Goal: Information Seeking & Learning: Check status

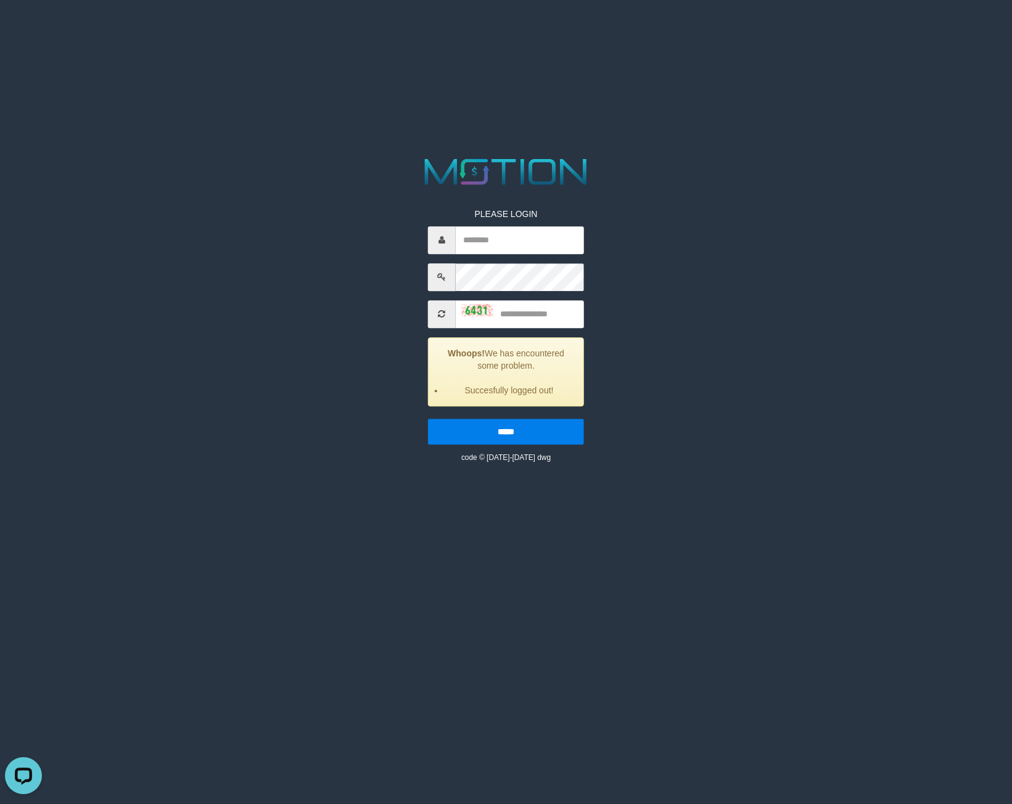
click at [83, 31] on html "PLEASE LOGIN Whoops! We has encountered some problem. Succesfully logged out! *…" at bounding box center [506, 15] width 1012 height 31
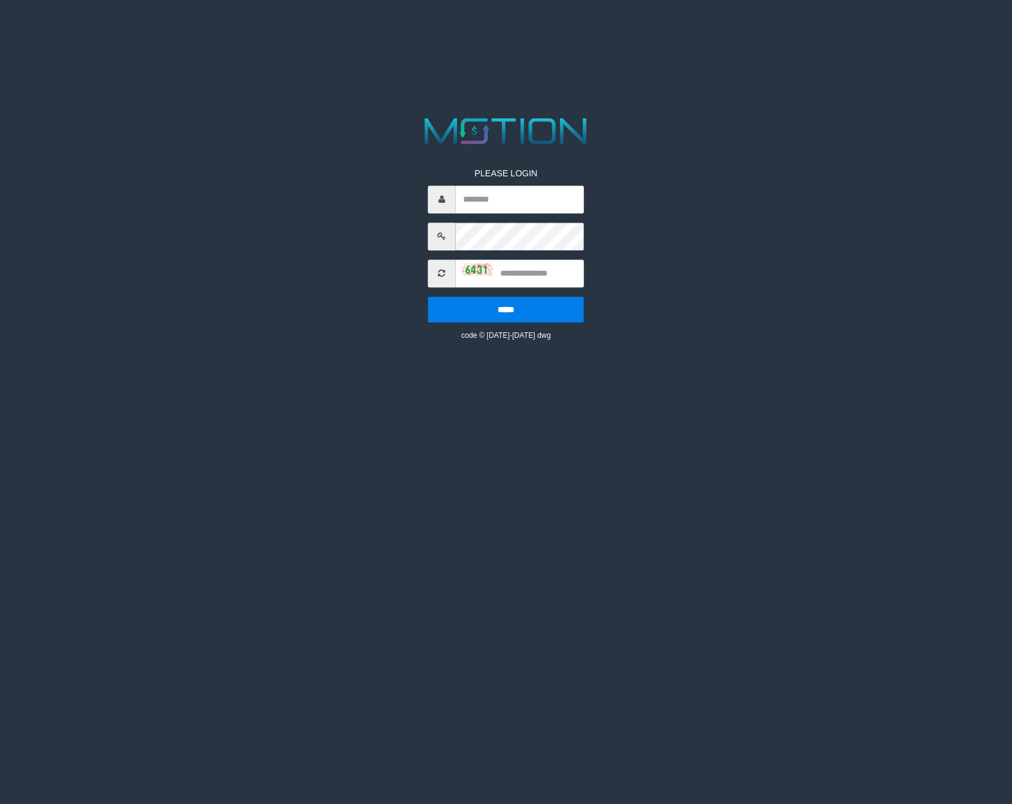
click at [107, 31] on html "PLEASE LOGIN ***** code © [DATE]-[DATE] dwg" at bounding box center [506, 15] width 1012 height 31
drag, startPoint x: 516, startPoint y: 194, endPoint x: 492, endPoint y: 201, distance: 25.2
click at [516, 194] on input "text" at bounding box center [520, 200] width 128 height 28
paste input "*********"
type input "*********"
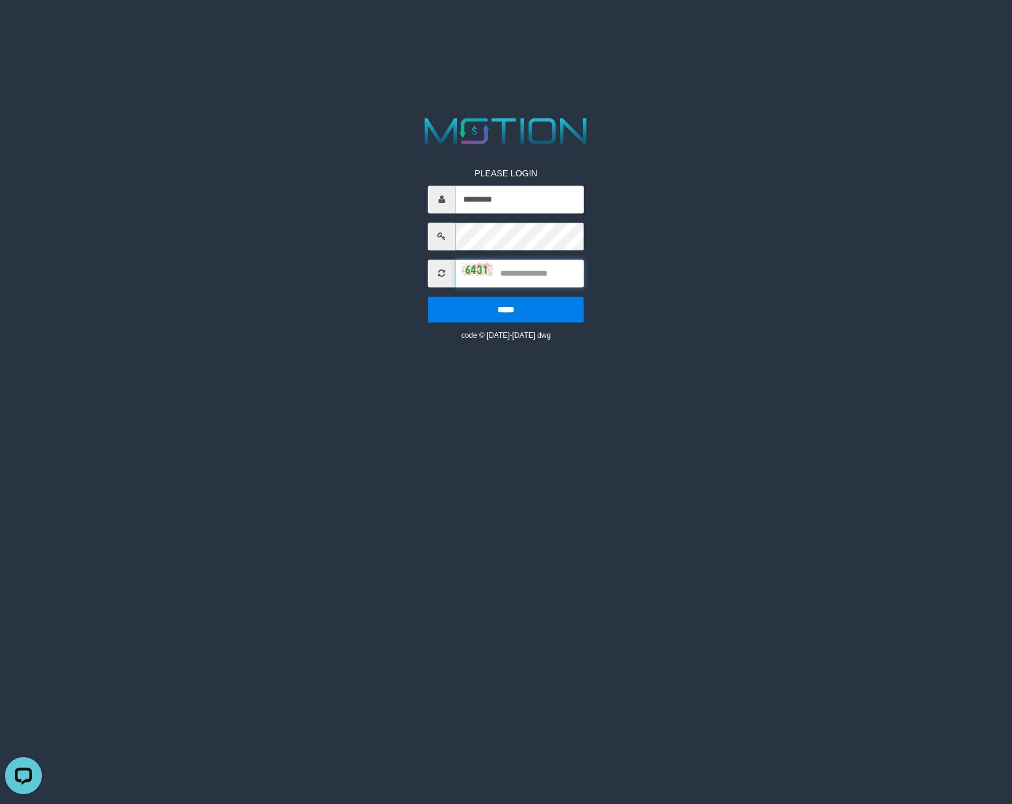
click at [528, 275] on input "text" at bounding box center [520, 274] width 128 height 28
type input "****"
click at [428, 297] on input "*****" at bounding box center [506, 310] width 156 height 26
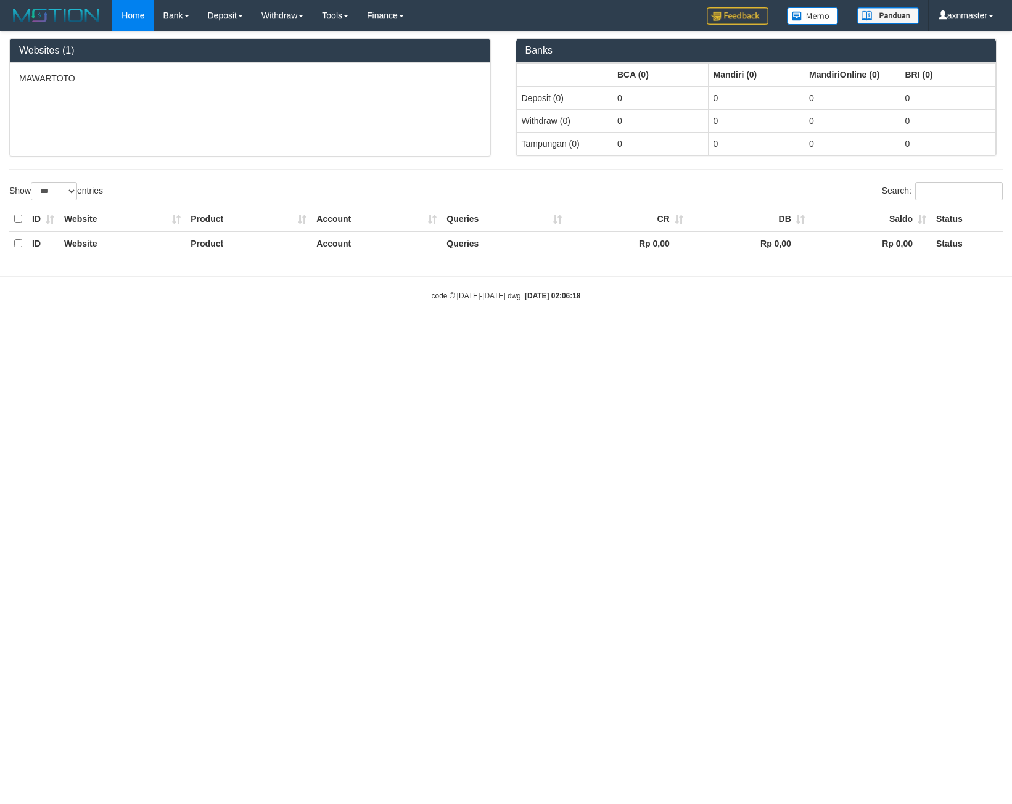
select select "***"
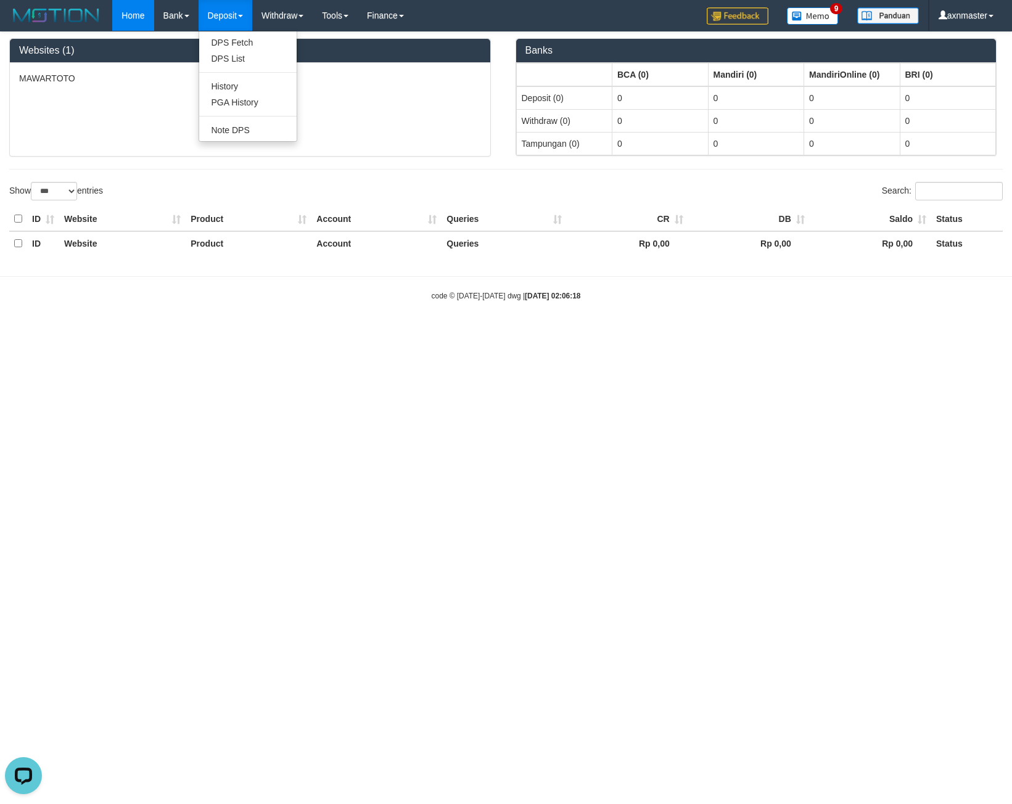
click at [226, 18] on link "Deposit" at bounding box center [226, 15] width 54 height 31
click at [233, 107] on link "PGA History" at bounding box center [247, 102] width 97 height 16
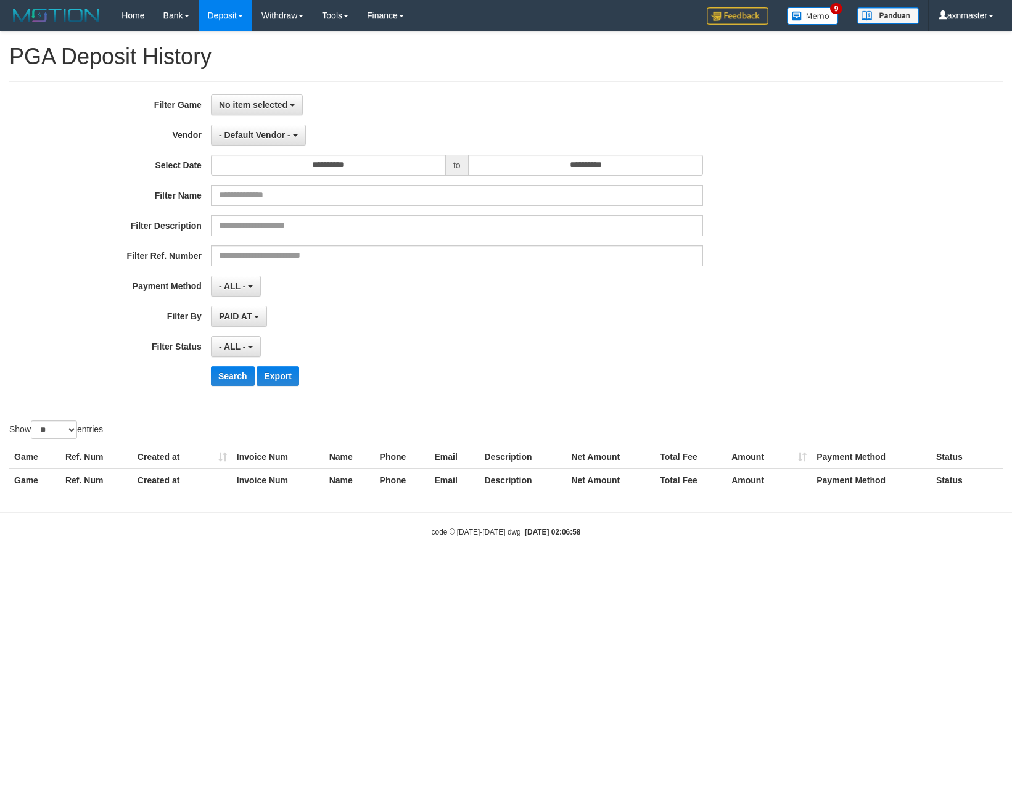
select select
select select "**"
click at [234, 101] on link "PGA History" at bounding box center [247, 102] width 97 height 16
select select
select select "**"
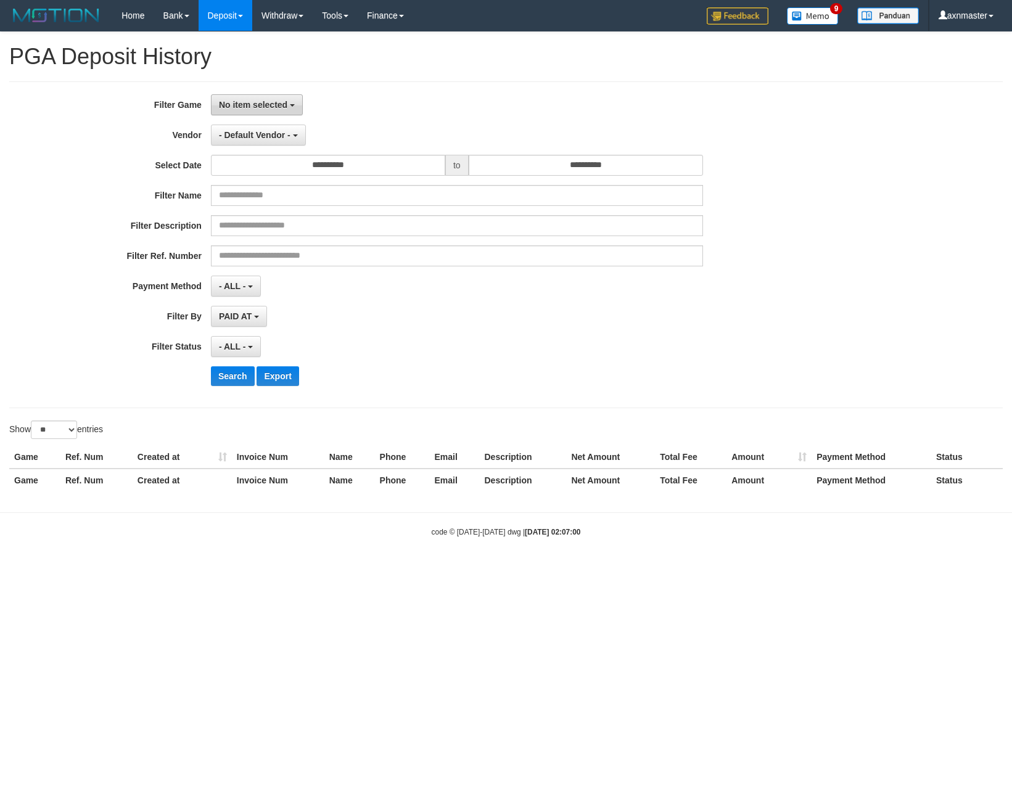
click at [252, 104] on span "No item selected" at bounding box center [253, 105] width 68 height 10
click at [279, 169] on label "[ITOTO] MAWARTOTO" at bounding box center [290, 168] width 157 height 19
select select "***"
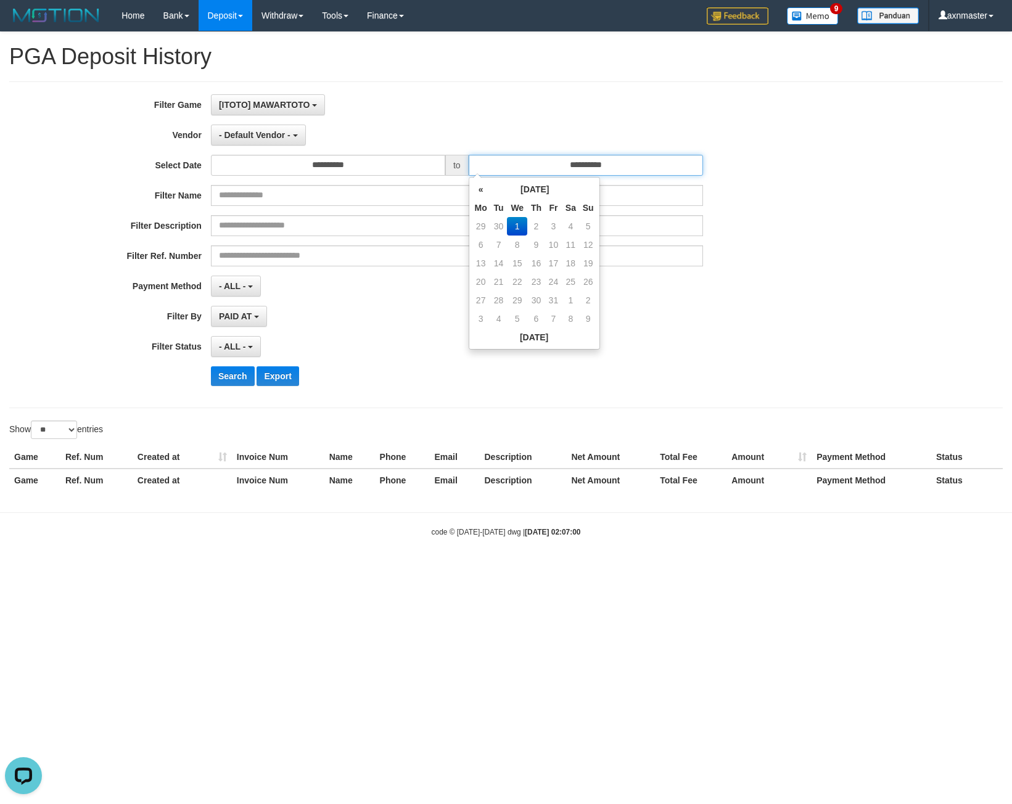
click at [511, 170] on input "**********" at bounding box center [586, 165] width 234 height 21
click at [503, 232] on td "30" at bounding box center [498, 226] width 17 height 19
type input "**********"
click at [514, 93] on div "**********" at bounding box center [506, 244] width 994 height 327
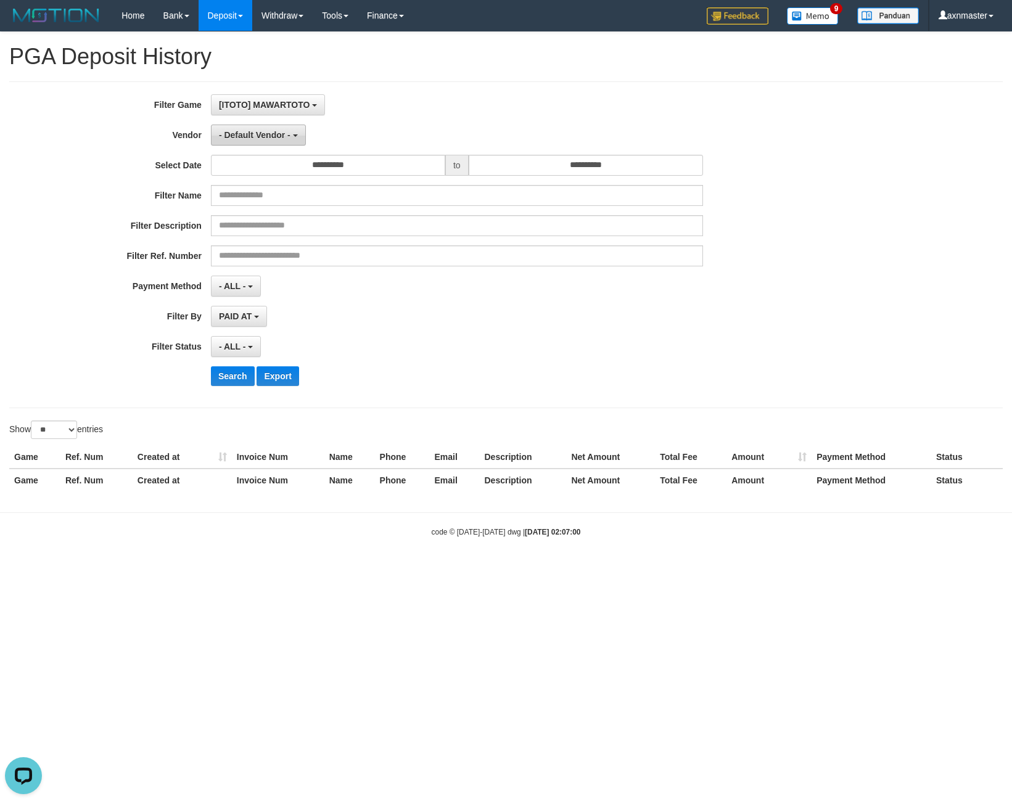
click at [254, 134] on span "- Default Vendor -" at bounding box center [255, 135] width 72 height 10
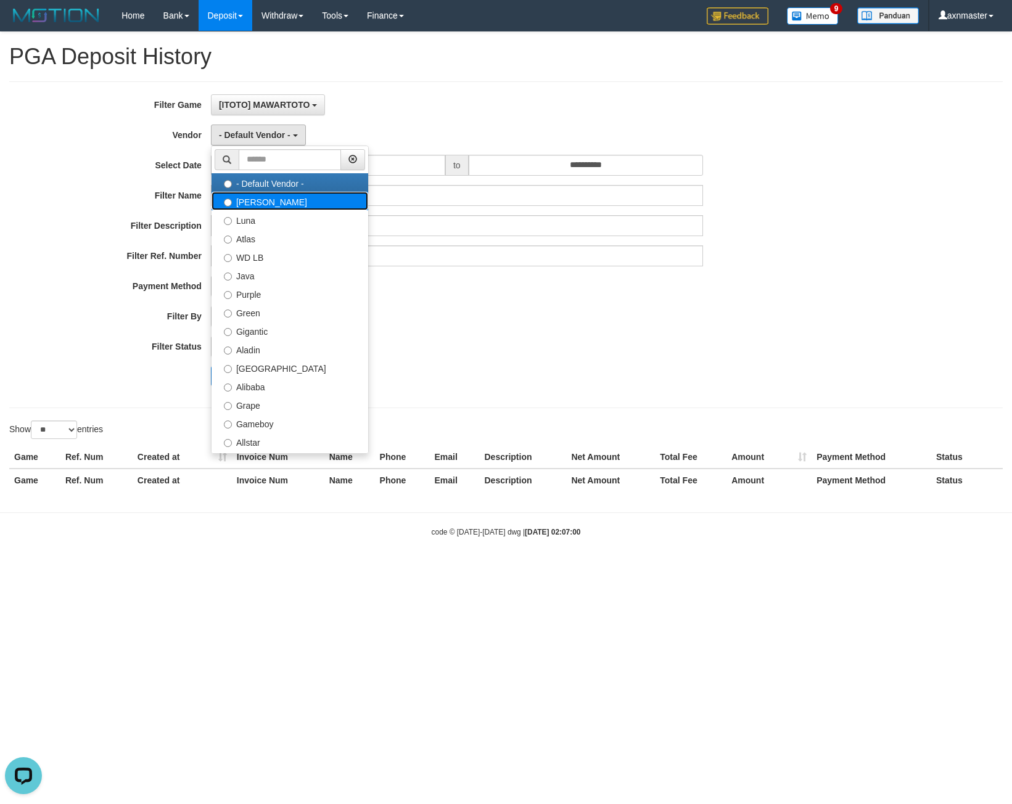
click at [261, 204] on label "[PERSON_NAME]" at bounding box center [290, 201] width 157 height 19
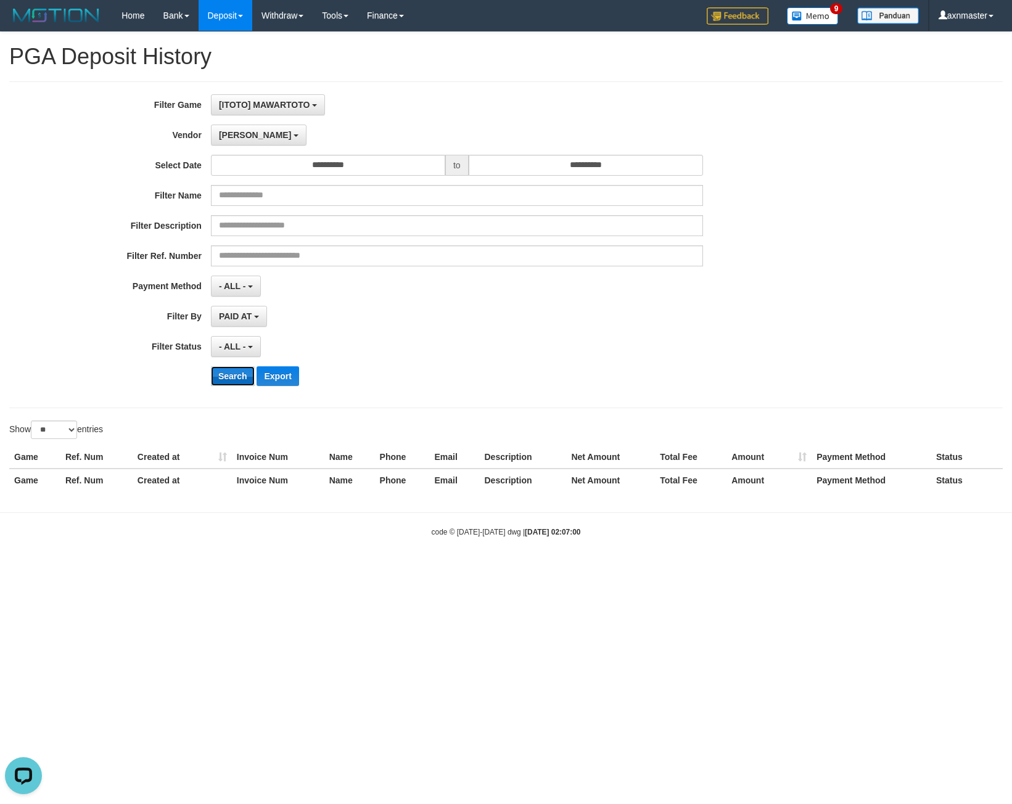
click at [220, 372] on button "Search" at bounding box center [233, 376] width 44 height 20
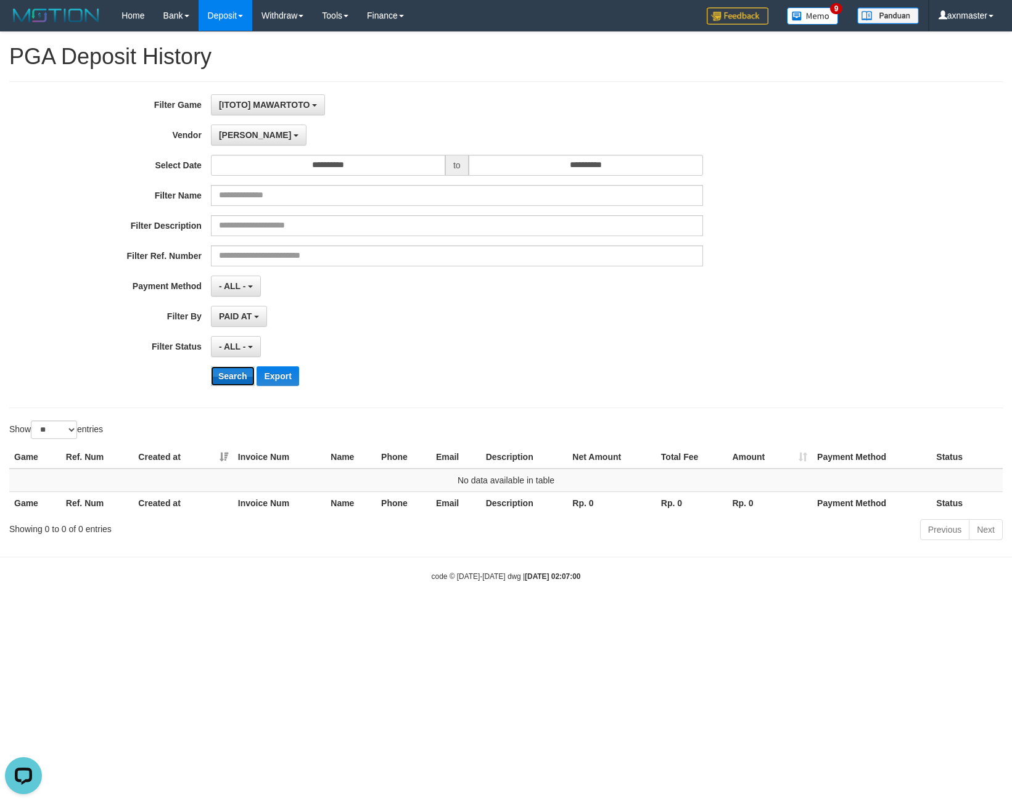
click at [220, 372] on button "Search" at bounding box center [233, 376] width 44 height 20
click at [234, 139] on span "[PERSON_NAME]" at bounding box center [255, 135] width 72 height 10
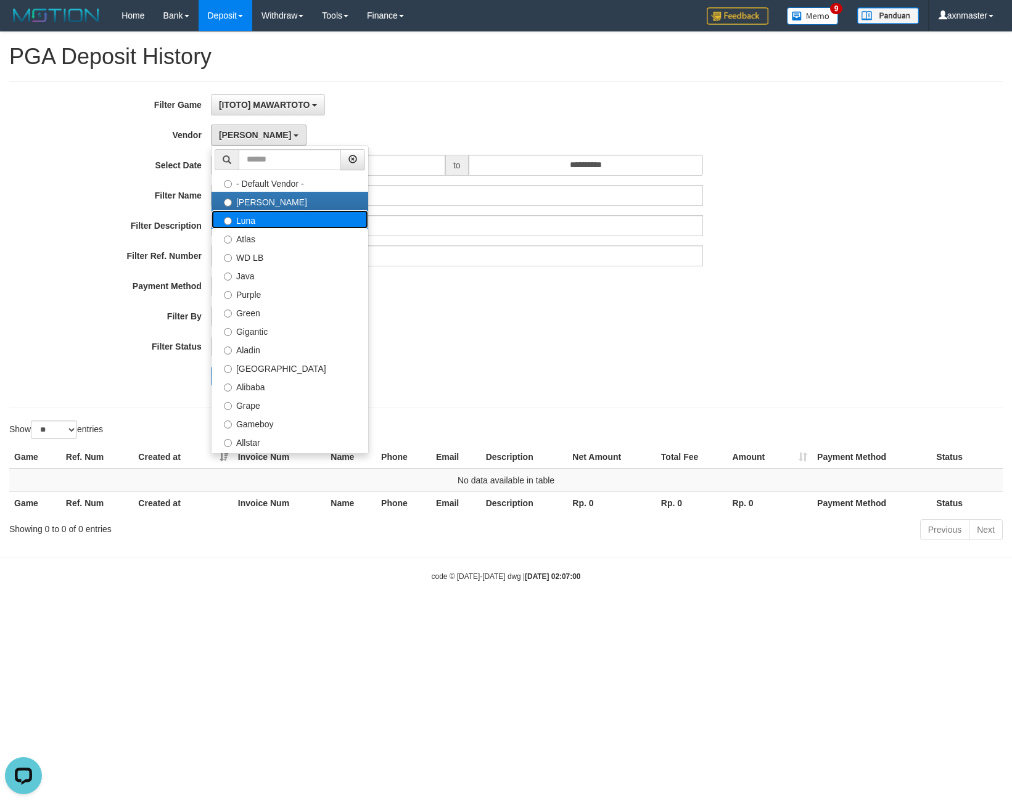
click at [253, 220] on label "Luna" at bounding box center [290, 219] width 157 height 19
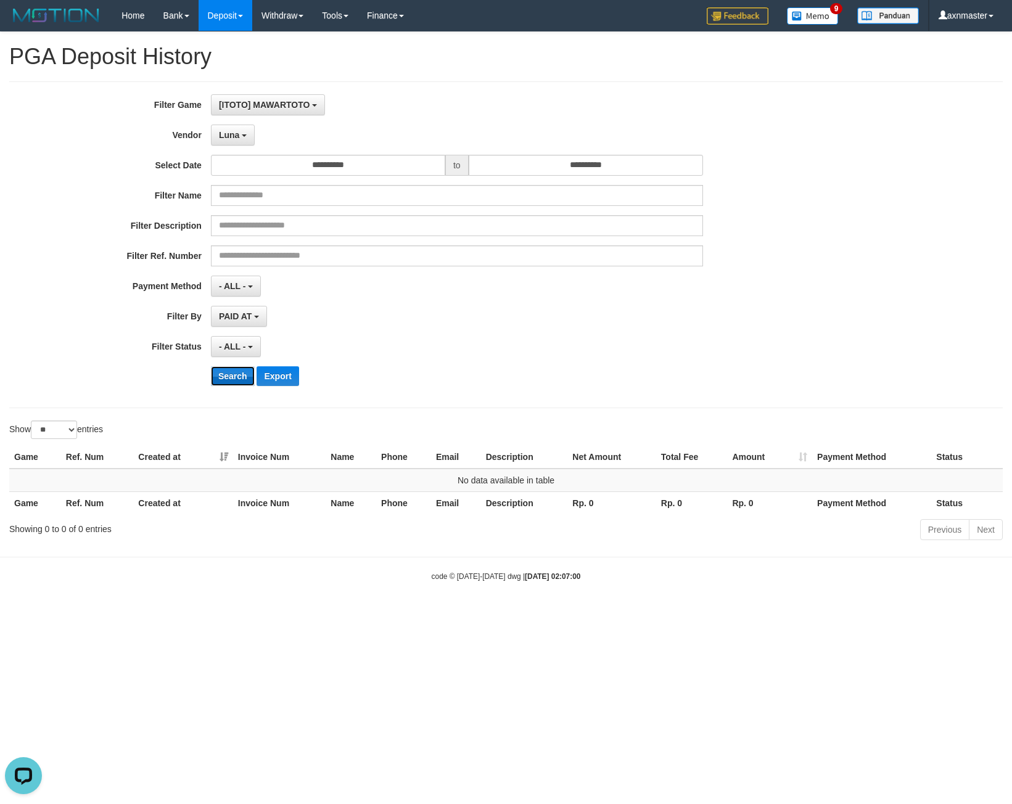
drag, startPoint x: 238, startPoint y: 379, endPoint x: 275, endPoint y: 227, distance: 156.2
click at [238, 378] on button "Search" at bounding box center [233, 376] width 44 height 20
drag, startPoint x: 239, startPoint y: 140, endPoint x: 249, endPoint y: 290, distance: 150.3
click at [238, 139] on button "Luna" at bounding box center [233, 135] width 44 height 21
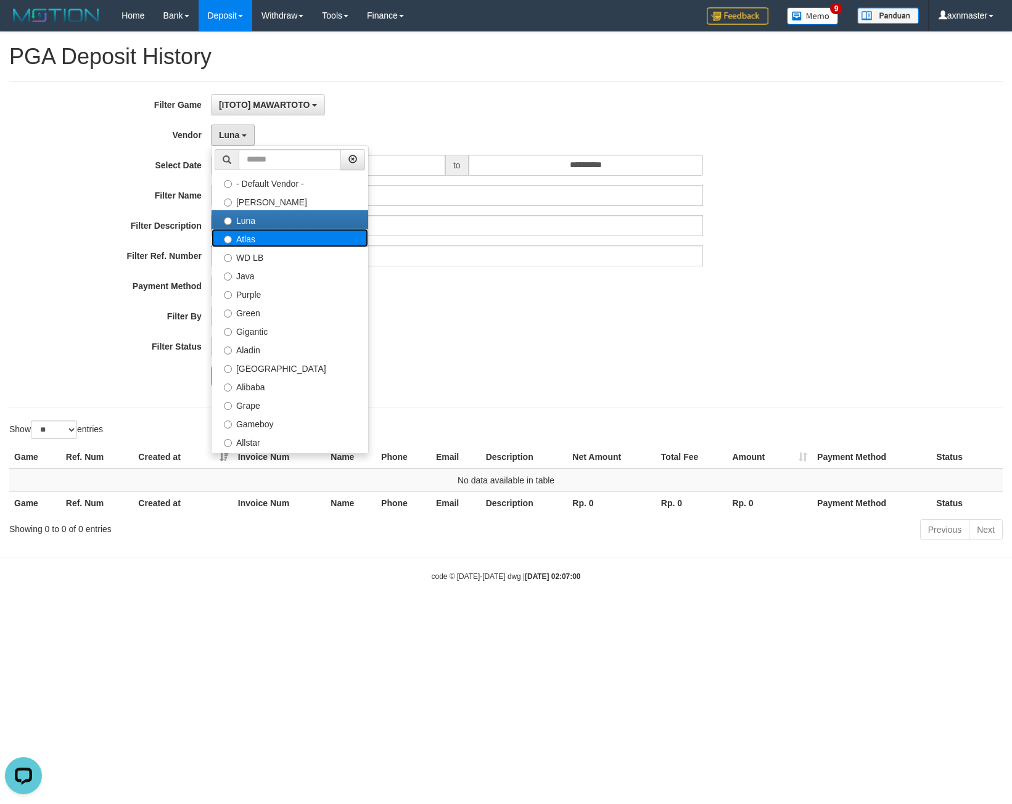
click at [246, 233] on label "Atlas" at bounding box center [290, 238] width 157 height 19
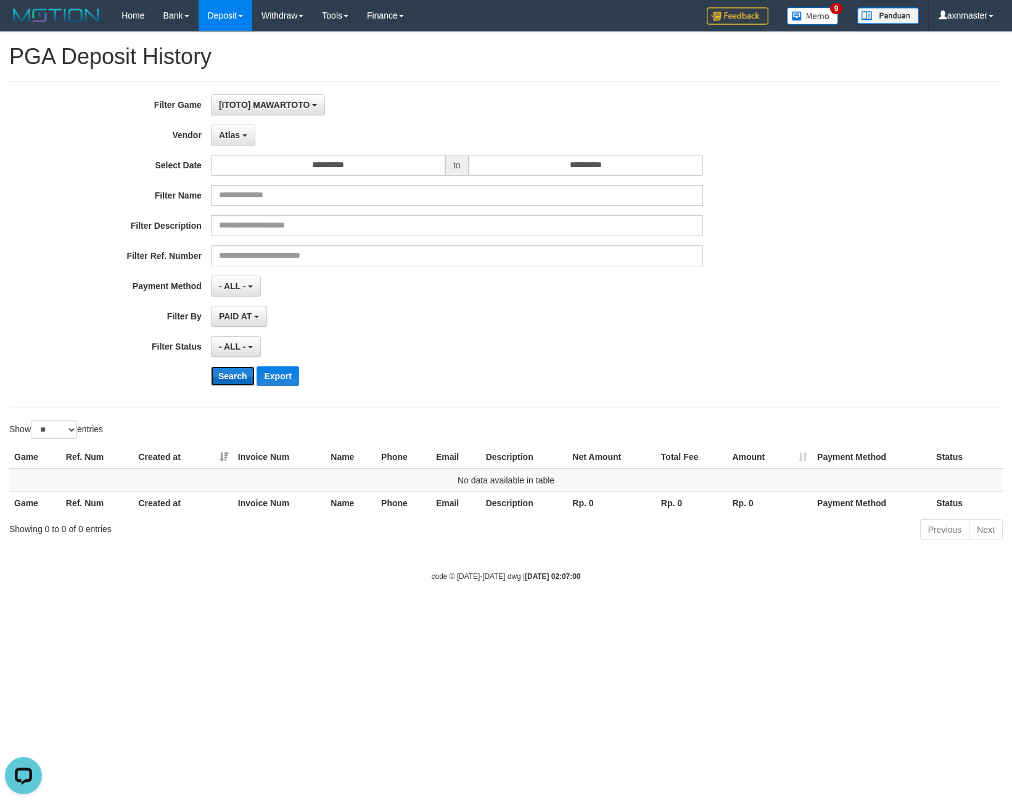
drag, startPoint x: 230, startPoint y: 371, endPoint x: 233, endPoint y: 332, distance: 39.0
click at [231, 370] on button "Search" at bounding box center [233, 376] width 44 height 20
click at [257, 125] on div "Atlas - Default Vendor - Lucy Luna Atlas WD LB Java Purple Green Gigantic Aladi…" at bounding box center [457, 135] width 492 height 21
click at [238, 134] on span "Atlas" at bounding box center [229, 135] width 21 height 10
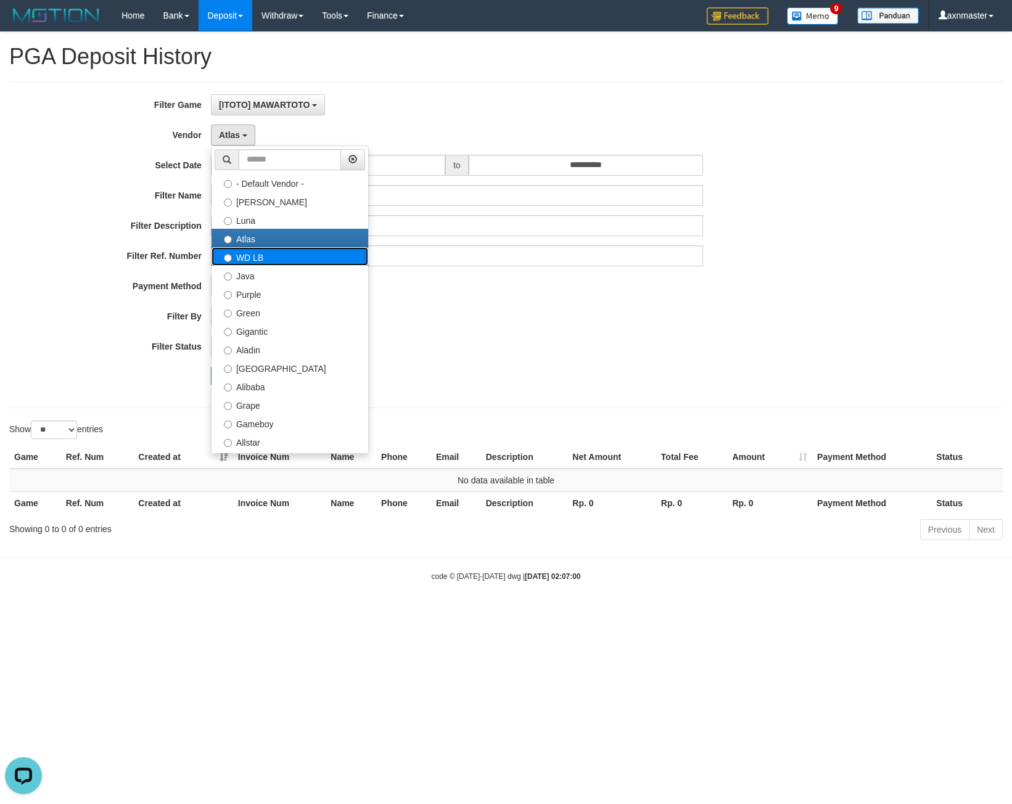
click at [237, 258] on label "WD LB" at bounding box center [290, 256] width 157 height 19
select select "**********"
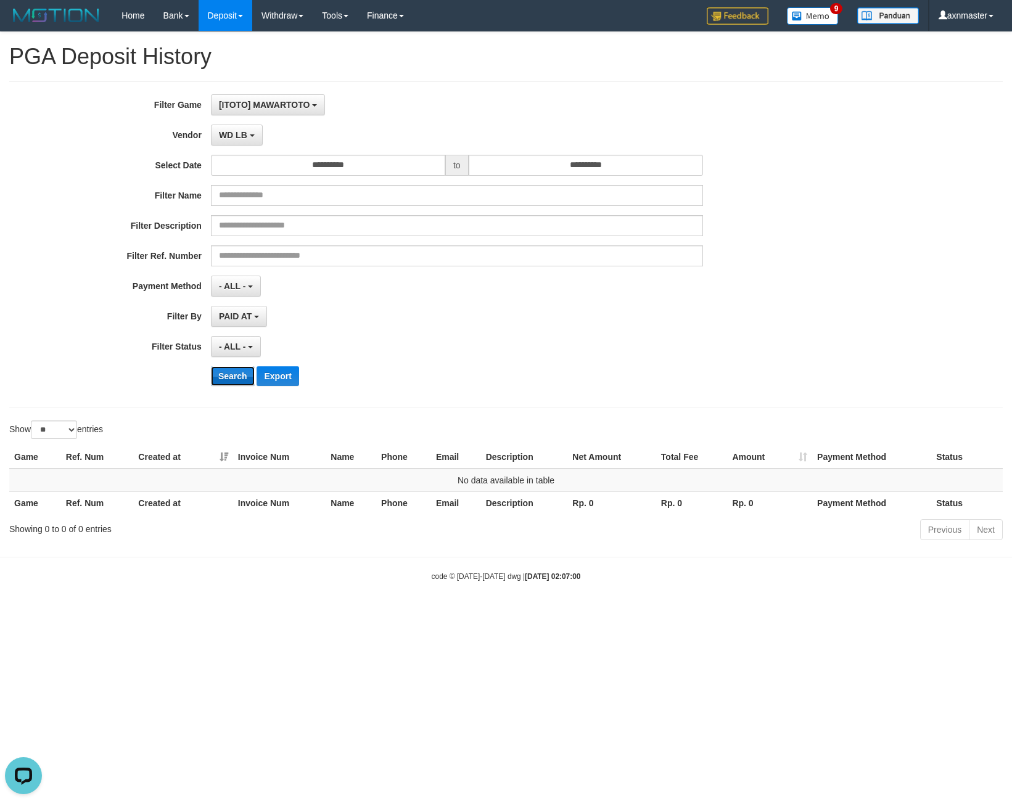
click at [228, 375] on button "Search" at bounding box center [233, 376] width 44 height 20
click at [242, 137] on span "WD LB" at bounding box center [233, 135] width 28 height 10
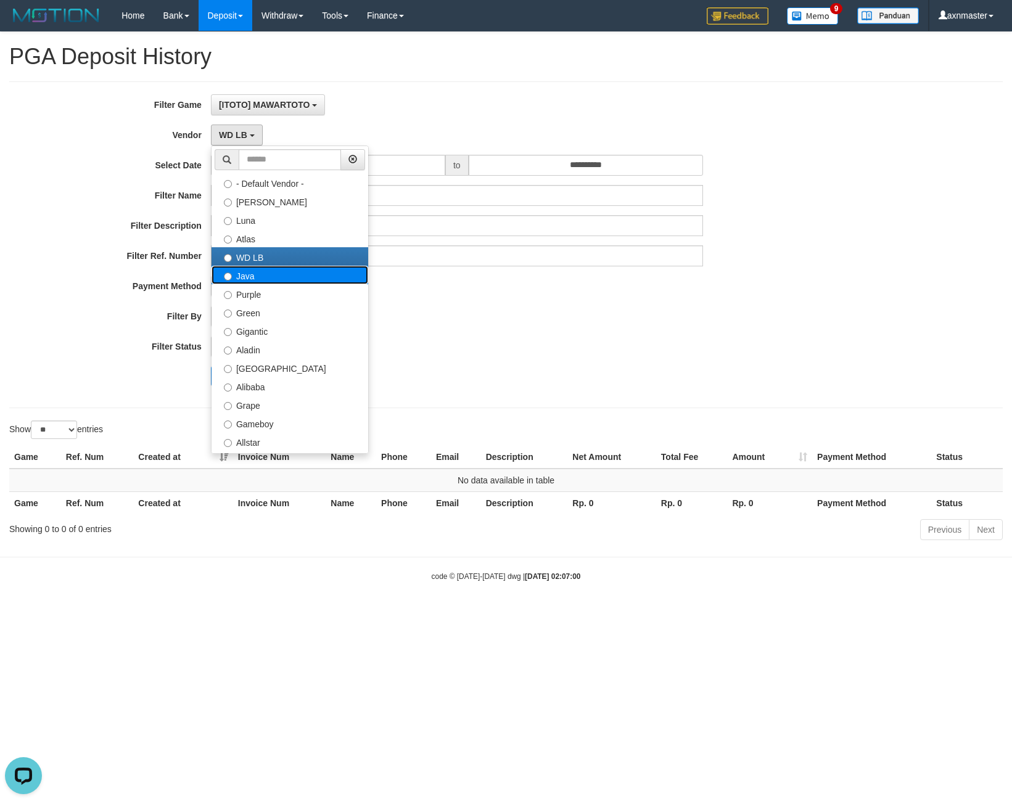
click at [244, 274] on label "Java" at bounding box center [290, 275] width 157 height 19
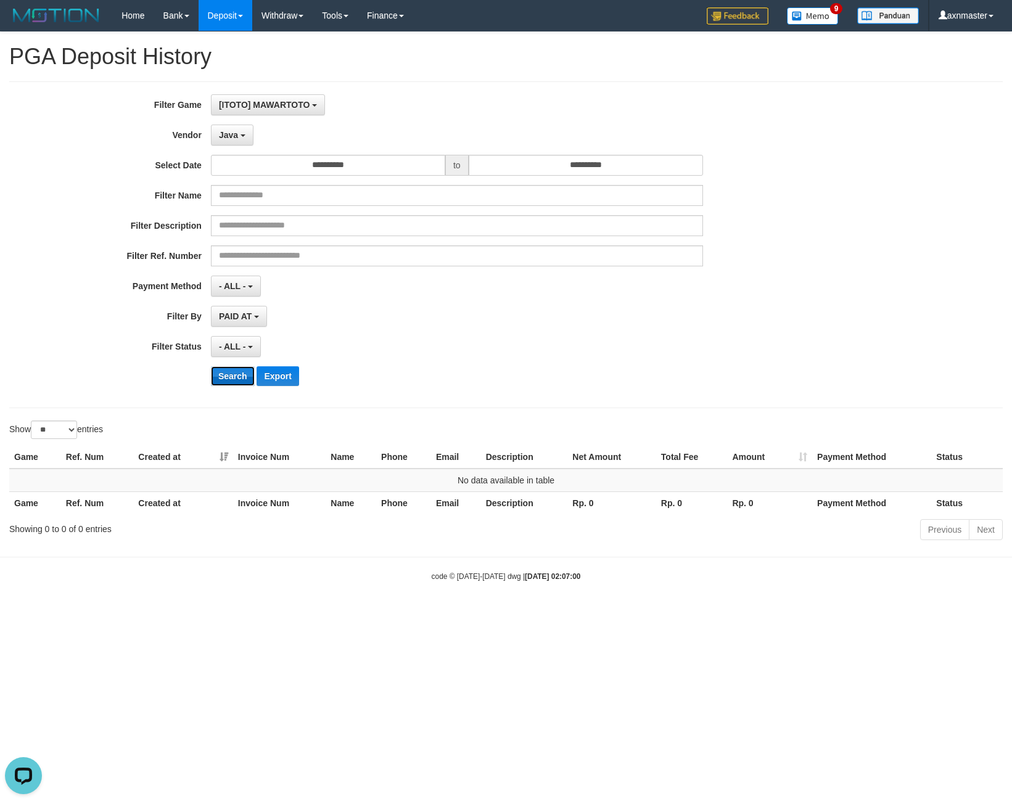
click at [223, 372] on button "Search" at bounding box center [233, 376] width 44 height 20
click at [226, 376] on button "Search" at bounding box center [233, 376] width 44 height 20
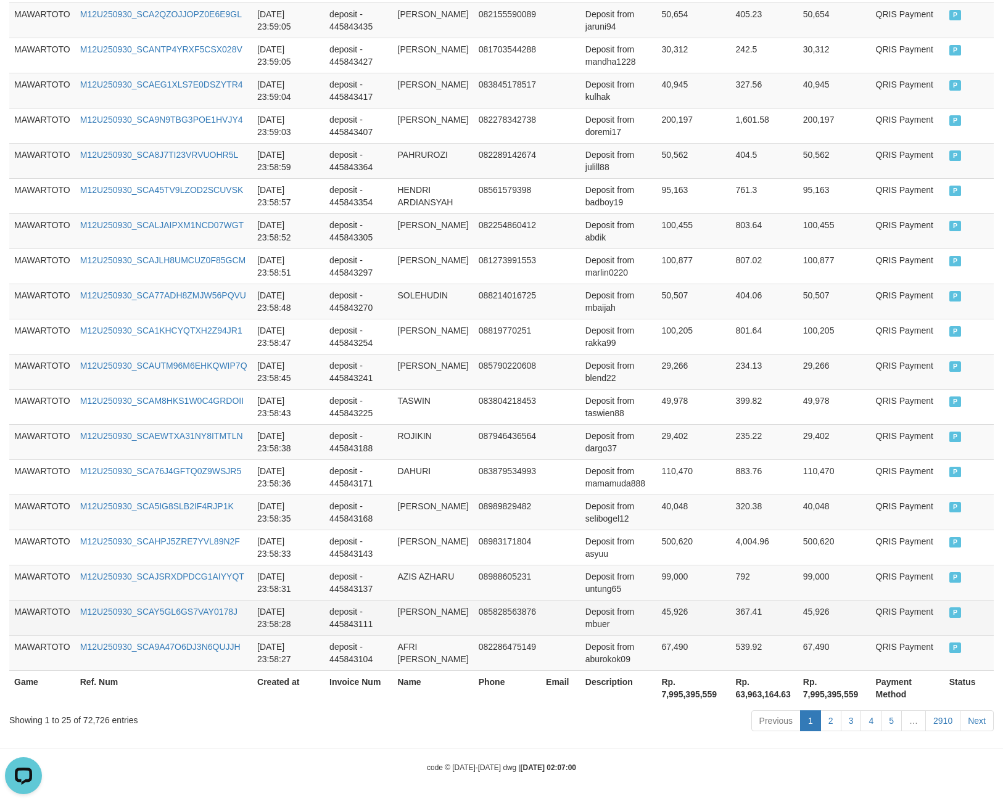
scroll to position [702, 0]
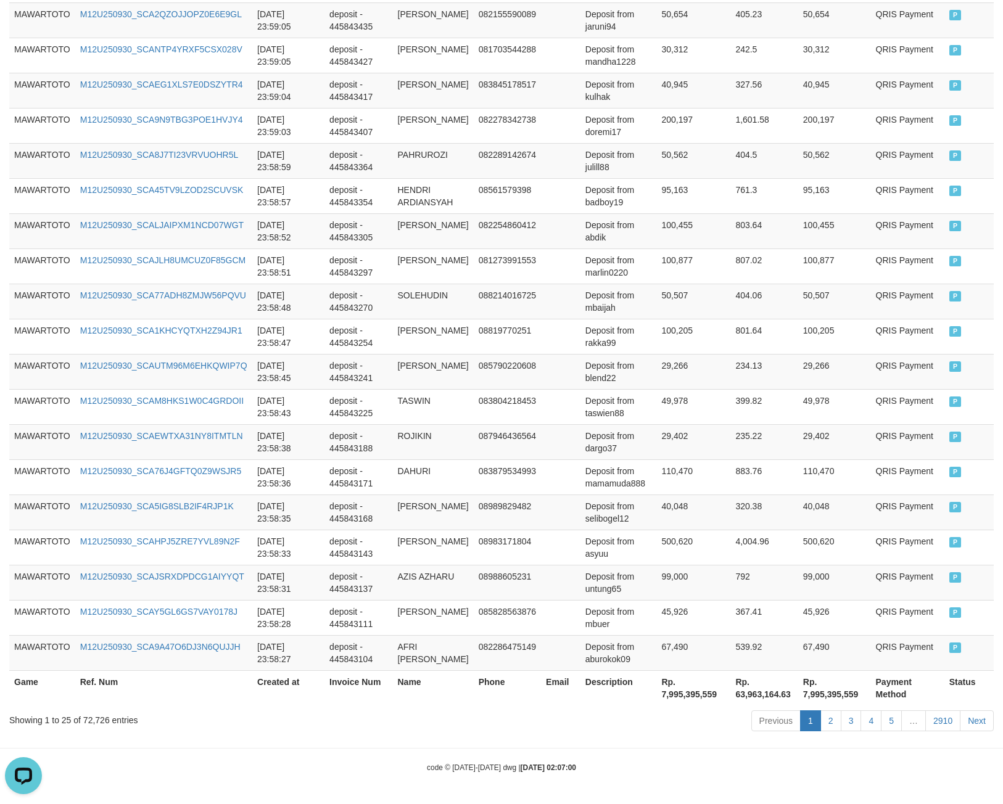
click at [667, 693] on th "Rp. 7,995,395,559" at bounding box center [693, 688] width 74 height 35
copy th "7,995,395,559"
click at [102, 717] on div "Showing 1 to 25 of 72,726 entries" at bounding box center [209, 717] width 400 height 17
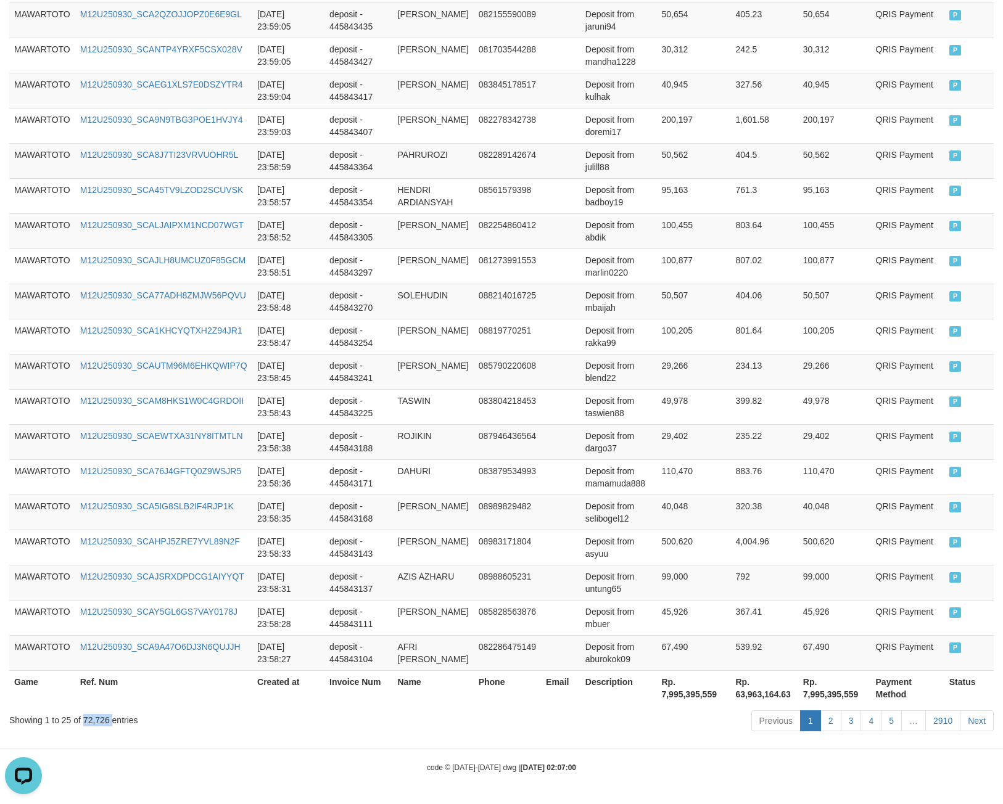
copy div "72,726"
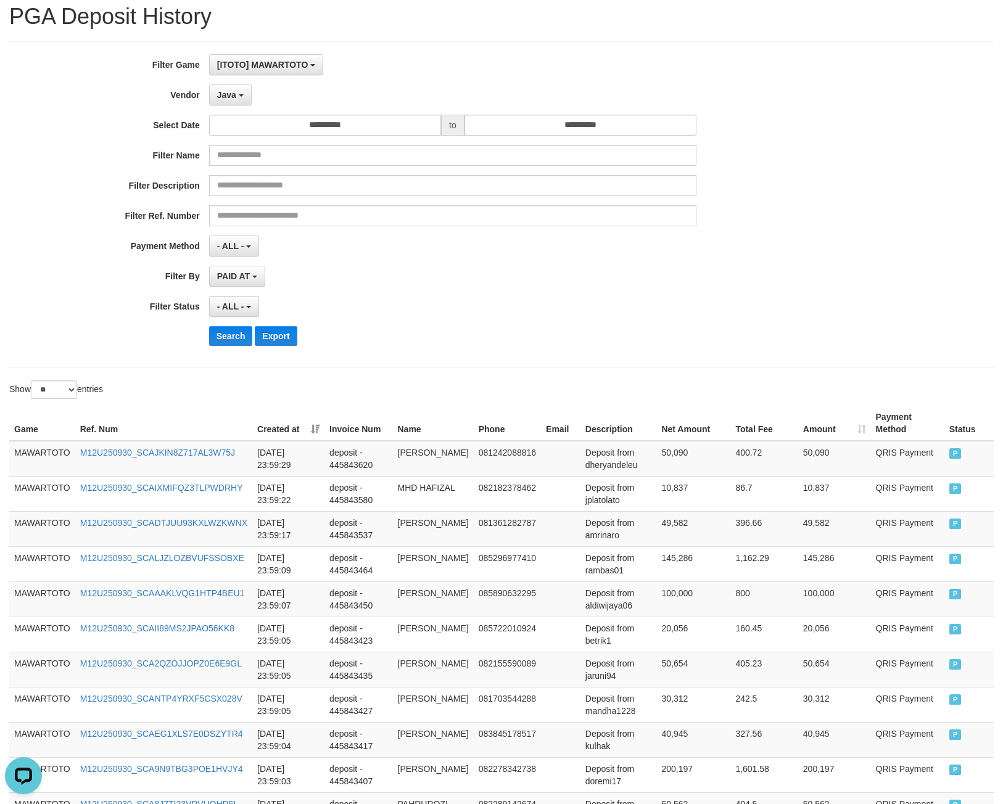
scroll to position [0, 0]
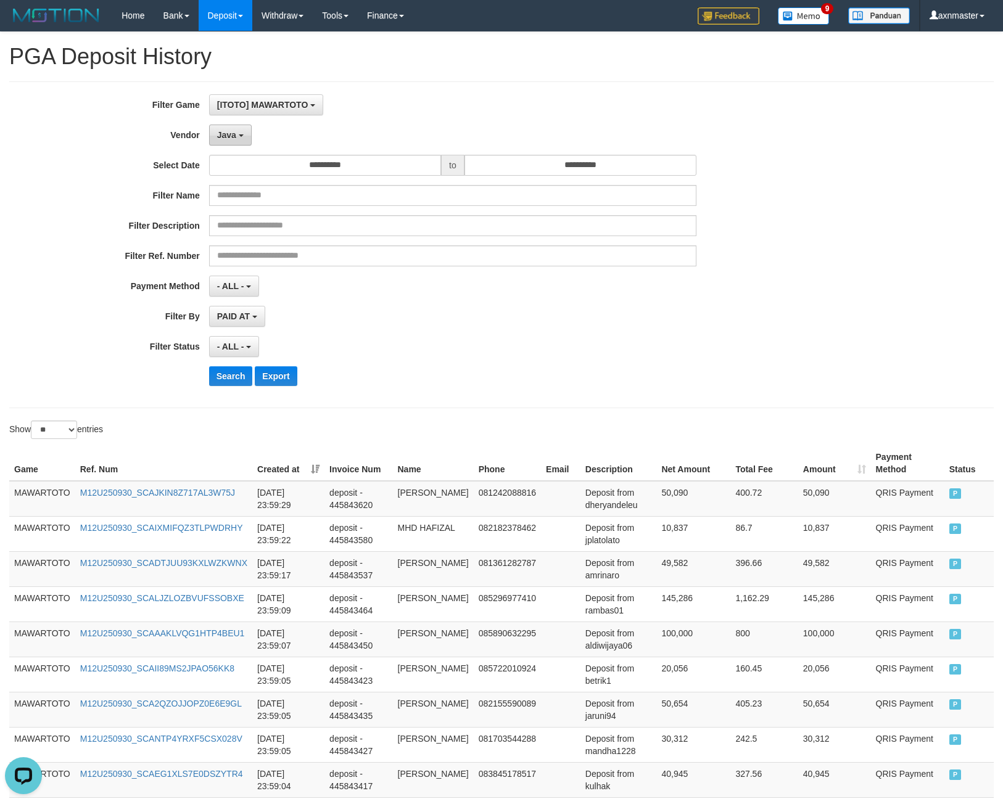
click at [240, 139] on button "Java" at bounding box center [230, 135] width 43 height 21
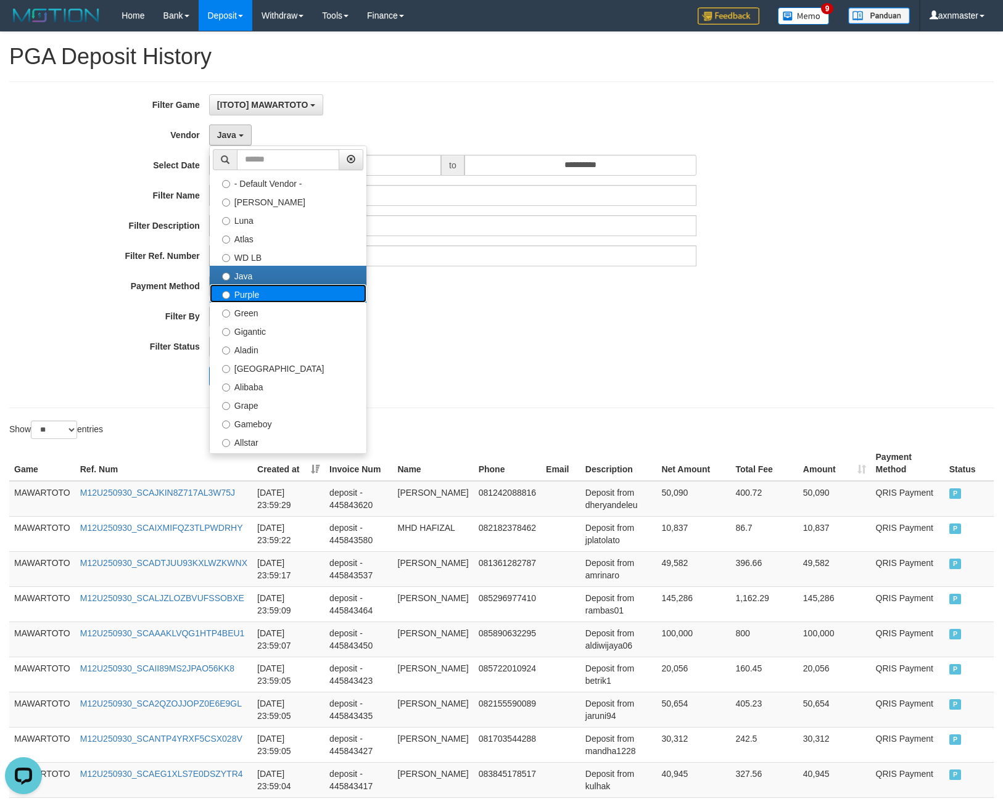
click at [274, 300] on label "Purple" at bounding box center [288, 293] width 157 height 19
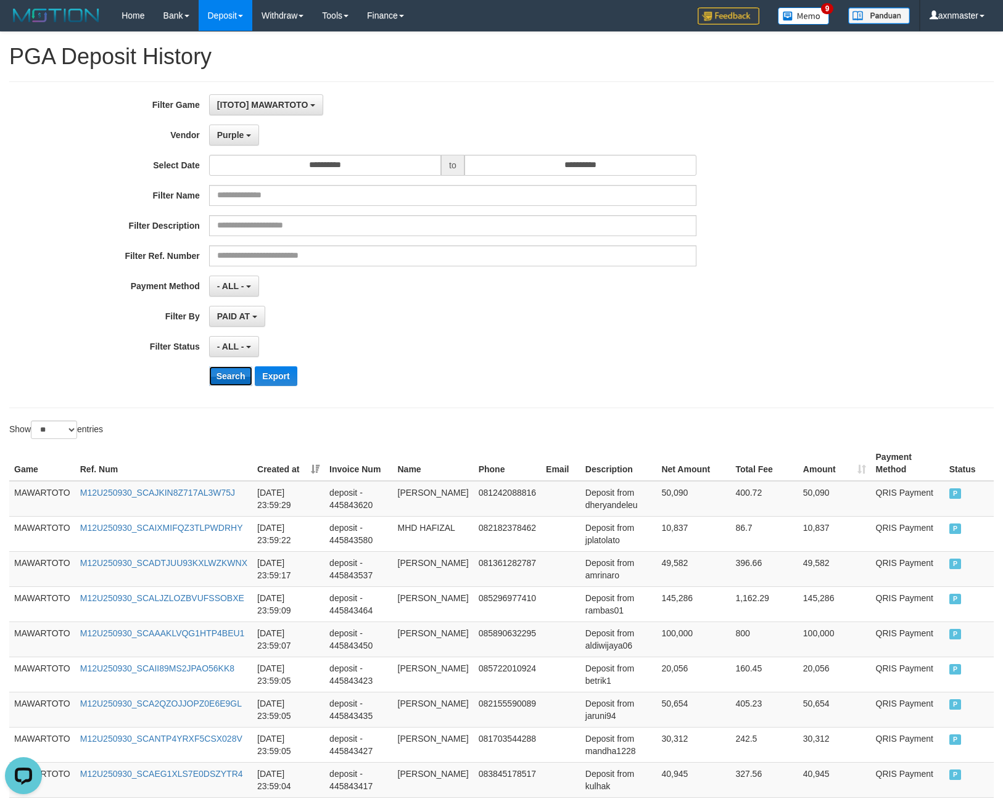
click at [234, 375] on button "Search" at bounding box center [231, 376] width 44 height 20
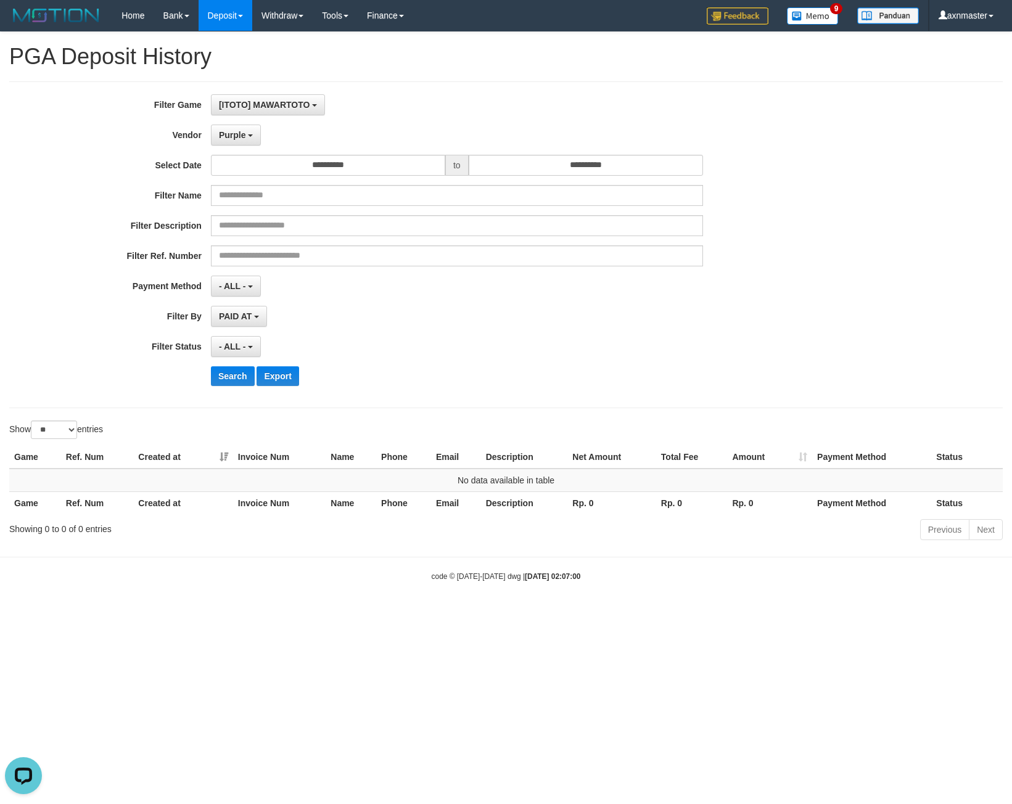
click at [224, 147] on div "**********" at bounding box center [422, 244] width 844 height 301
click at [210, 121] on div "**********" at bounding box center [422, 244] width 844 height 301
click at [248, 143] on button "Purple" at bounding box center [236, 135] width 50 height 21
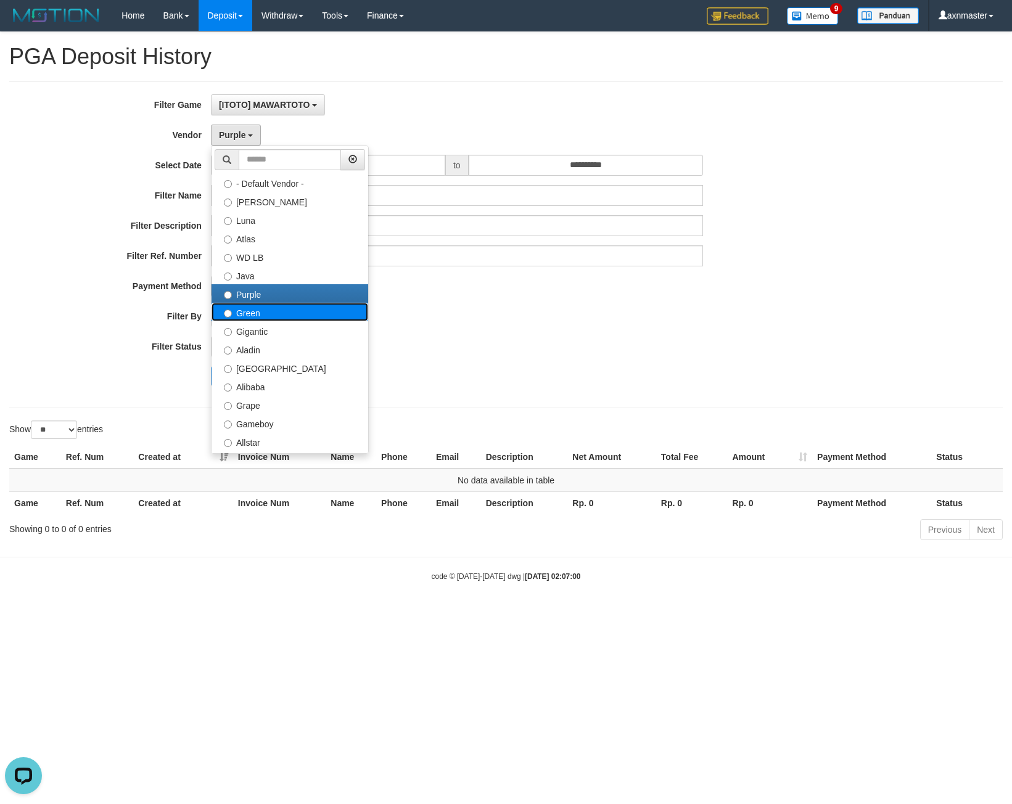
drag, startPoint x: 254, startPoint y: 311, endPoint x: 242, endPoint y: 337, distance: 29.0
click at [254, 312] on label "Green" at bounding box center [290, 312] width 157 height 19
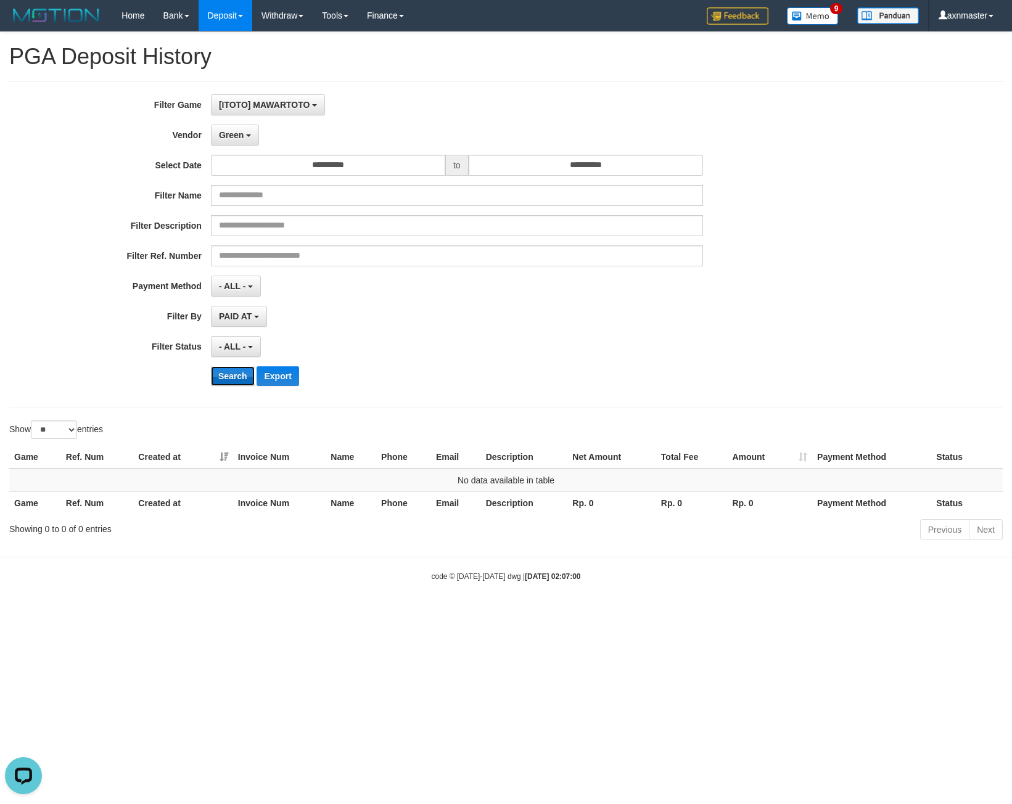
click at [239, 372] on button "Search" at bounding box center [233, 376] width 44 height 20
click at [241, 138] on span "Green" at bounding box center [231, 135] width 25 height 10
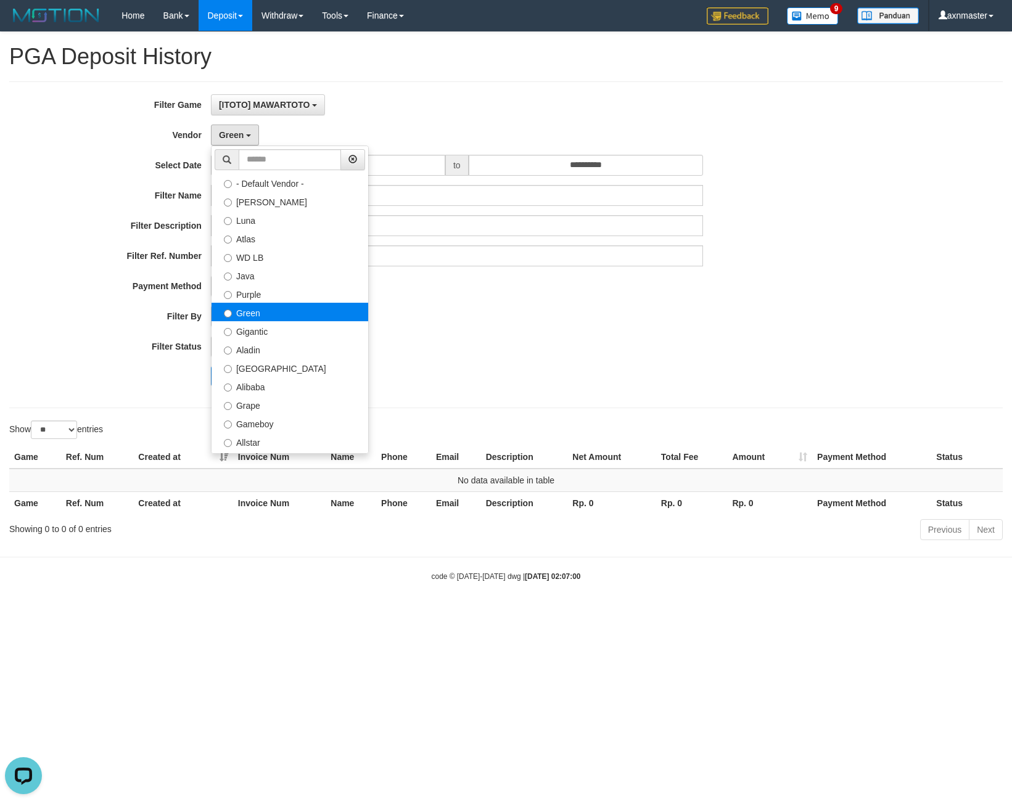
click at [257, 320] on label "Green" at bounding box center [290, 312] width 157 height 19
click at [257, 331] on label "Gigantic" at bounding box center [290, 330] width 157 height 19
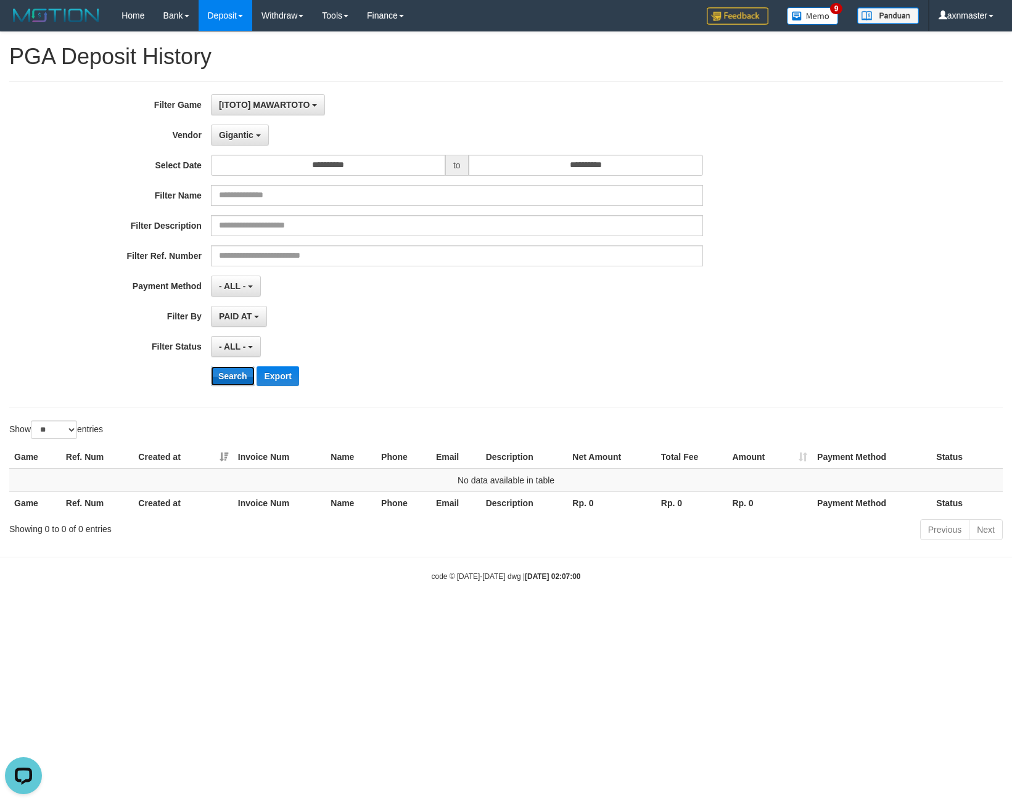
click at [241, 379] on button "Search" at bounding box center [233, 376] width 44 height 20
click at [257, 137] on b "button" at bounding box center [258, 135] width 5 height 2
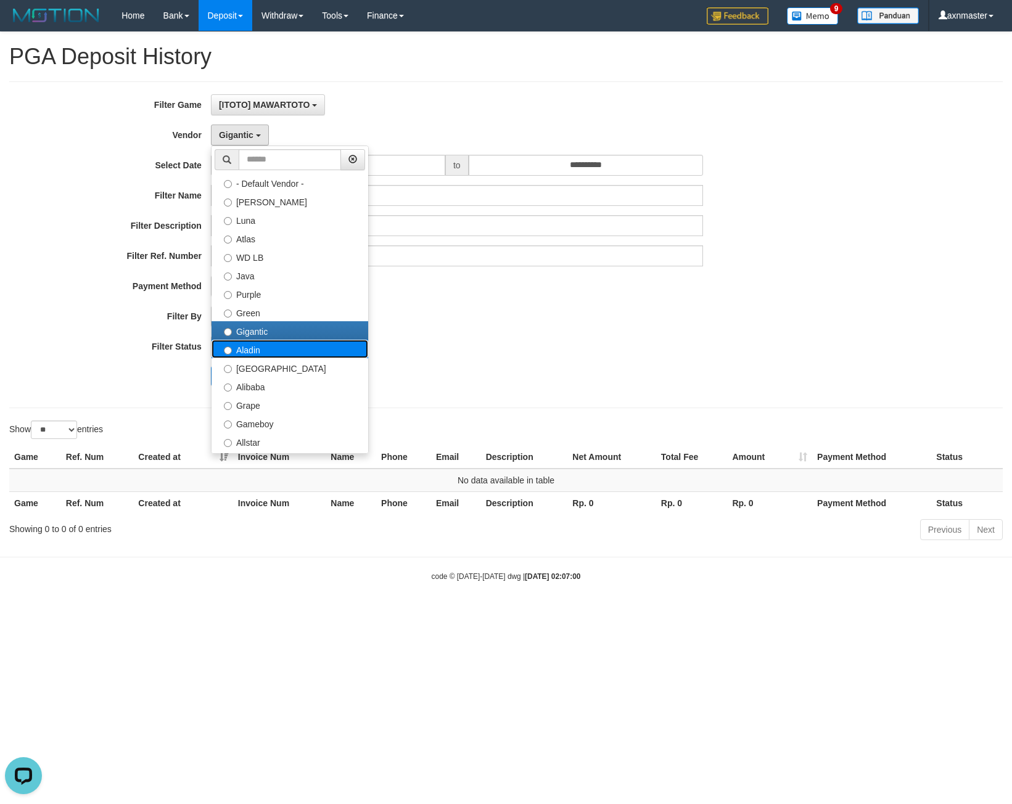
click at [257, 356] on label "Aladin" at bounding box center [290, 349] width 157 height 19
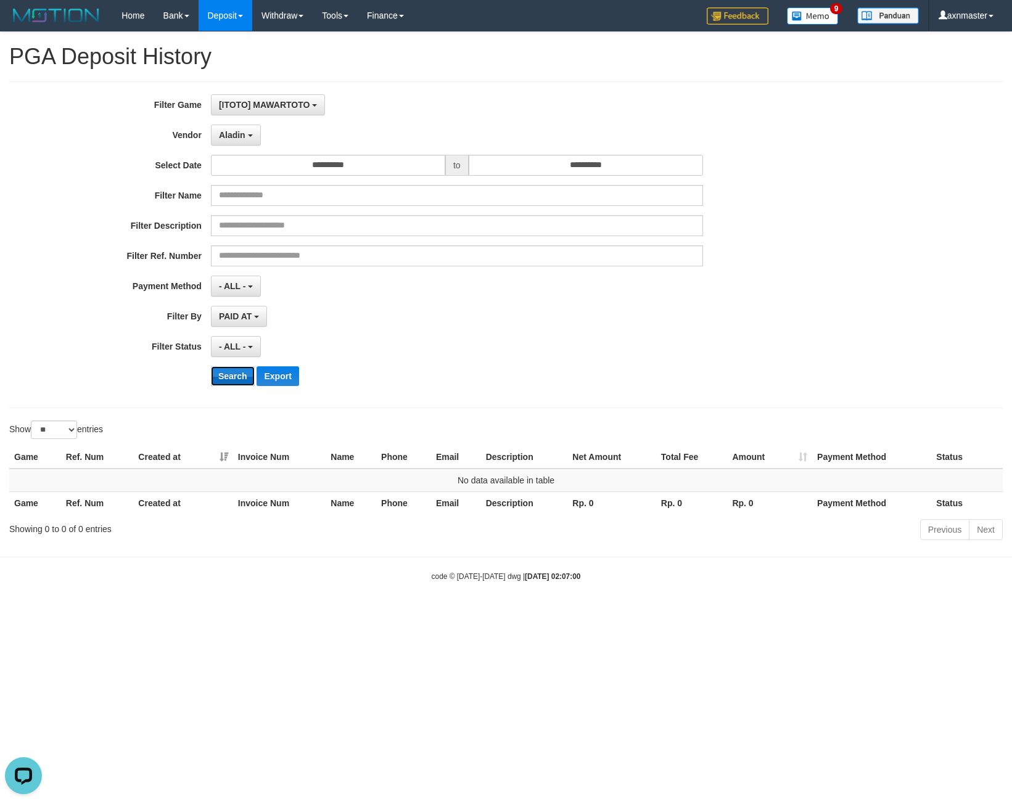
click at [237, 377] on button "Search" at bounding box center [233, 376] width 44 height 20
drag, startPoint x: 238, startPoint y: 131, endPoint x: 239, endPoint y: 165, distance: 34.6
click at [238, 136] on span "Aladin" at bounding box center [232, 135] width 27 height 10
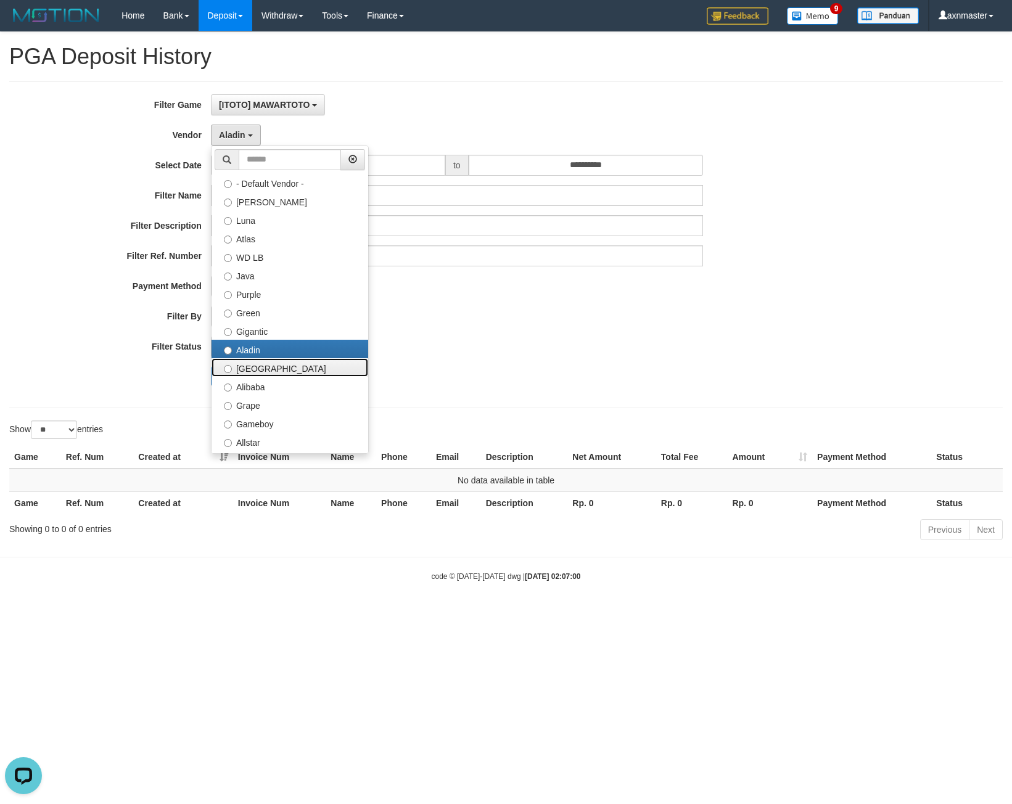
drag, startPoint x: 255, startPoint y: 363, endPoint x: 238, endPoint y: 380, distance: 24.0
click at [255, 368] on label "[GEOGRAPHIC_DATA]" at bounding box center [290, 367] width 157 height 19
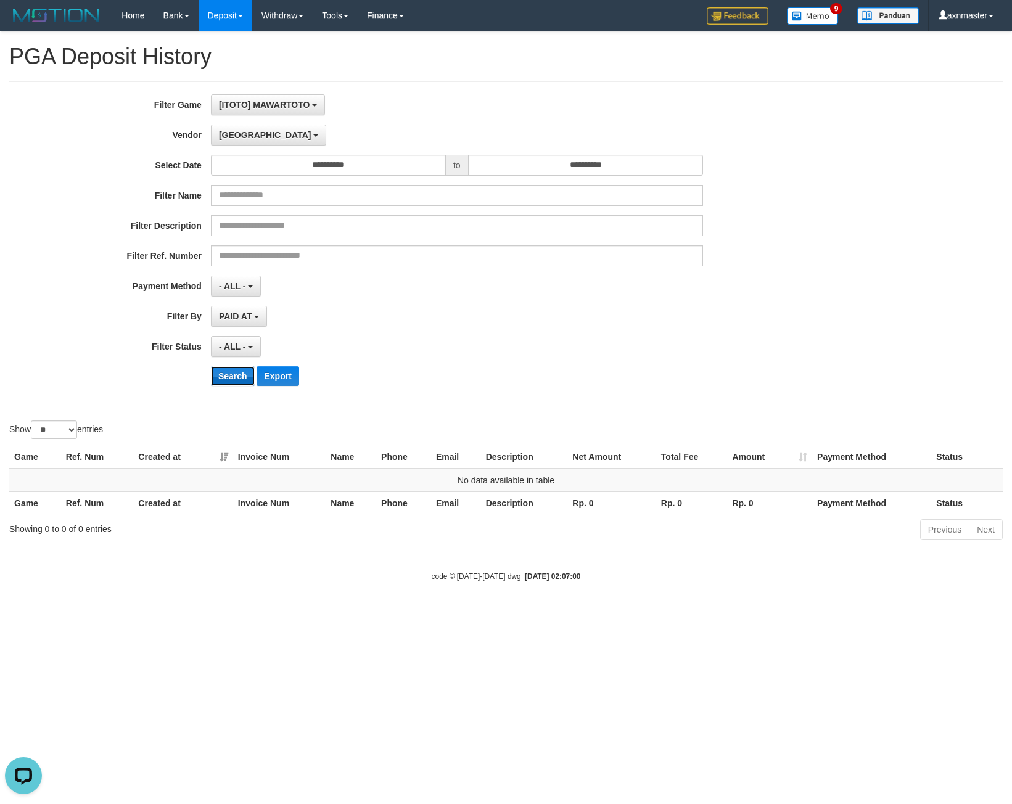
click at [235, 377] on button "Search" at bounding box center [233, 376] width 44 height 20
drag, startPoint x: 246, startPoint y: 123, endPoint x: 263, endPoint y: 147, distance: 29.1
click at [246, 128] on div "**********" at bounding box center [422, 244] width 844 height 301
click at [259, 130] on div "Dubai - Default Vendor - Lucy Luna Atlas WD LB Java Purple Green Gigantic Aladi…" at bounding box center [457, 135] width 492 height 21
drag, startPoint x: 239, startPoint y: 136, endPoint x: 237, endPoint y: 152, distance: 16.8
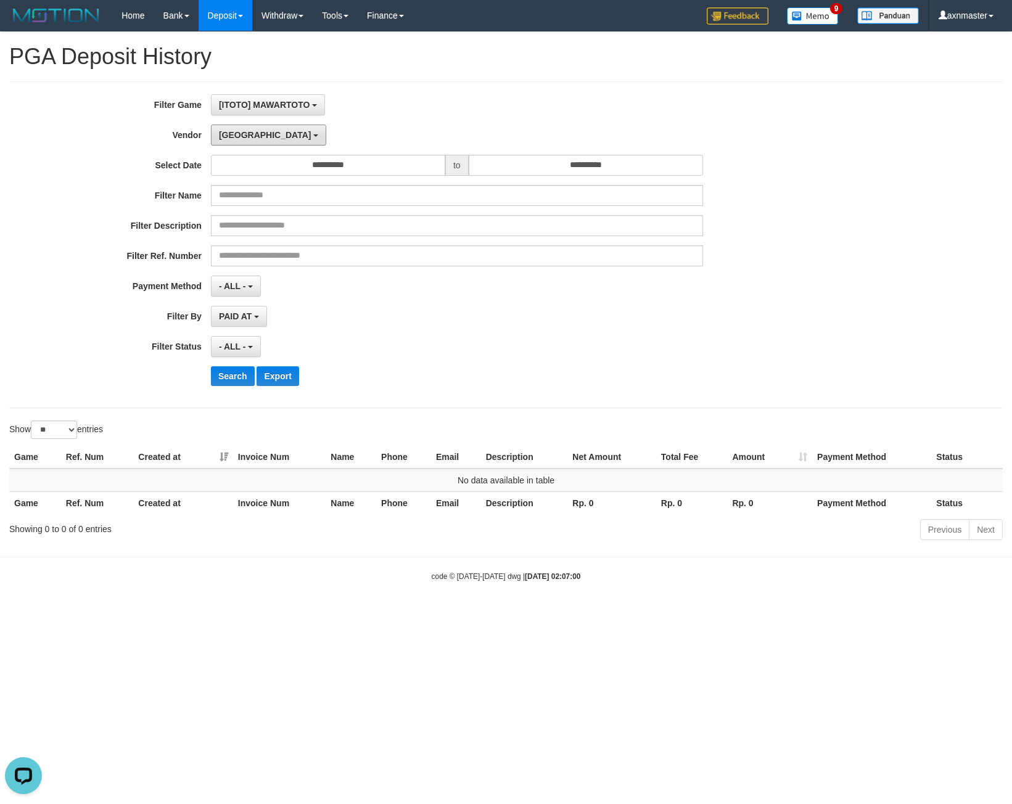
click at [239, 138] on span "[GEOGRAPHIC_DATA]" at bounding box center [265, 135] width 93 height 10
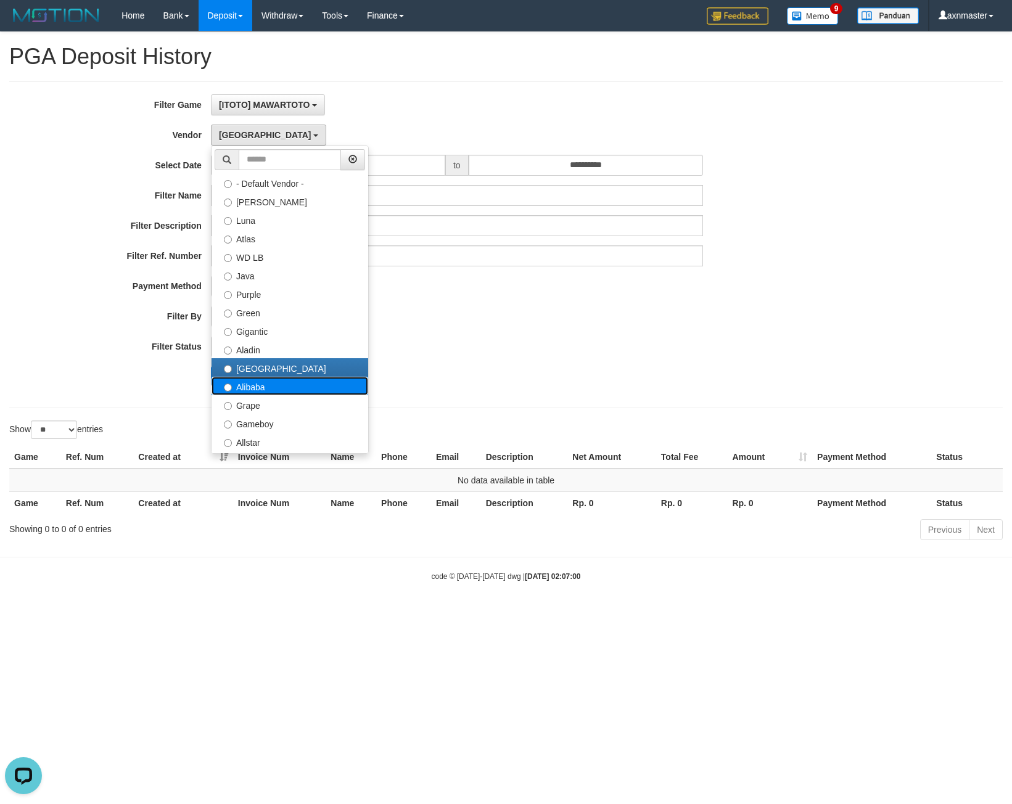
click at [247, 378] on label "Alibaba" at bounding box center [290, 386] width 157 height 19
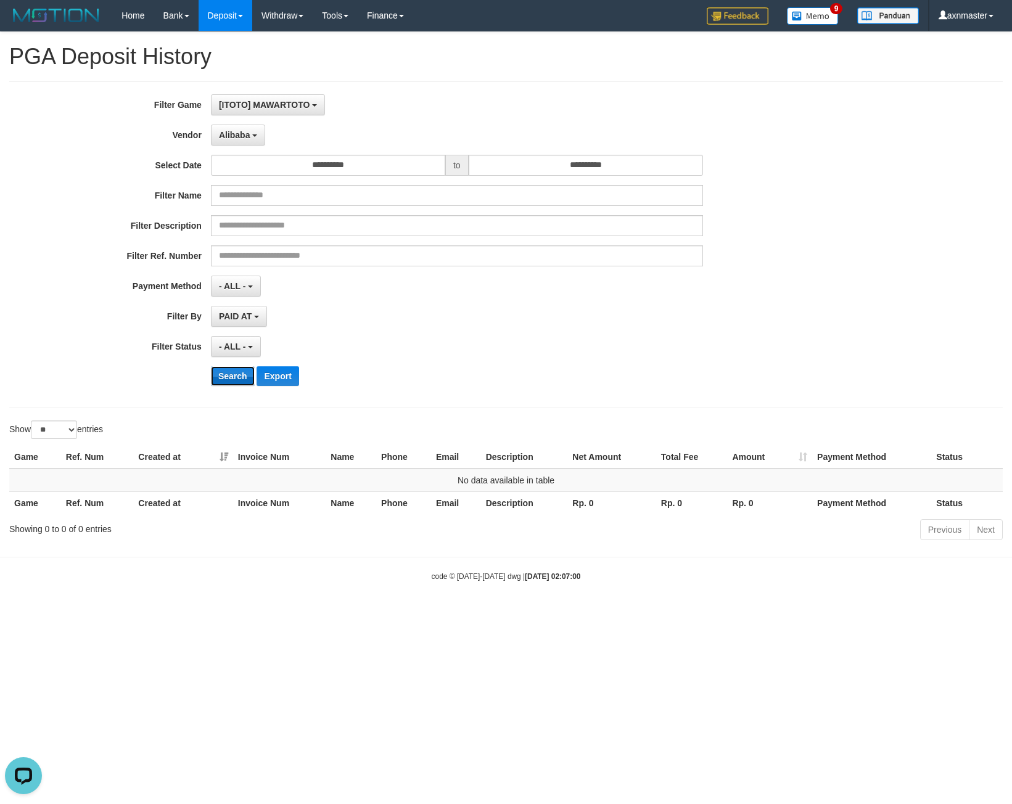
click at [229, 372] on button "Search" at bounding box center [233, 376] width 44 height 20
drag, startPoint x: 233, startPoint y: 373, endPoint x: 223, endPoint y: 250, distance: 123.8
click at [233, 373] on button "Search" at bounding box center [233, 376] width 44 height 20
click at [225, 138] on span "Alibaba" at bounding box center [234, 135] width 31 height 10
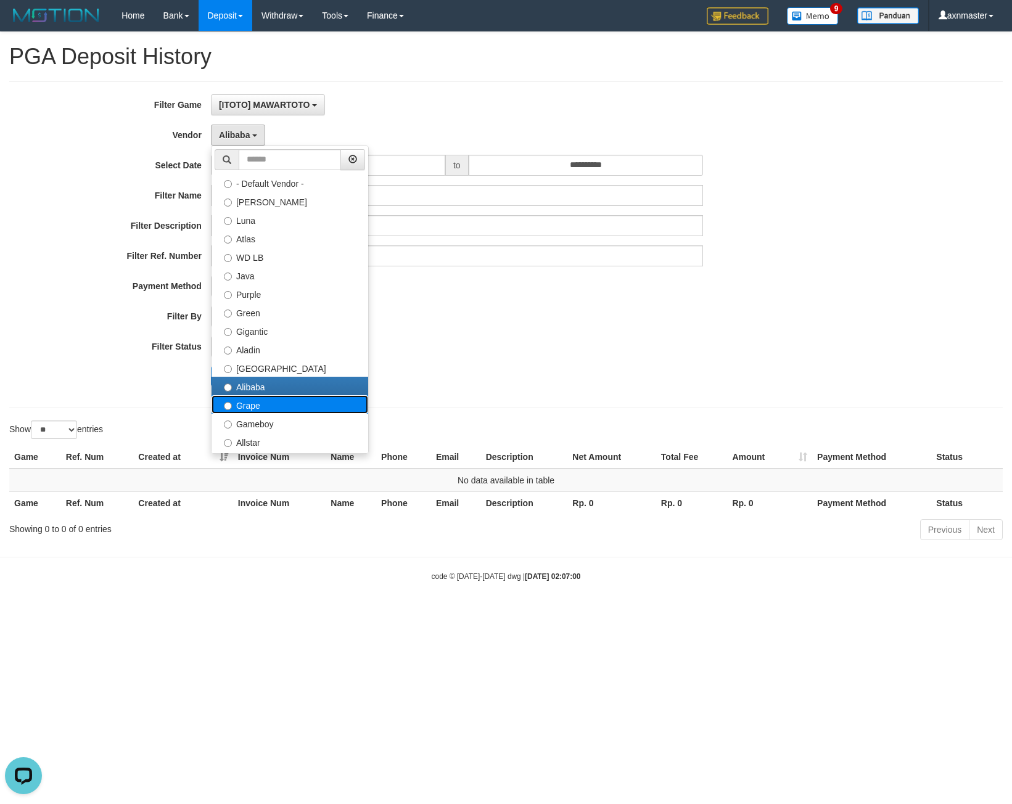
click at [239, 397] on label "Grape" at bounding box center [290, 404] width 157 height 19
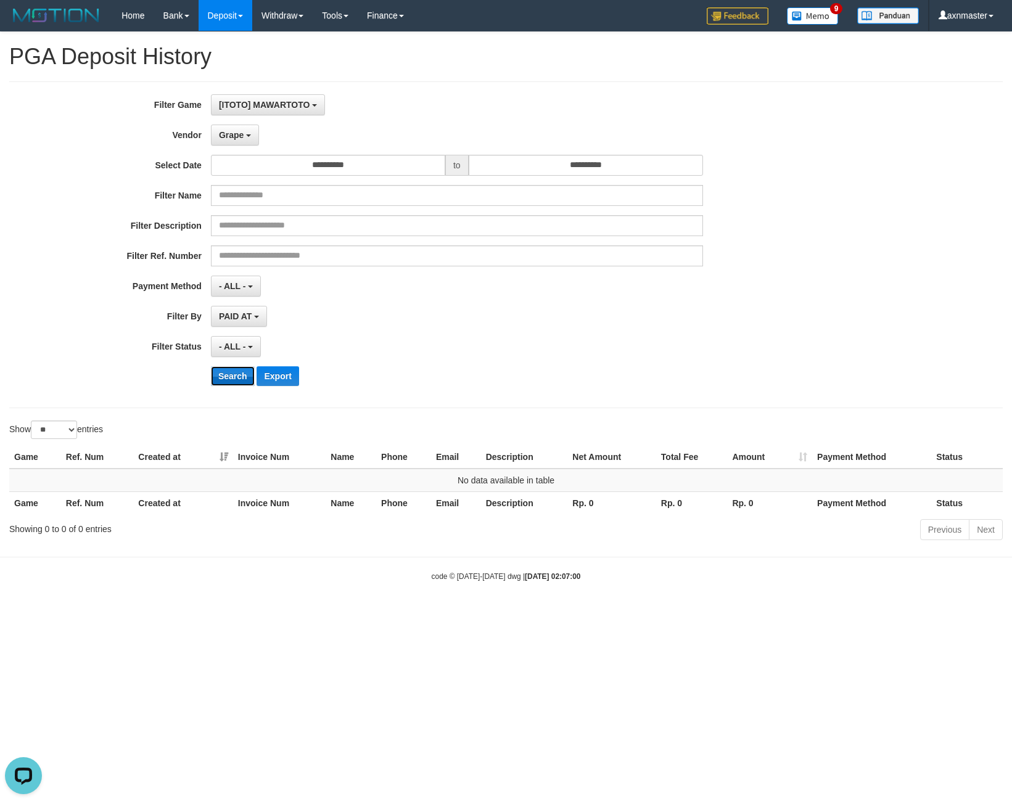
click at [231, 379] on button "Search" at bounding box center [233, 376] width 44 height 20
click at [235, 371] on button "Search" at bounding box center [233, 376] width 44 height 20
click at [224, 133] on span "Grape" at bounding box center [231, 135] width 25 height 10
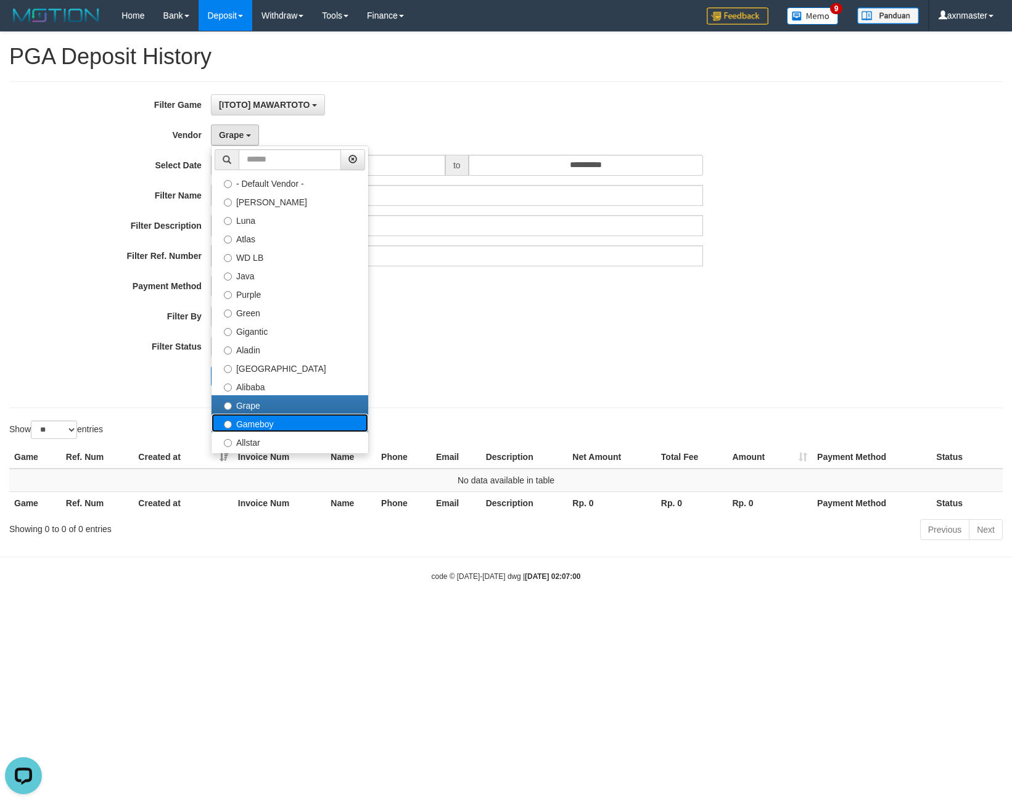
click at [249, 424] on label "Gameboy" at bounding box center [290, 423] width 157 height 19
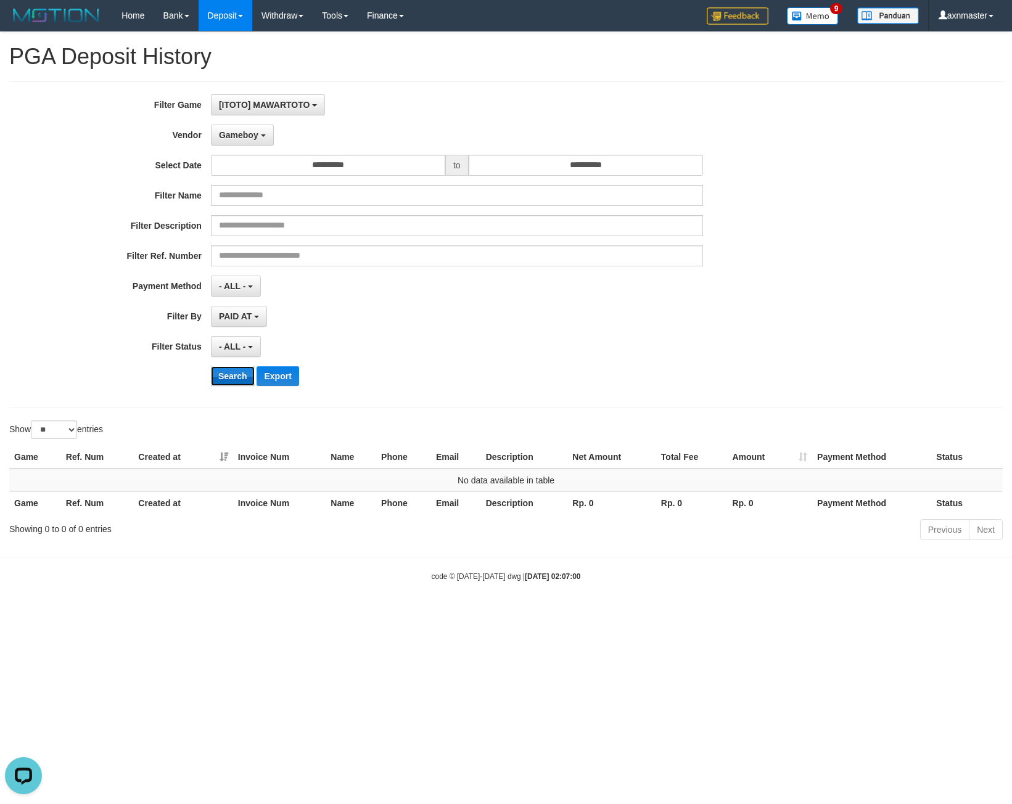
click at [233, 372] on button "Search" at bounding box center [233, 376] width 44 height 20
click at [252, 133] on span "Gameboy" at bounding box center [238, 135] width 39 height 10
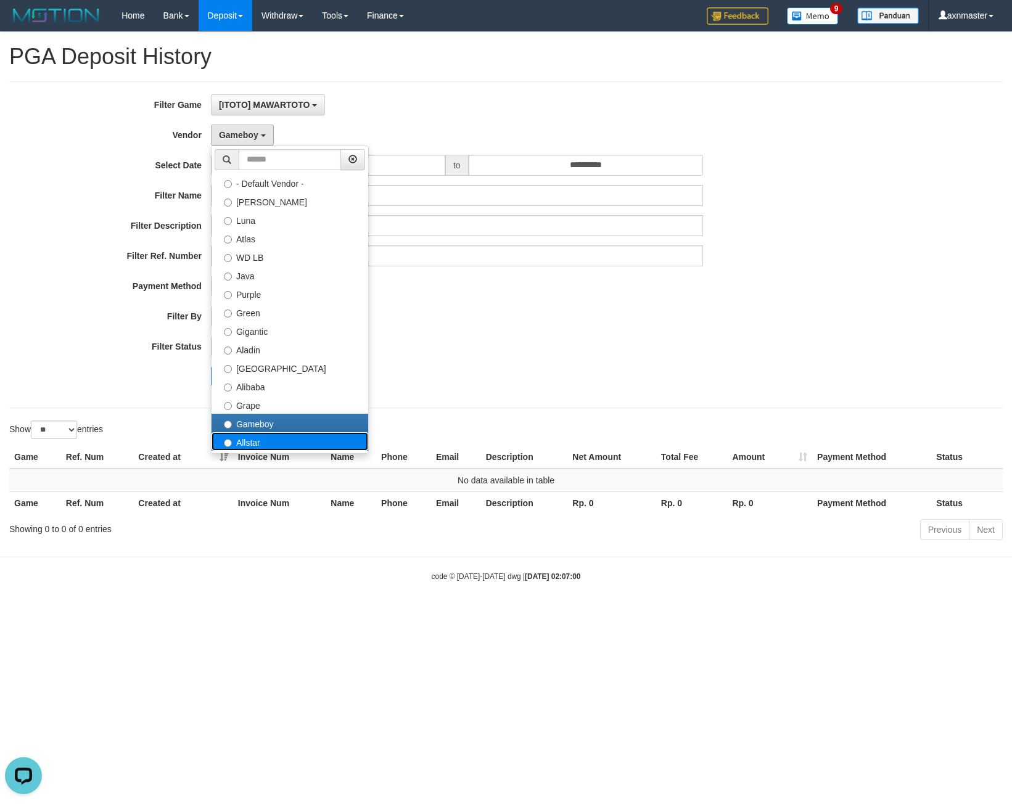
click at [266, 443] on label "Allstar" at bounding box center [290, 441] width 157 height 19
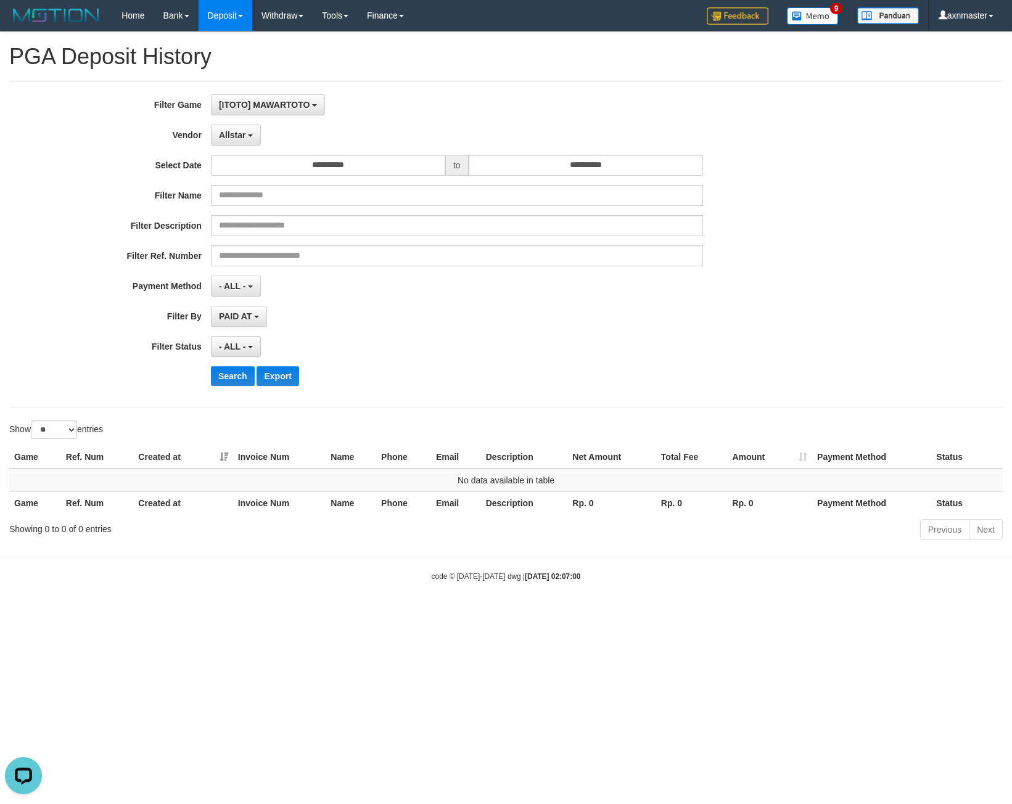
click at [239, 387] on div "**********" at bounding box center [422, 244] width 844 height 301
click at [239, 376] on button "Search" at bounding box center [233, 376] width 44 height 20
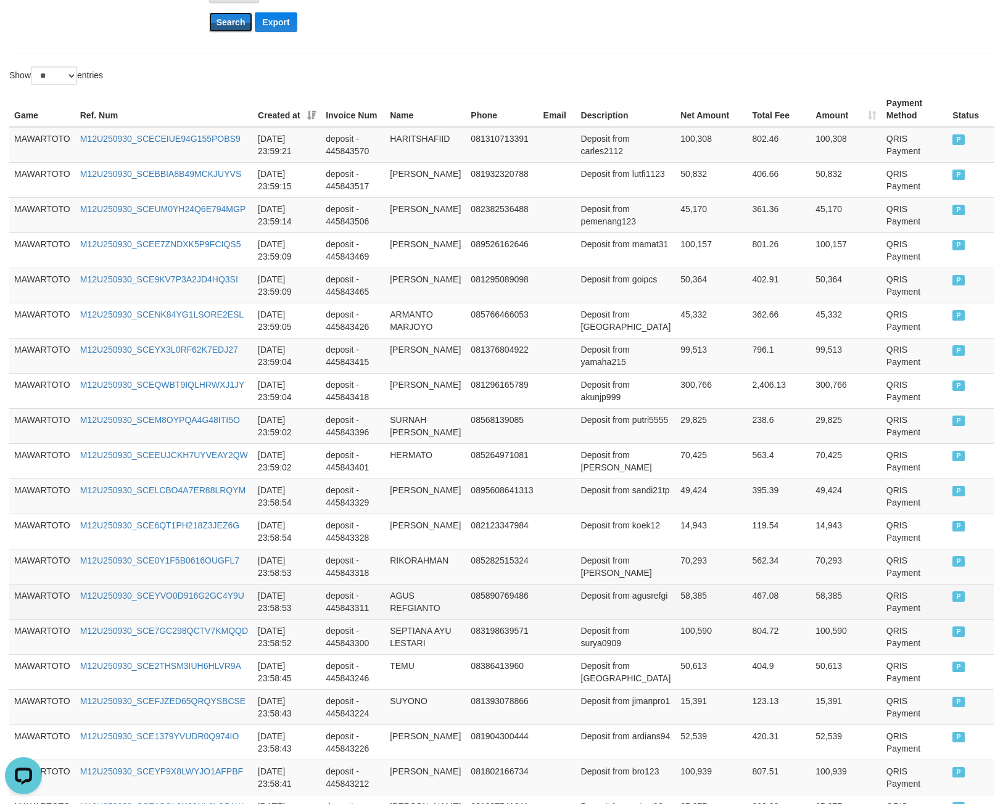
scroll to position [702, 0]
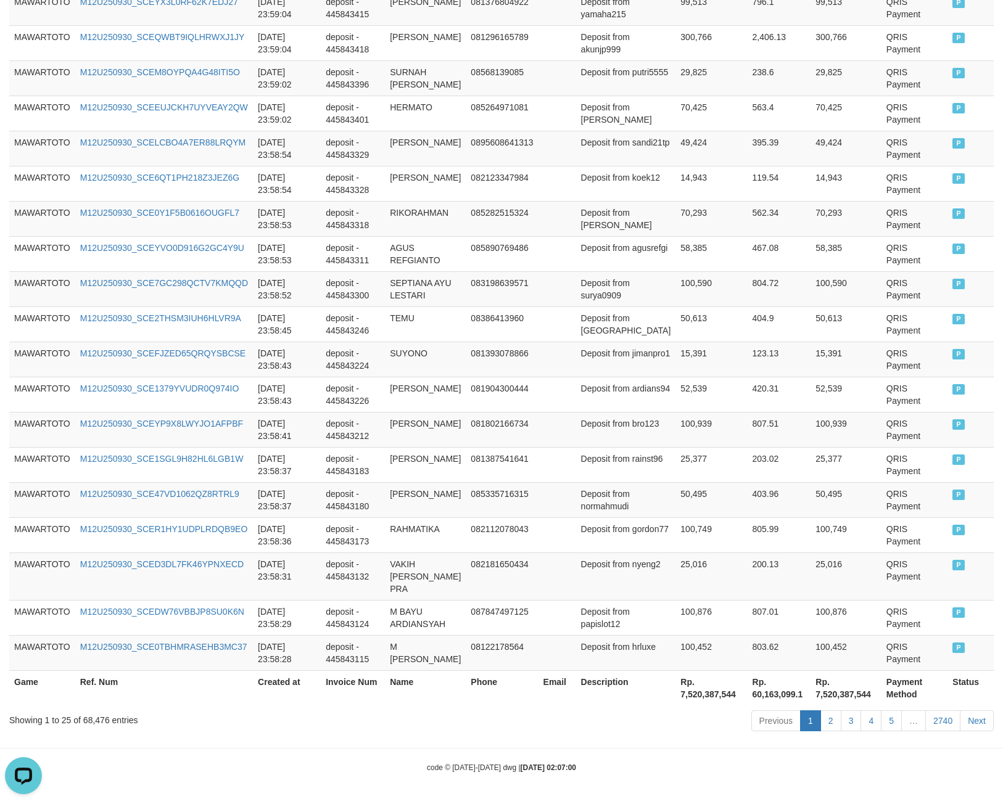
click at [681, 695] on th "Rp. 7,520,387,544" at bounding box center [711, 688] width 72 height 35
copy th "7,520,387,544"
click at [102, 724] on div "Showing 1 to 25 of 68,476 entries" at bounding box center [209, 717] width 400 height 17
drag, startPoint x: 102, startPoint y: 724, endPoint x: 96, endPoint y: 721, distance: 6.9
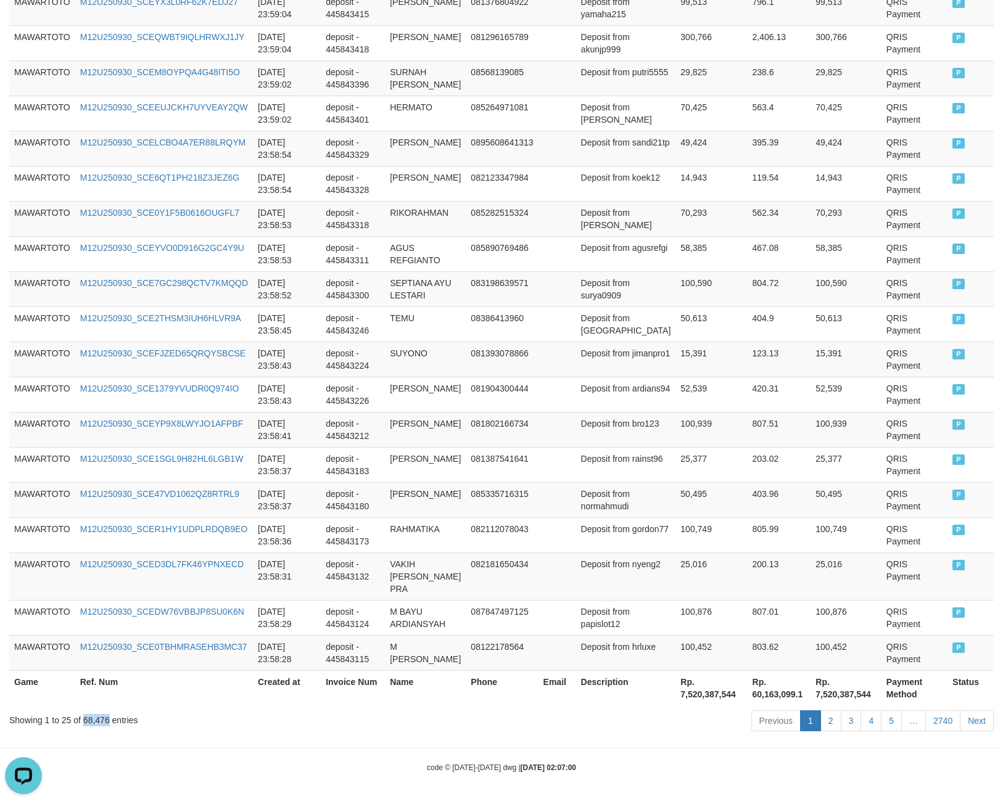
click at [96, 721] on div "Showing 1 to 25 of 68,476 entries" at bounding box center [209, 717] width 400 height 17
copy div "68,476"
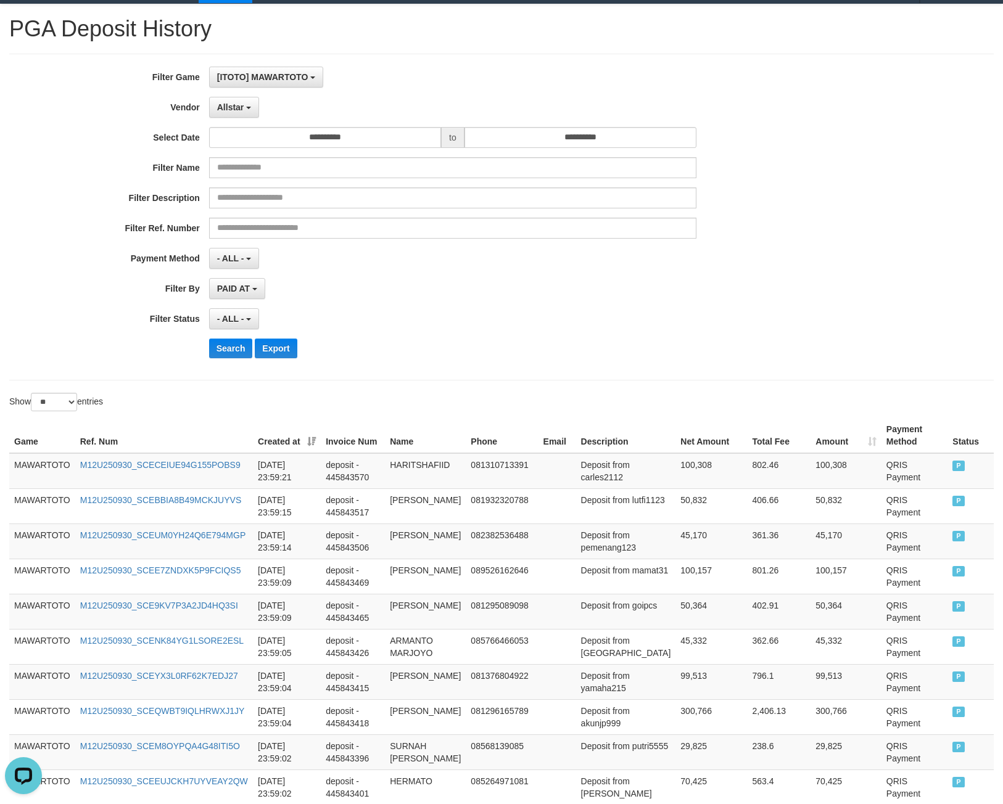
scroll to position [0, 0]
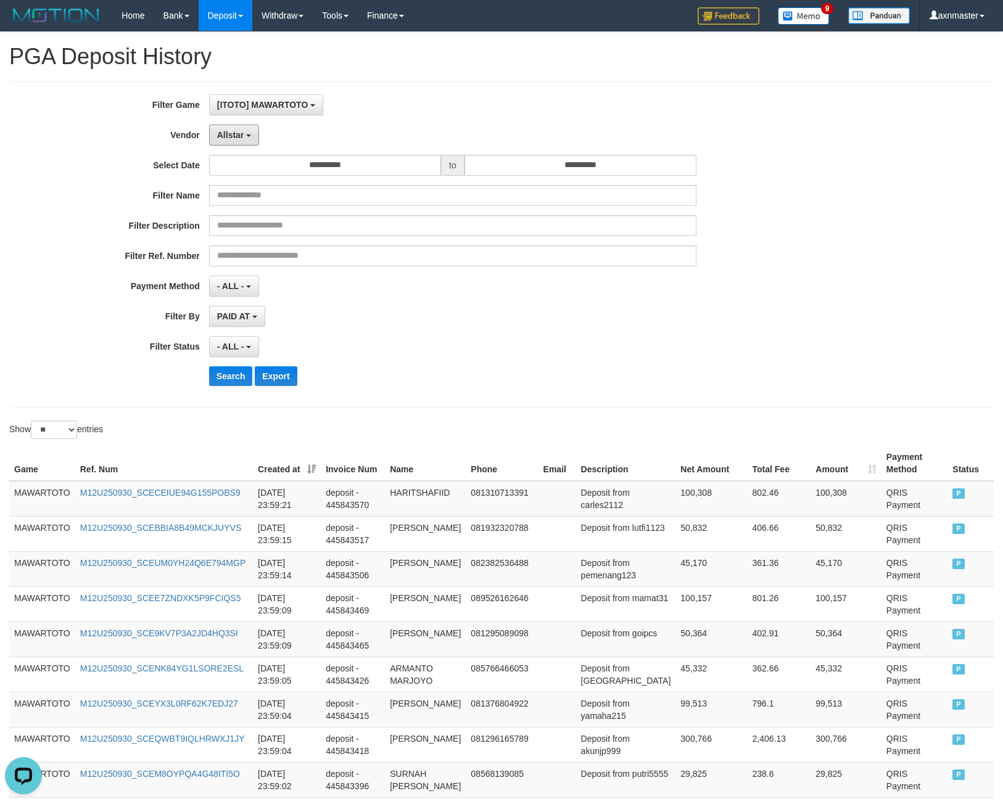
drag, startPoint x: 226, startPoint y: 138, endPoint x: 226, endPoint y: 162, distance: 24.1
click at [226, 137] on span "Allstar" at bounding box center [230, 135] width 27 height 10
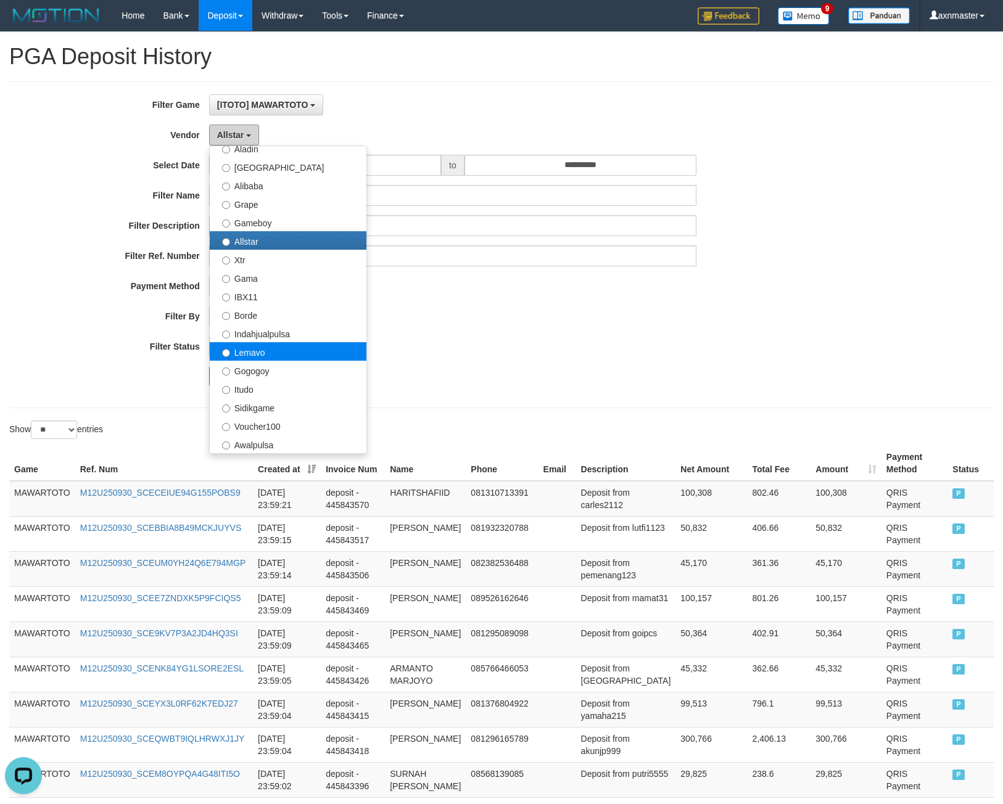
scroll to position [247, 0]
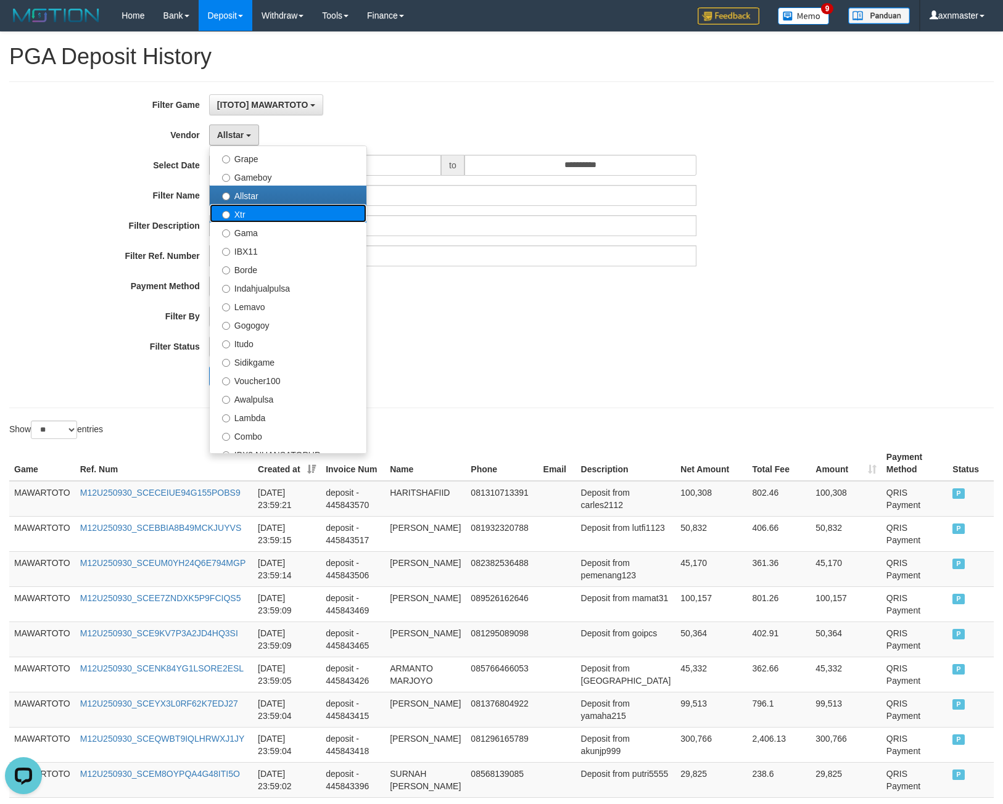
click at [265, 217] on label "Xtr" at bounding box center [288, 213] width 157 height 19
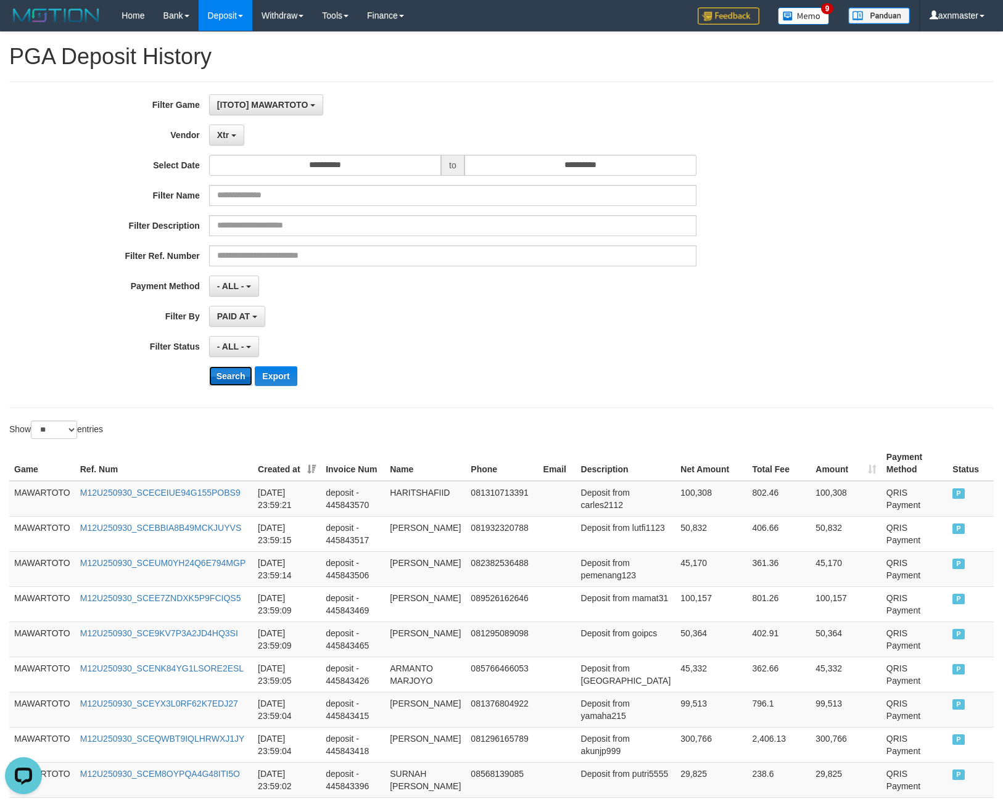
click at [228, 379] on button "Search" at bounding box center [231, 376] width 44 height 20
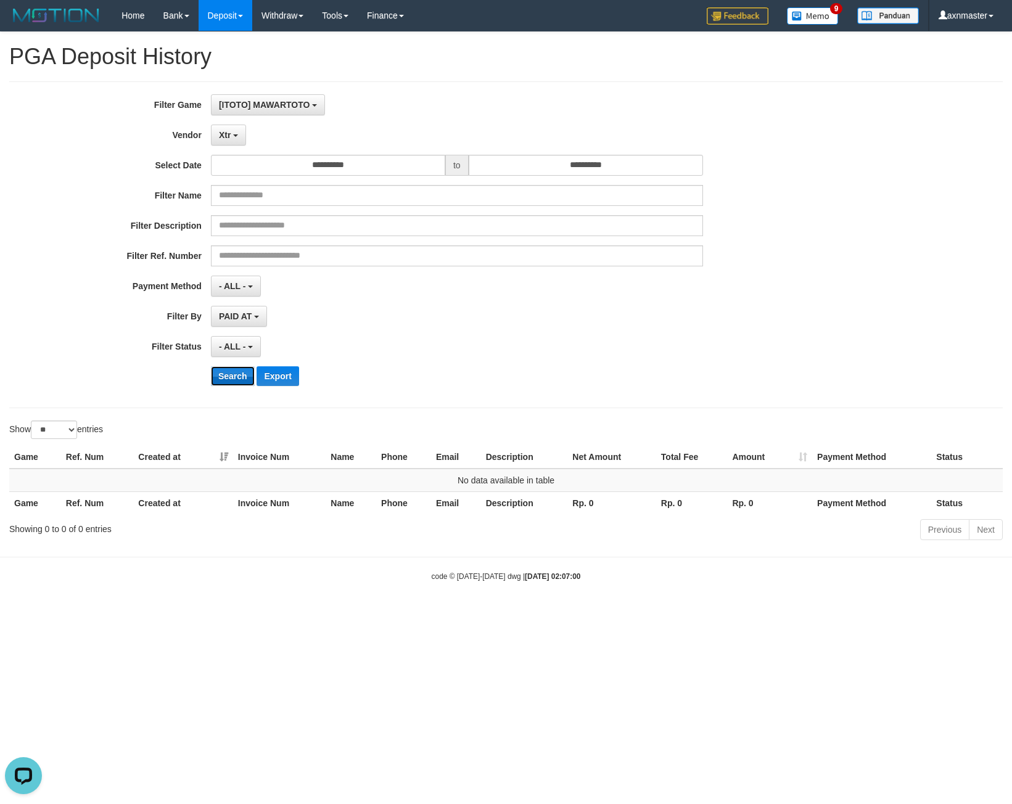
click at [233, 381] on button "Search" at bounding box center [233, 376] width 44 height 20
click at [229, 132] on span "Xtr" at bounding box center [225, 135] width 12 height 10
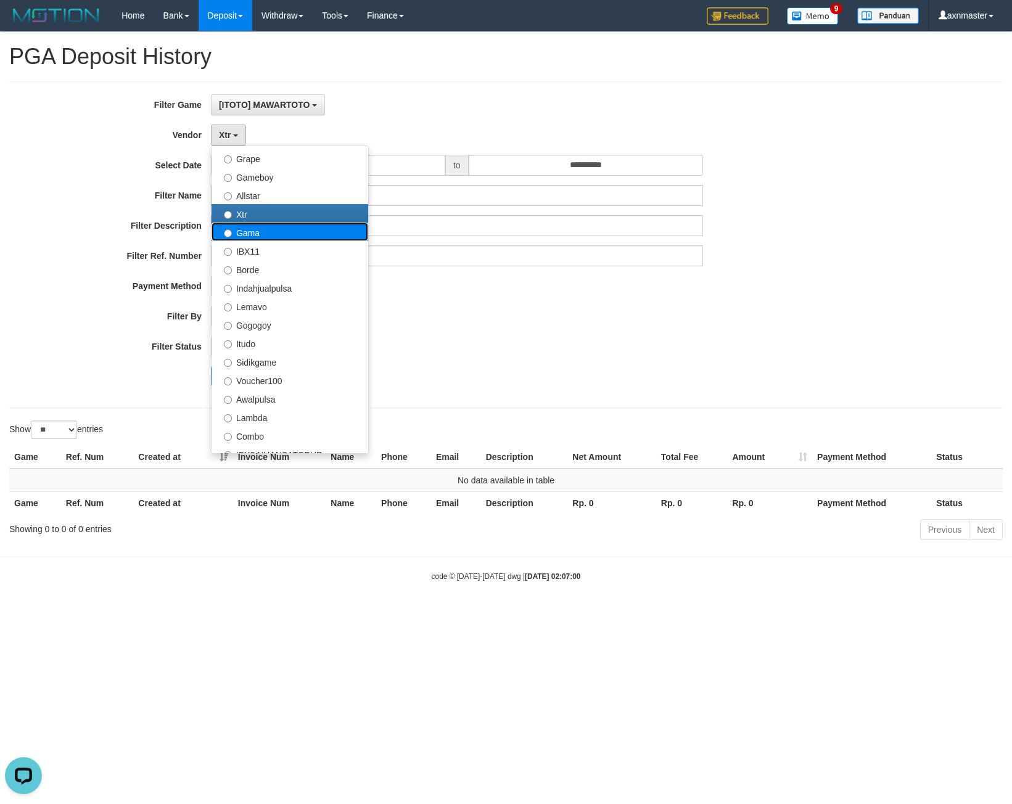
click at [263, 232] on label "Gama" at bounding box center [290, 232] width 157 height 19
select select "**********"
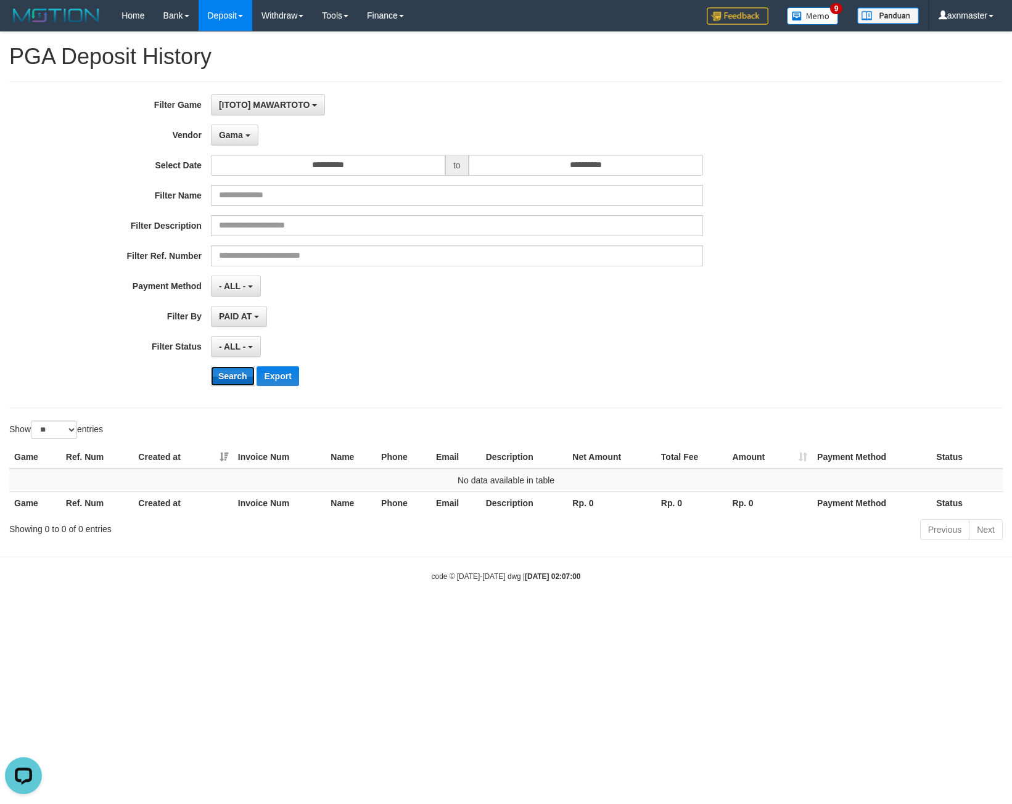
click at [234, 375] on button "Search" at bounding box center [233, 376] width 44 height 20
click at [229, 131] on span "Gama" at bounding box center [231, 135] width 24 height 10
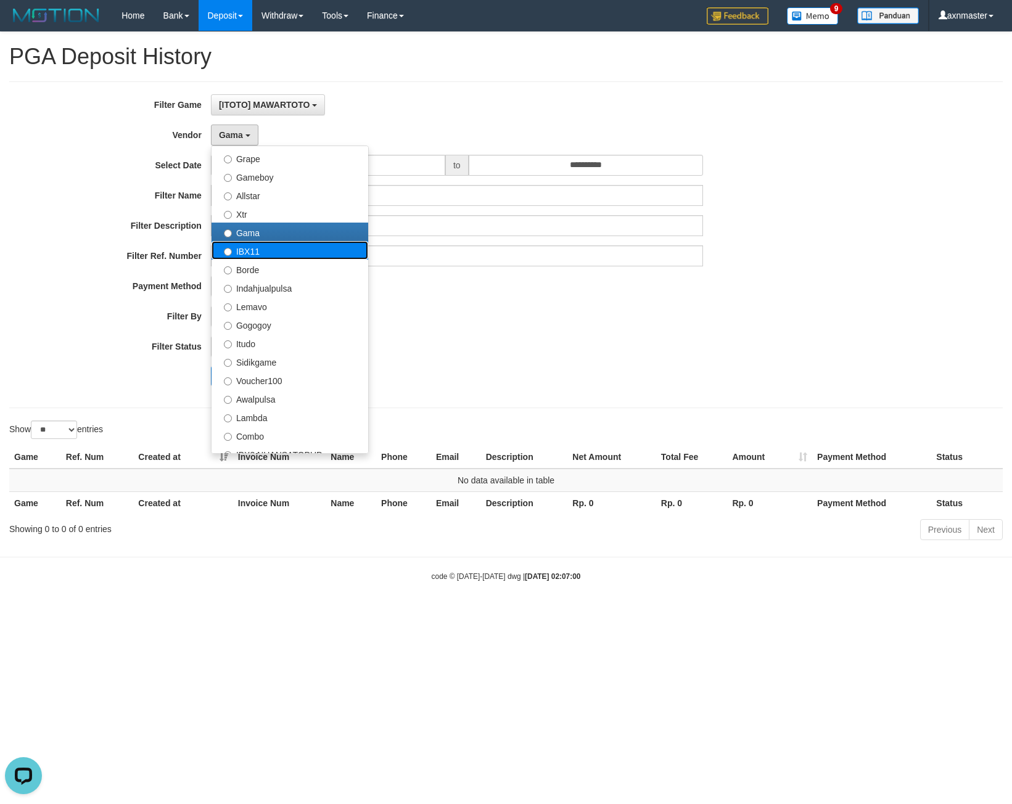
click at [247, 252] on label "IBX11" at bounding box center [290, 250] width 157 height 19
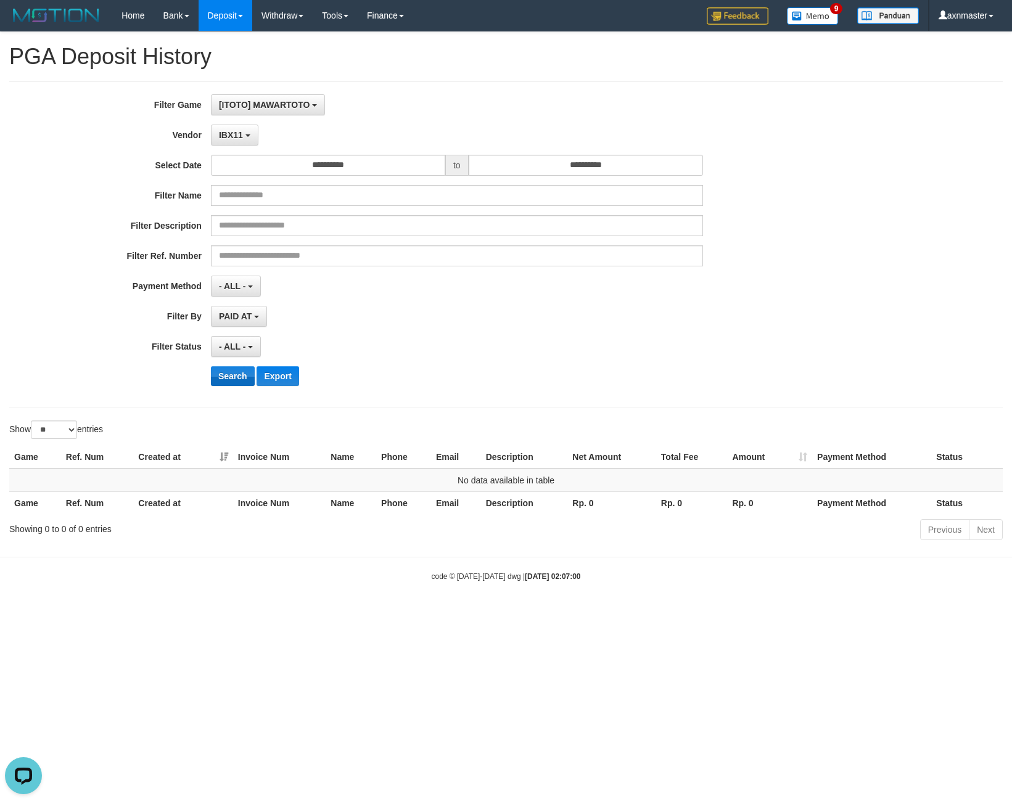
click at [231, 367] on div "**********" at bounding box center [422, 244] width 844 height 301
click at [231, 368] on button "Search" at bounding box center [233, 376] width 44 height 20
click at [242, 141] on button "IBX11" at bounding box center [235, 135] width 48 height 21
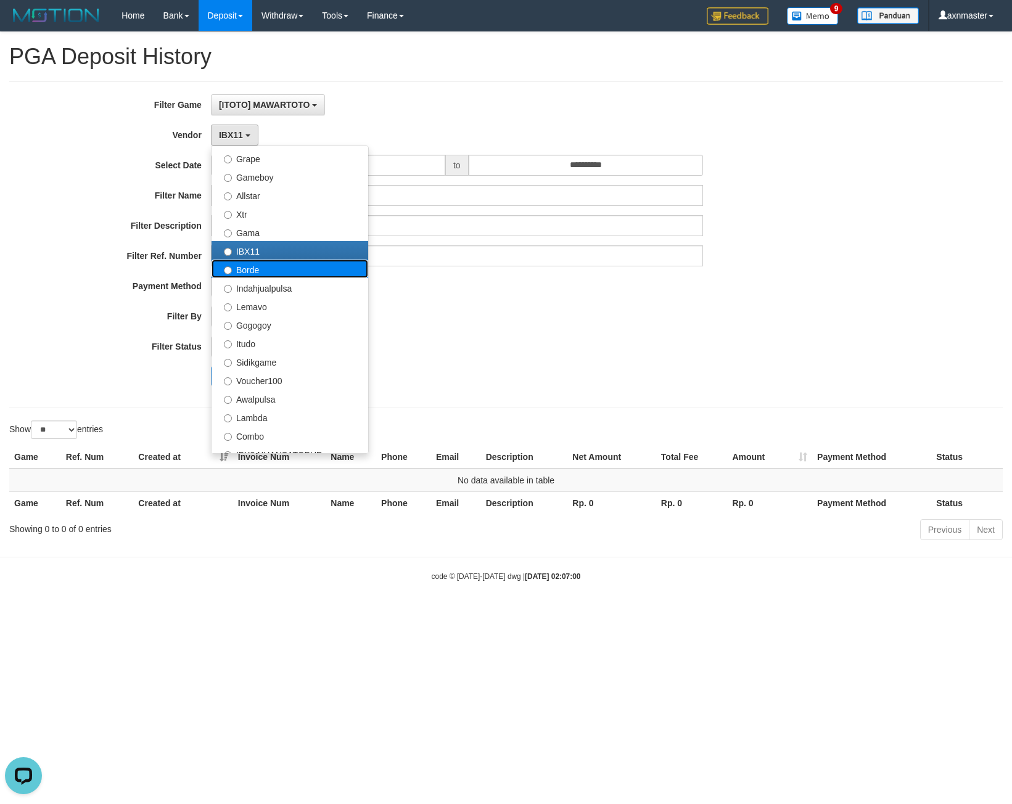
click at [254, 270] on label "Borde" at bounding box center [290, 269] width 157 height 19
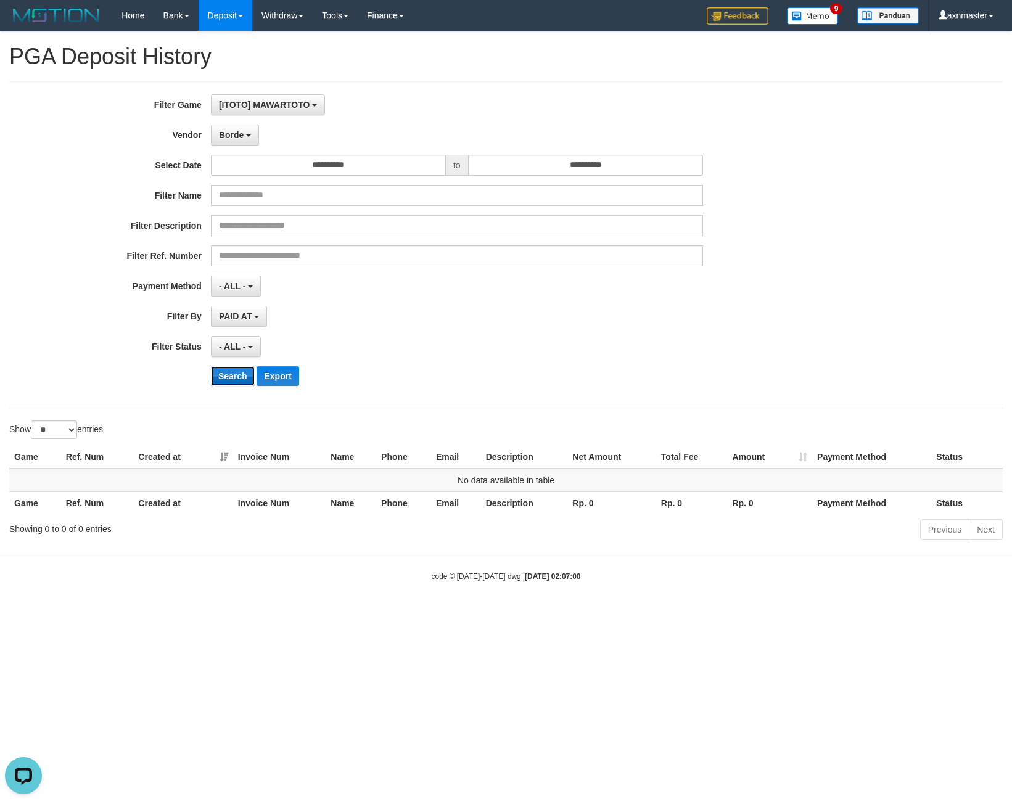
click at [231, 374] on button "Search" at bounding box center [233, 376] width 44 height 20
click at [234, 375] on button "Search" at bounding box center [233, 376] width 44 height 20
click at [233, 130] on span "Borde" at bounding box center [231, 135] width 25 height 10
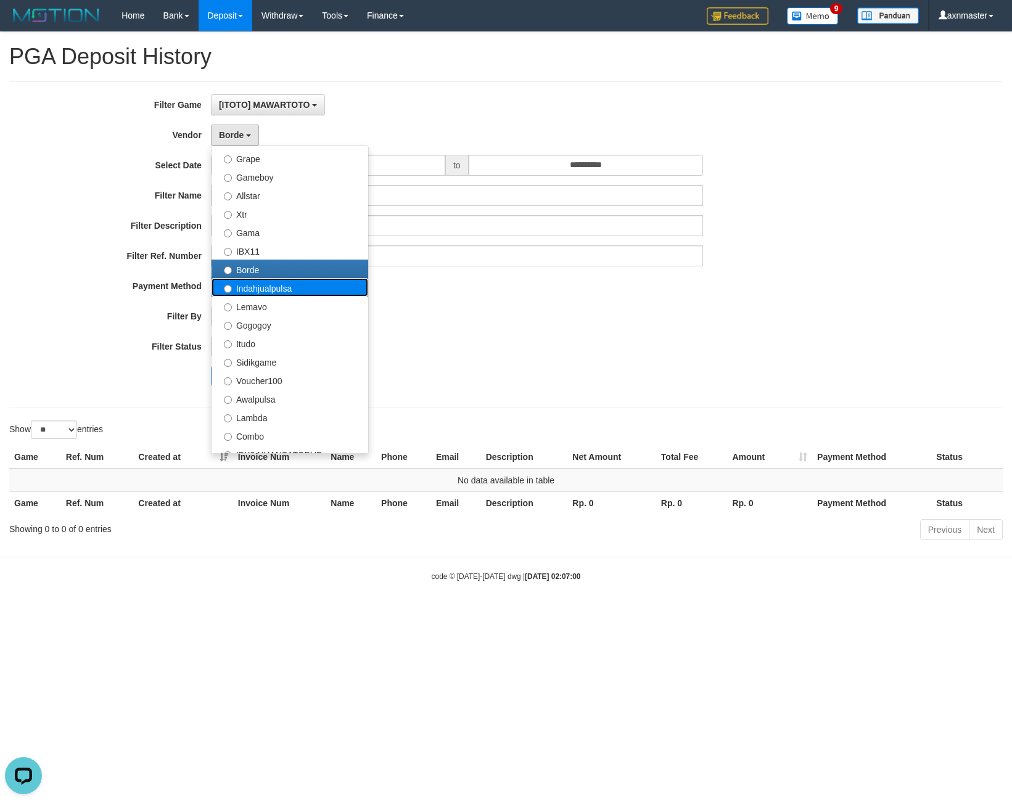
click at [266, 294] on label "Indahjualpulsa" at bounding box center [290, 287] width 157 height 19
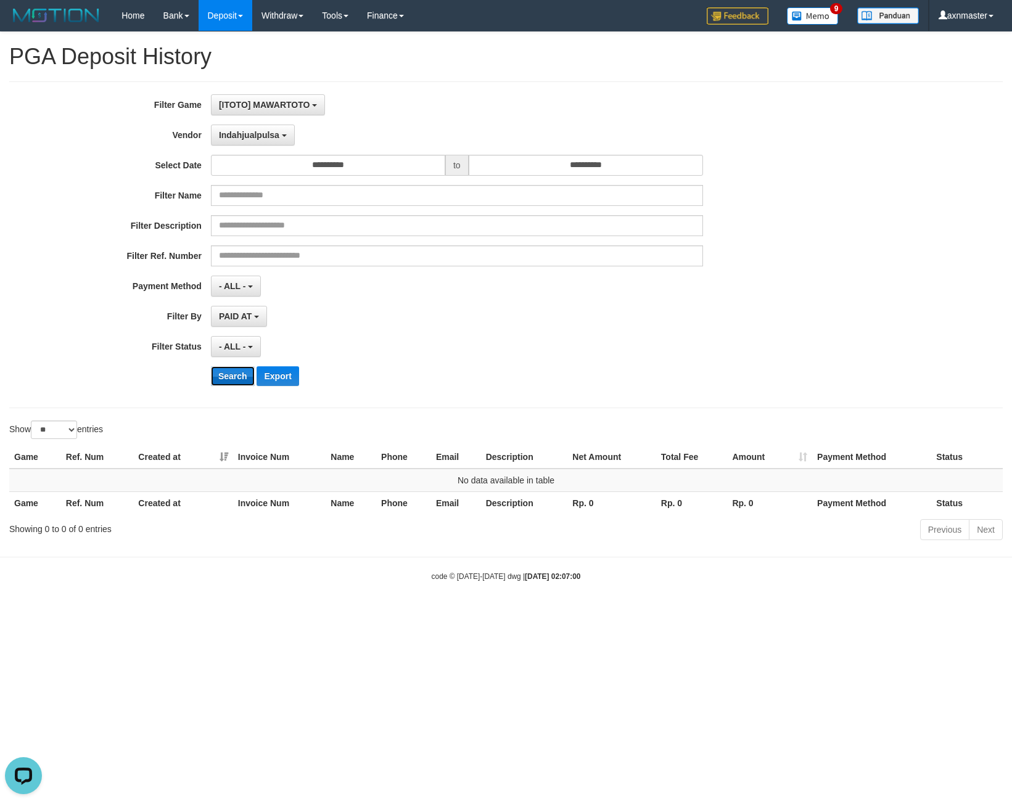
click at [223, 374] on button "Search" at bounding box center [233, 376] width 44 height 20
click at [233, 382] on button "Search" at bounding box center [233, 376] width 44 height 20
click at [238, 133] on span "Indahjualpulsa" at bounding box center [249, 135] width 60 height 10
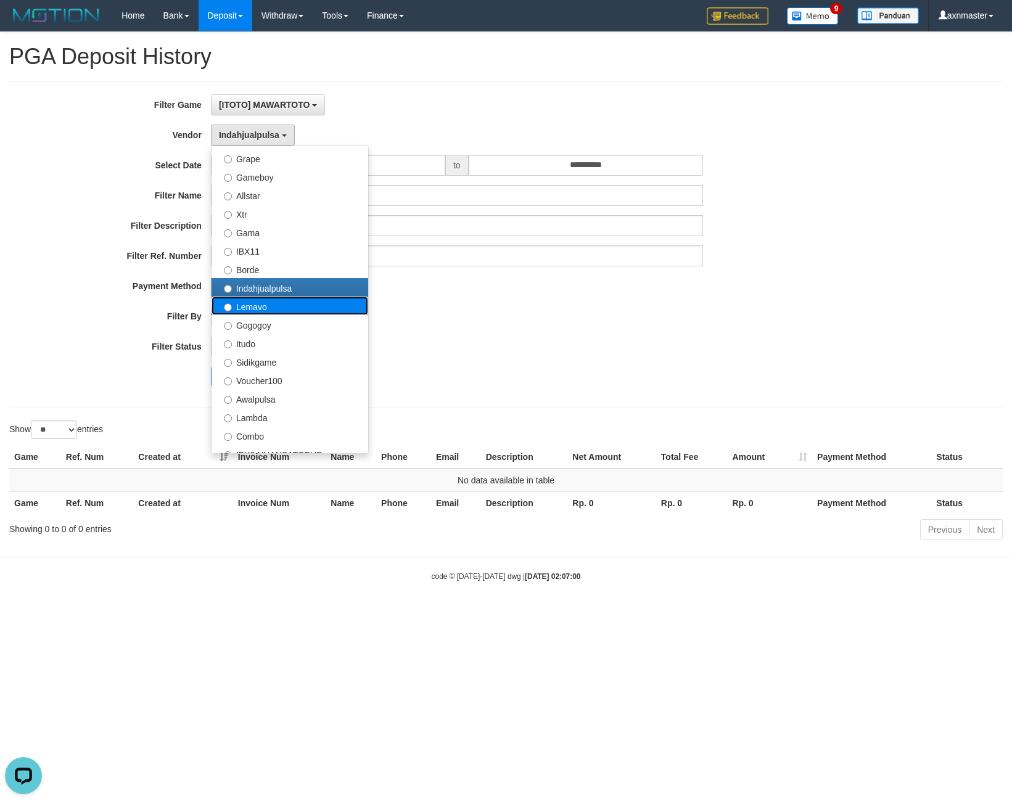
click at [257, 300] on label "Lemavo" at bounding box center [290, 306] width 157 height 19
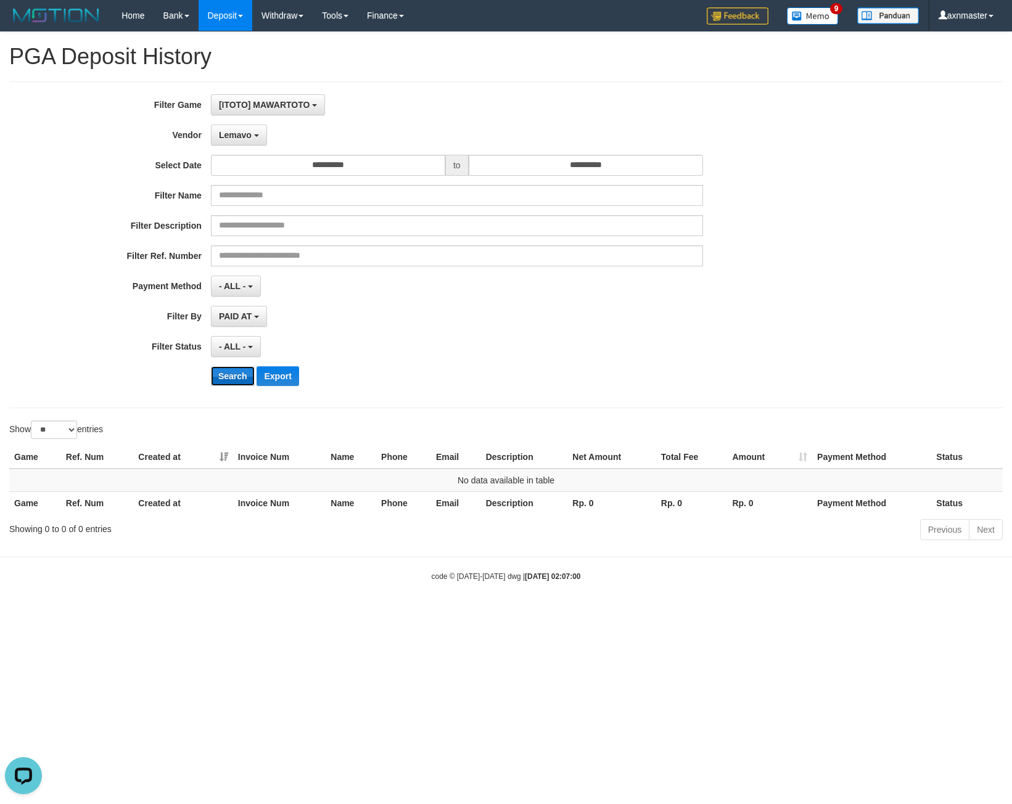
click at [220, 370] on button "Search" at bounding box center [233, 376] width 44 height 20
click at [224, 381] on button "Search" at bounding box center [233, 376] width 44 height 20
click at [240, 144] on button "Lemavo" at bounding box center [239, 135] width 56 height 21
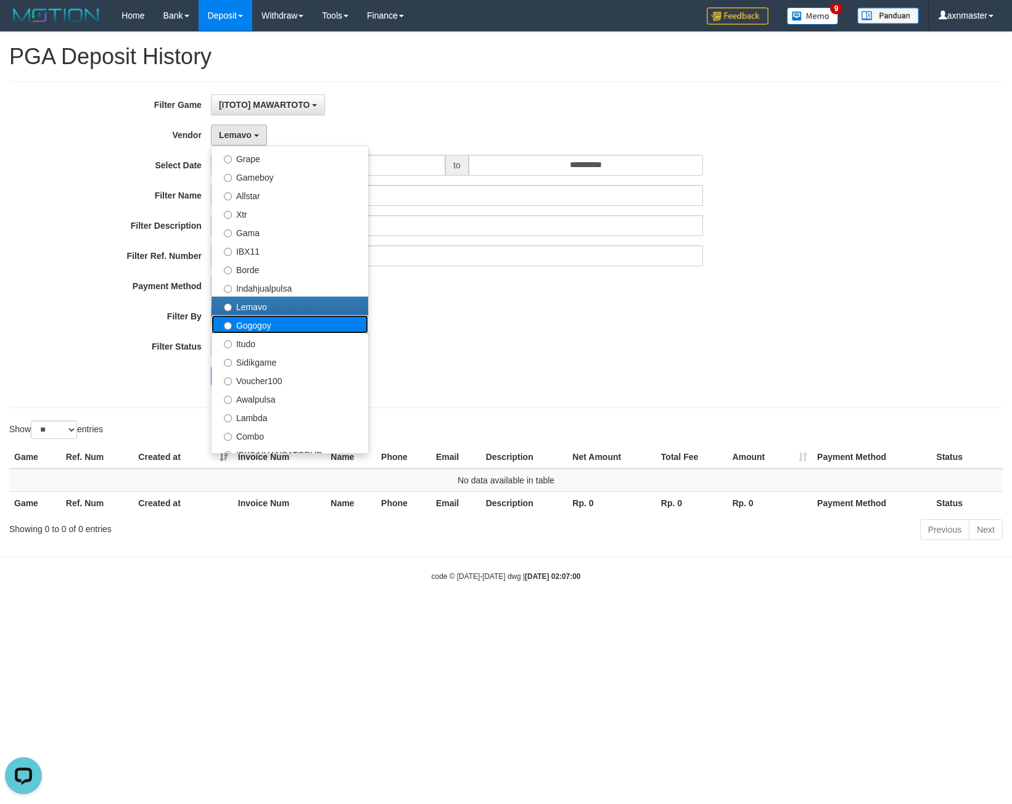
click at [242, 324] on label "Gogogoy" at bounding box center [290, 324] width 157 height 19
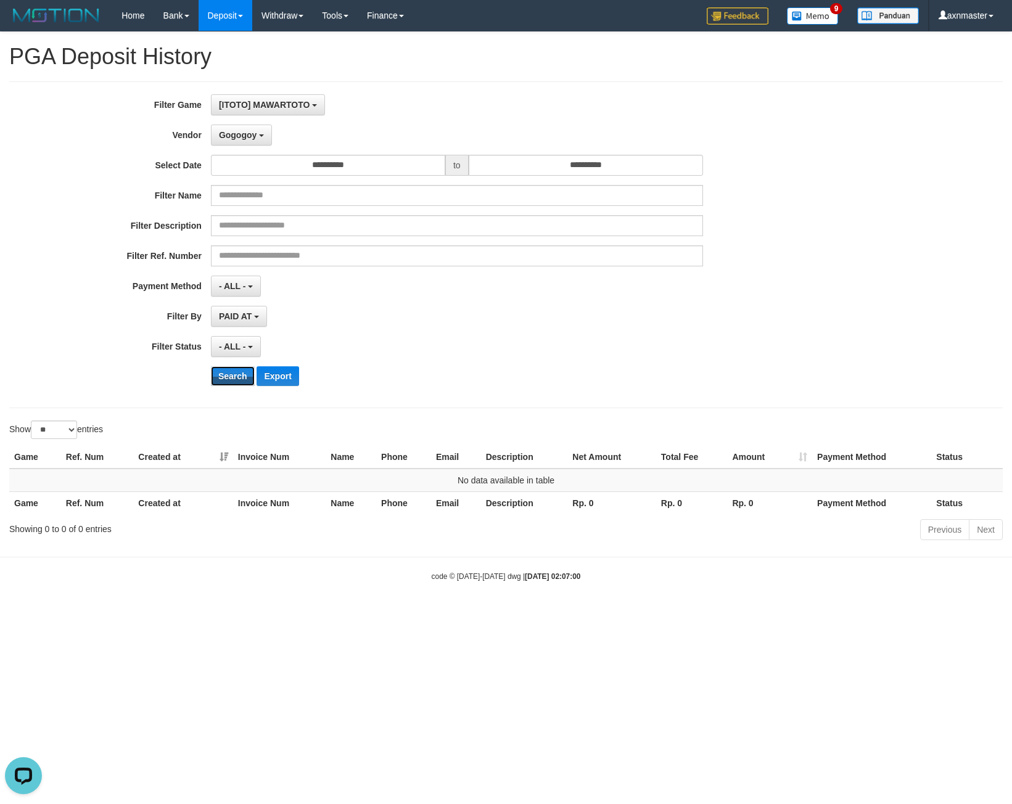
drag, startPoint x: 226, startPoint y: 373, endPoint x: 219, endPoint y: 361, distance: 13.5
click at [225, 373] on button "Search" at bounding box center [233, 376] width 44 height 20
click at [240, 374] on button "Search" at bounding box center [233, 376] width 44 height 20
click at [244, 134] on span "Gogogoy" at bounding box center [238, 135] width 38 height 10
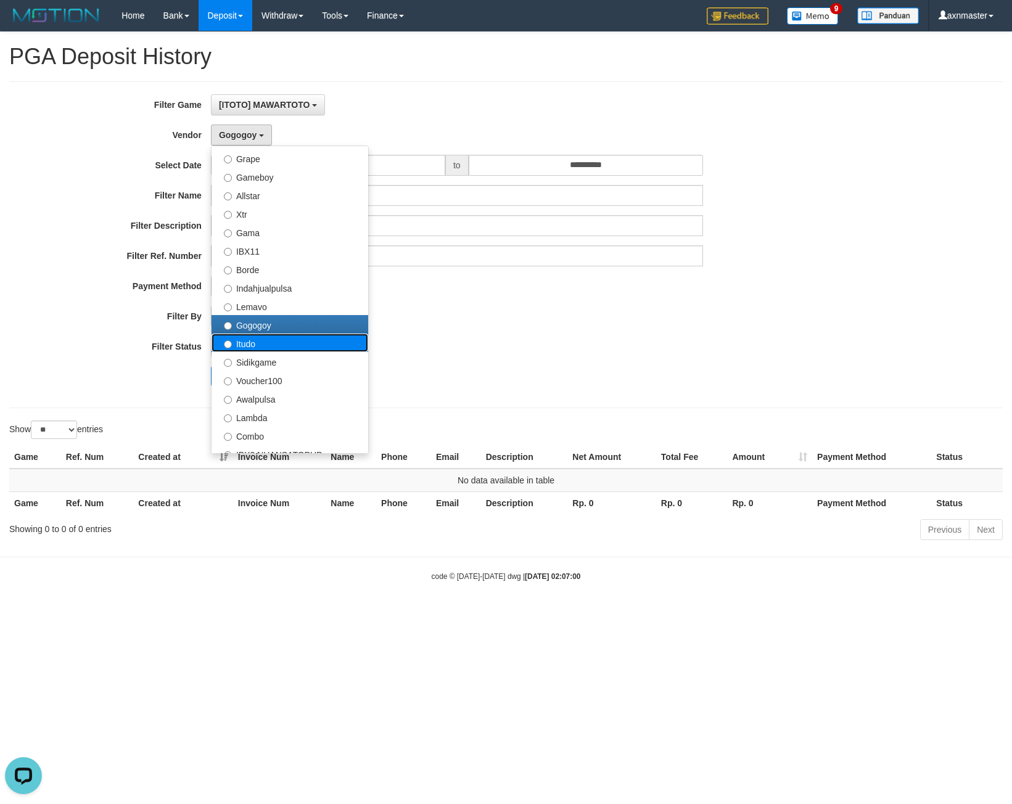
click at [241, 342] on label "Itudo" at bounding box center [290, 343] width 157 height 19
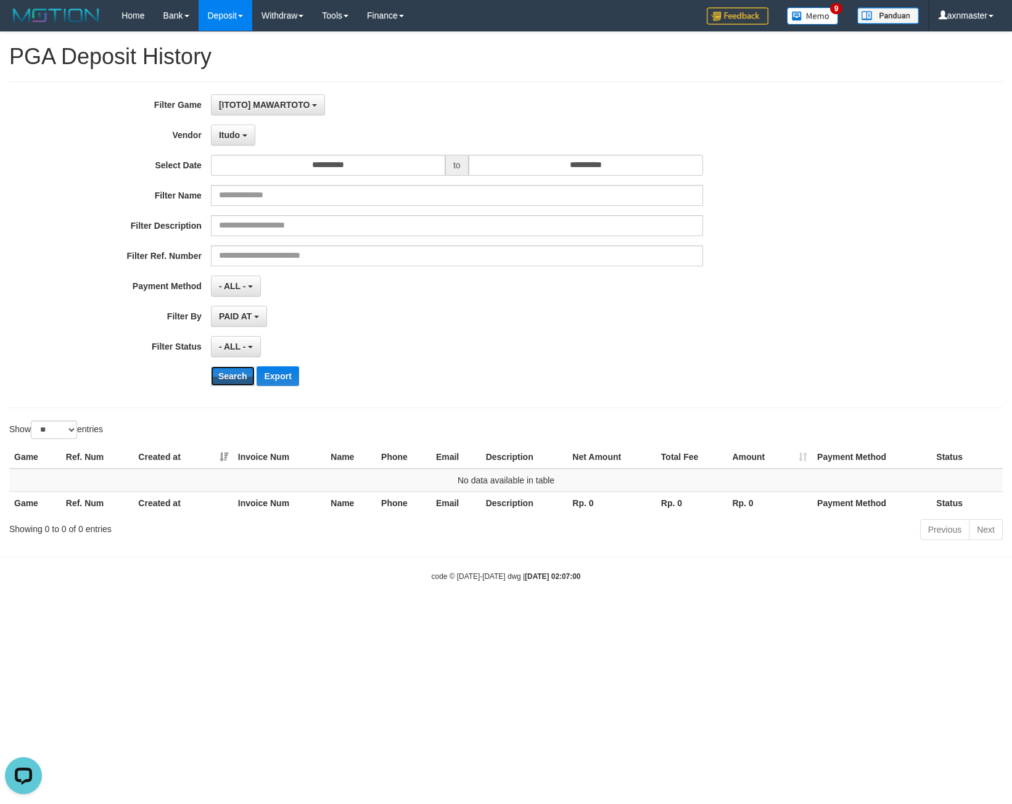
click at [229, 369] on button "Search" at bounding box center [233, 376] width 44 height 20
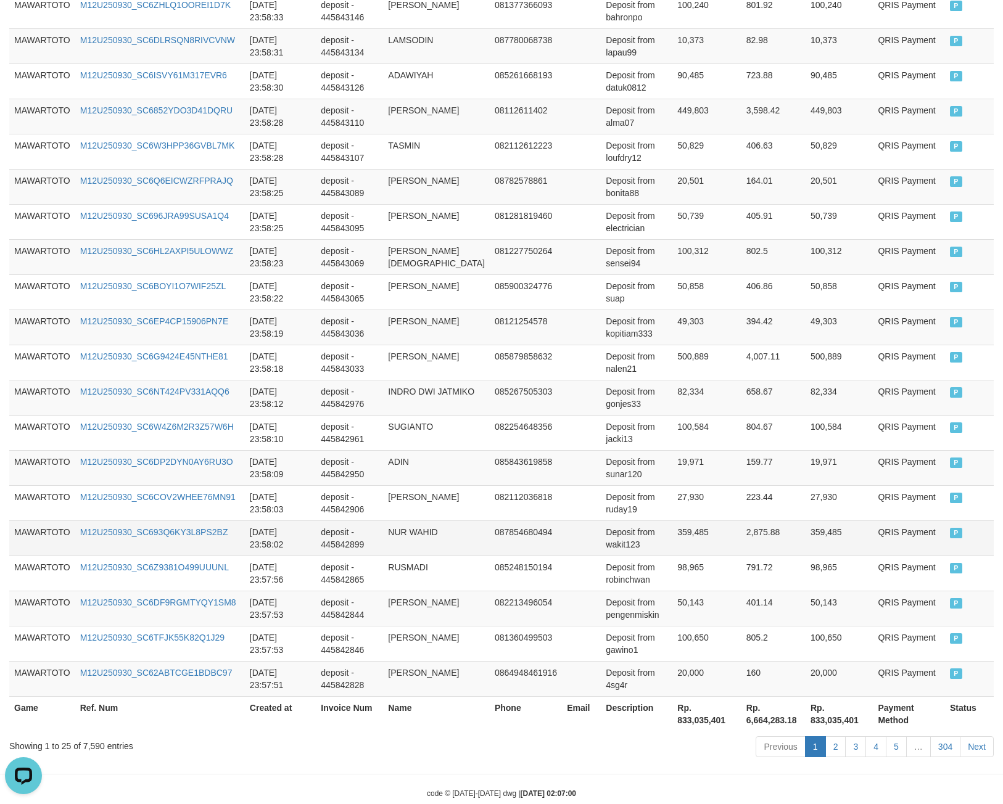
scroll to position [677, 0]
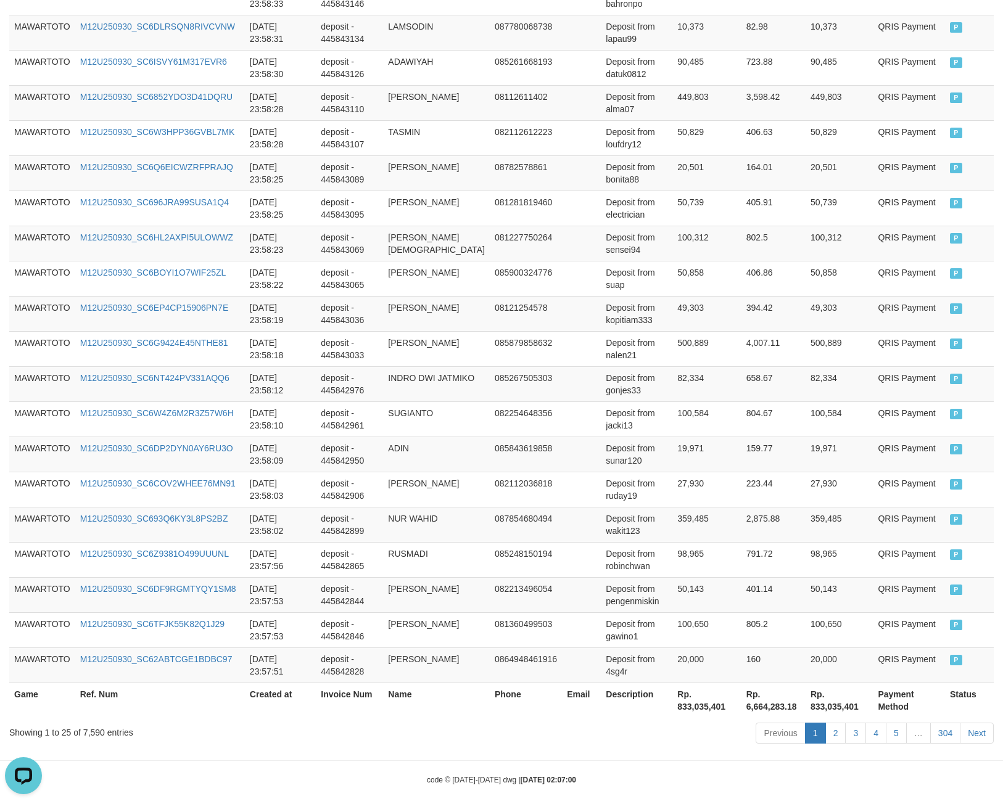
click at [672, 694] on th "Rp. 833,035,401" at bounding box center [706, 700] width 69 height 35
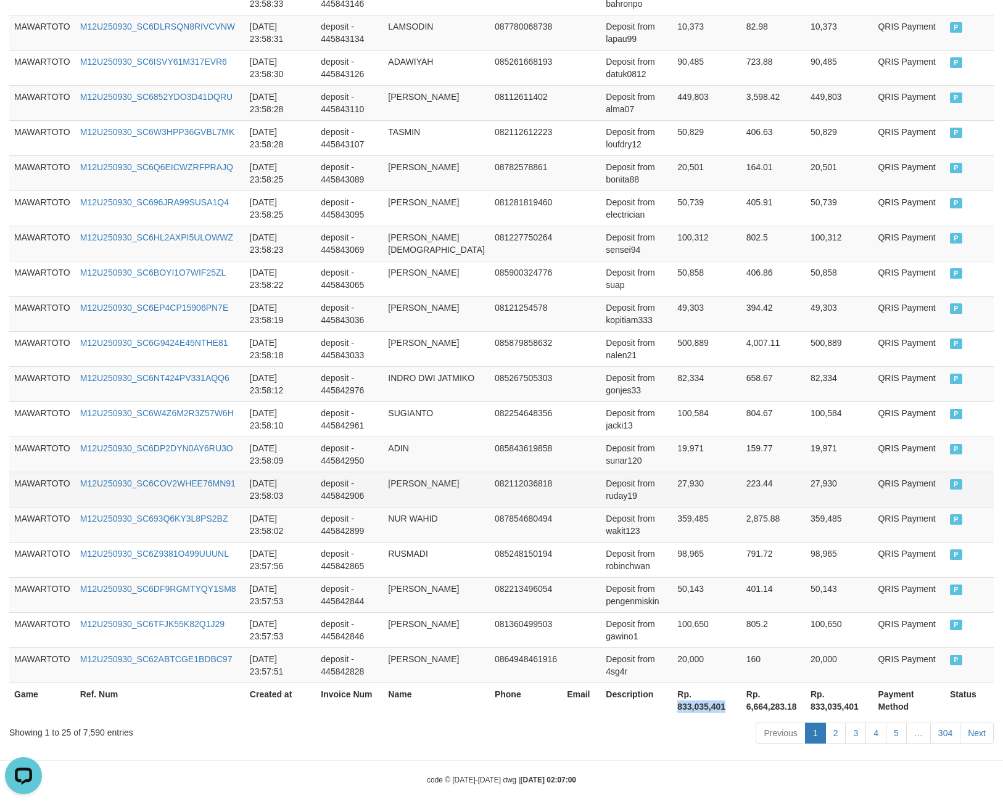
copy th "833,035,401"
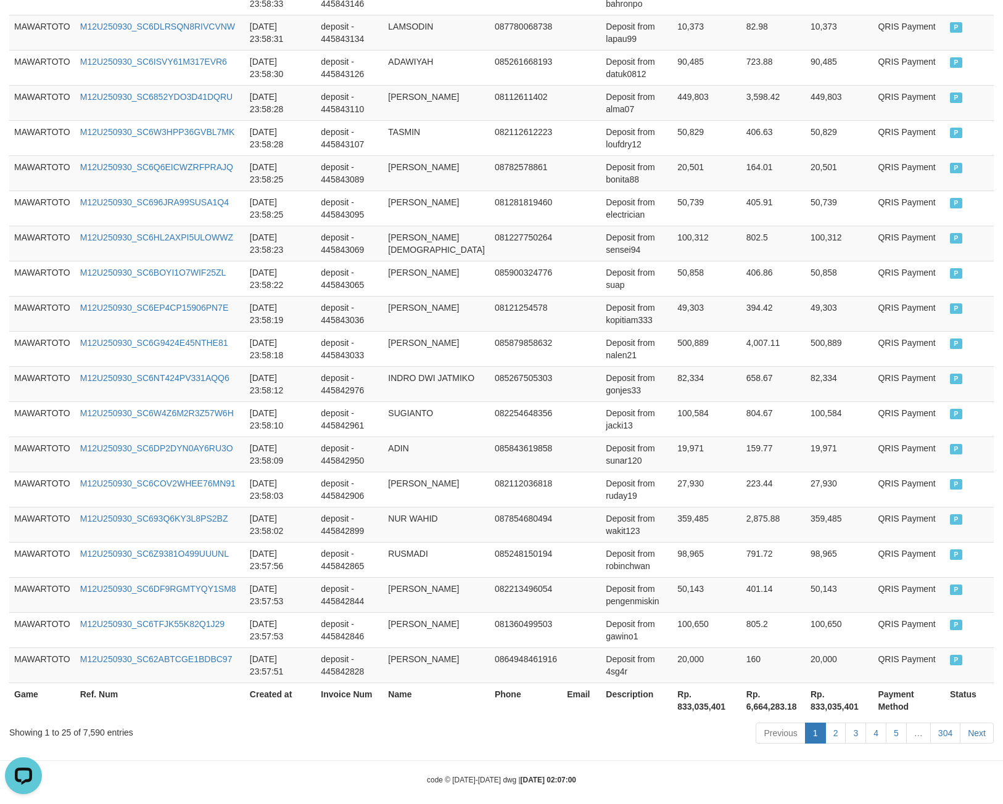
click at [89, 722] on div "Showing 1 to 25 of 7,590 entries" at bounding box center [209, 730] width 400 height 17
click at [86, 722] on div "Showing 1 to 25 of 7,590 entries" at bounding box center [209, 730] width 400 height 17
copy div "7,590"
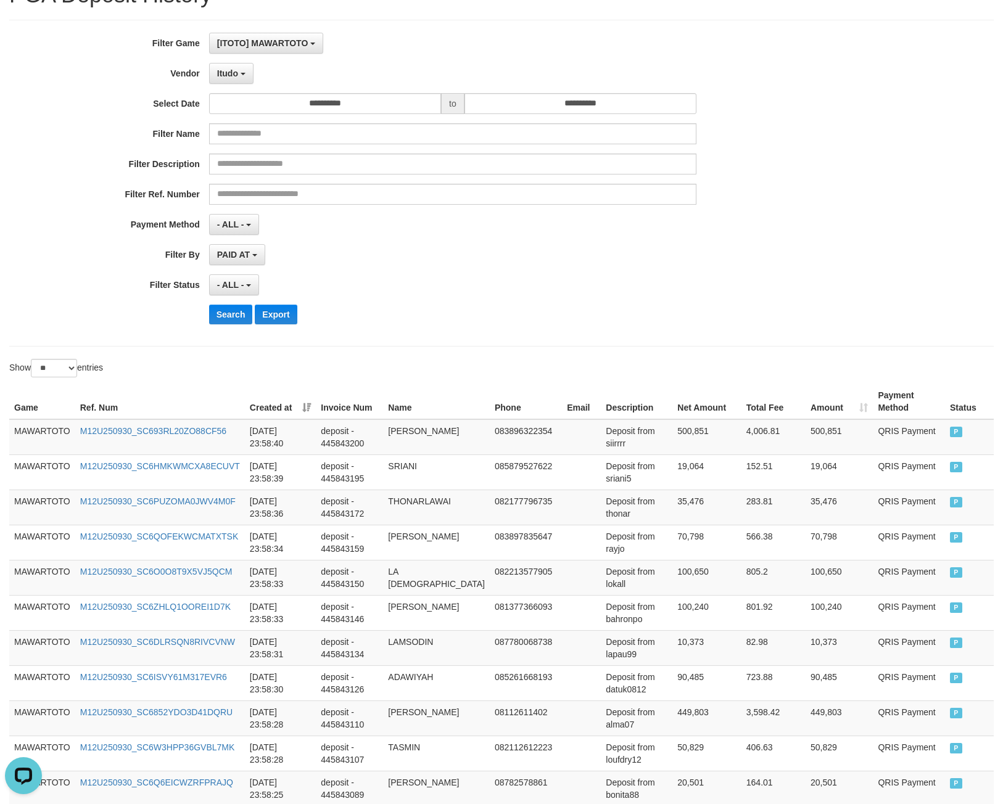
scroll to position [0, 0]
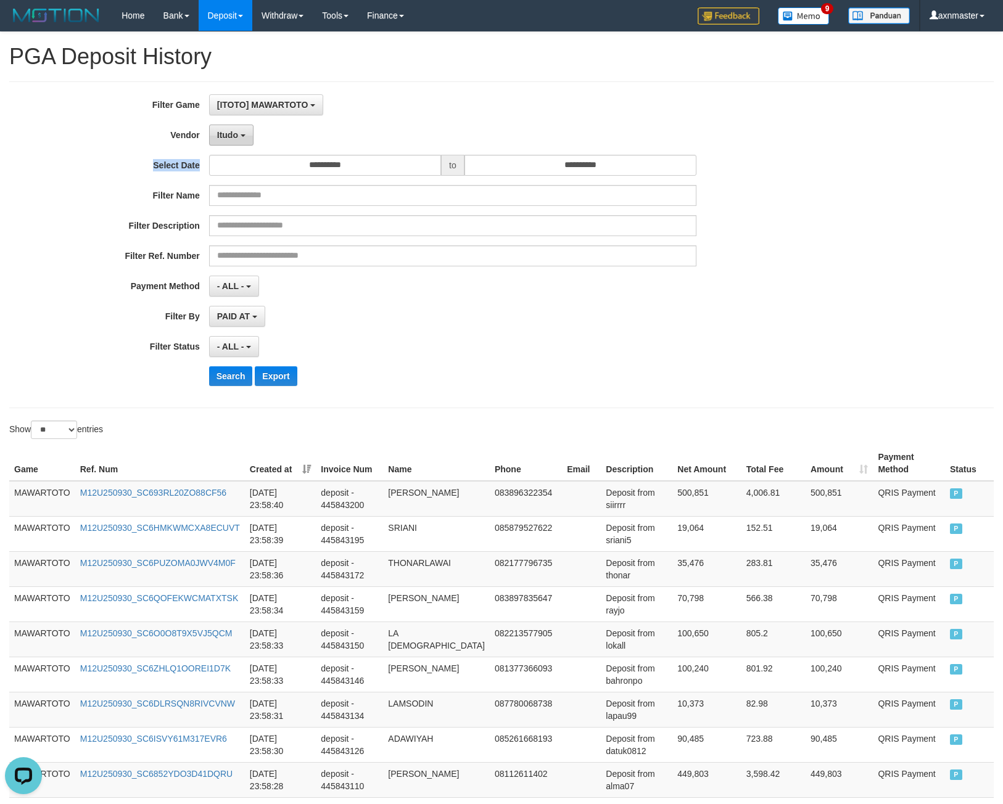
click at [241, 144] on div "**********" at bounding box center [418, 244] width 836 height 301
click at [251, 139] on button "Itudo" at bounding box center [231, 135] width 44 height 21
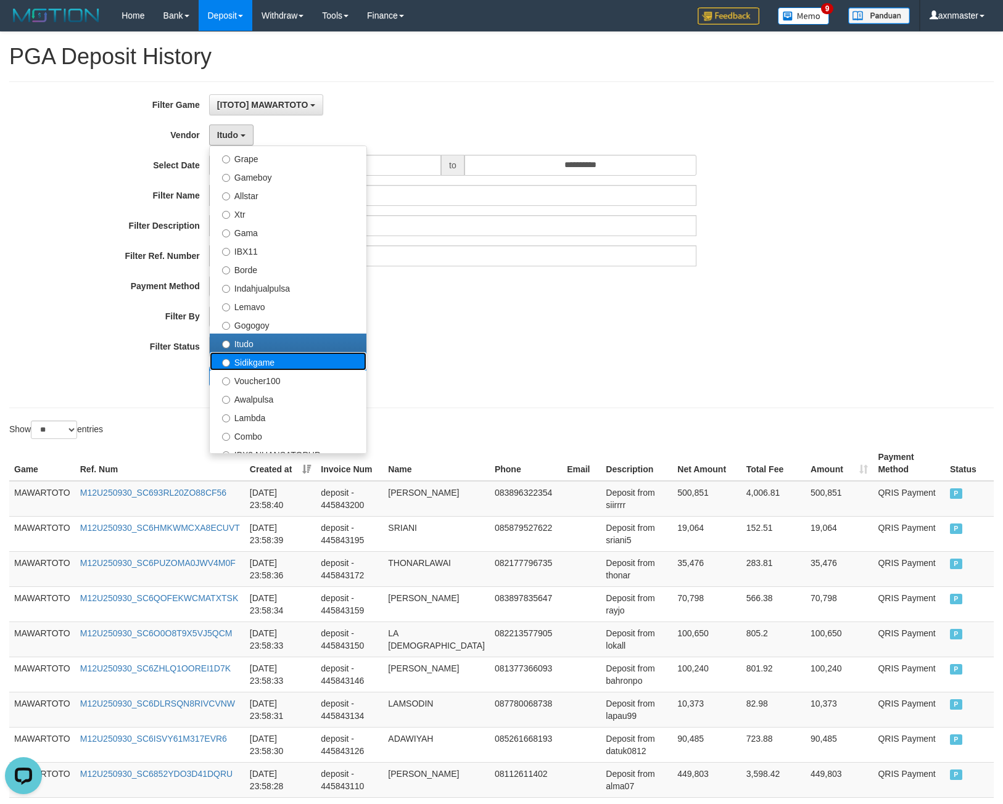
click at [250, 365] on label "Sidikgame" at bounding box center [288, 361] width 157 height 19
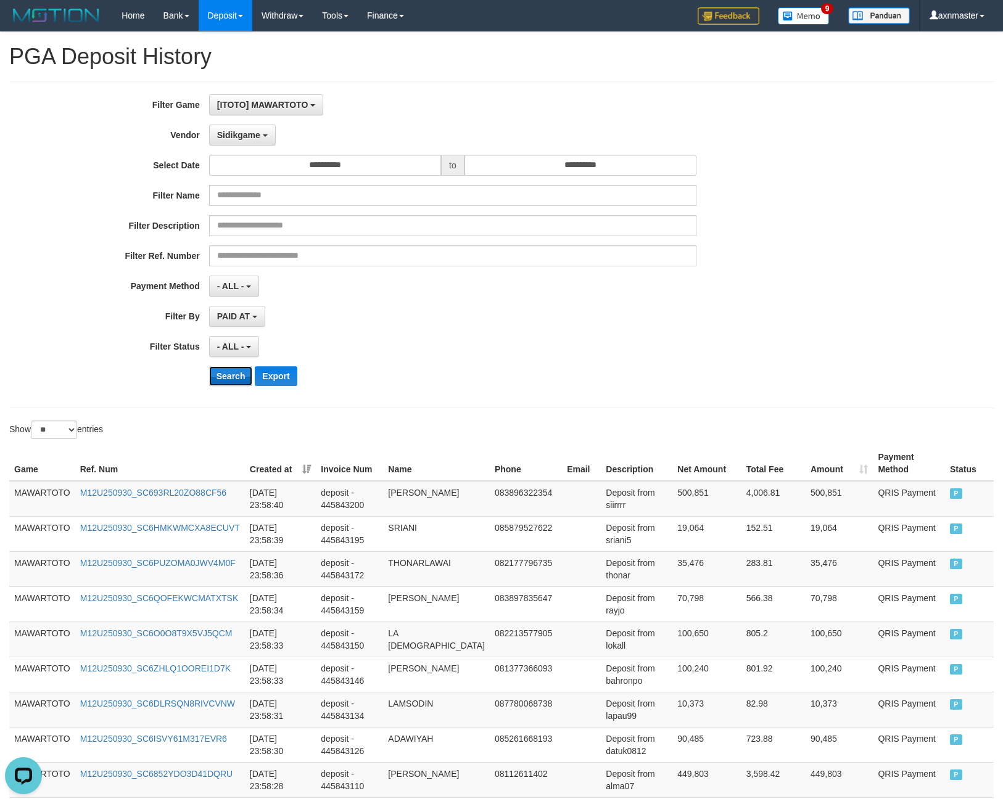
click at [229, 371] on button "Search" at bounding box center [231, 376] width 44 height 20
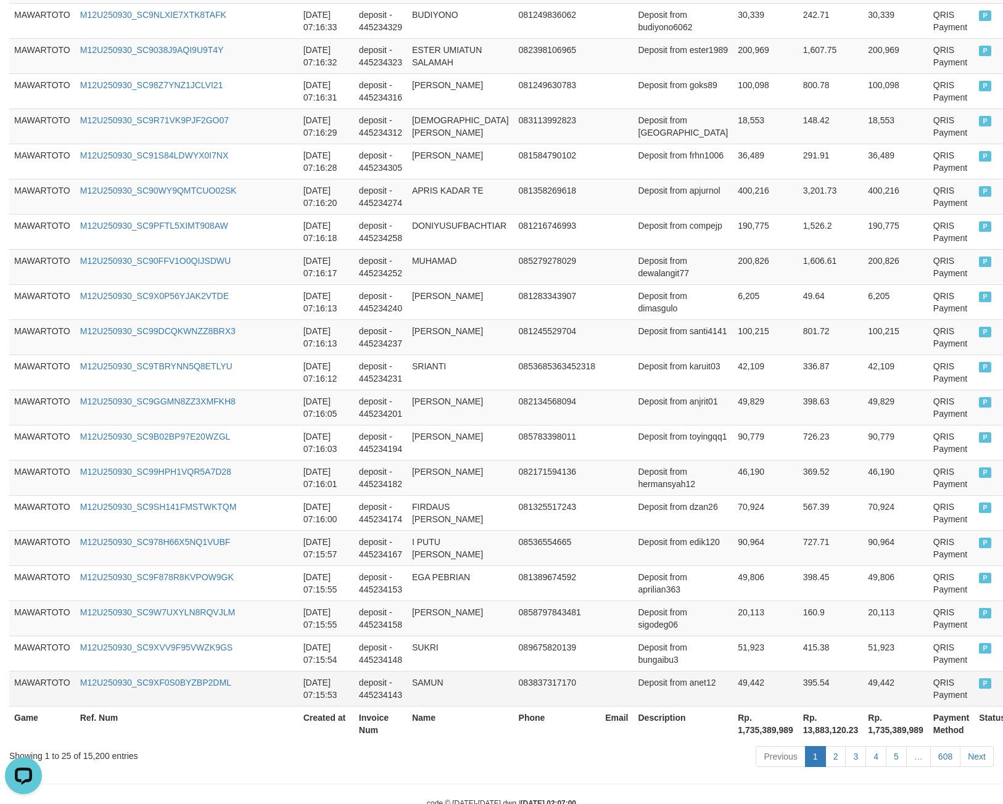
scroll to position [690, 0]
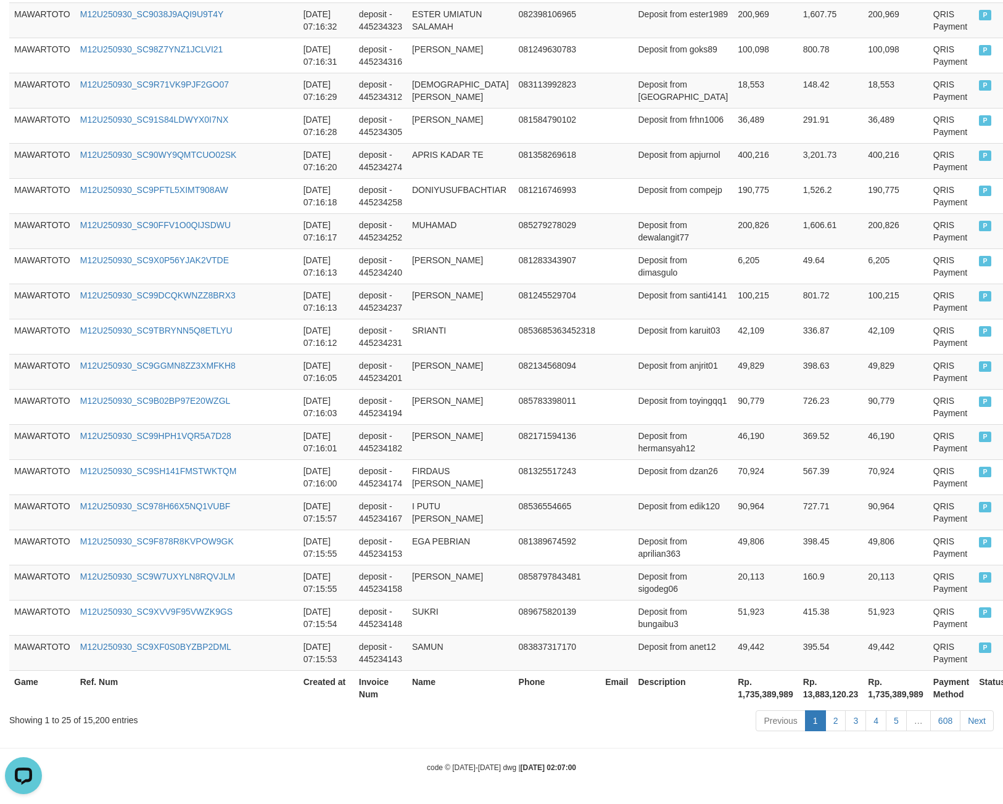
click at [733, 697] on th "Rp. 1,735,389,989" at bounding box center [765, 688] width 65 height 35
copy th "1,735,389,989"
click at [104, 719] on div "Showing 1 to 25 of 15,200 entries" at bounding box center [209, 717] width 400 height 17
drag, startPoint x: 104, startPoint y: 719, endPoint x: 95, endPoint y: 712, distance: 11.0
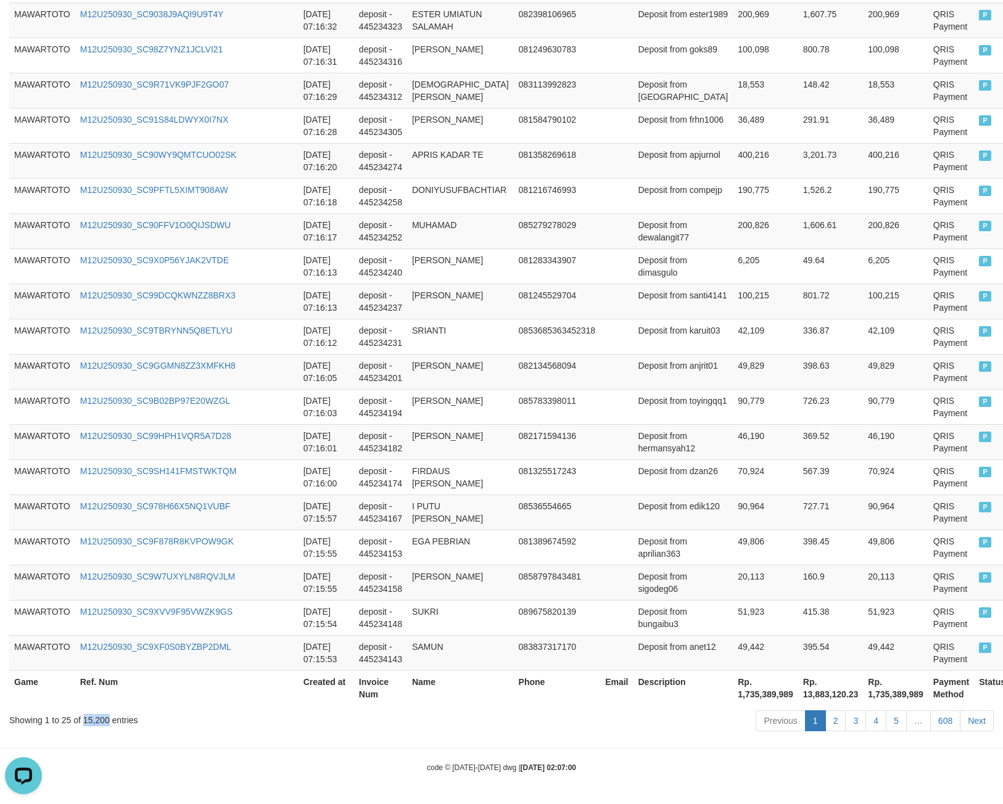
click at [97, 717] on div "Showing 1 to 25 of 15,200 entries" at bounding box center [209, 717] width 400 height 17
copy div "15,200"
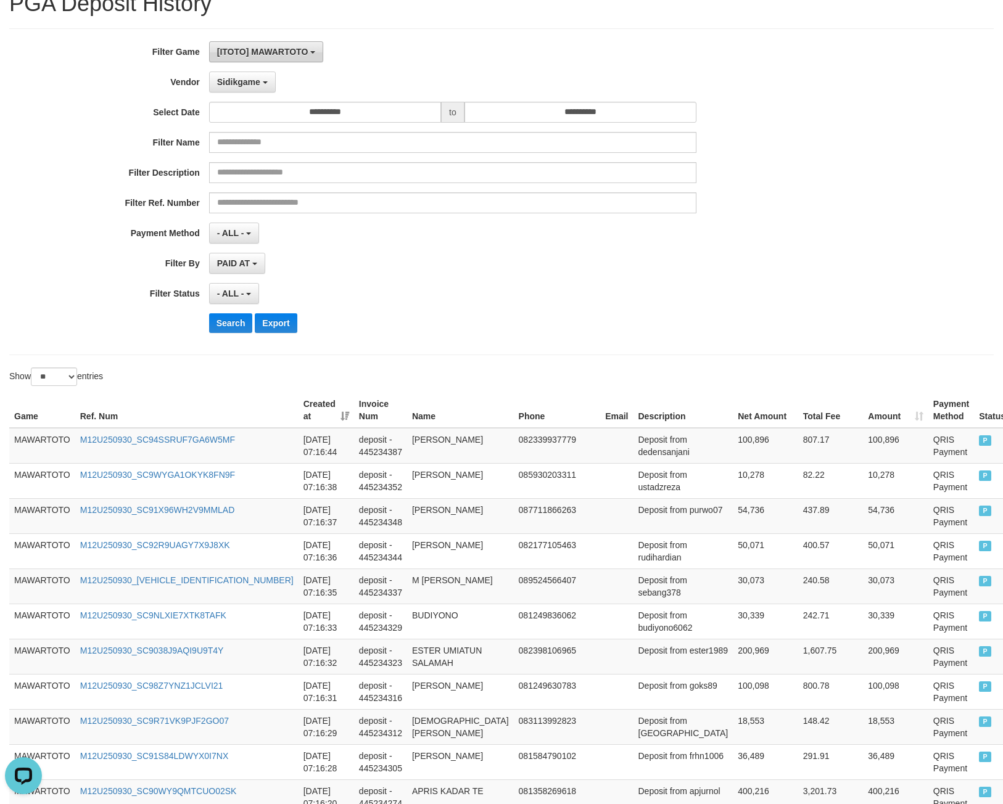
scroll to position [0, 0]
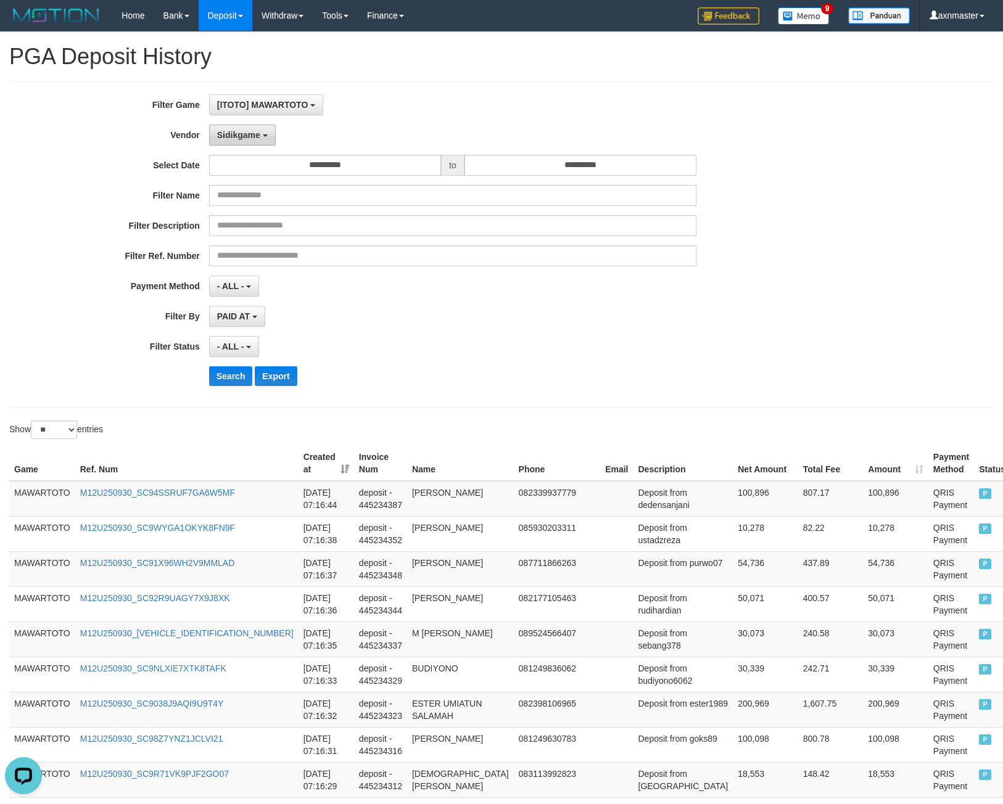
click at [225, 131] on span "Sidikgame" at bounding box center [238, 135] width 43 height 10
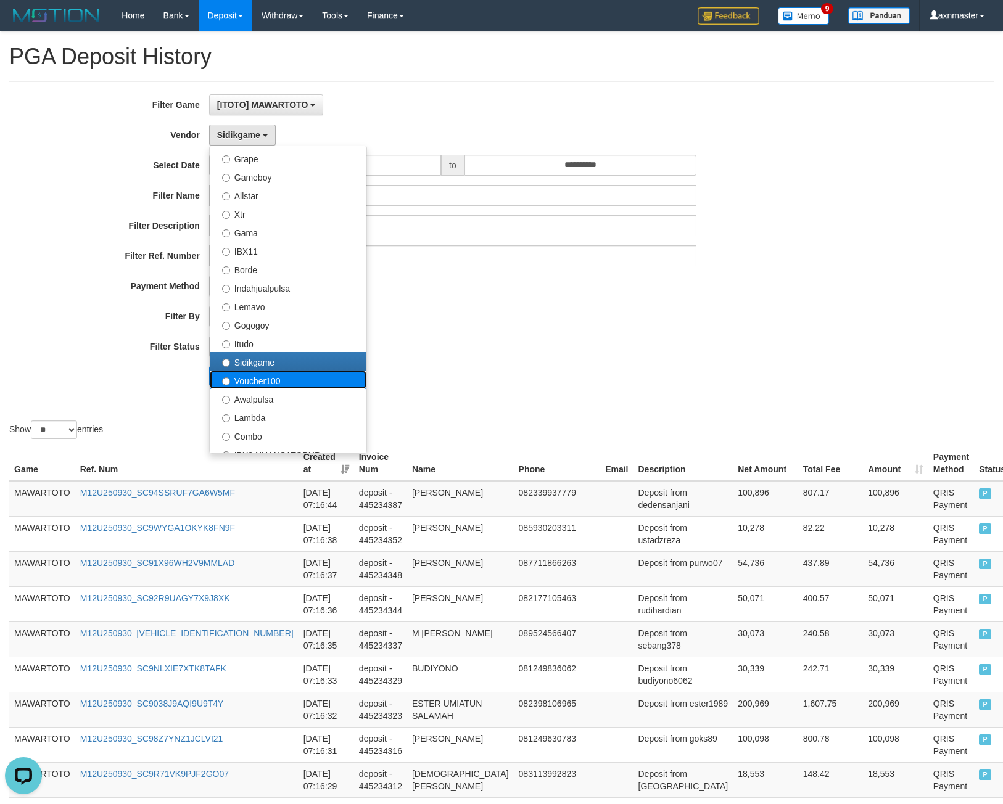
click at [247, 374] on label "Voucher100" at bounding box center [288, 380] width 157 height 19
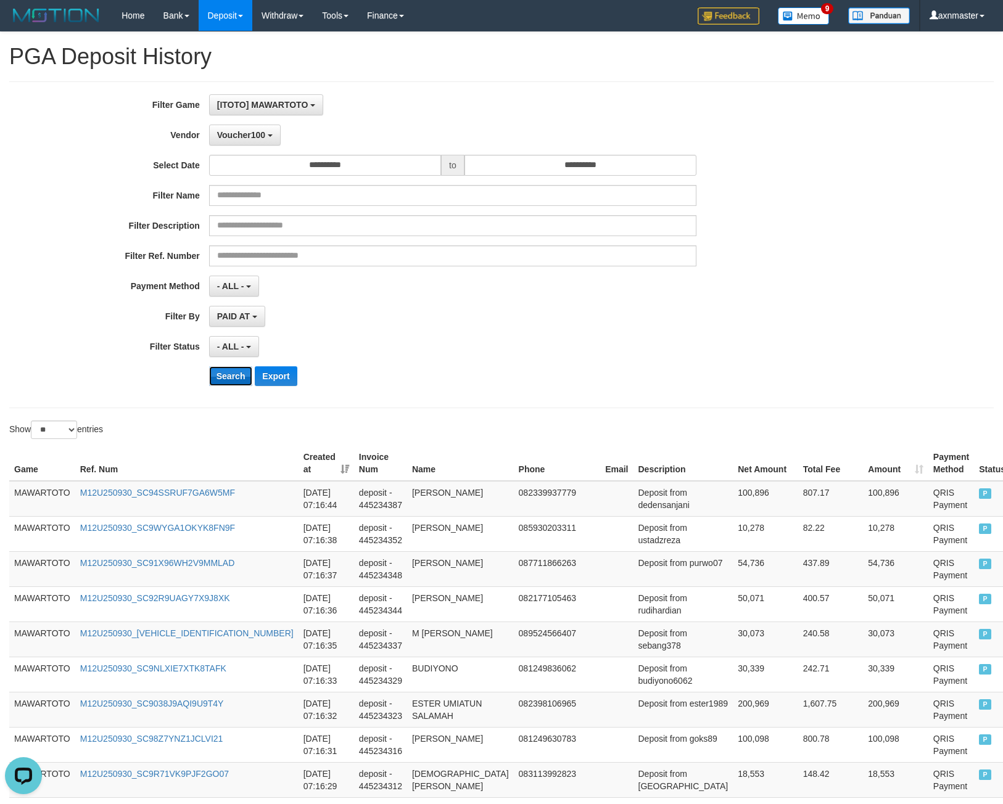
click at [227, 376] on button "Search" at bounding box center [231, 376] width 44 height 20
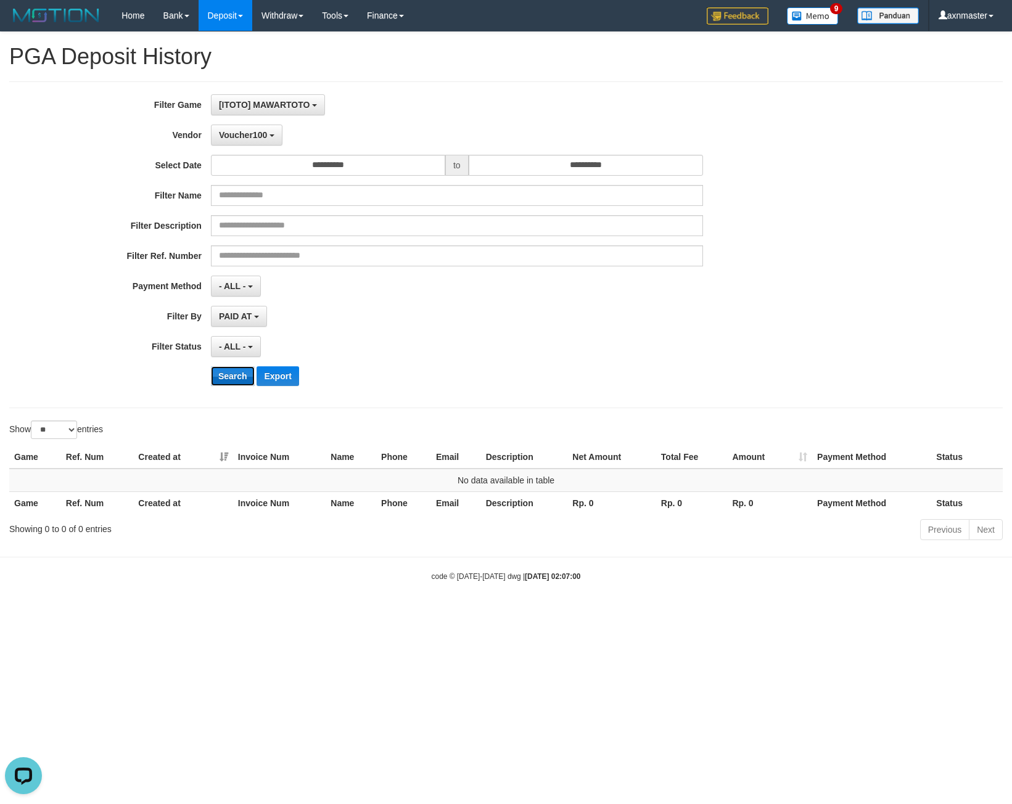
click at [231, 374] on button "Search" at bounding box center [233, 376] width 44 height 20
click at [231, 135] on span "Voucher100" at bounding box center [243, 135] width 48 height 10
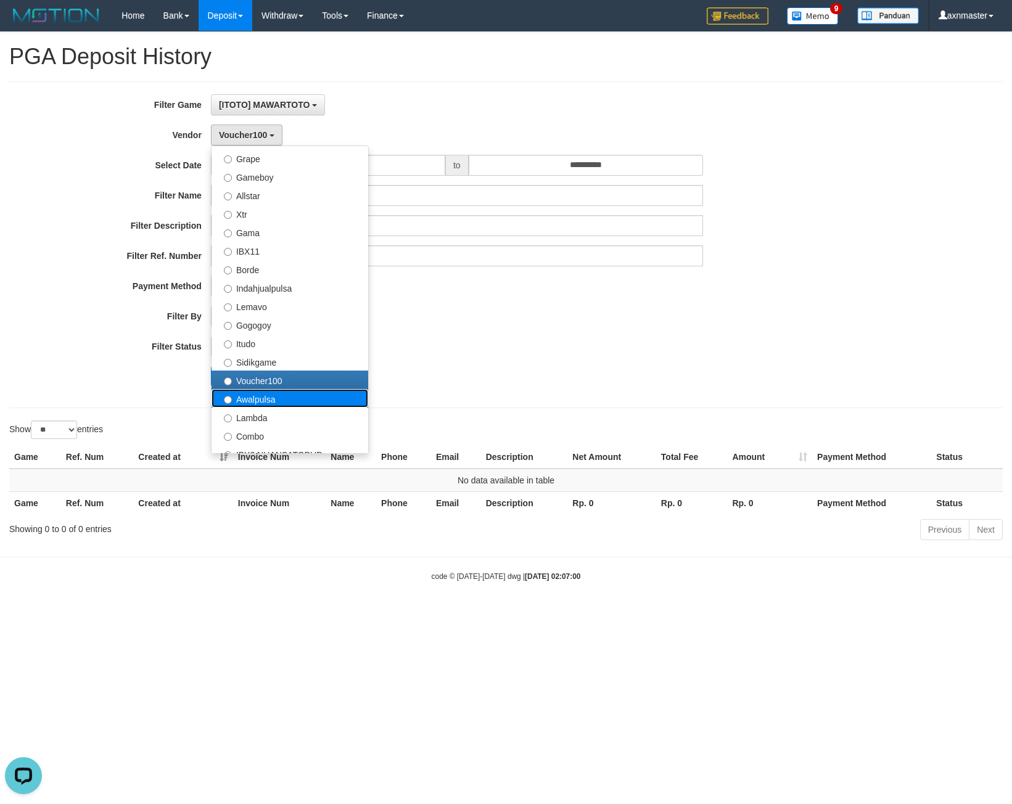
click at [259, 394] on label "Awalpulsa" at bounding box center [290, 398] width 157 height 19
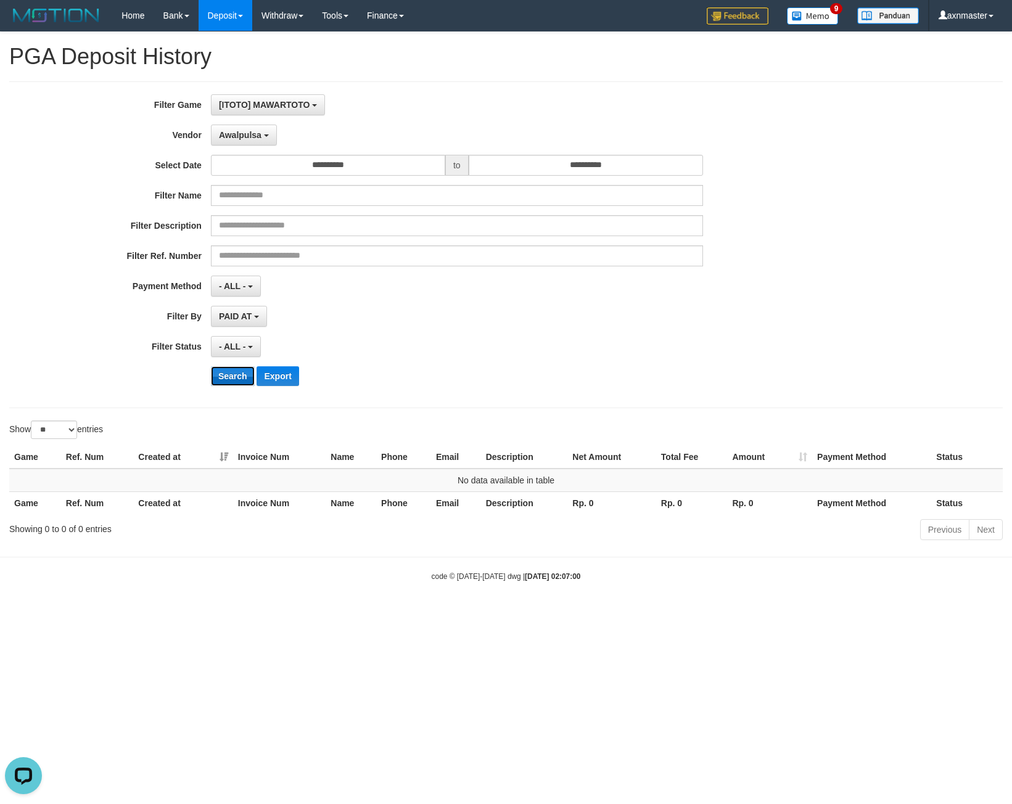
click at [236, 374] on button "Search" at bounding box center [233, 376] width 44 height 20
click at [239, 133] on span "Awalpulsa" at bounding box center [240, 135] width 43 height 10
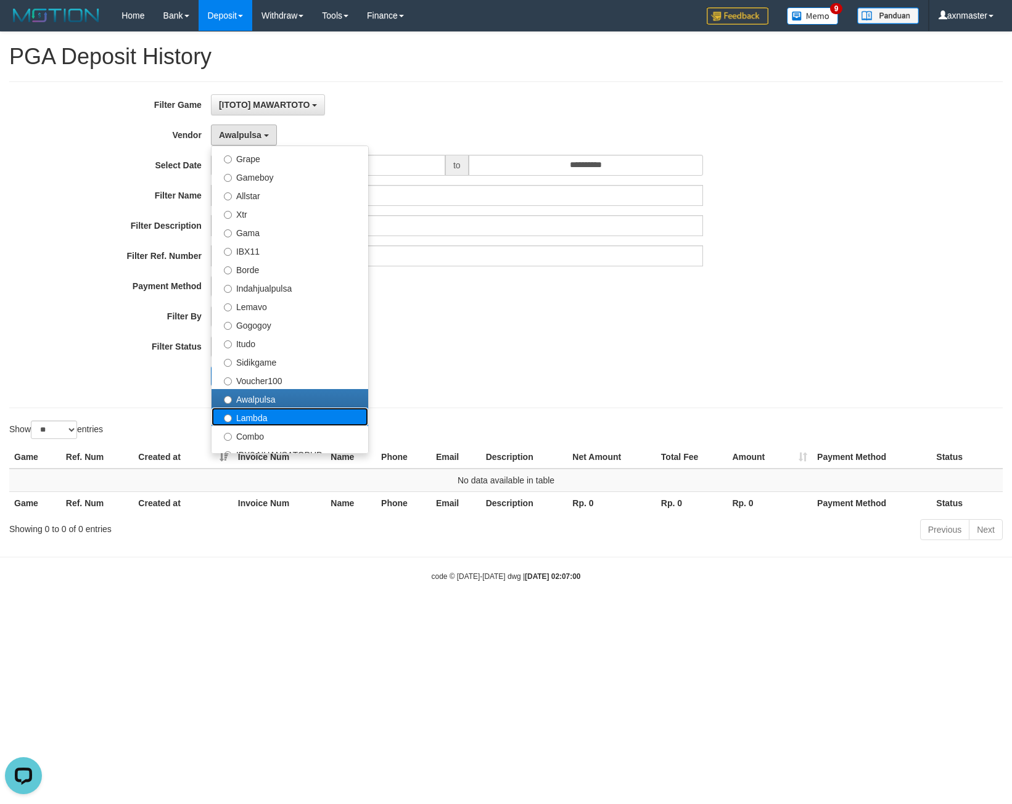
click at [254, 413] on label "Lambda" at bounding box center [290, 417] width 157 height 19
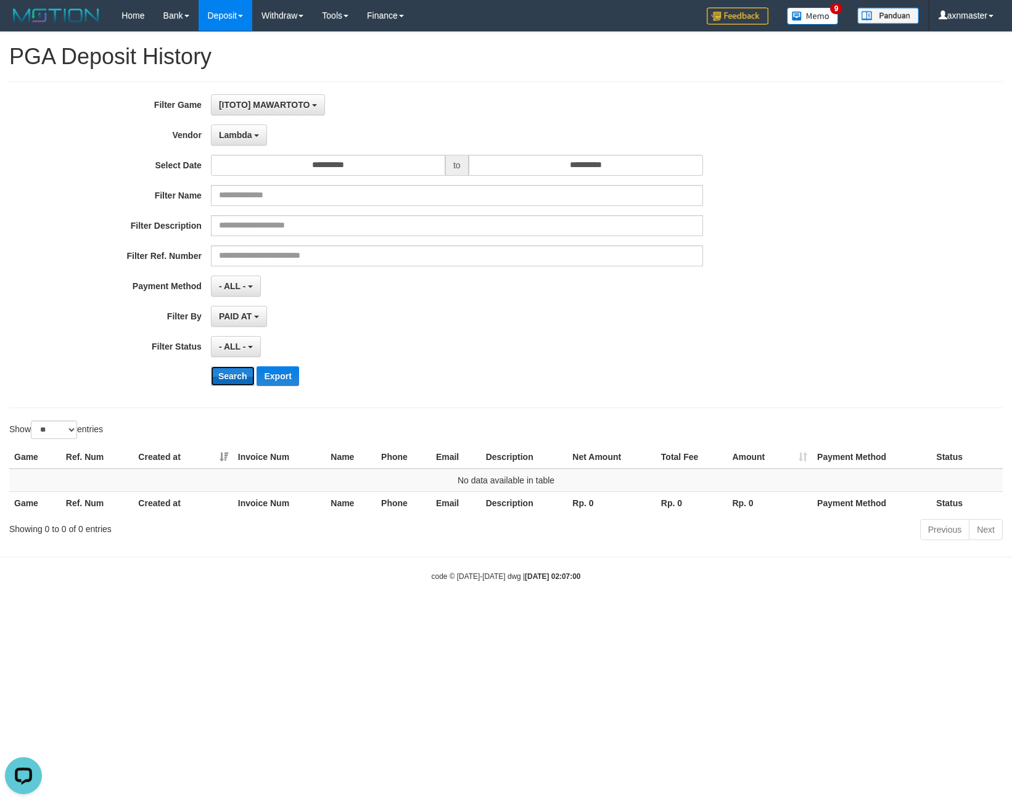
click at [233, 375] on button "Search" at bounding box center [233, 376] width 44 height 20
click at [263, 131] on button "Lambda" at bounding box center [239, 135] width 57 height 21
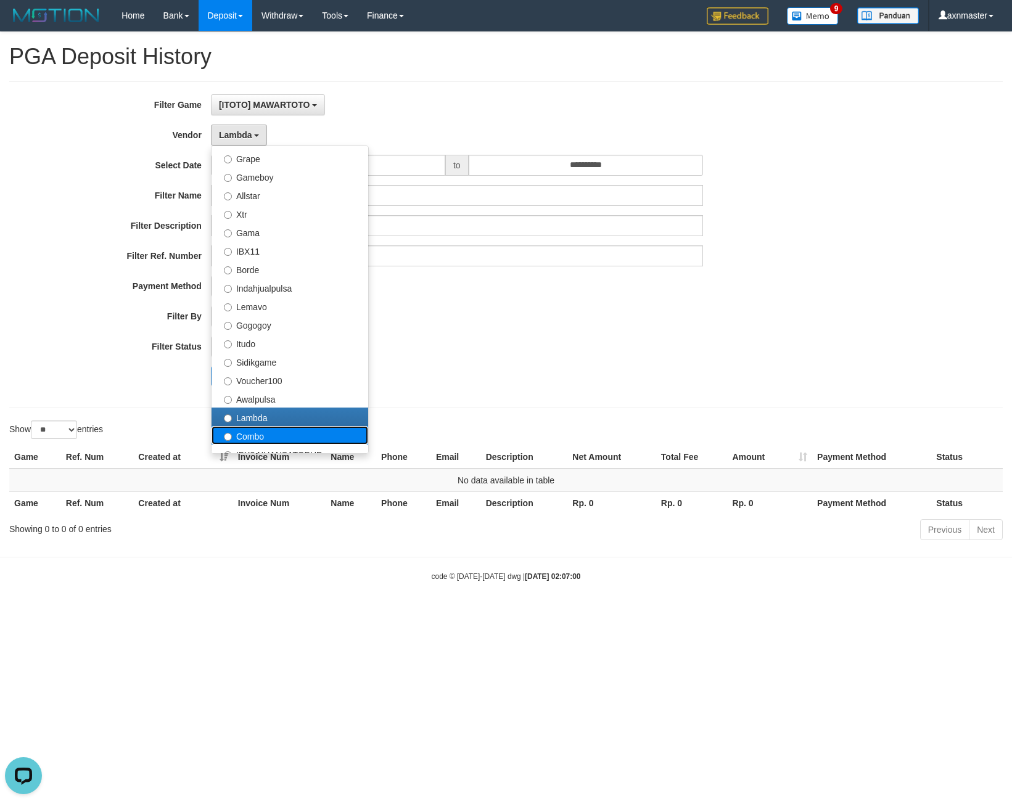
click at [239, 429] on label "Combo" at bounding box center [290, 435] width 157 height 19
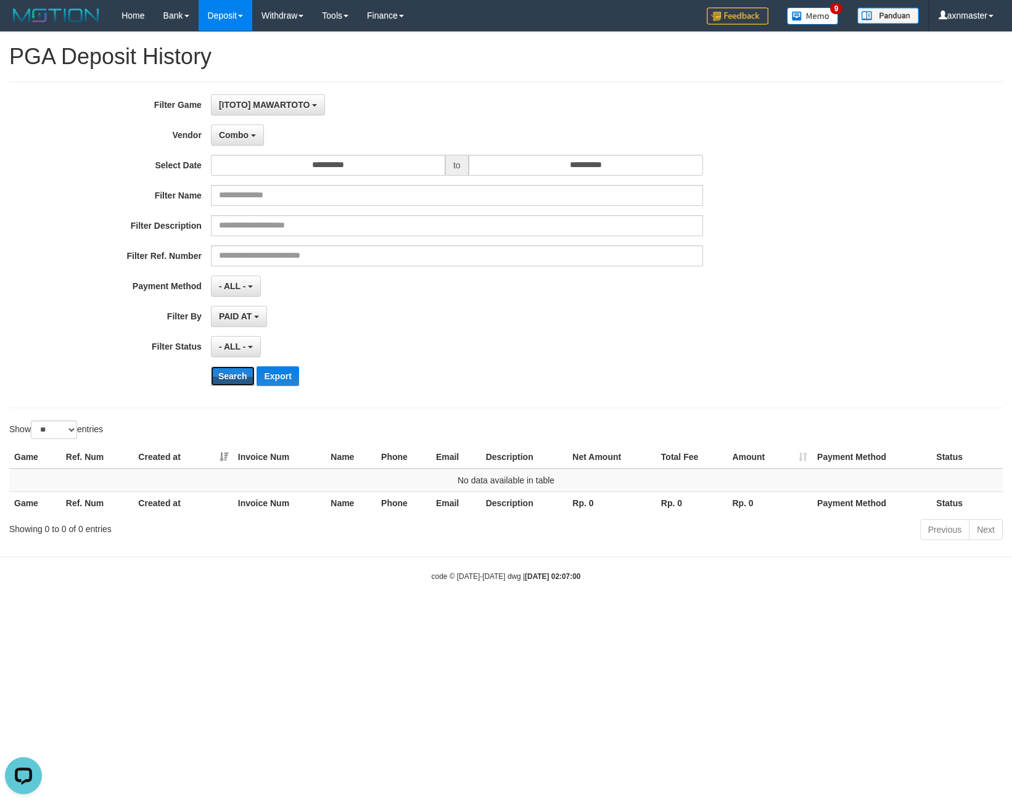
drag, startPoint x: 233, startPoint y: 373, endPoint x: 40, endPoint y: 434, distance: 202.3
click at [225, 379] on button "Search" at bounding box center [233, 376] width 44 height 20
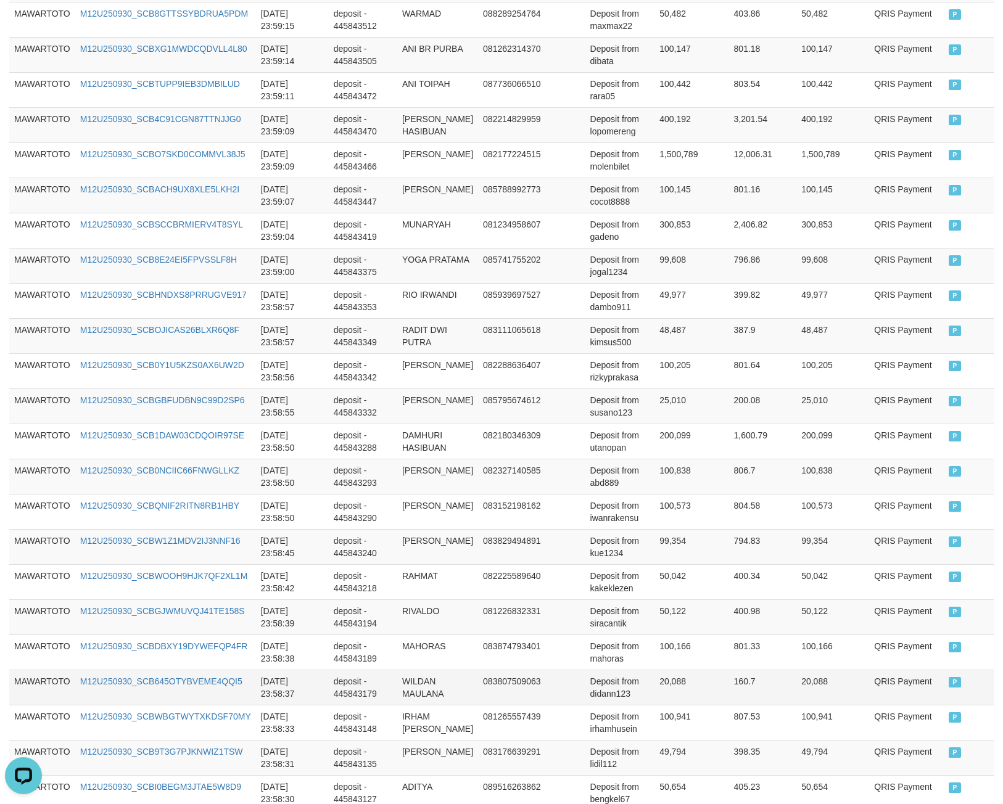
scroll to position [714, 0]
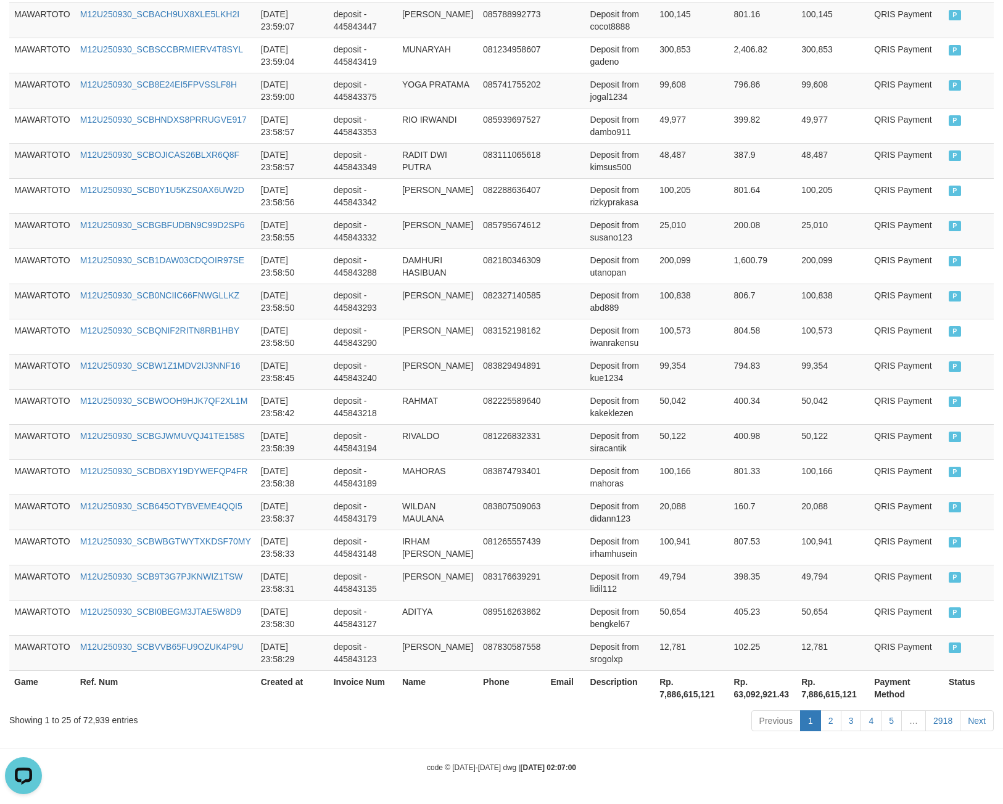
click at [661, 696] on th "Rp. 7,886,615,121" at bounding box center [692, 688] width 74 height 35
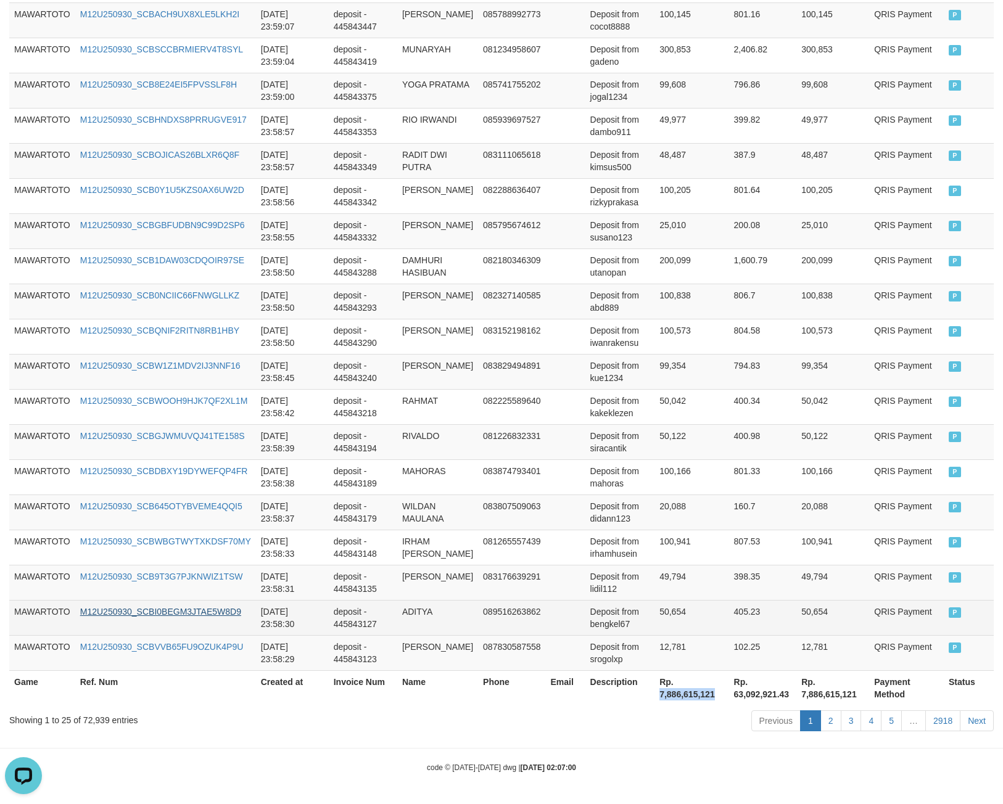
copy th "7,886,615,121"
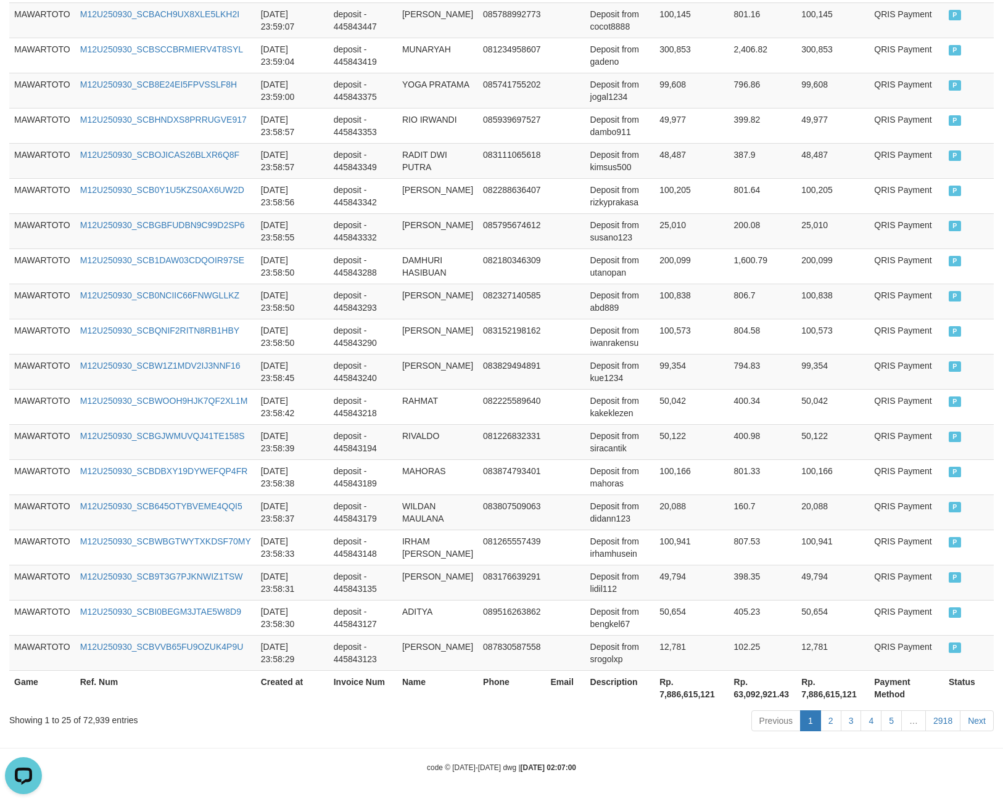
click at [101, 722] on div "Showing 1 to 25 of 72,939 entries" at bounding box center [209, 717] width 400 height 17
click at [96, 722] on div "Showing 1 to 25 of 72,939 entries" at bounding box center [209, 717] width 400 height 17
copy div "72,939"
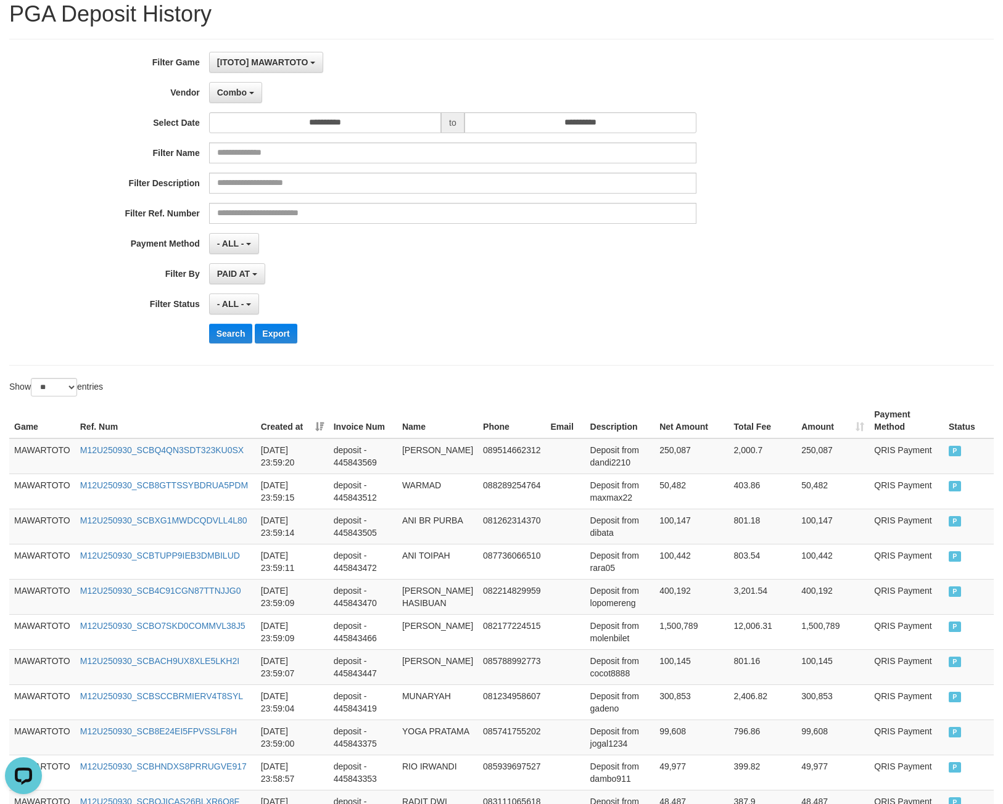
scroll to position [0, 0]
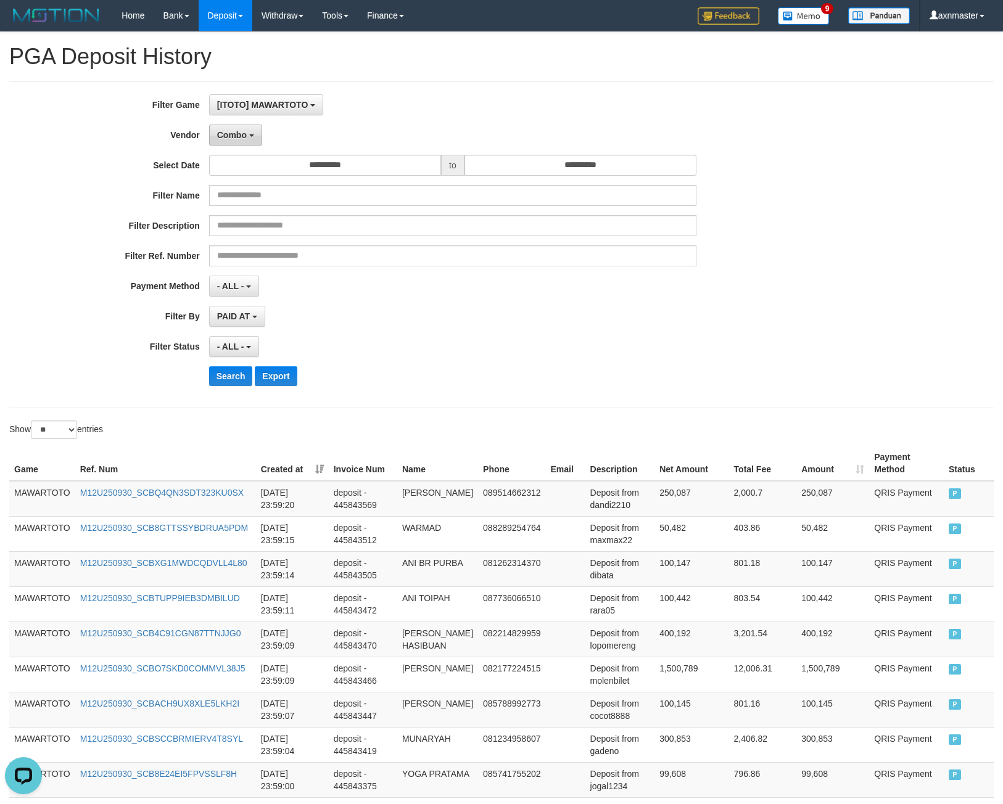
click at [226, 134] on span "Combo" at bounding box center [232, 135] width 30 height 10
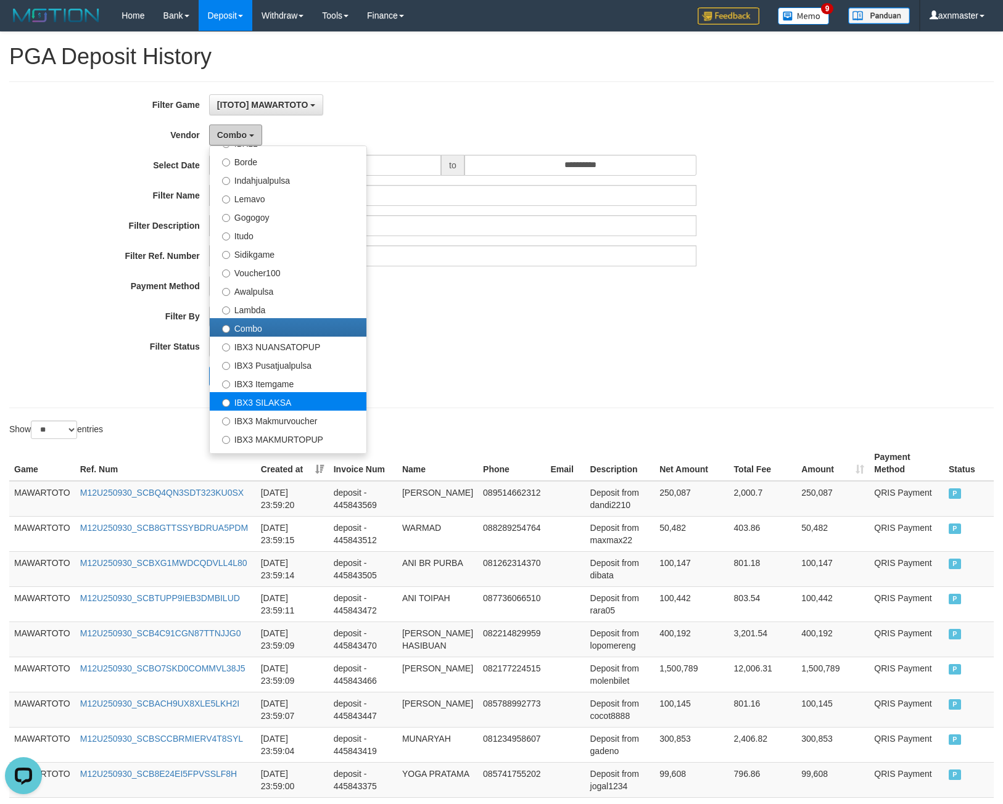
scroll to position [460, 0]
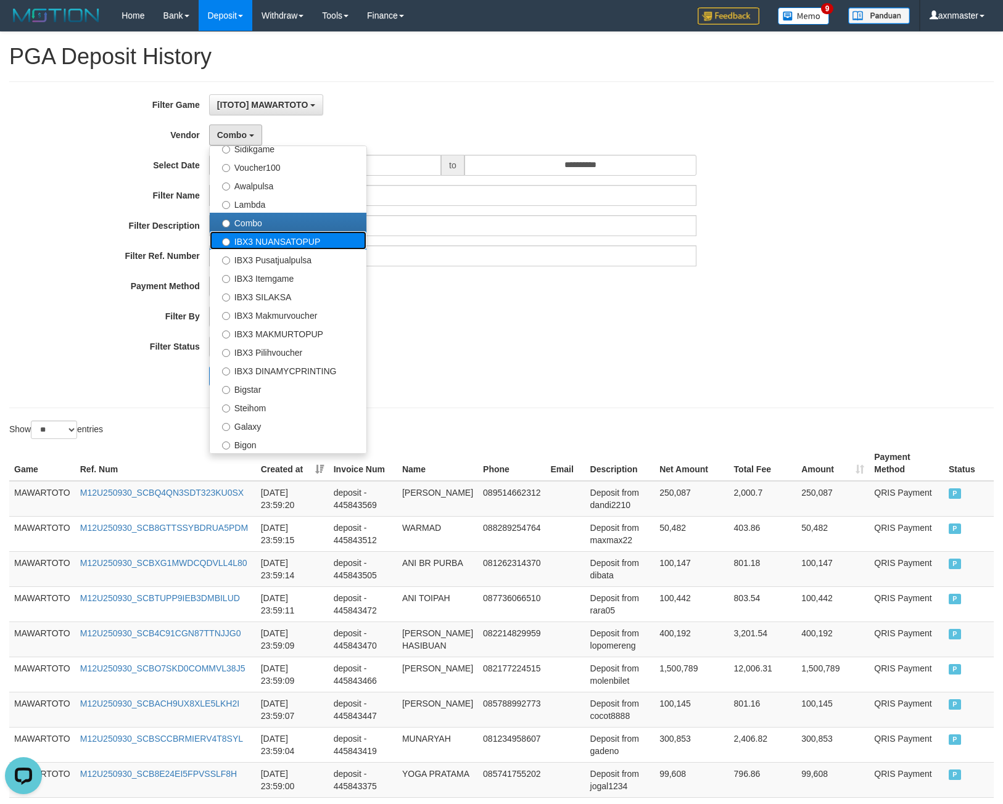
click at [255, 242] on label "IBX3 NUANSATOPUP" at bounding box center [288, 240] width 157 height 19
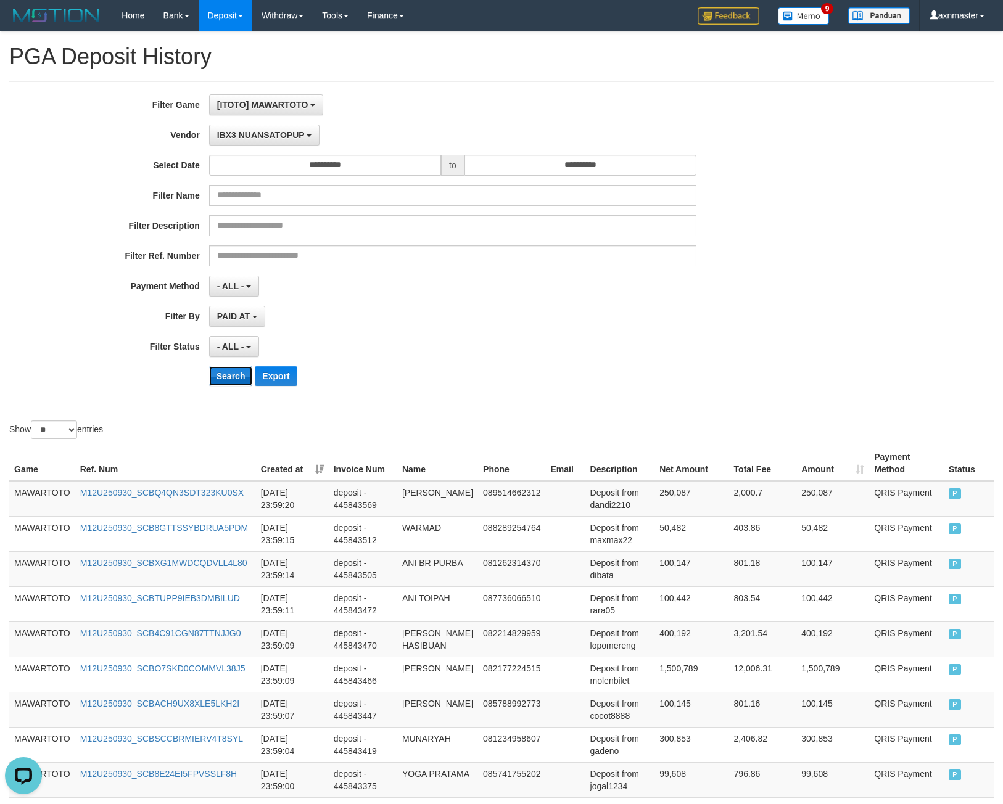
click at [217, 378] on button "Search" at bounding box center [231, 376] width 44 height 20
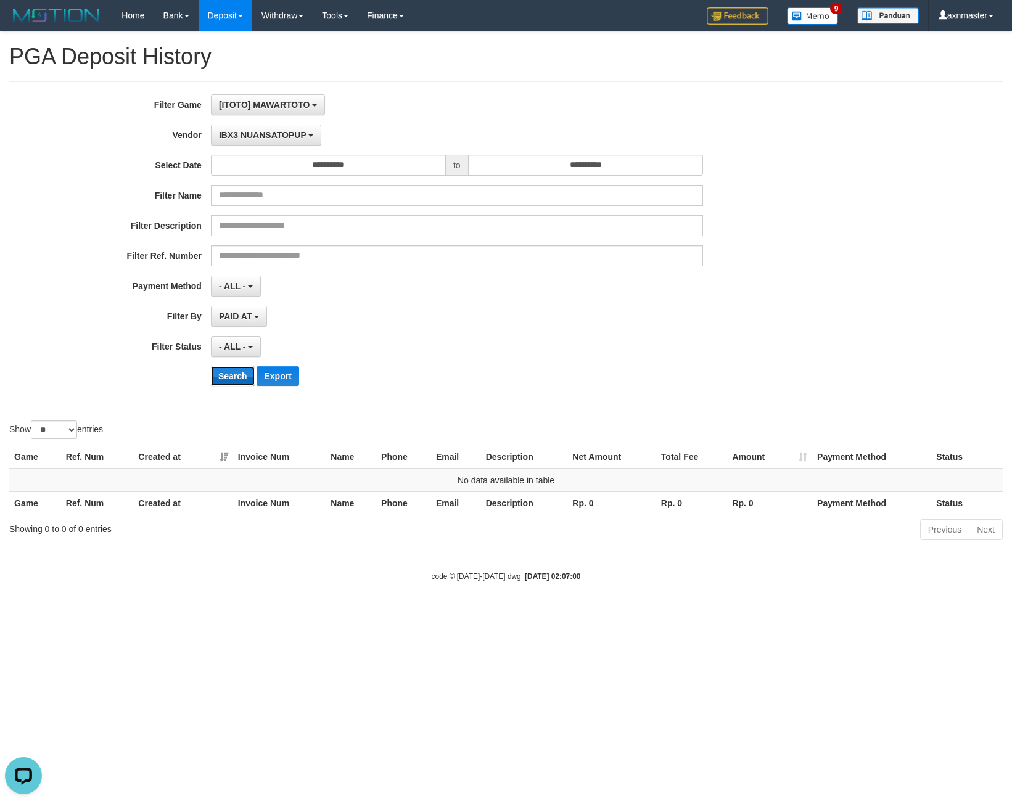
click at [229, 377] on button "Search" at bounding box center [233, 376] width 44 height 20
click at [233, 134] on span "IBX3 NUANSATOPUP" at bounding box center [263, 135] width 88 height 10
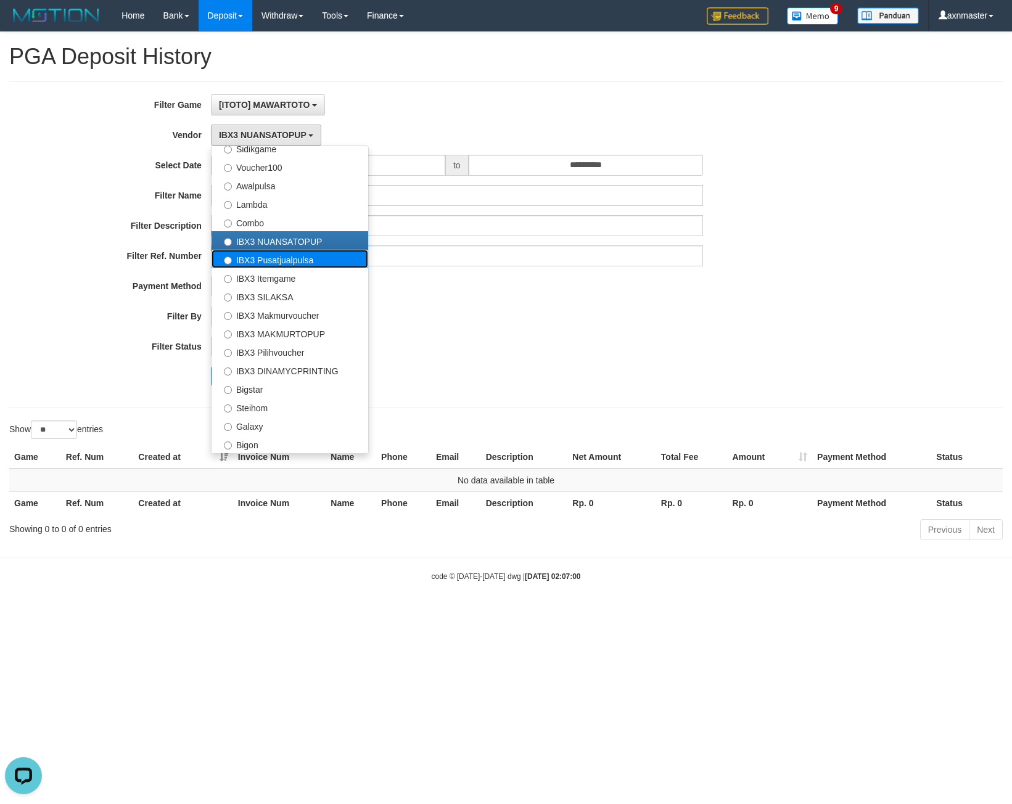
click at [273, 257] on label "IBX3 Pusatjualpulsa" at bounding box center [290, 259] width 157 height 19
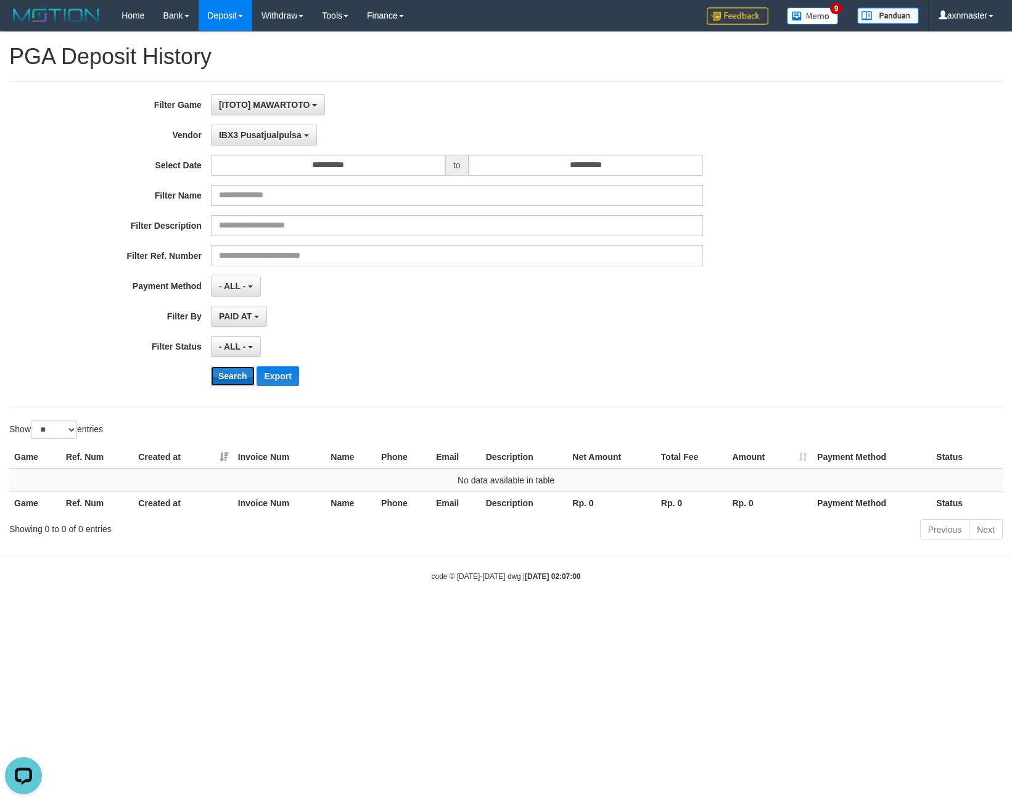
click at [231, 375] on button "Search" at bounding box center [233, 376] width 44 height 20
click at [266, 133] on span "IBX3 Pusatjualpulsa" at bounding box center [260, 135] width 83 height 10
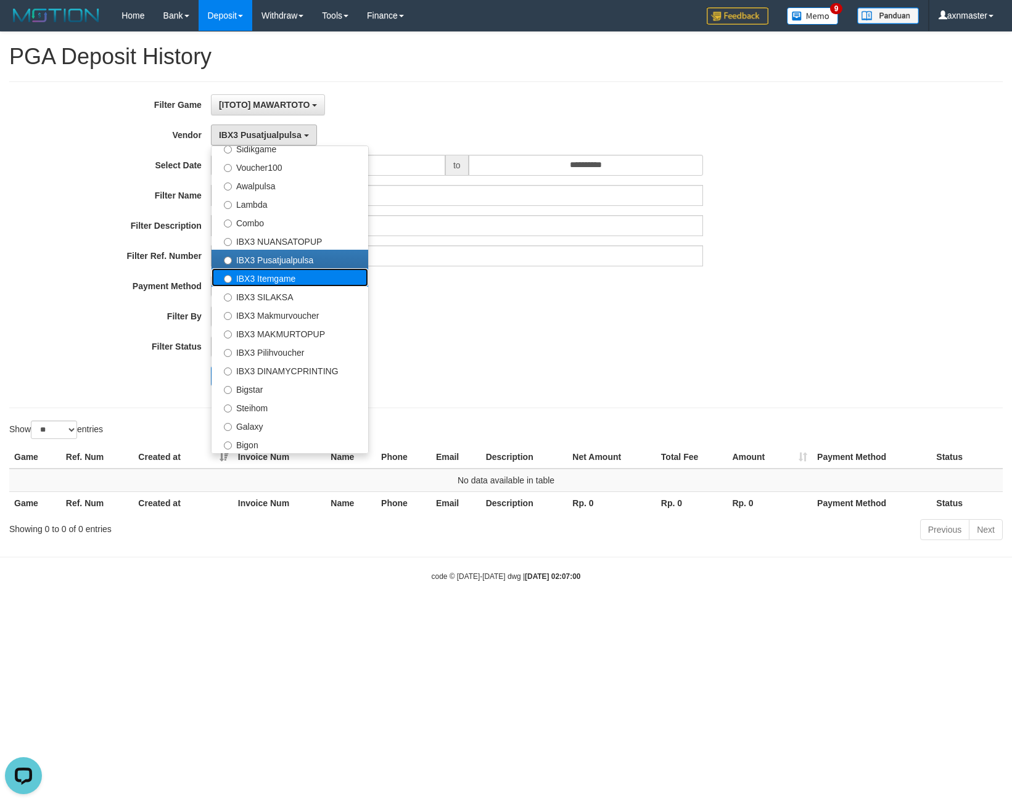
click at [278, 276] on label "IBX3 Itemgame" at bounding box center [290, 277] width 157 height 19
select select "**********"
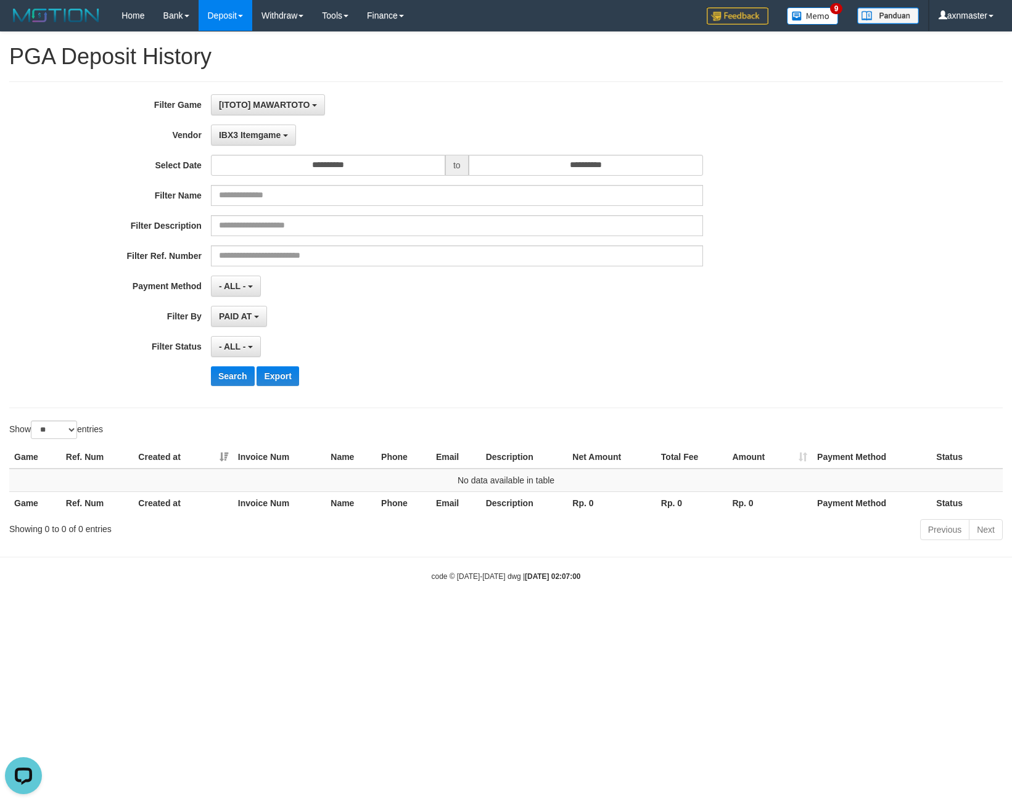
click at [210, 375] on div "Search Export" at bounding box center [422, 376] width 844 height 20
click at [225, 376] on button "Search" at bounding box center [233, 376] width 44 height 20
click at [263, 141] on button "IBX3 Itemgame" at bounding box center [253, 135] width 85 height 21
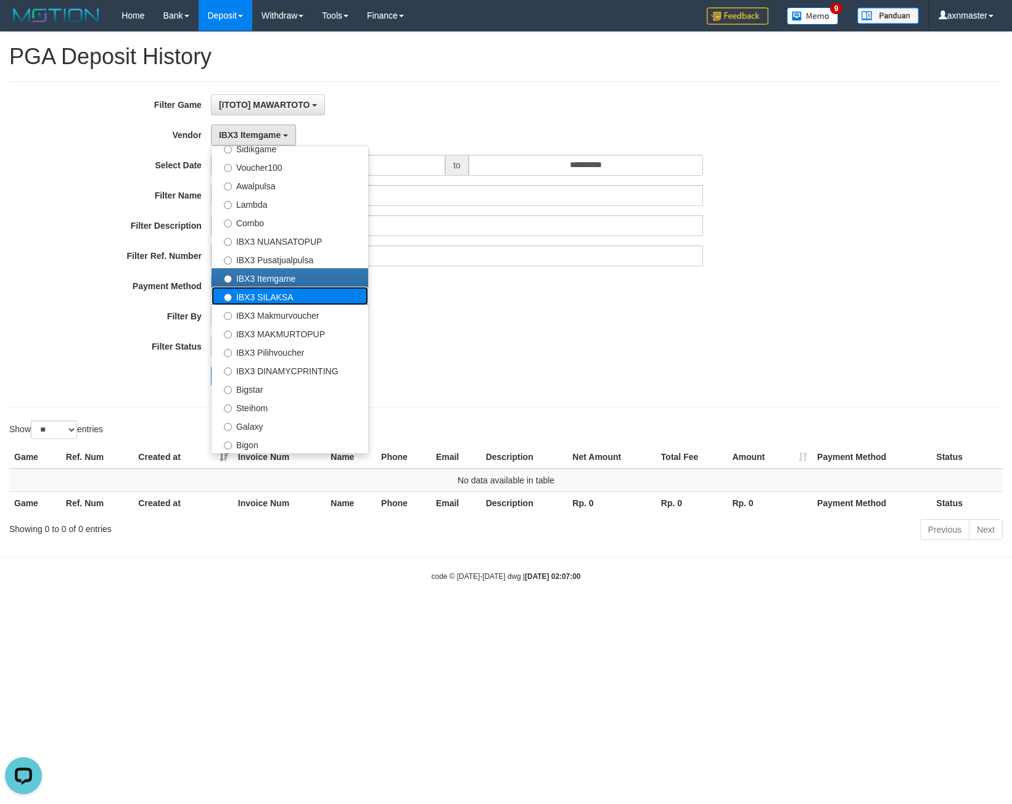
click at [271, 298] on label "IBX3 SILAKSA" at bounding box center [290, 296] width 157 height 19
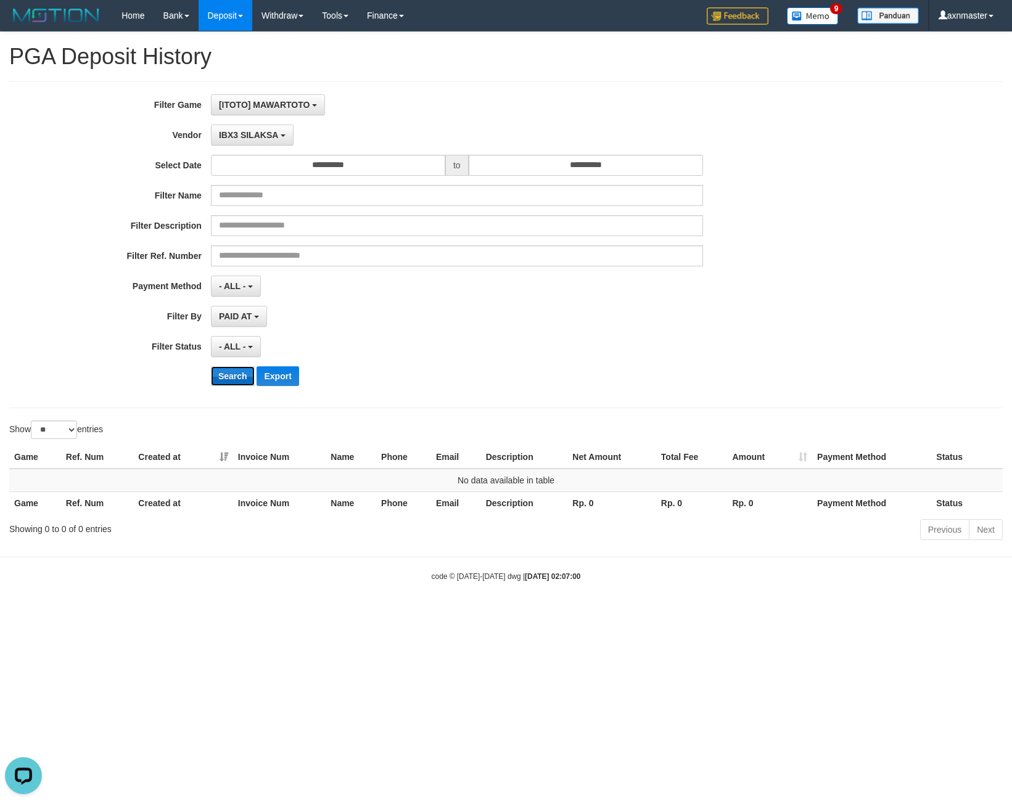
click at [236, 380] on button "Search" at bounding box center [233, 376] width 44 height 20
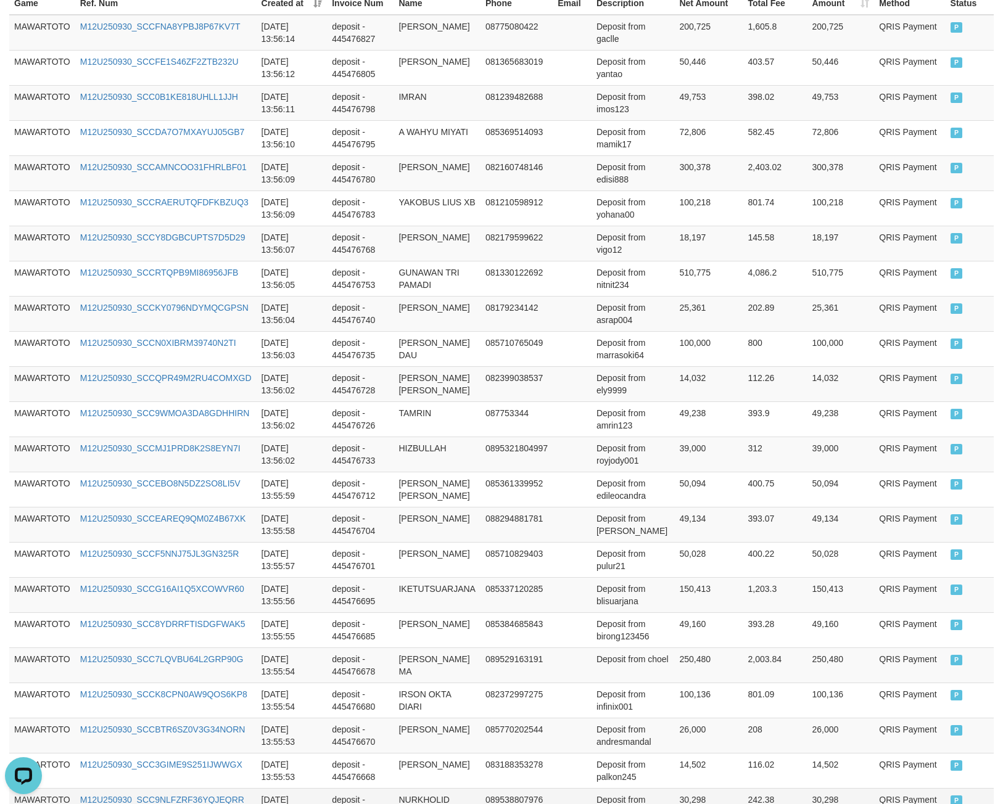
scroll to position [690, 0]
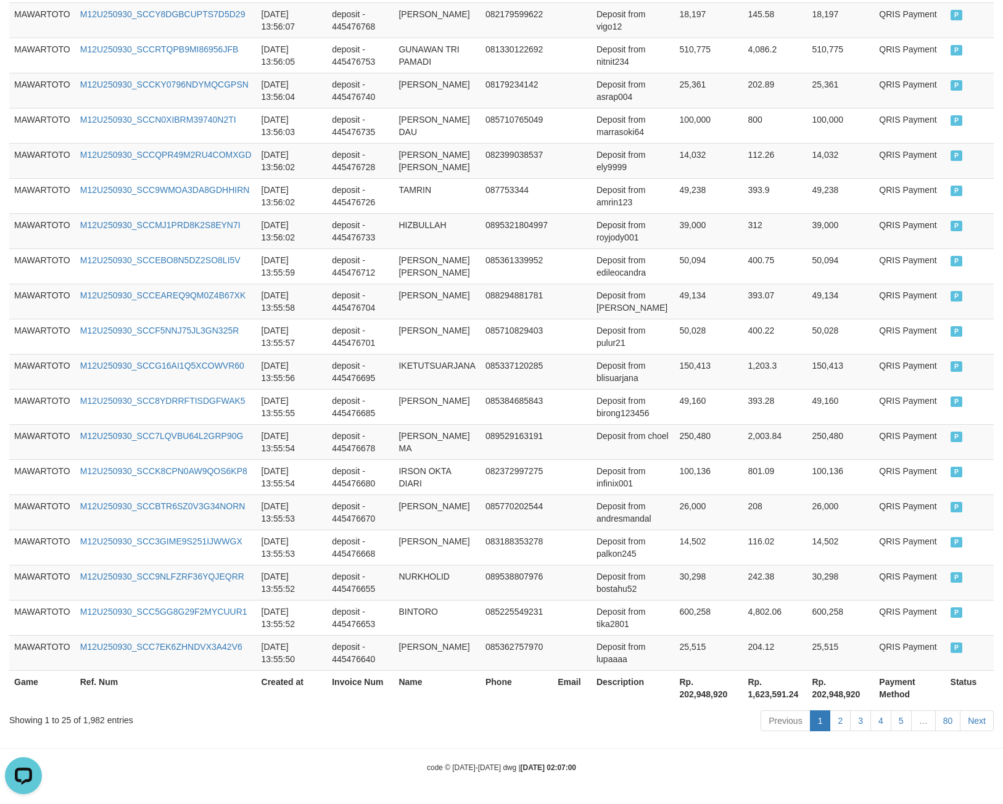
click at [684, 697] on th "Rp. 202,948,920" at bounding box center [708, 688] width 68 height 35
click at [97, 716] on div "Showing 1 to 25 of 1,982 entries" at bounding box center [209, 717] width 400 height 17
click at [91, 716] on div "Showing 1 to 25 of 1,982 entries" at bounding box center [209, 717] width 400 height 17
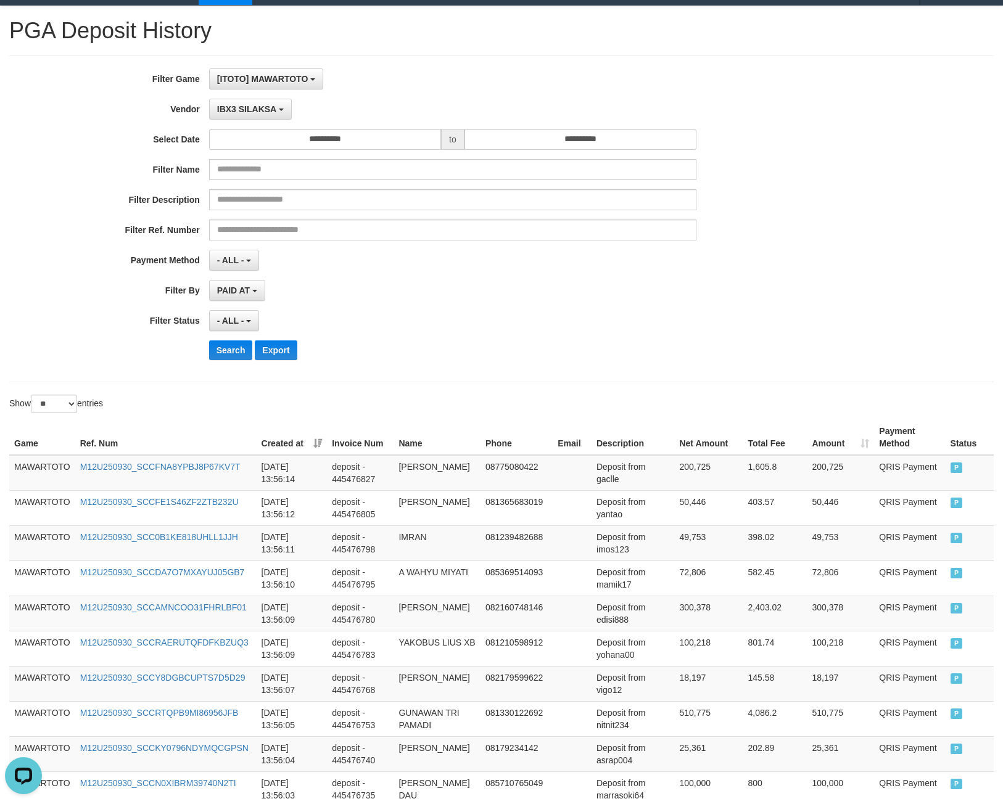
scroll to position [0, 0]
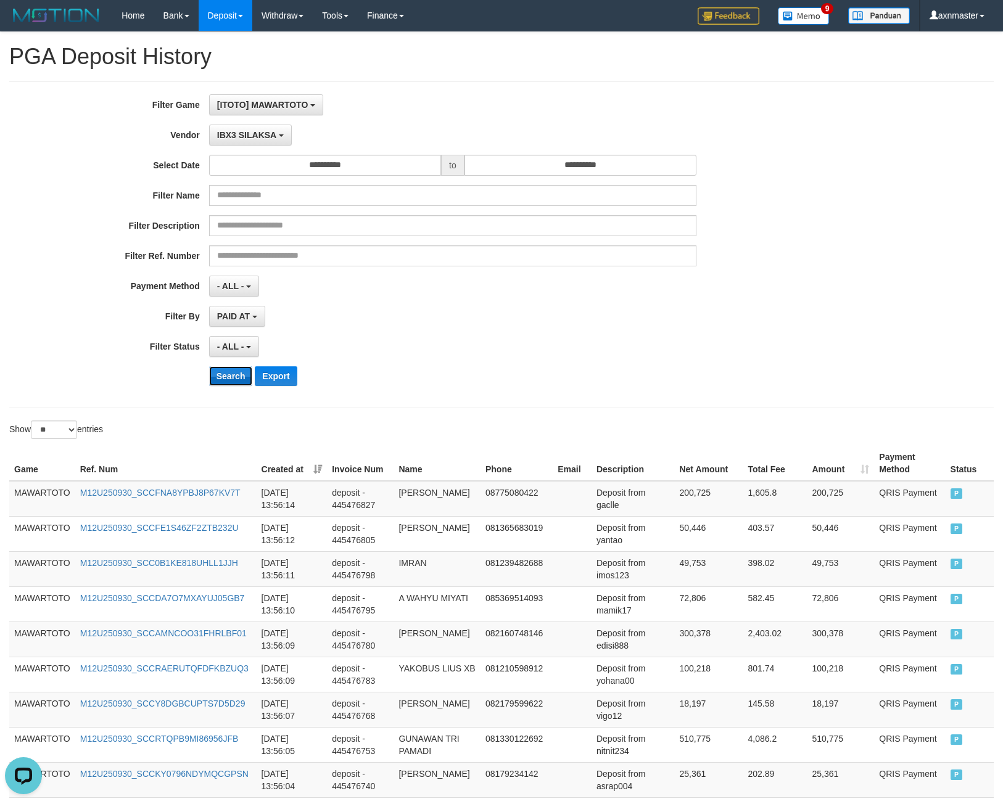
click at [224, 379] on button "Search" at bounding box center [231, 376] width 44 height 20
click at [221, 138] on span "IBX3 SILAKSA" at bounding box center [246, 135] width 59 height 10
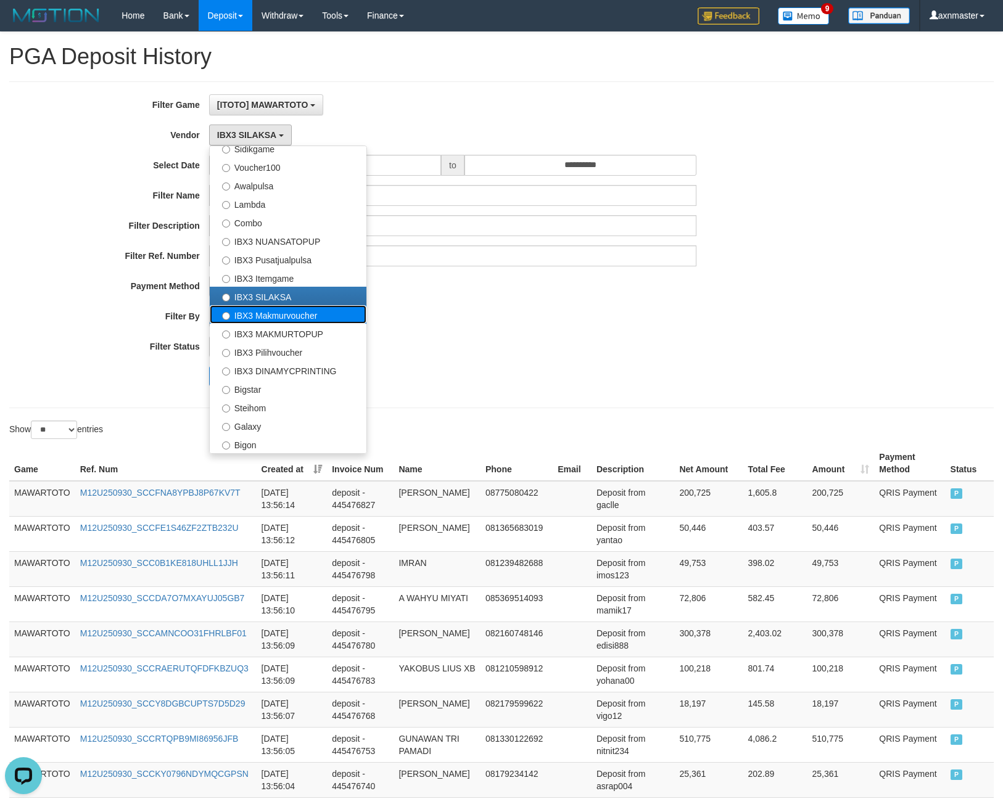
click at [272, 315] on label "IBX3 Makmurvoucher" at bounding box center [288, 314] width 157 height 19
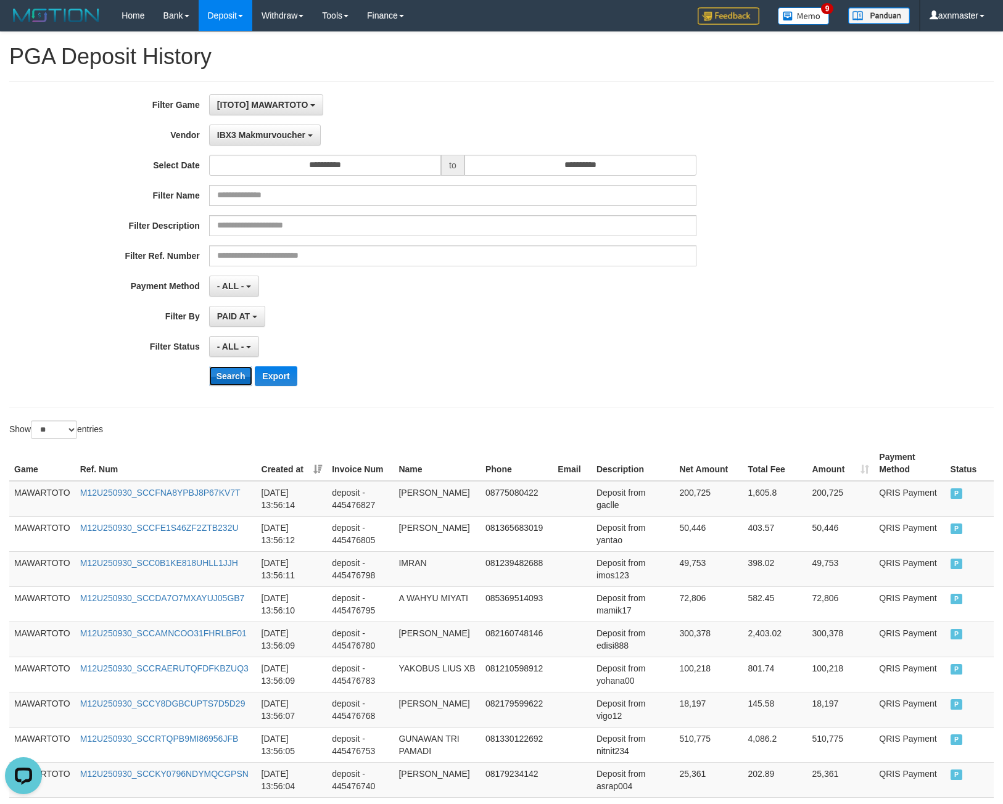
click at [228, 371] on button "Search" at bounding box center [231, 376] width 44 height 20
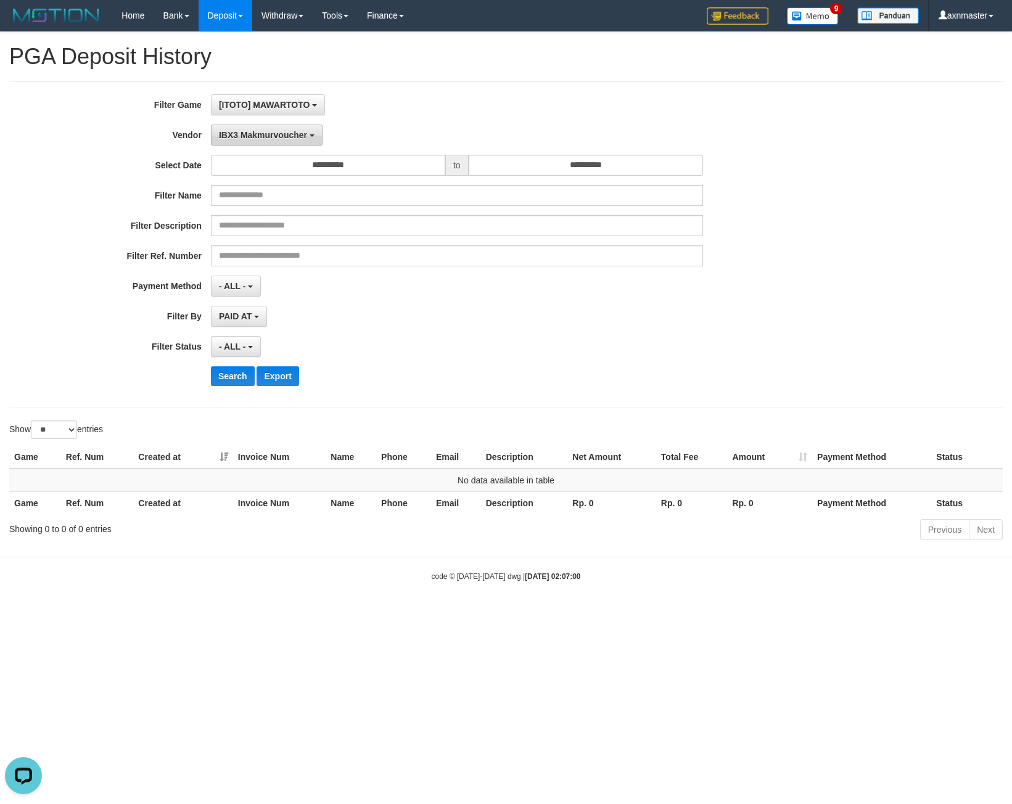
click at [249, 141] on button "IBX3 Makmurvoucher" at bounding box center [267, 135] width 112 height 21
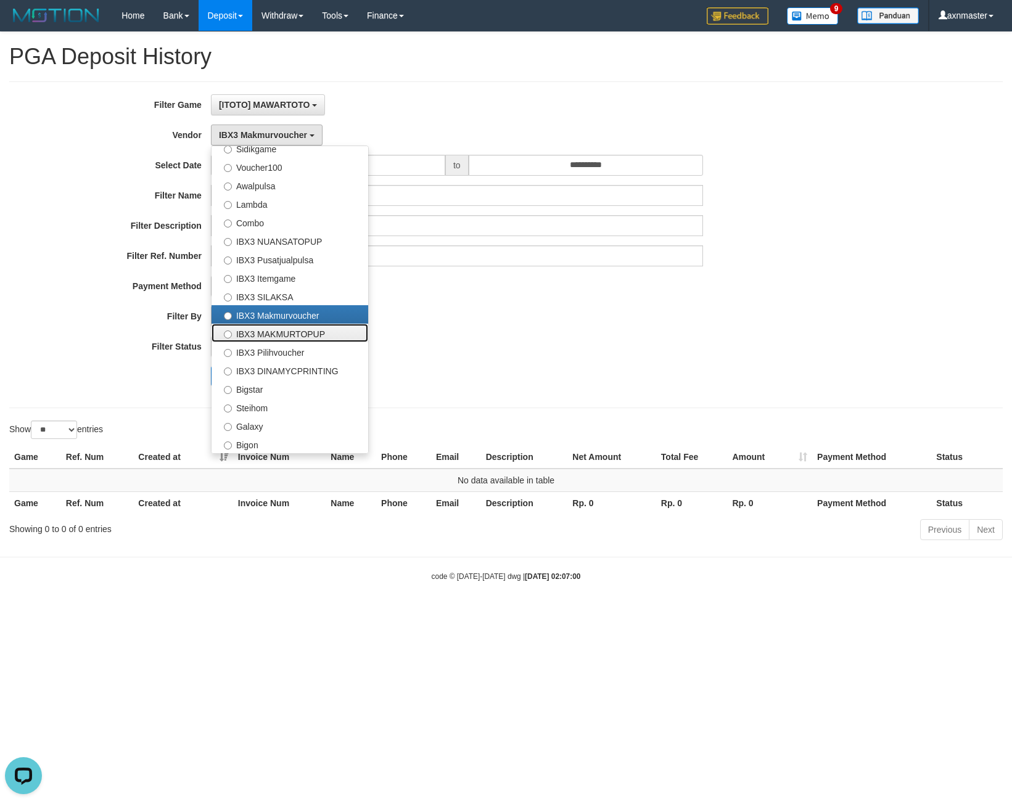
click at [272, 329] on label "IBX3 MAKMURTOPUP" at bounding box center [290, 333] width 157 height 19
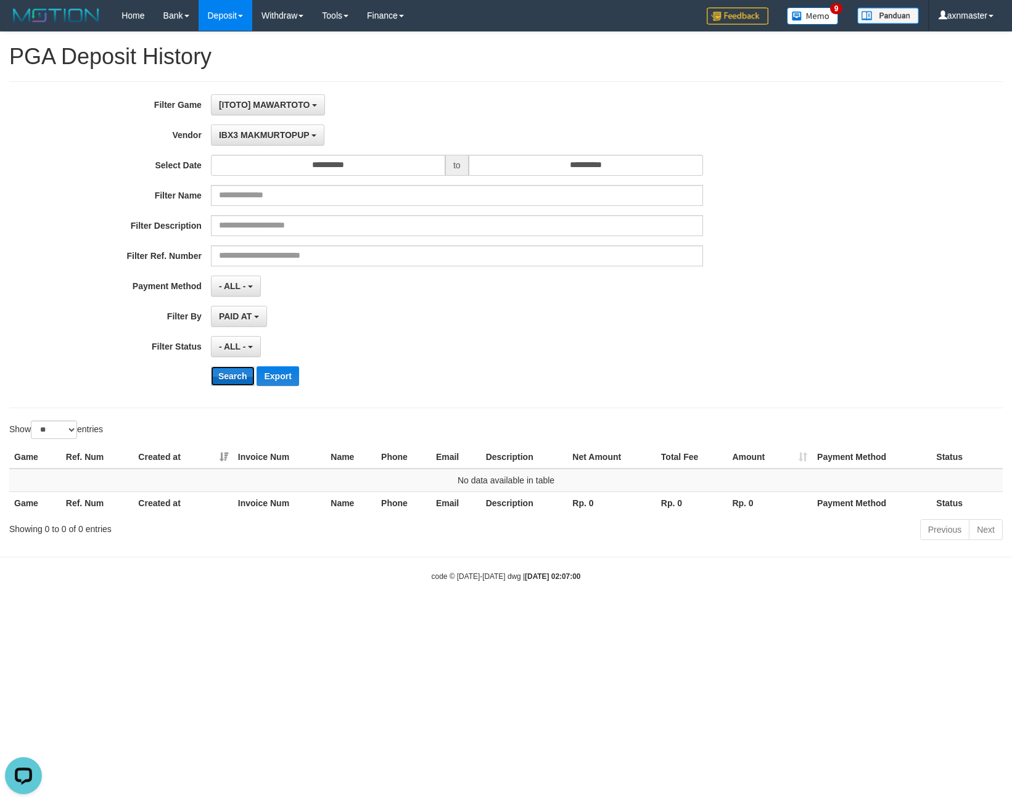
click at [227, 370] on button "Search" at bounding box center [233, 376] width 44 height 20
drag, startPoint x: 254, startPoint y: 136, endPoint x: 249, endPoint y: 150, distance: 14.4
click at [254, 136] on span "IBX3 MAKMURTOPUP" at bounding box center [264, 135] width 91 height 10
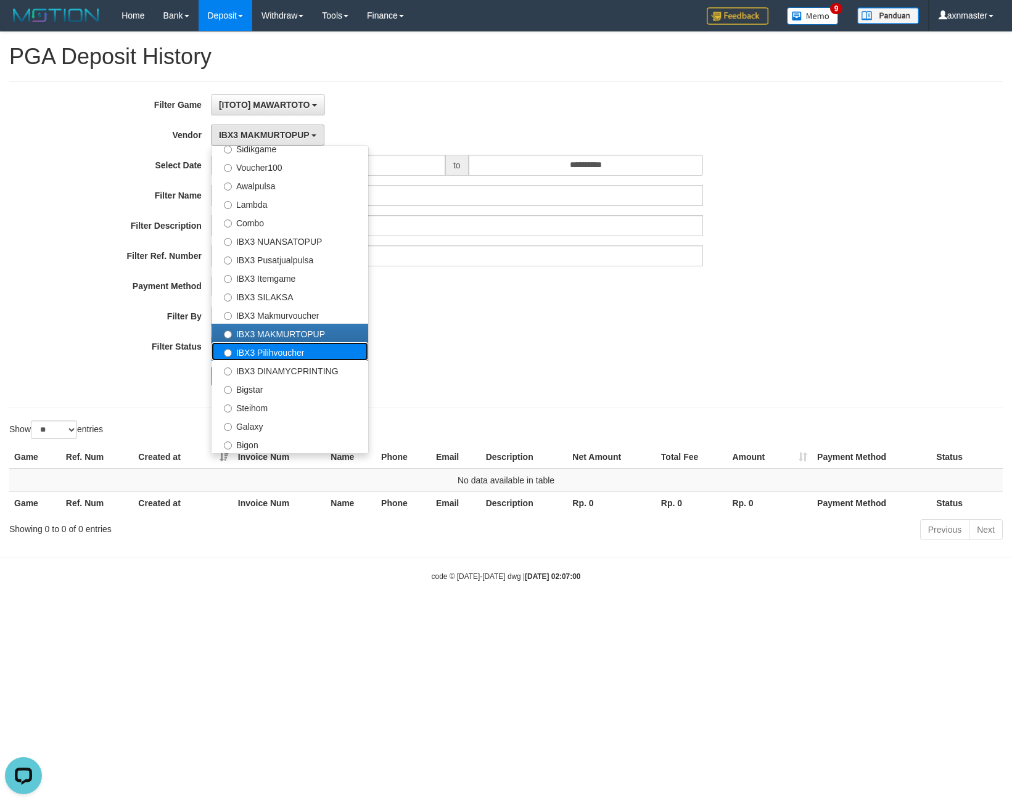
click at [250, 356] on label "IBX3 Pilihvoucher" at bounding box center [290, 351] width 157 height 19
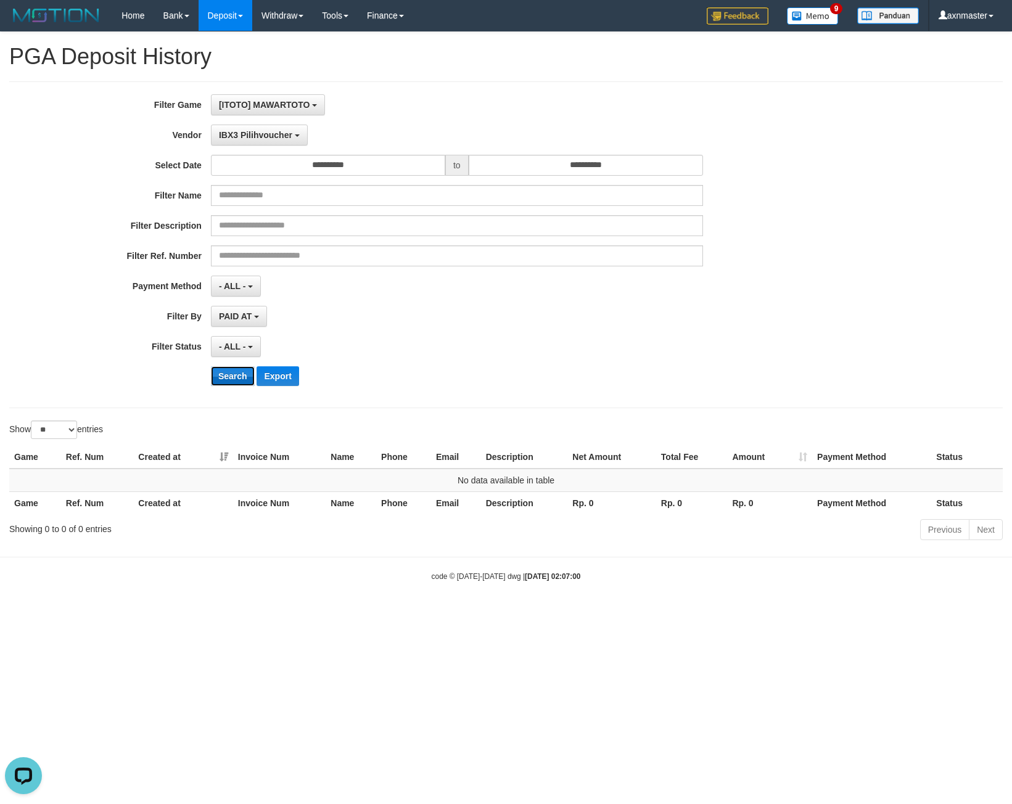
click at [226, 368] on button "Search" at bounding box center [233, 376] width 44 height 20
click at [240, 139] on span "IBX3 Pilihvoucher" at bounding box center [255, 135] width 73 height 10
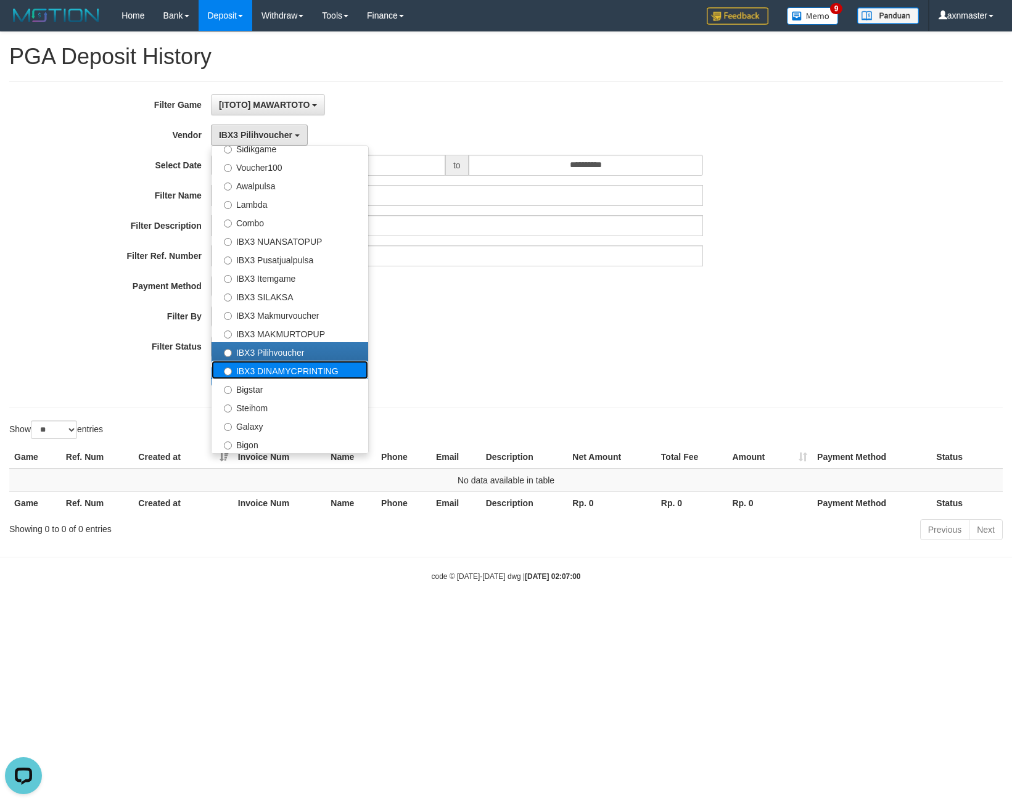
click at [247, 365] on label "IBX3 DINAMYCPRINTING" at bounding box center [290, 370] width 157 height 19
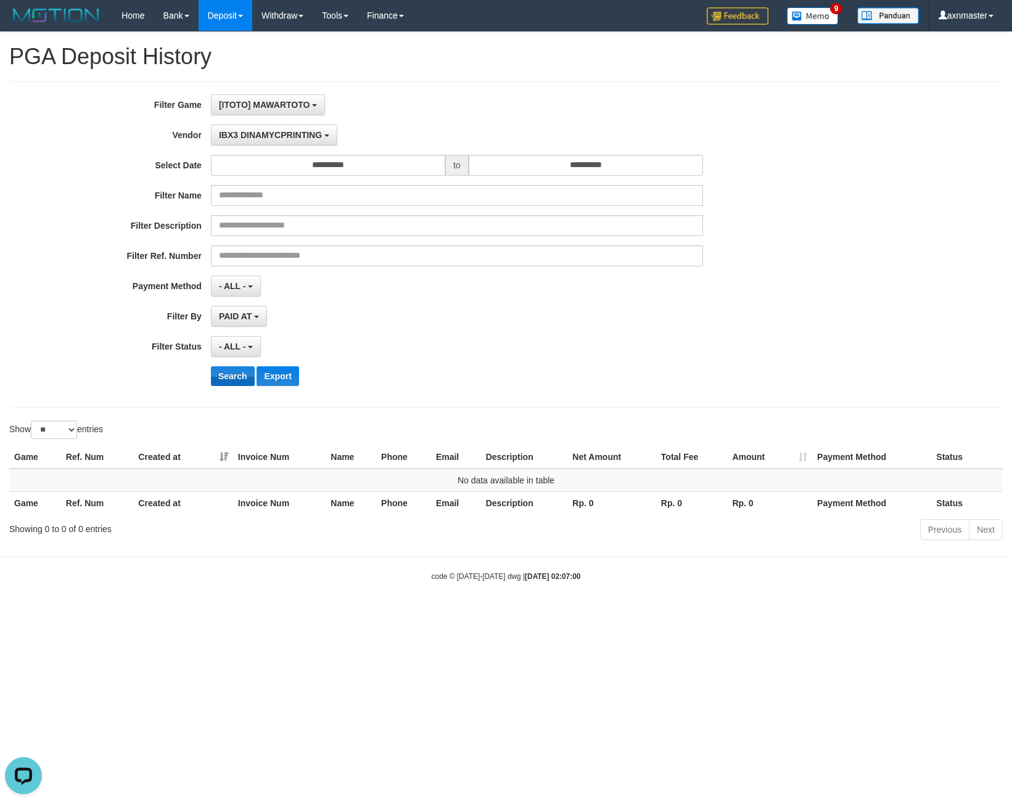
drag, startPoint x: 234, startPoint y: 360, endPoint x: 234, endPoint y: 372, distance: 12.3
click at [234, 371] on div "**********" at bounding box center [422, 244] width 844 height 301
click at [234, 372] on button "Search" at bounding box center [233, 376] width 44 height 20
drag, startPoint x: 257, startPoint y: 134, endPoint x: 275, endPoint y: 295, distance: 162.0
click at [256, 139] on span "IBX3 DINAMYCPRINTING" at bounding box center [270, 135] width 103 height 10
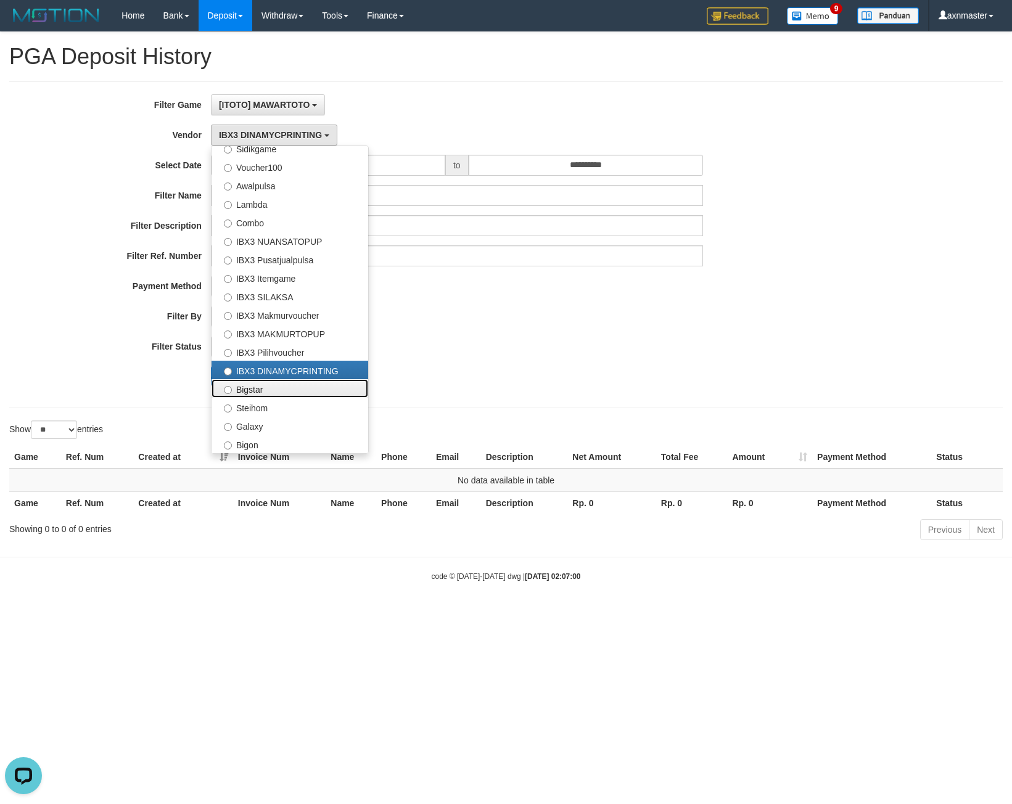
click at [242, 382] on label "Bigstar" at bounding box center [290, 388] width 157 height 19
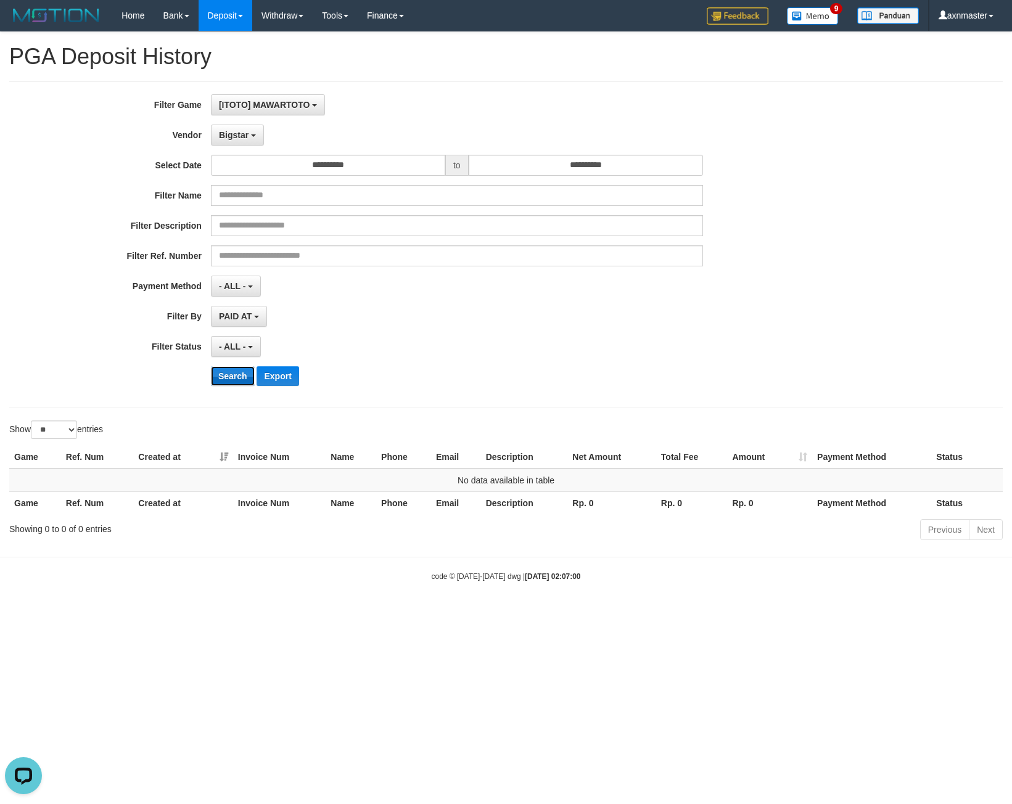
click at [234, 368] on button "Search" at bounding box center [233, 376] width 44 height 20
click at [219, 141] on button "Bigstar" at bounding box center [237, 135] width 53 height 21
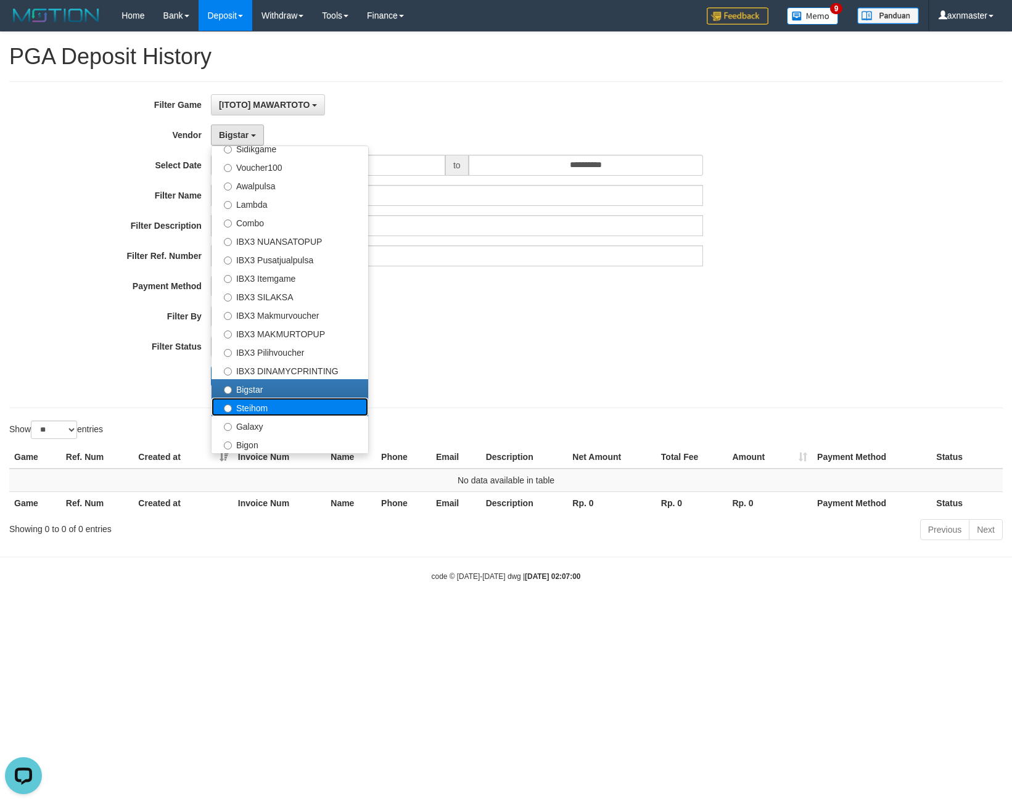
click at [262, 402] on label "Steihom" at bounding box center [290, 407] width 157 height 19
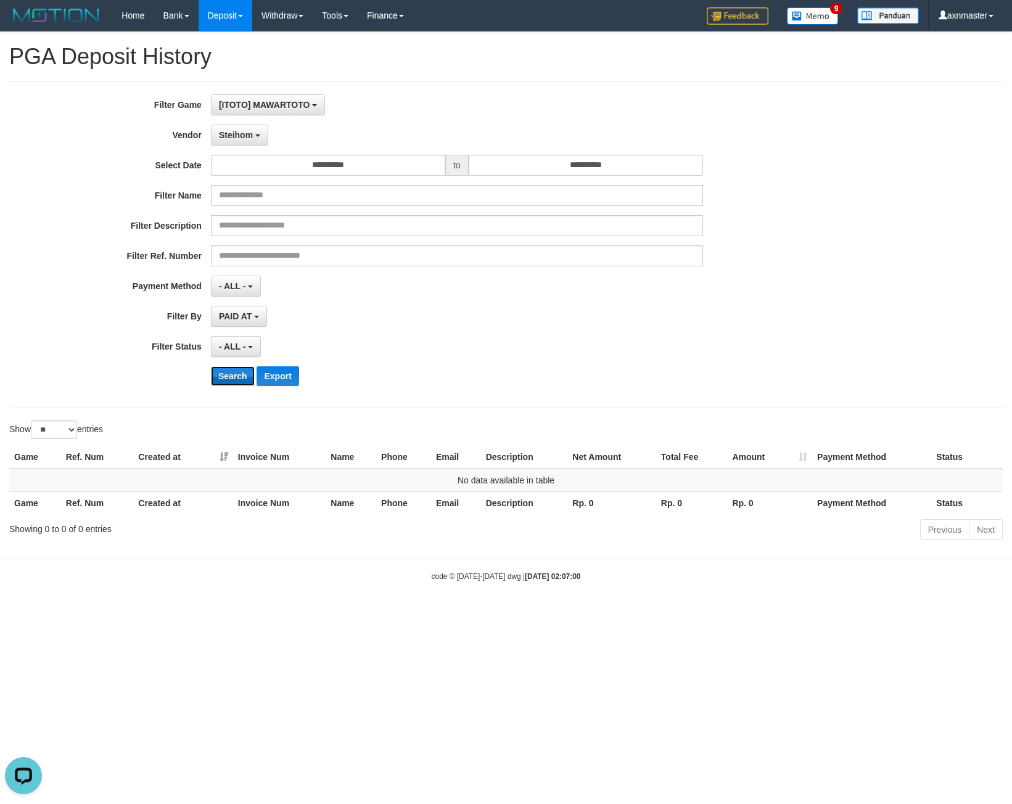
click at [247, 379] on button "Search" at bounding box center [233, 376] width 44 height 20
click at [247, 131] on span "Steihom" at bounding box center [236, 135] width 34 height 10
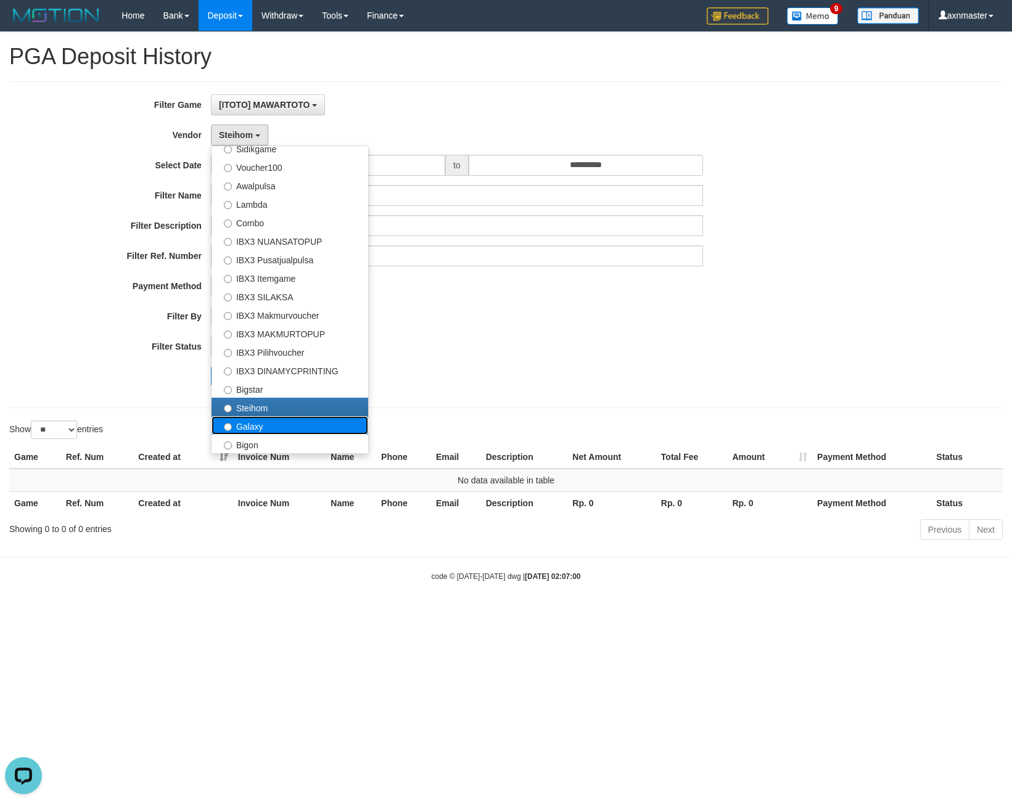
click at [264, 425] on label "Galaxy" at bounding box center [290, 425] width 157 height 19
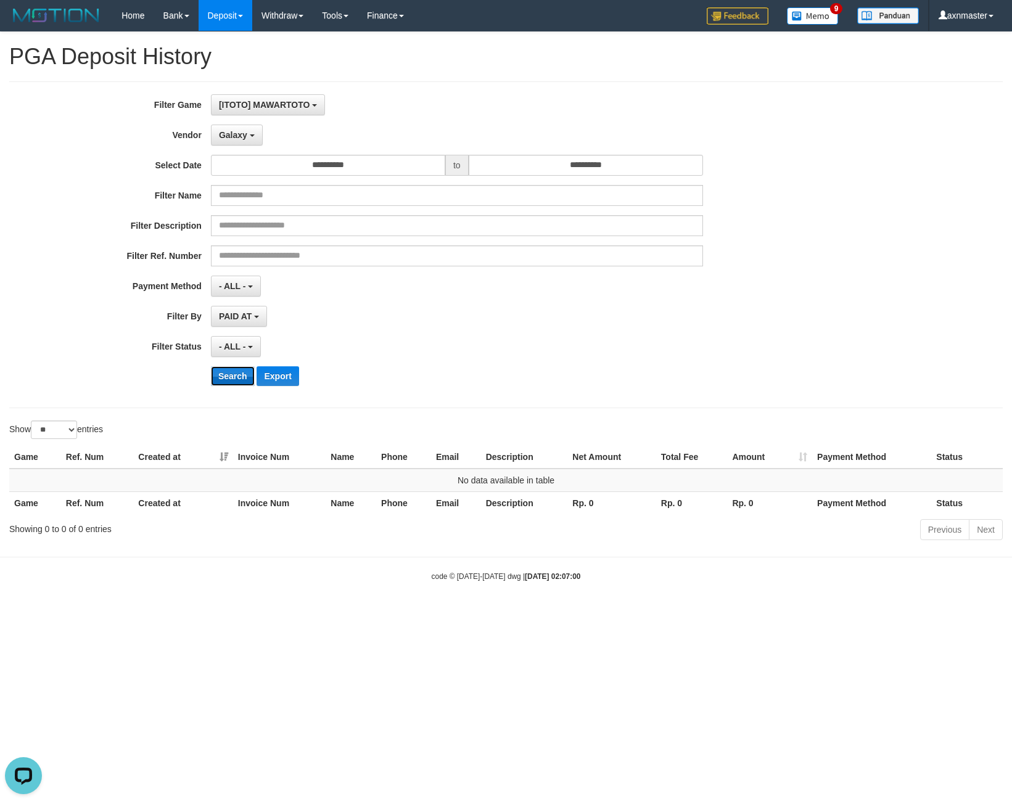
click at [239, 366] on button "Search" at bounding box center [233, 376] width 44 height 20
click at [233, 126] on button "Galaxy" at bounding box center [237, 135] width 52 height 21
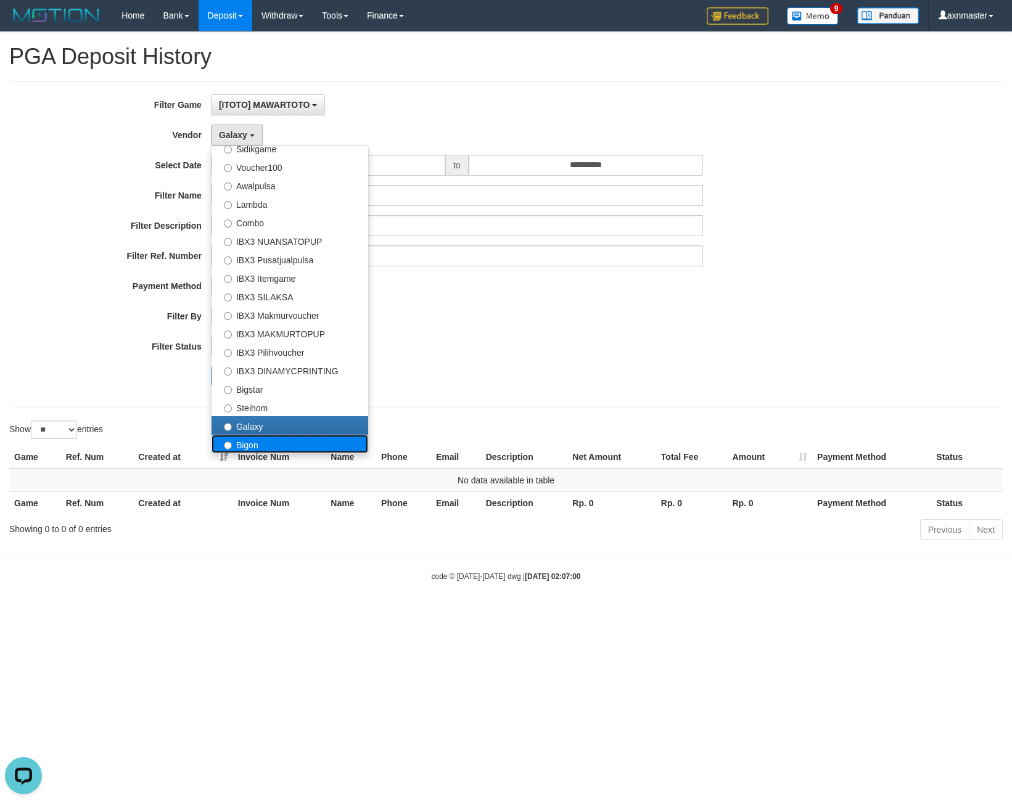
click at [248, 448] on label "Bigon" at bounding box center [290, 444] width 157 height 19
select select "**********"
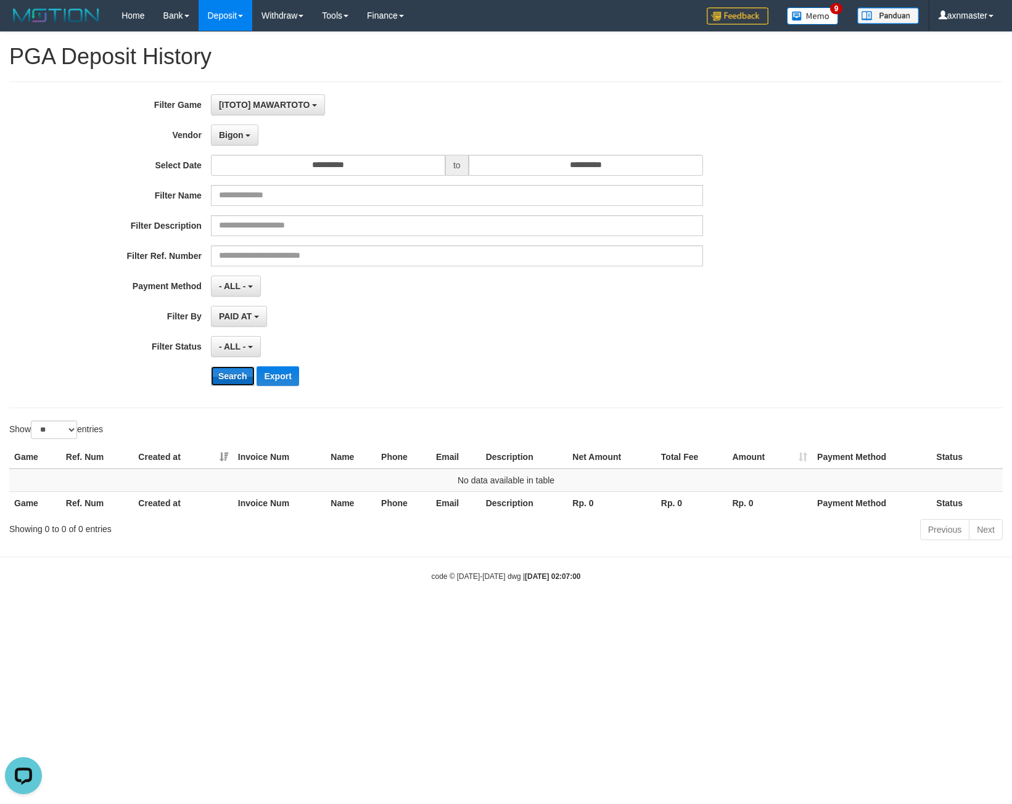
click at [236, 374] on button "Search" at bounding box center [233, 376] width 44 height 20
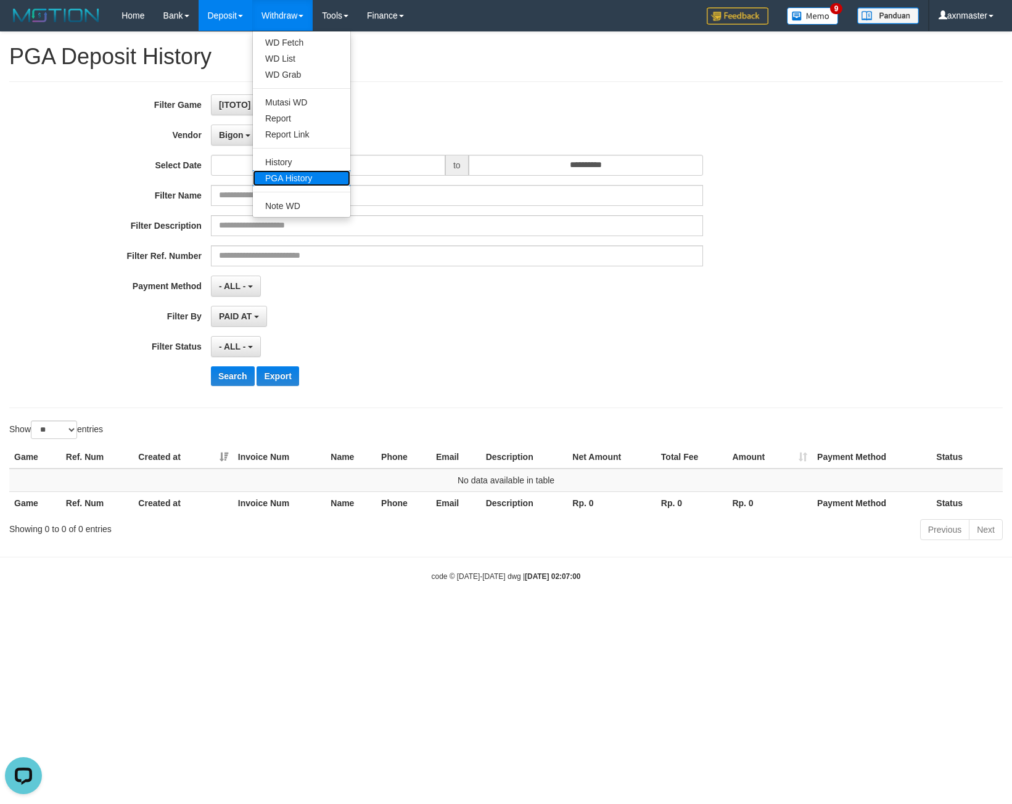
click at [296, 175] on link "PGA History" at bounding box center [301, 178] width 97 height 16
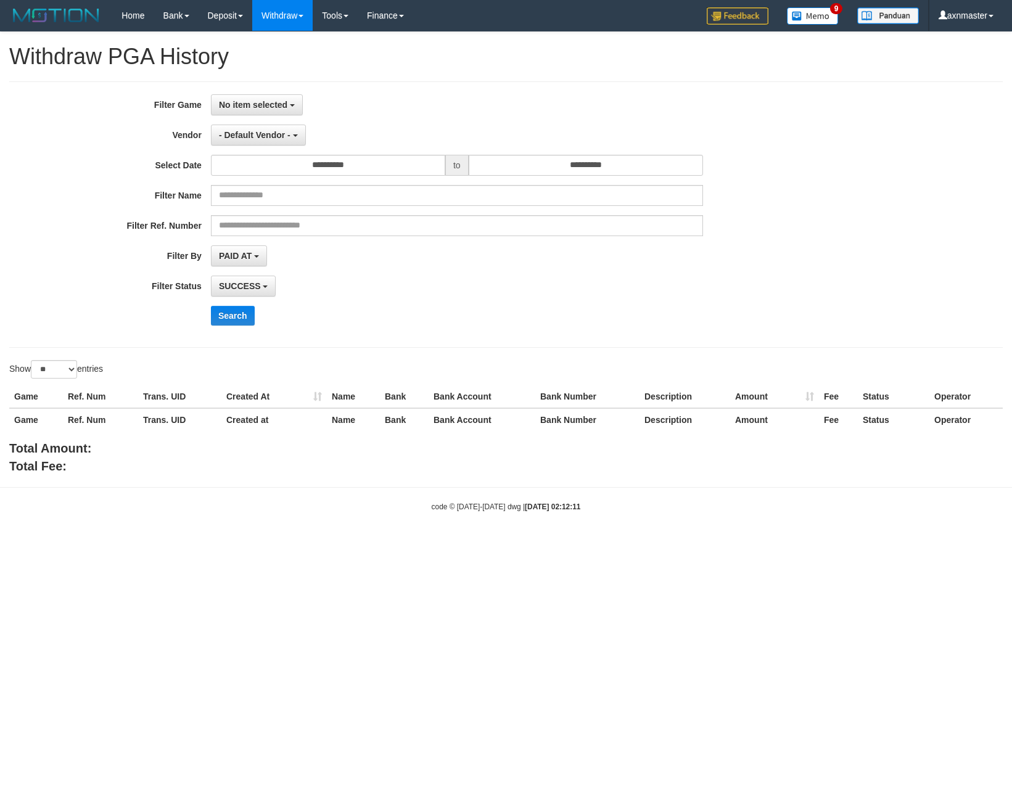
select select
select select "**"
click at [260, 104] on span "No item selected" at bounding box center [253, 105] width 68 height 10
click at [296, 166] on label "[ITOTO] MAWARTOTO" at bounding box center [290, 168] width 157 height 19
select select "***"
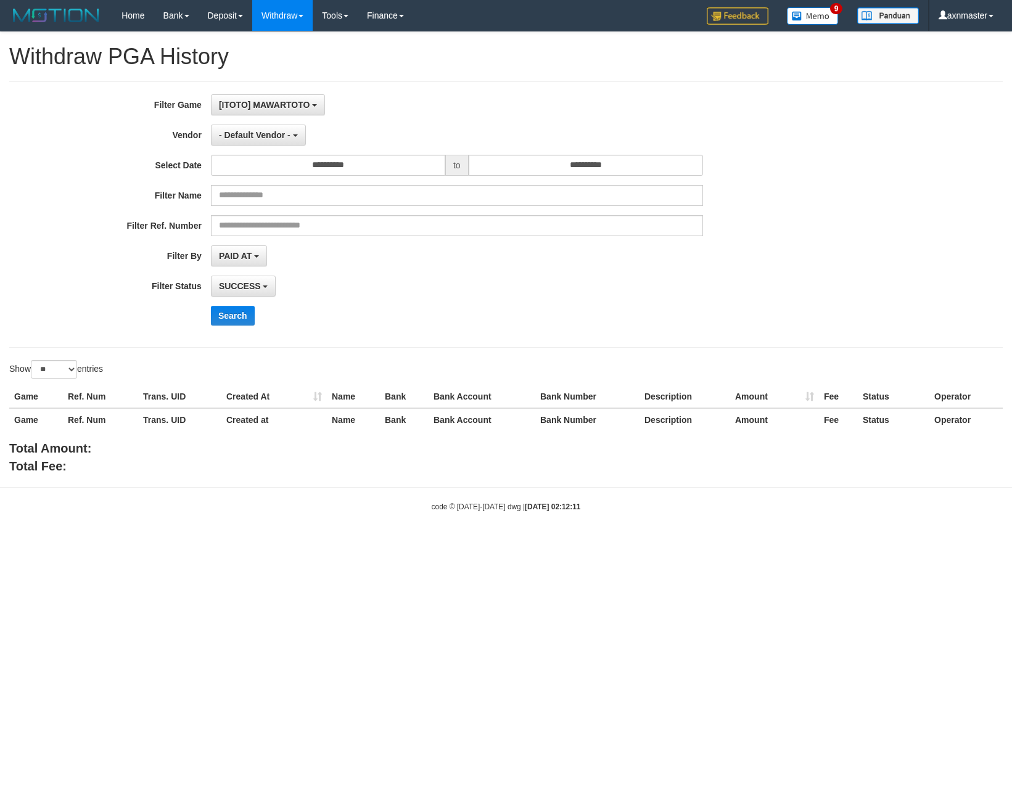
scroll to position [11, 0]
click at [551, 149] on div "**********" at bounding box center [422, 214] width 844 height 241
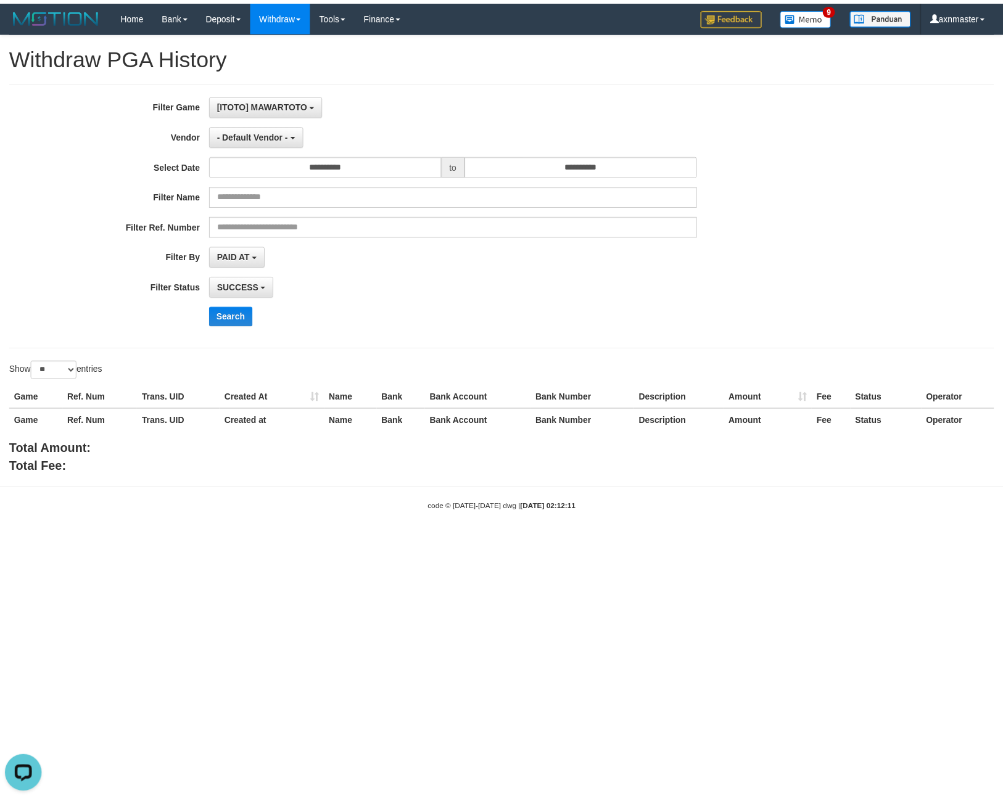
scroll to position [0, 0]
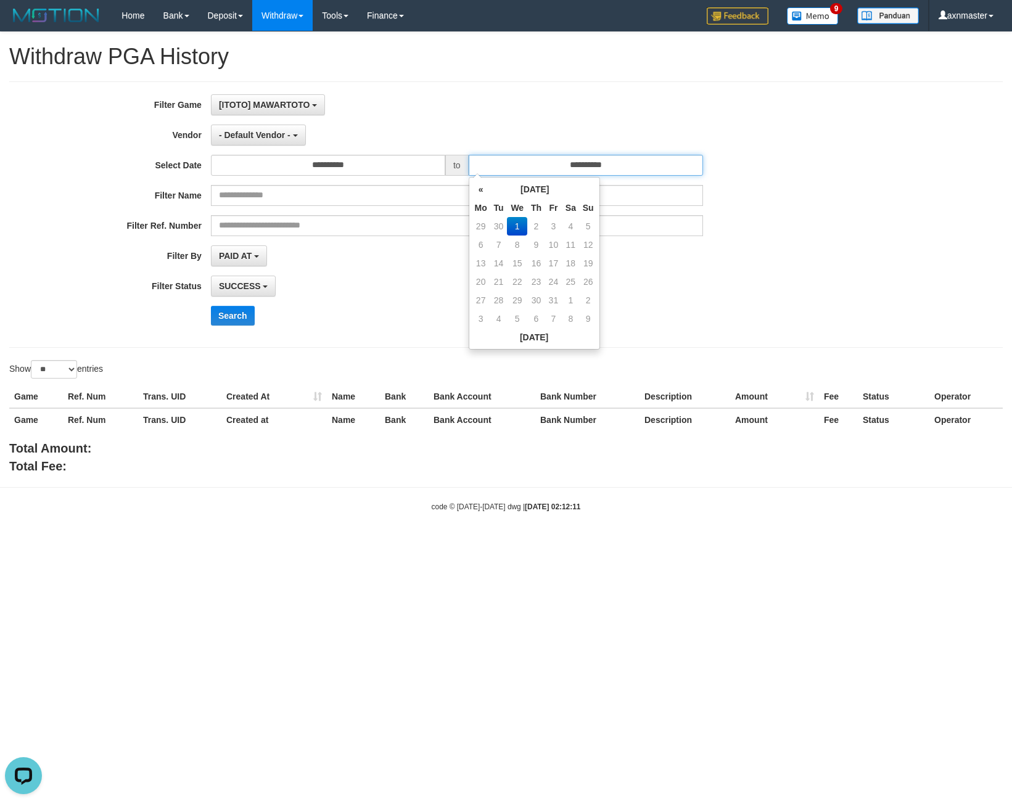
click at [547, 167] on input "**********" at bounding box center [586, 165] width 234 height 21
click at [500, 225] on td "30" at bounding box center [498, 226] width 17 height 19
type input "**********"
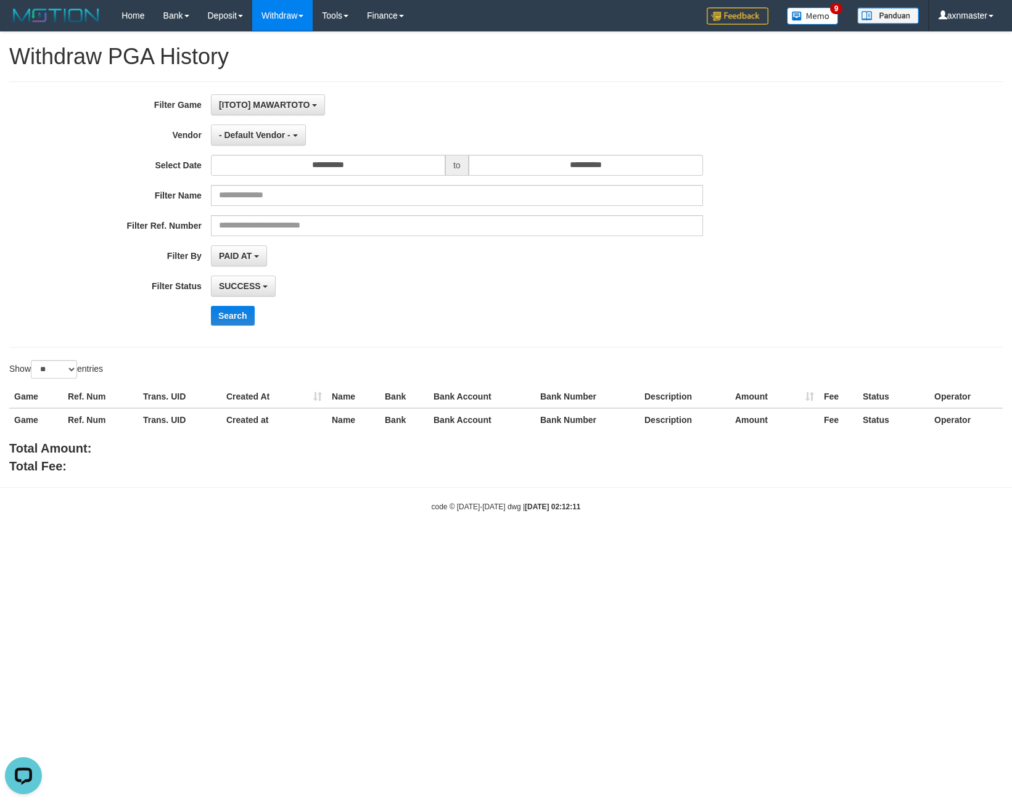
drag, startPoint x: 464, startPoint y: 115, endPoint x: 349, endPoint y: 120, distance: 115.5
click at [459, 114] on div "[ITOTO] MAWARTOTO SELECT GAME [ITOTO] MAWARTOTO" at bounding box center [457, 104] width 492 height 21
click at [277, 141] on button "- Default Vendor -" at bounding box center [258, 135] width 95 height 21
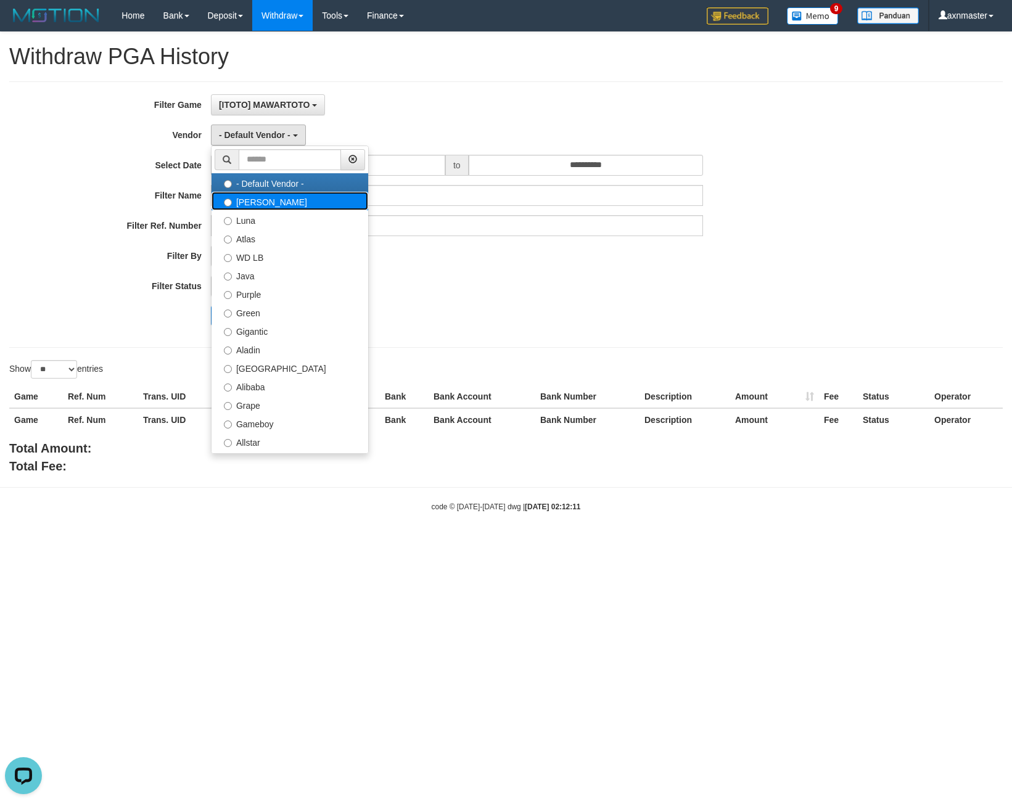
click at [269, 202] on label "[PERSON_NAME]" at bounding box center [290, 201] width 157 height 19
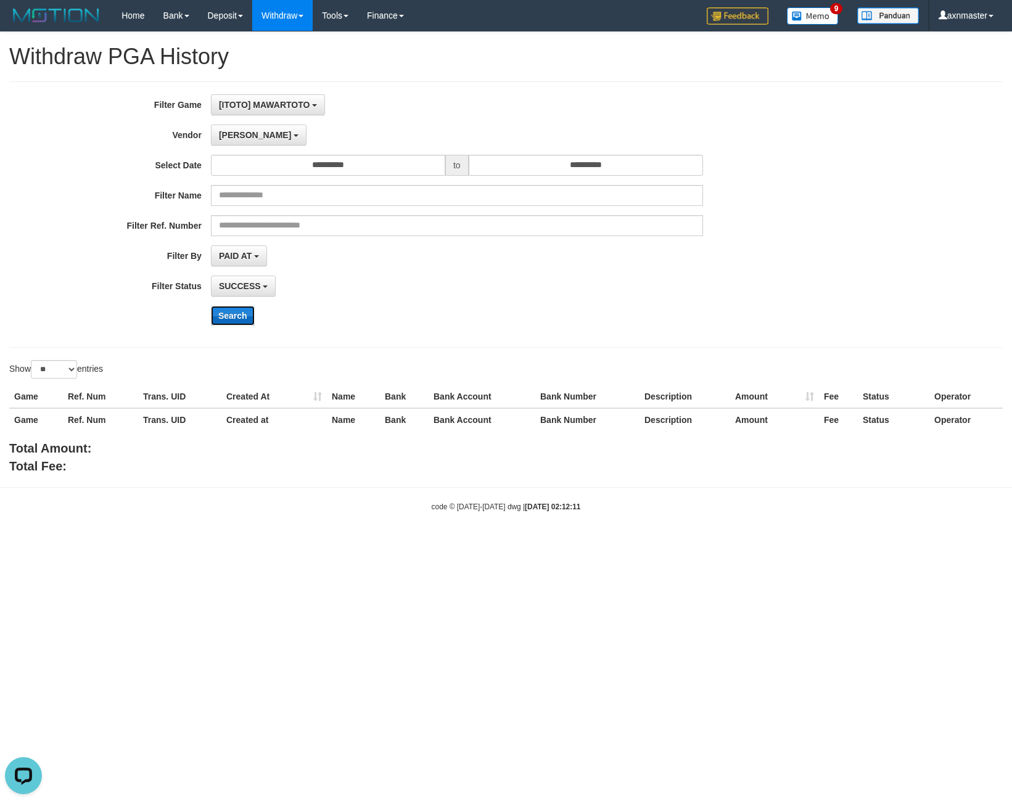
click at [230, 309] on button "Search" at bounding box center [233, 316] width 44 height 20
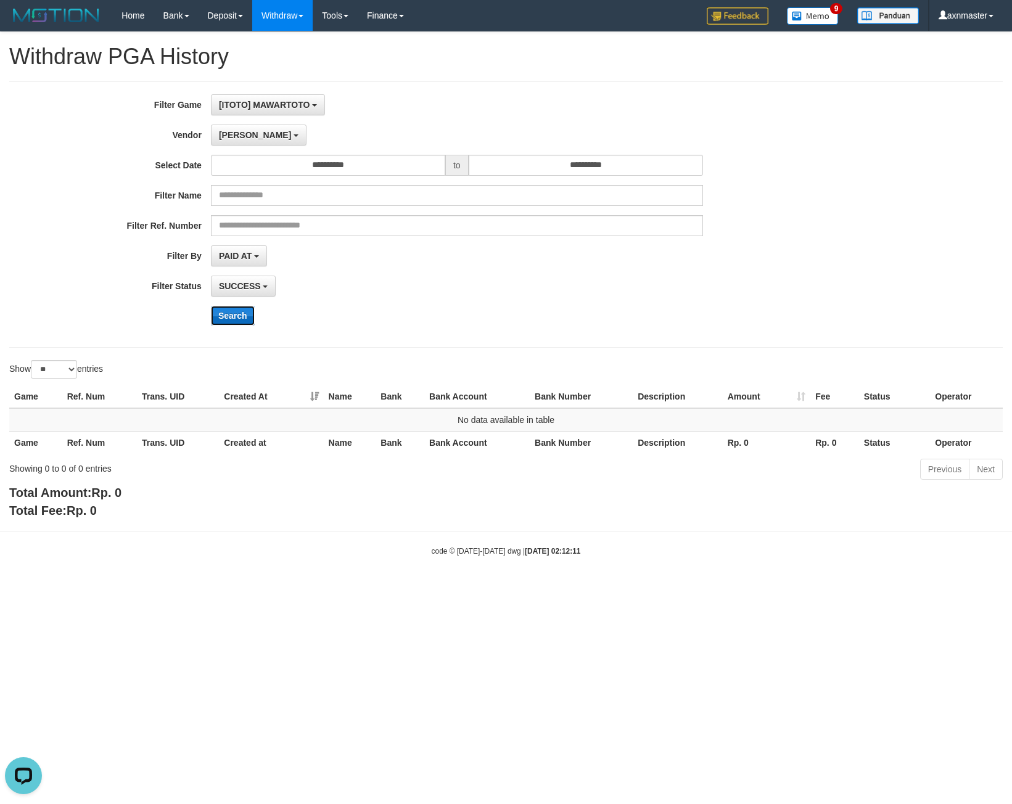
click at [229, 315] on button "Search" at bounding box center [233, 316] width 44 height 20
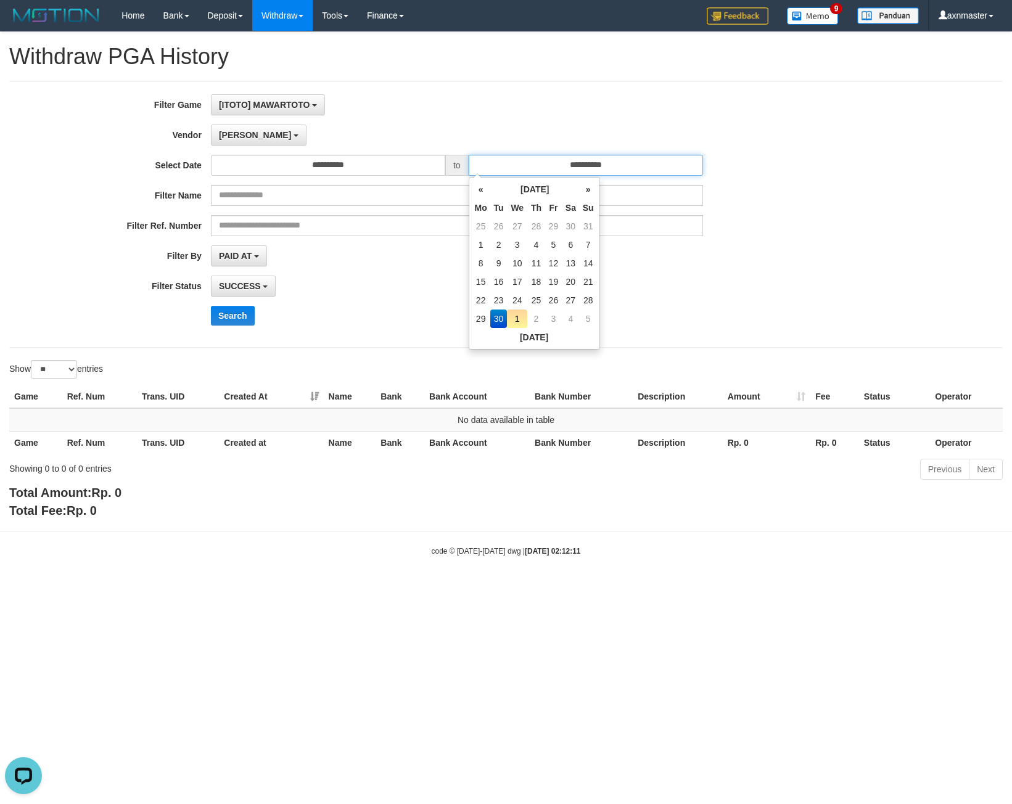
click at [508, 165] on input "**********" at bounding box center [586, 165] width 234 height 21
drag, startPoint x: 462, startPoint y: 109, endPoint x: 342, endPoint y: 118, distance: 120.0
click at [461, 108] on div "[ITOTO] MAWARTOTO SELECT GAME [ITOTO] MAWARTOTO" at bounding box center [457, 104] width 492 height 21
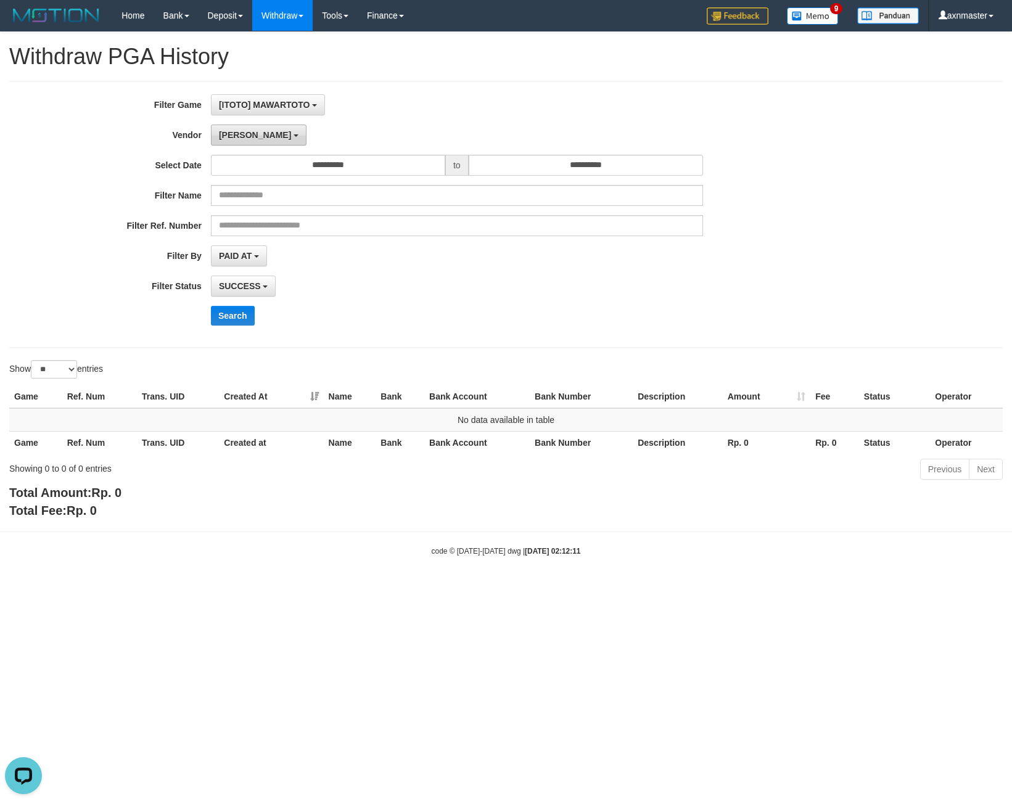
click at [241, 131] on button "[PERSON_NAME]" at bounding box center [259, 135] width 96 height 21
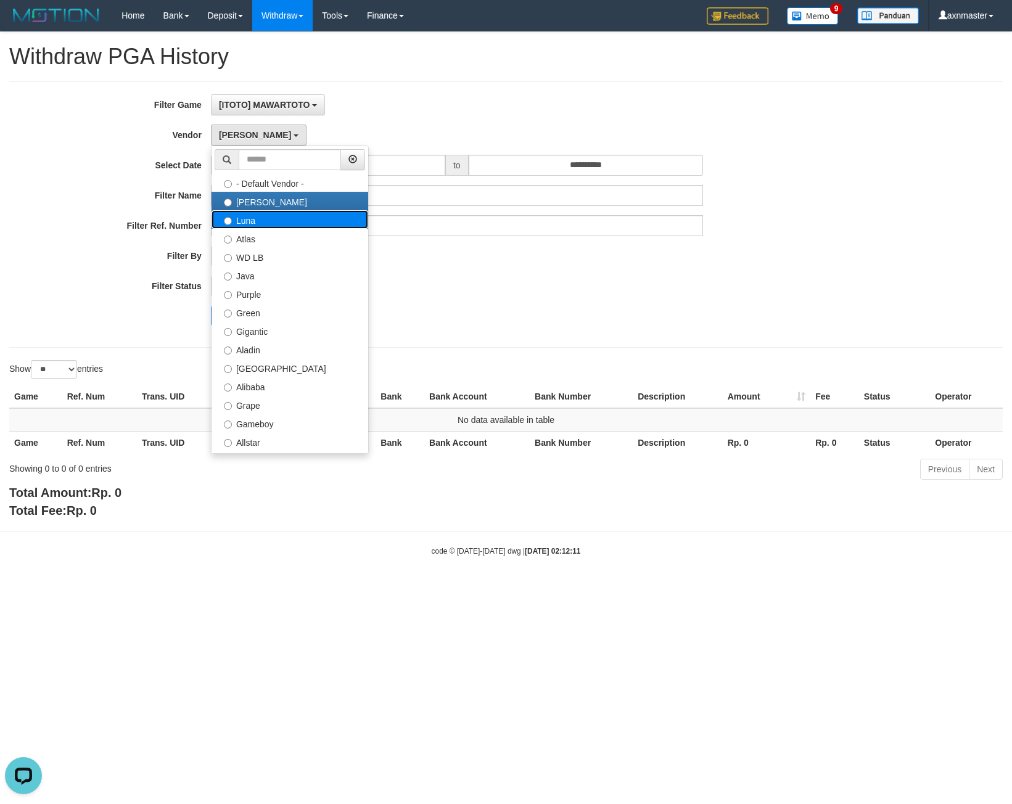
click at [279, 219] on label "Luna" at bounding box center [290, 219] width 157 height 19
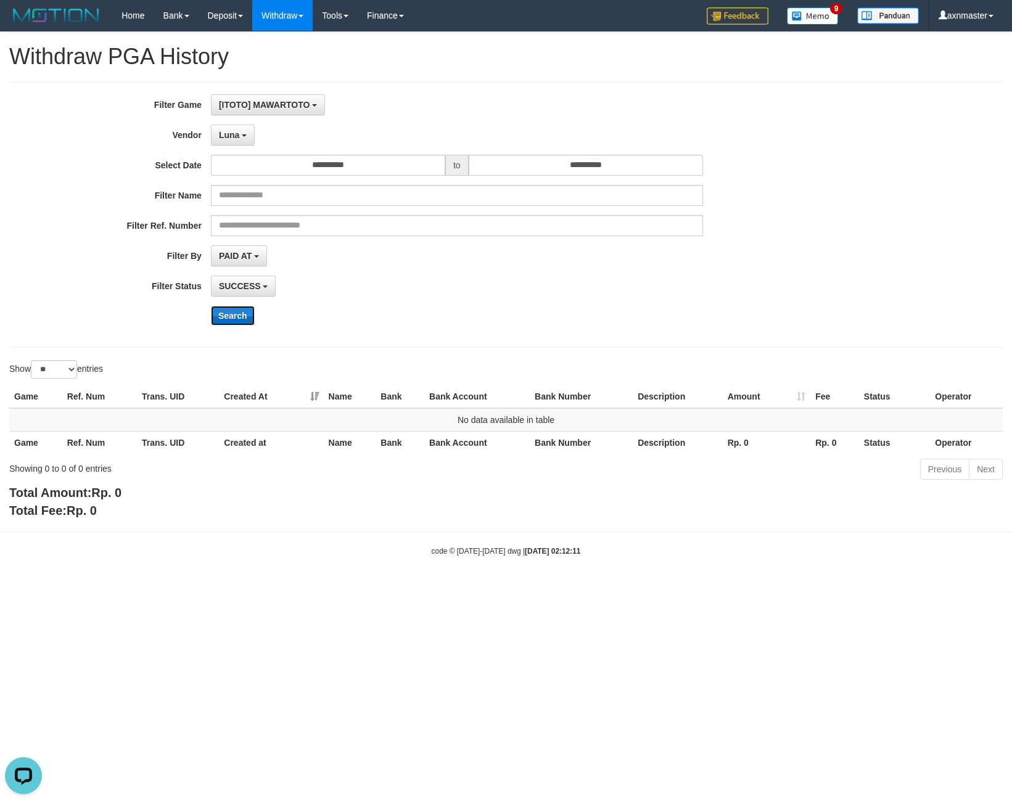
click at [236, 308] on button "Search" at bounding box center [233, 316] width 44 height 20
click at [226, 131] on span "Luna" at bounding box center [229, 135] width 20 height 10
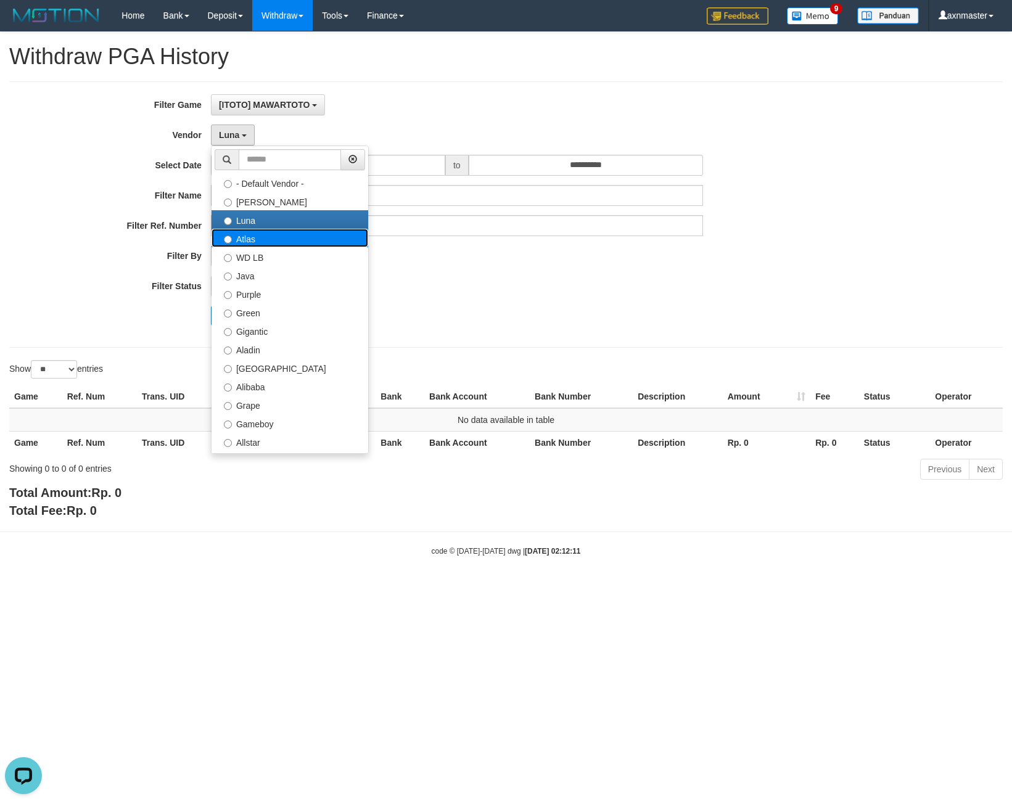
click at [251, 242] on label "Atlas" at bounding box center [290, 238] width 157 height 19
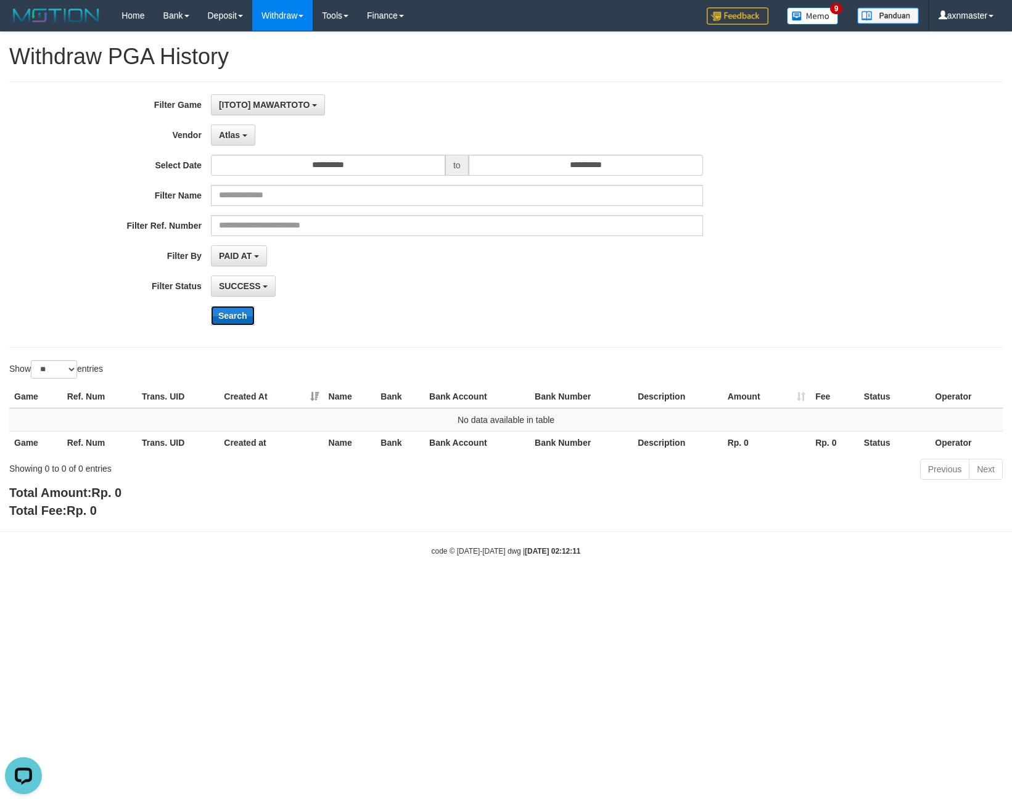
click at [227, 318] on button "Search" at bounding box center [233, 316] width 44 height 20
drag, startPoint x: 328, startPoint y: 295, endPoint x: 318, endPoint y: 291, distance: 11.1
click at [328, 295] on div "SUCCESS SUCCESS ON PROCESS FAILED" at bounding box center [457, 286] width 492 height 21
click at [239, 321] on button "Search" at bounding box center [233, 316] width 44 height 20
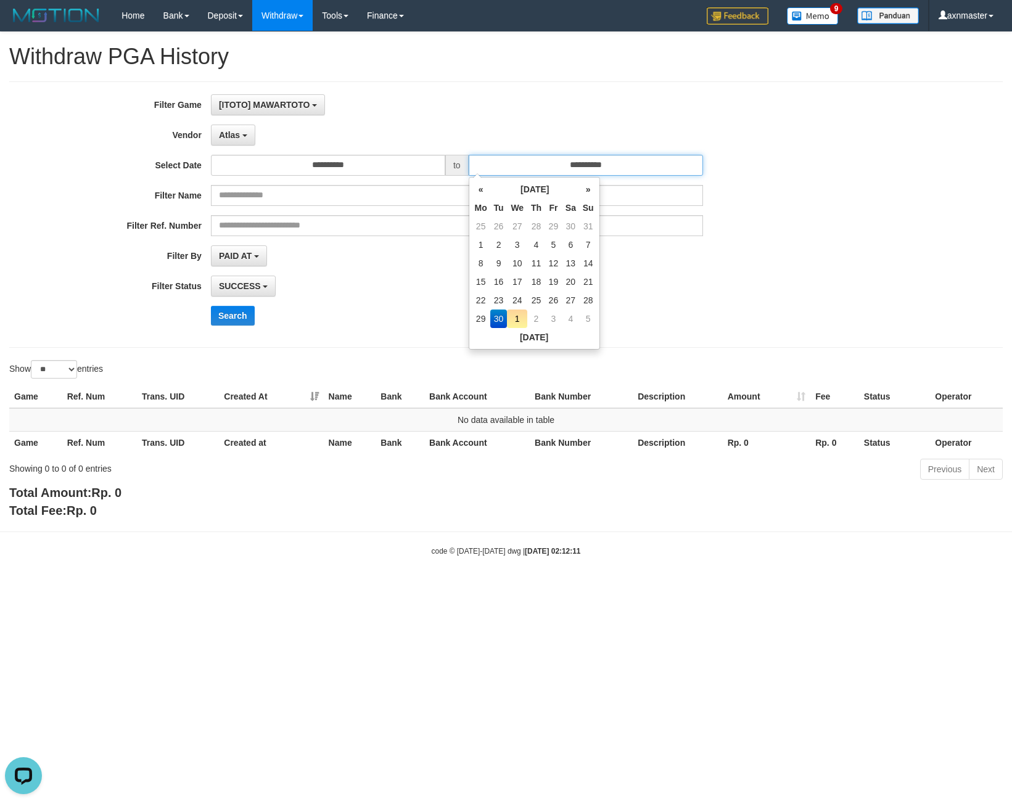
click at [490, 162] on input "**********" at bounding box center [586, 165] width 234 height 21
click at [452, 88] on div "**********" at bounding box center [506, 214] width 994 height 266
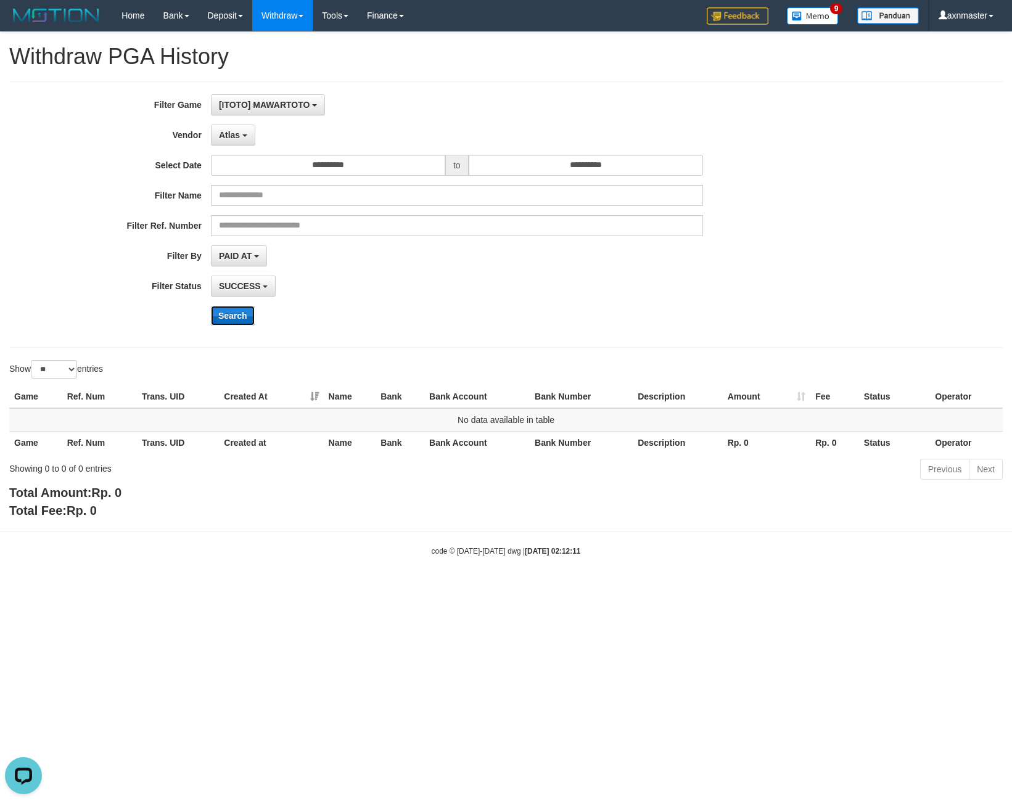
click at [234, 319] on button "Search" at bounding box center [233, 316] width 44 height 20
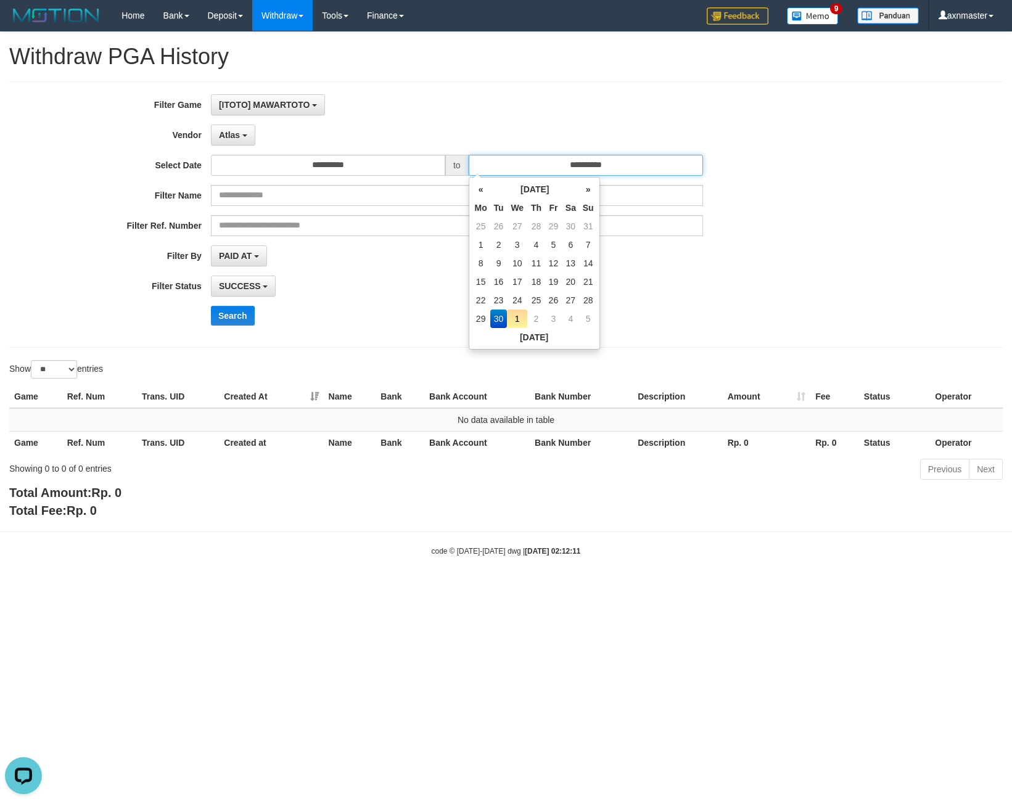
click at [501, 165] on input "**********" at bounding box center [586, 165] width 234 height 21
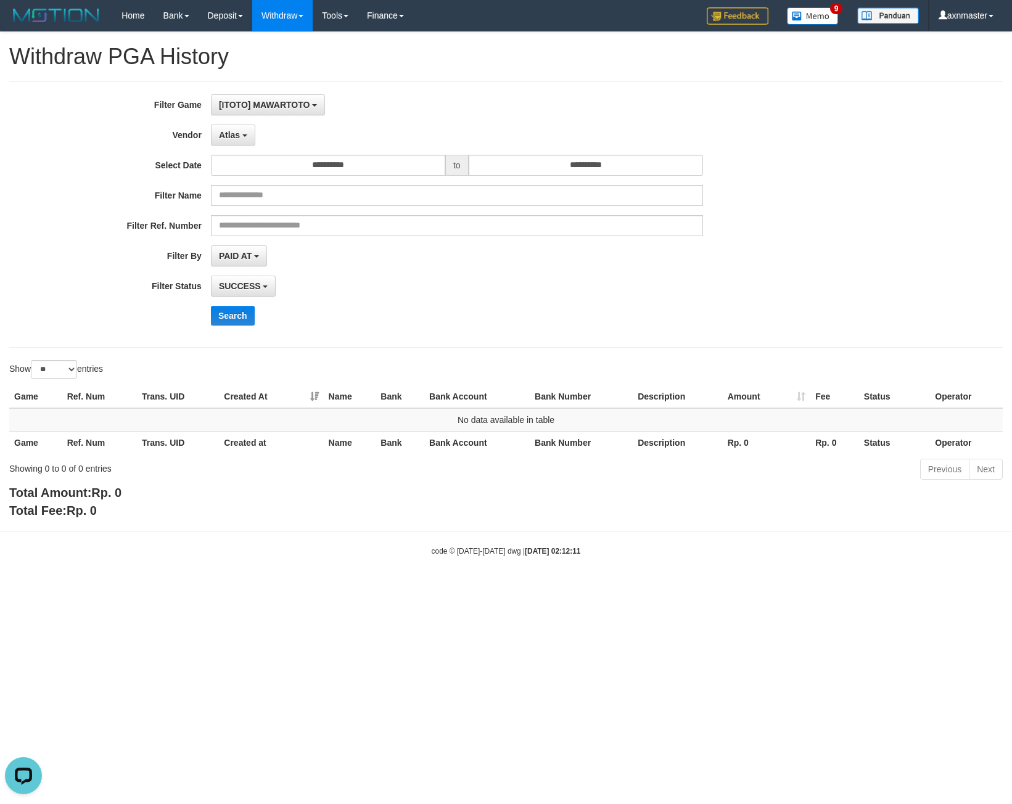
drag, startPoint x: 473, startPoint y: 102, endPoint x: 223, endPoint y: 243, distance: 286.7
click at [473, 102] on div "[ITOTO] MAWARTOTO SELECT GAME [ITOTO] MAWARTOTO" at bounding box center [457, 104] width 492 height 21
click at [234, 307] on button "Search" at bounding box center [233, 316] width 44 height 20
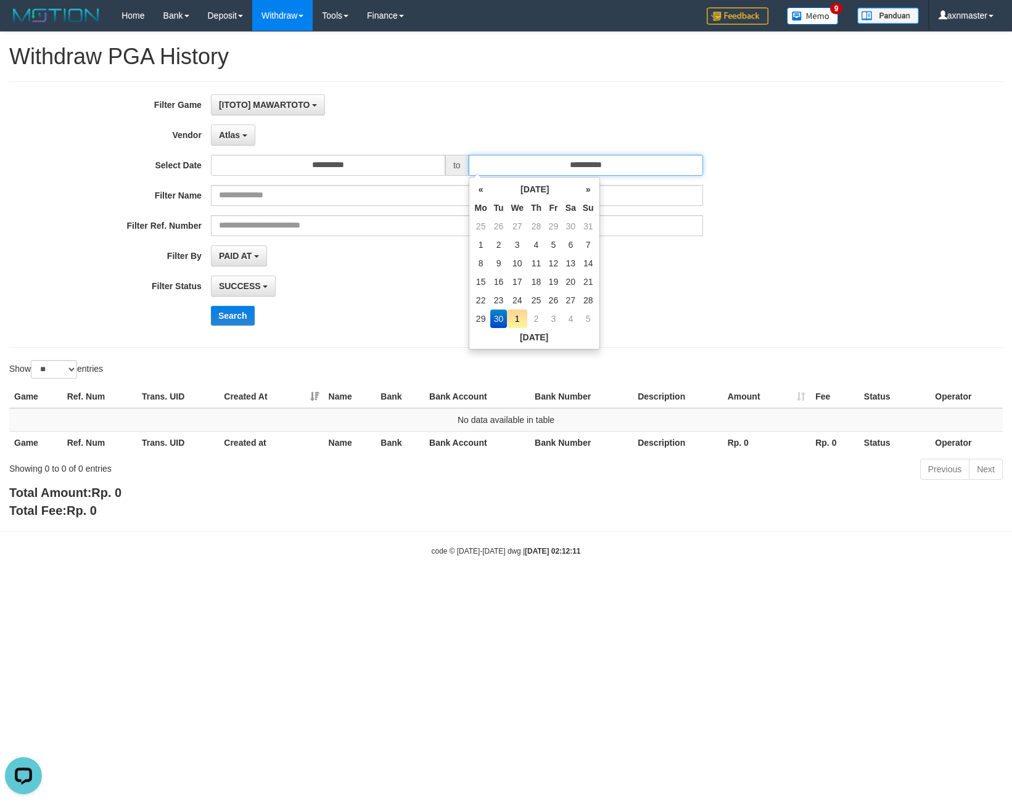
click at [508, 162] on input "**********" at bounding box center [586, 165] width 234 height 21
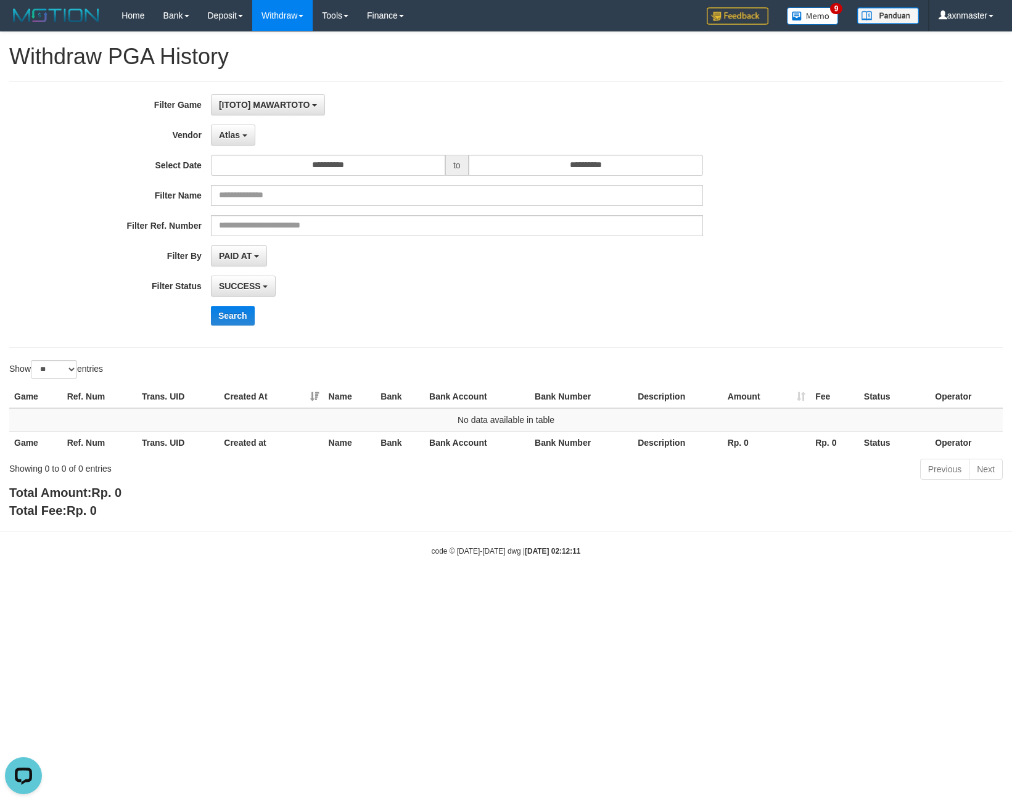
click at [484, 122] on div "**********" at bounding box center [422, 214] width 844 height 241
drag, startPoint x: 239, startPoint y: 133, endPoint x: 220, endPoint y: 144, distance: 22.1
click at [238, 134] on span "Atlas" at bounding box center [229, 135] width 21 height 10
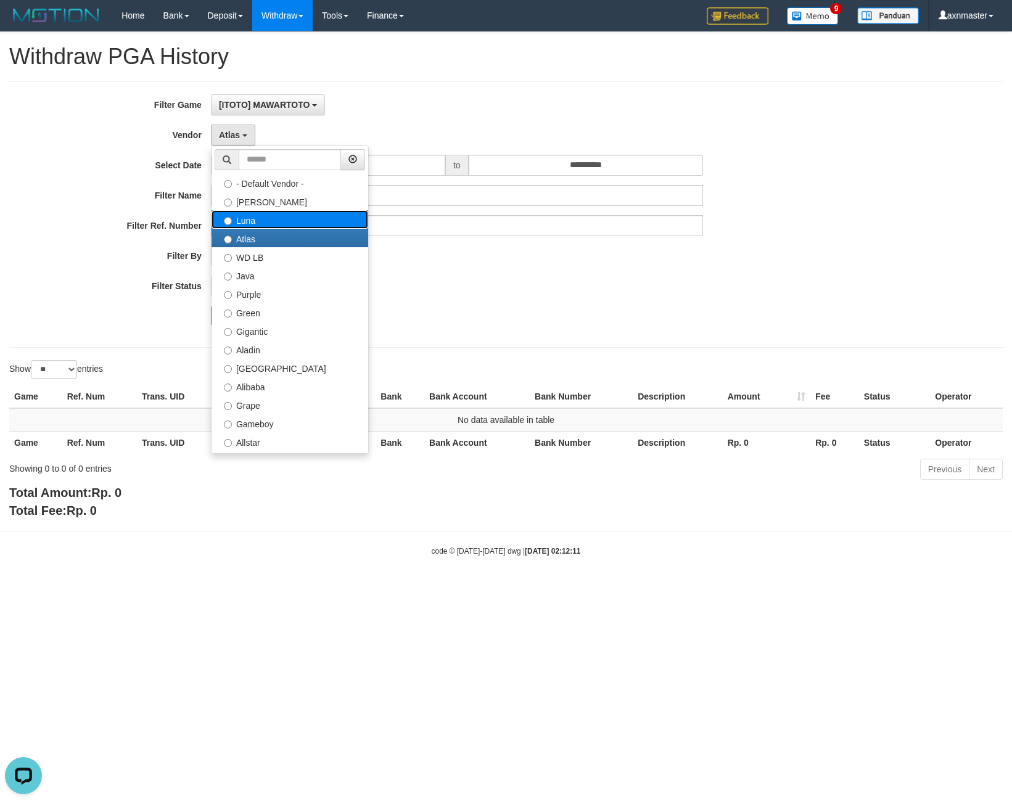
click at [263, 223] on label "Luna" at bounding box center [290, 219] width 157 height 19
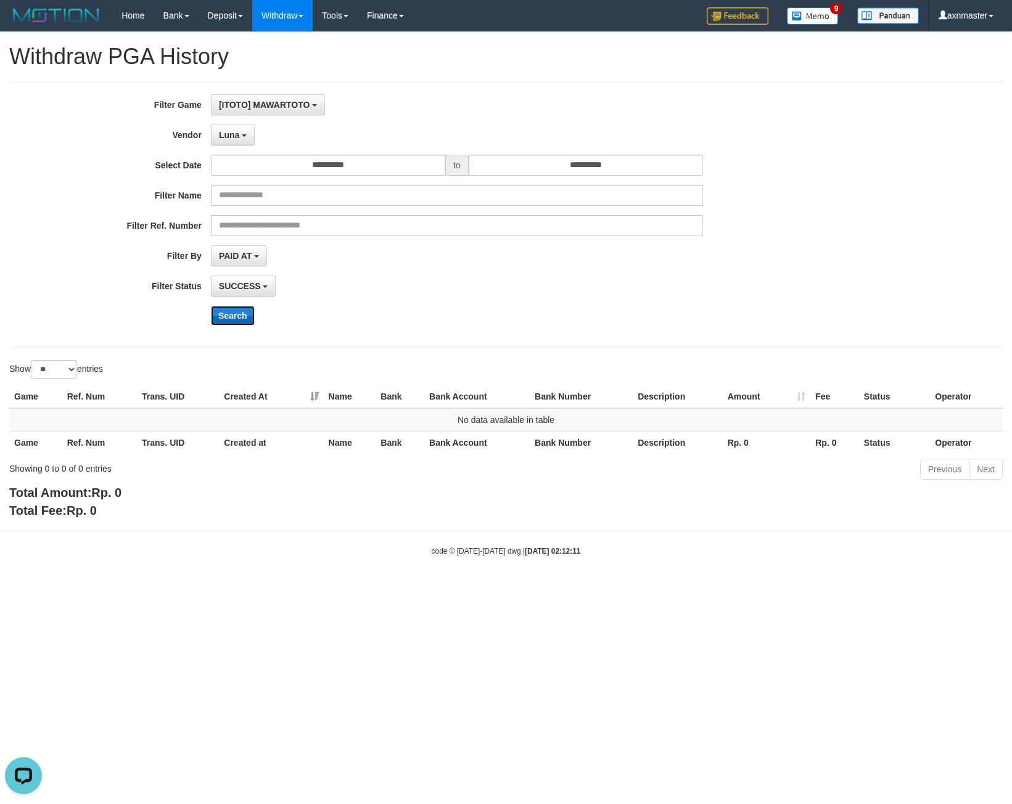
click at [223, 313] on button "Search" at bounding box center [233, 316] width 44 height 20
click at [242, 311] on button "Search" at bounding box center [233, 316] width 44 height 20
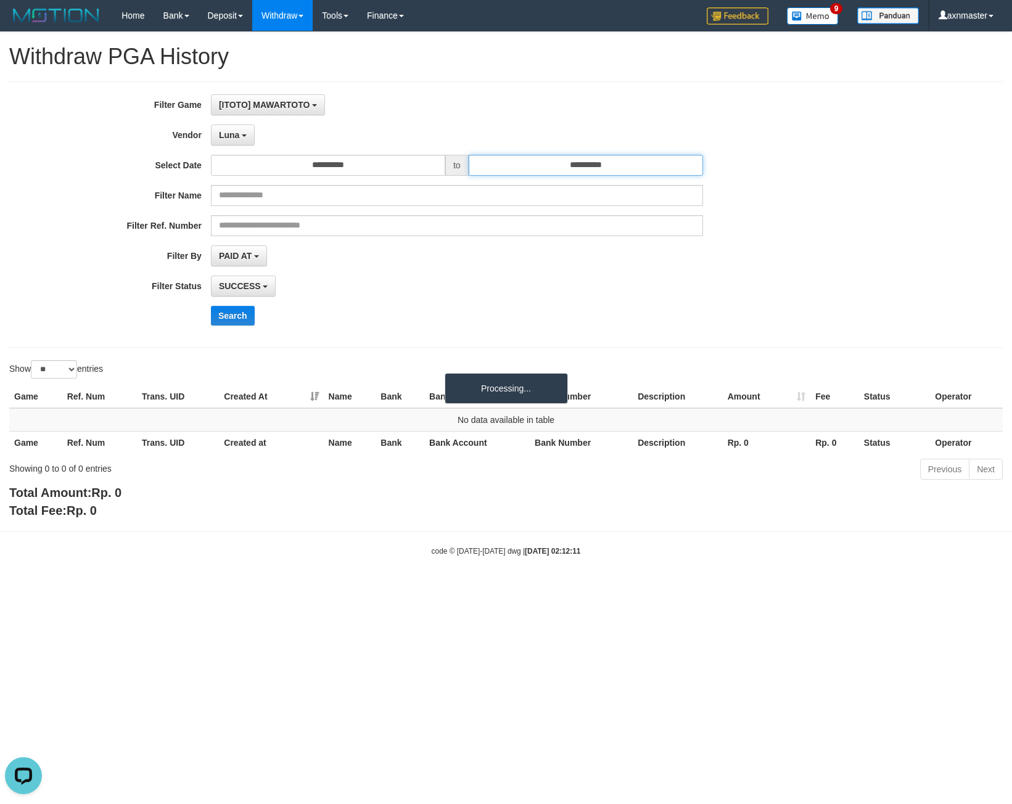
click at [494, 160] on input "**********" at bounding box center [586, 165] width 234 height 21
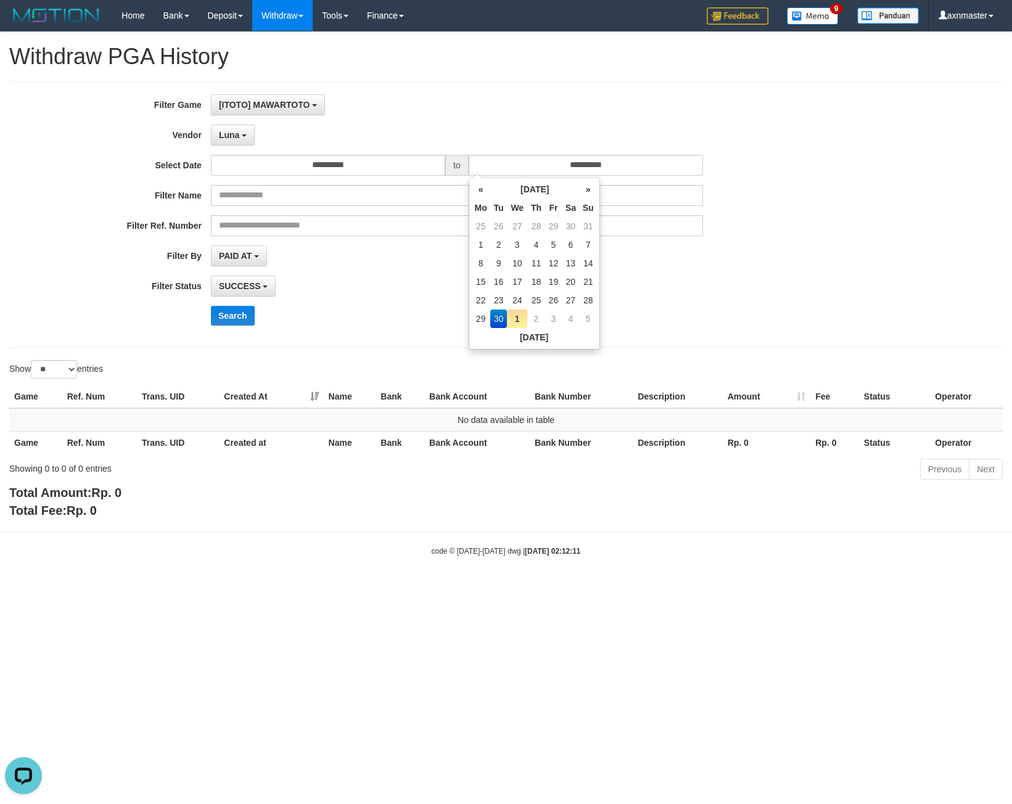
click at [447, 113] on div "[ITOTO] MAWARTOTO SELECT GAME [ITOTO] MAWARTOTO" at bounding box center [457, 104] width 492 height 21
click at [207, 130] on label "Vendor" at bounding box center [105, 133] width 211 height 17
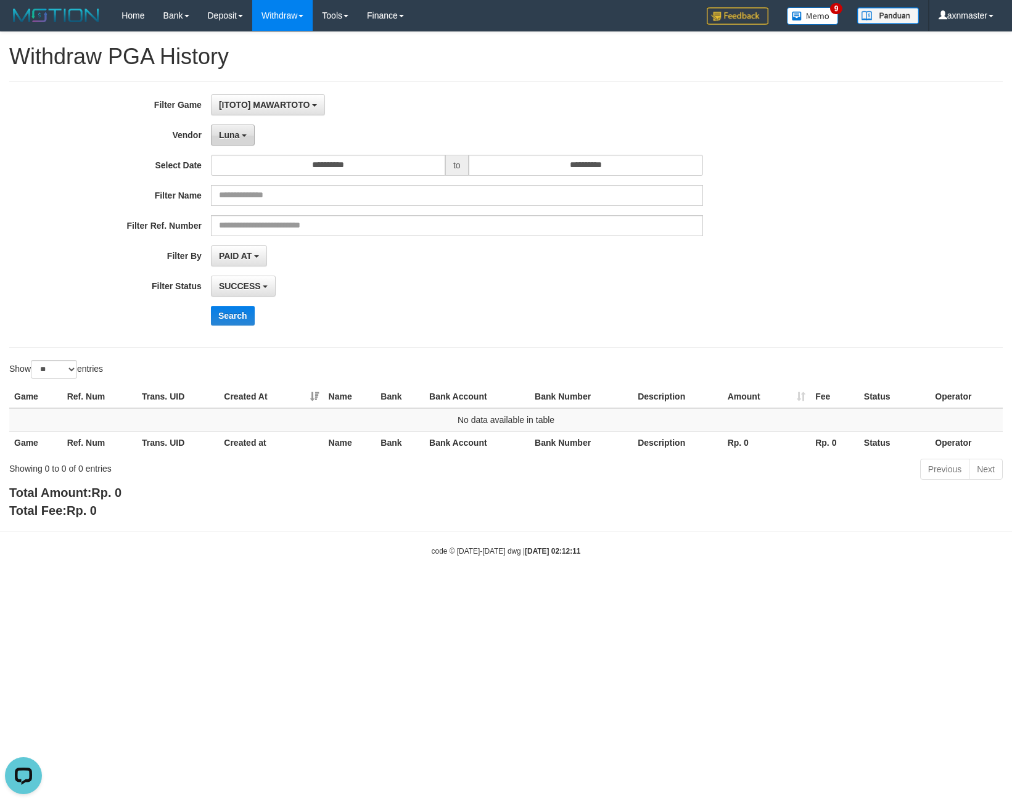
click at [221, 134] on span "Luna" at bounding box center [229, 135] width 20 height 10
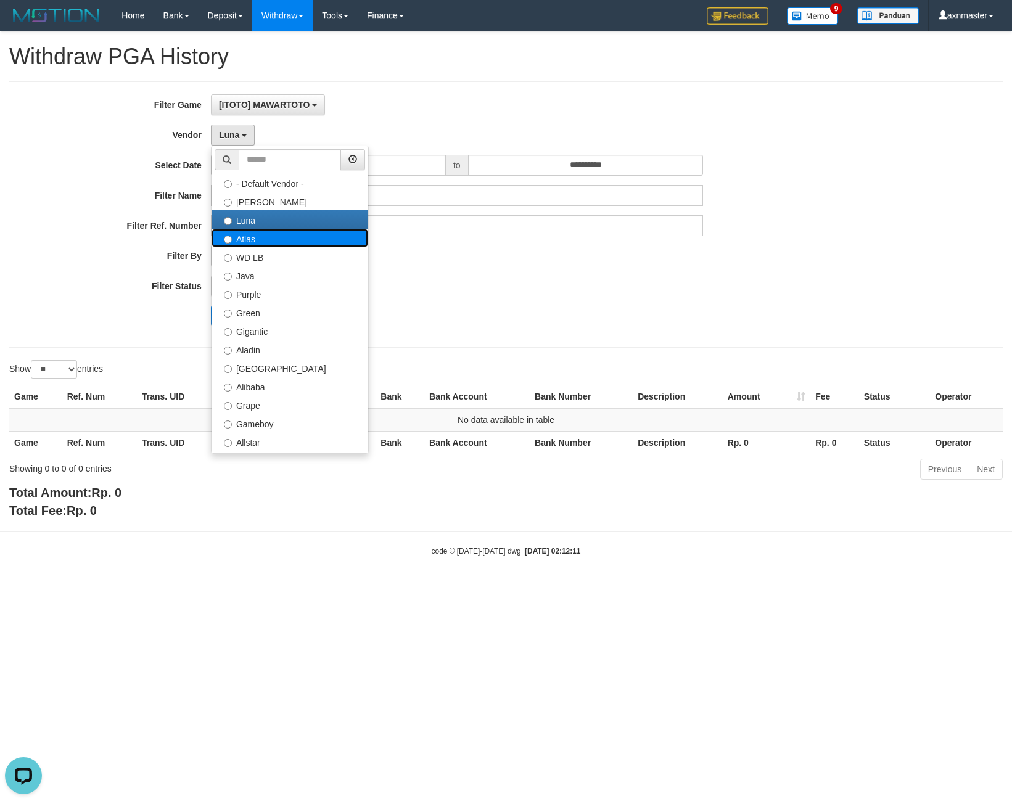
click at [262, 231] on label "Atlas" at bounding box center [290, 238] width 157 height 19
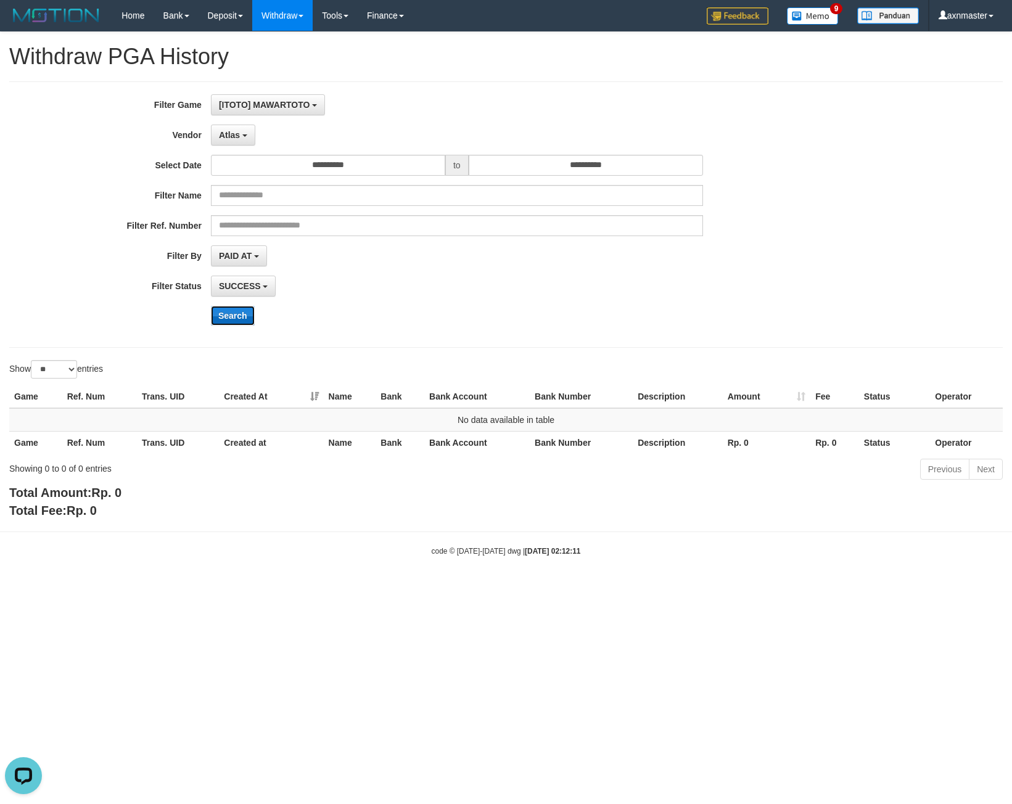
click at [237, 316] on button "Search" at bounding box center [233, 316] width 44 height 20
click at [237, 310] on button "Search" at bounding box center [233, 316] width 44 height 20
click at [234, 123] on div "**********" at bounding box center [422, 214] width 844 height 241
click at [237, 131] on span "Atlas" at bounding box center [229, 135] width 21 height 10
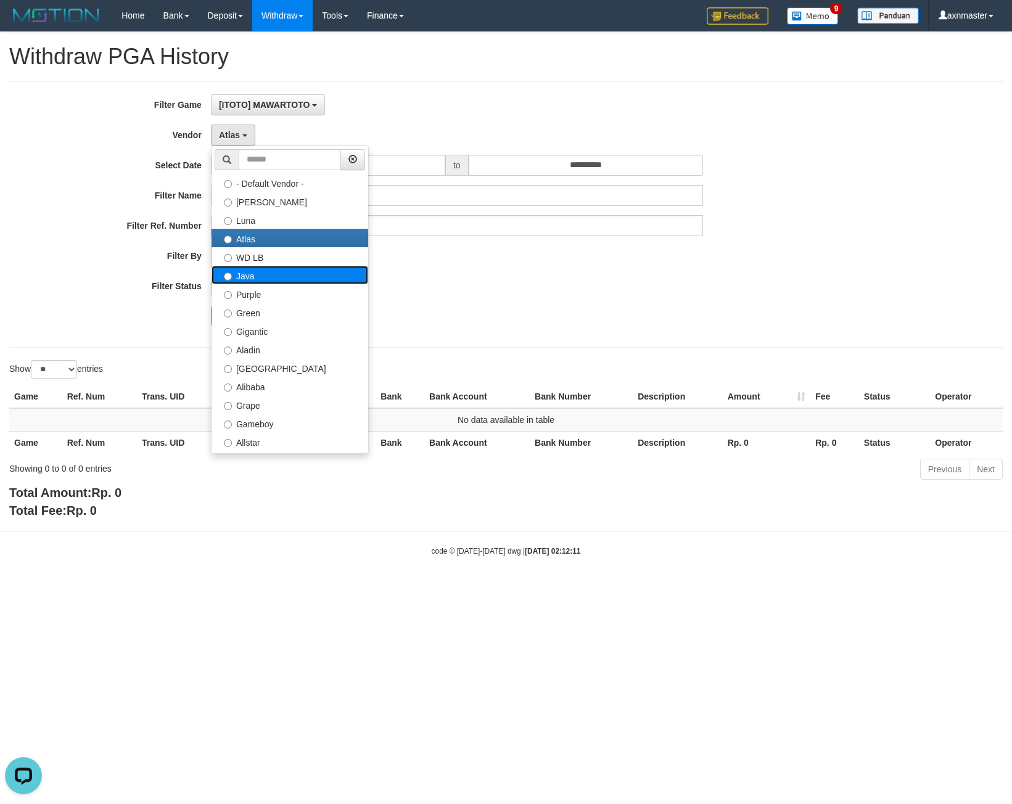
click at [254, 275] on label "Java" at bounding box center [290, 275] width 157 height 19
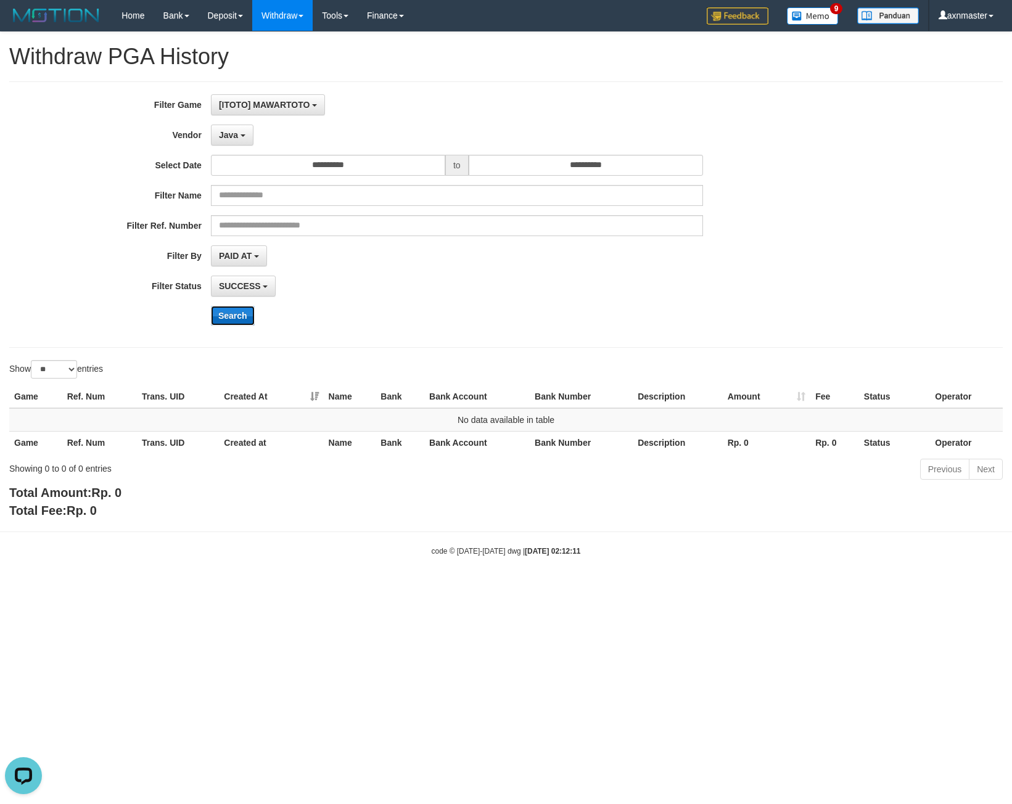
click at [220, 307] on button "Search" at bounding box center [233, 316] width 44 height 20
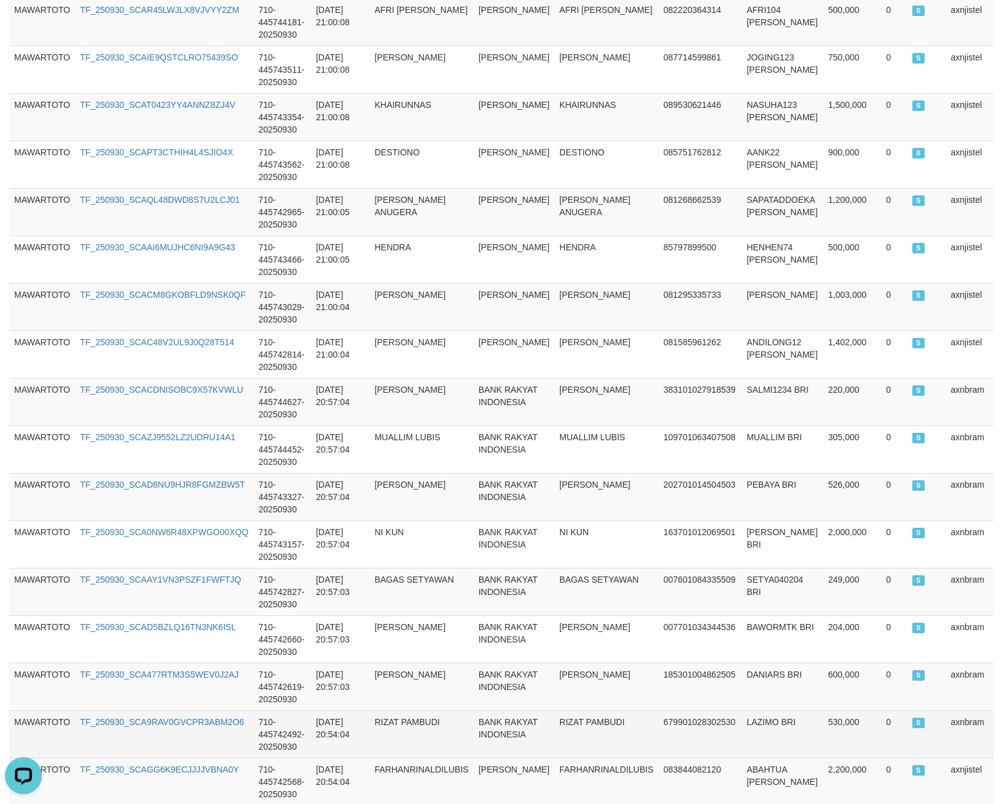
scroll to position [973, 0]
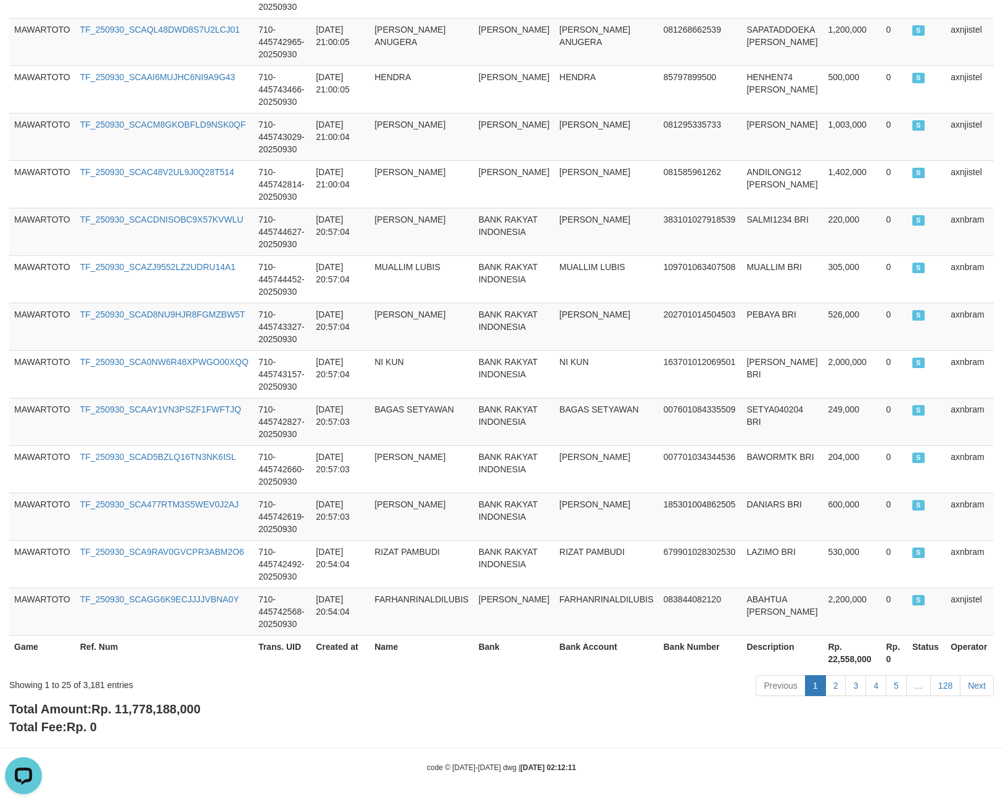
click at [118, 715] on span "Rp. 11,778,188,000" at bounding box center [145, 710] width 109 height 14
copy span "11,778,188,000"
click at [123, 708] on span "Rp. 11,778,188,000" at bounding box center [145, 710] width 109 height 14
click at [124, 707] on span "Rp. 11,778,188,000" at bounding box center [145, 710] width 109 height 14
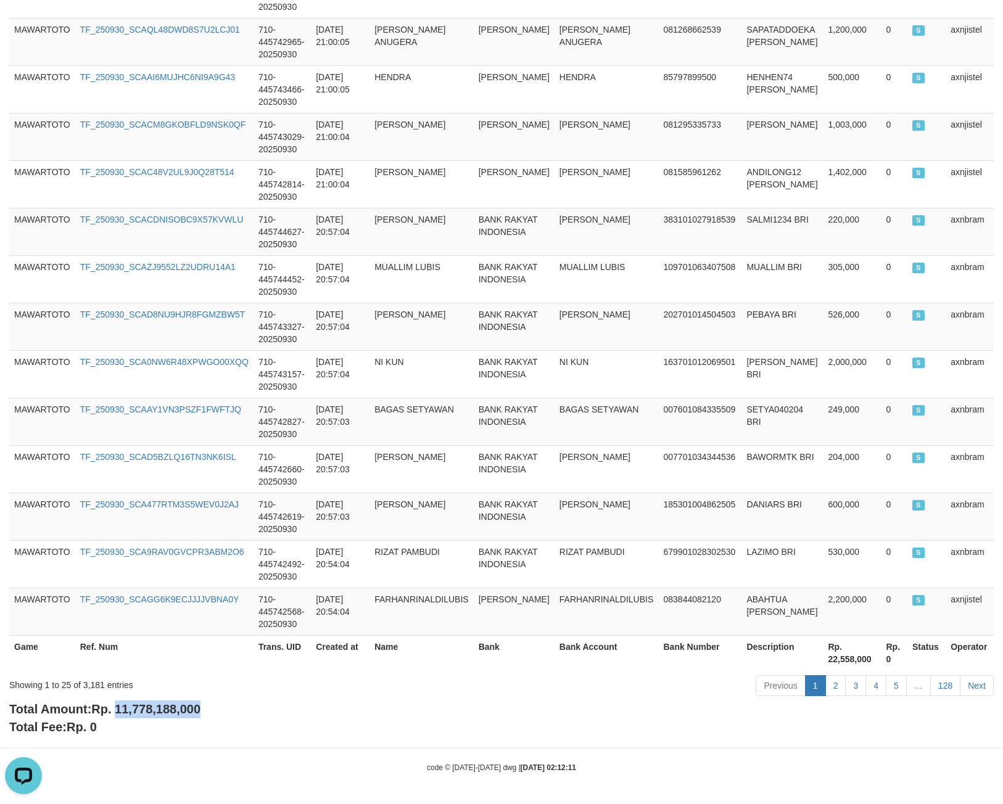
click at [123, 707] on span "Rp. 11,778,188,000" at bounding box center [145, 710] width 109 height 14
copy span "11,778,188,000"
click at [124, 714] on span "Rp. 11,778,188,000" at bounding box center [145, 710] width 109 height 14
click at [130, 711] on span "Rp. 11,778,188,000" at bounding box center [145, 710] width 109 height 14
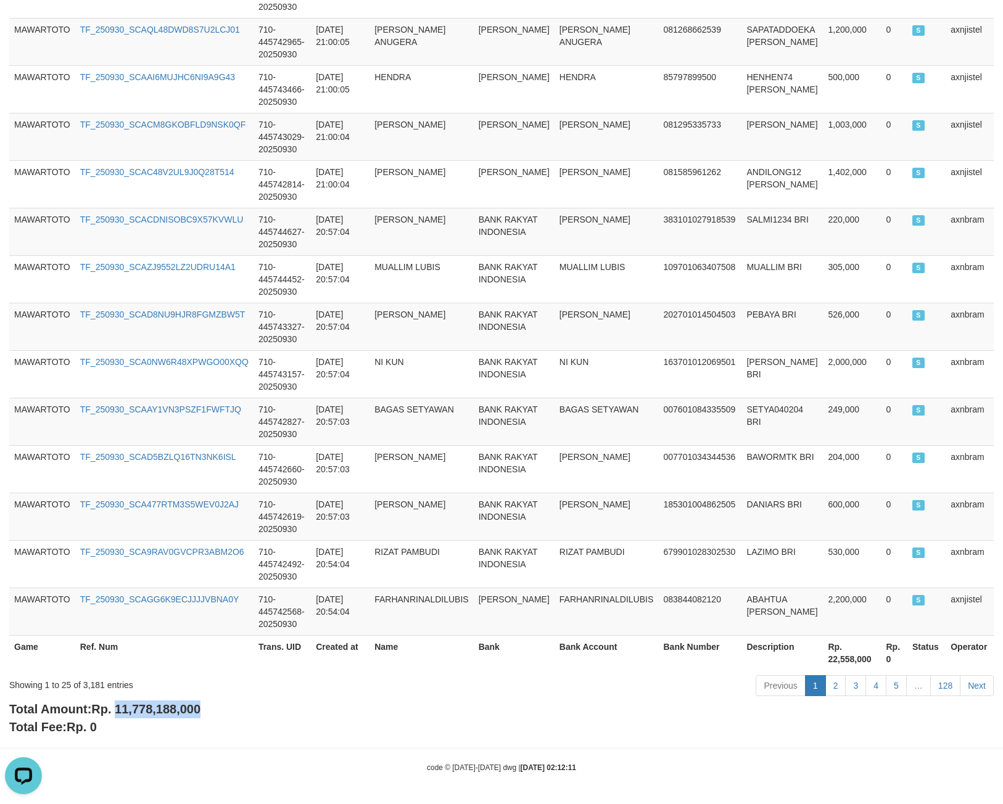
copy span "11,778,188,000"
click at [101, 688] on div "Showing 1 to 25 of 3,181 entries" at bounding box center [209, 682] width 400 height 17
click at [96, 687] on div "Showing 1 to 25 of 3,181 entries" at bounding box center [209, 682] width 400 height 17
copy div "3,181"
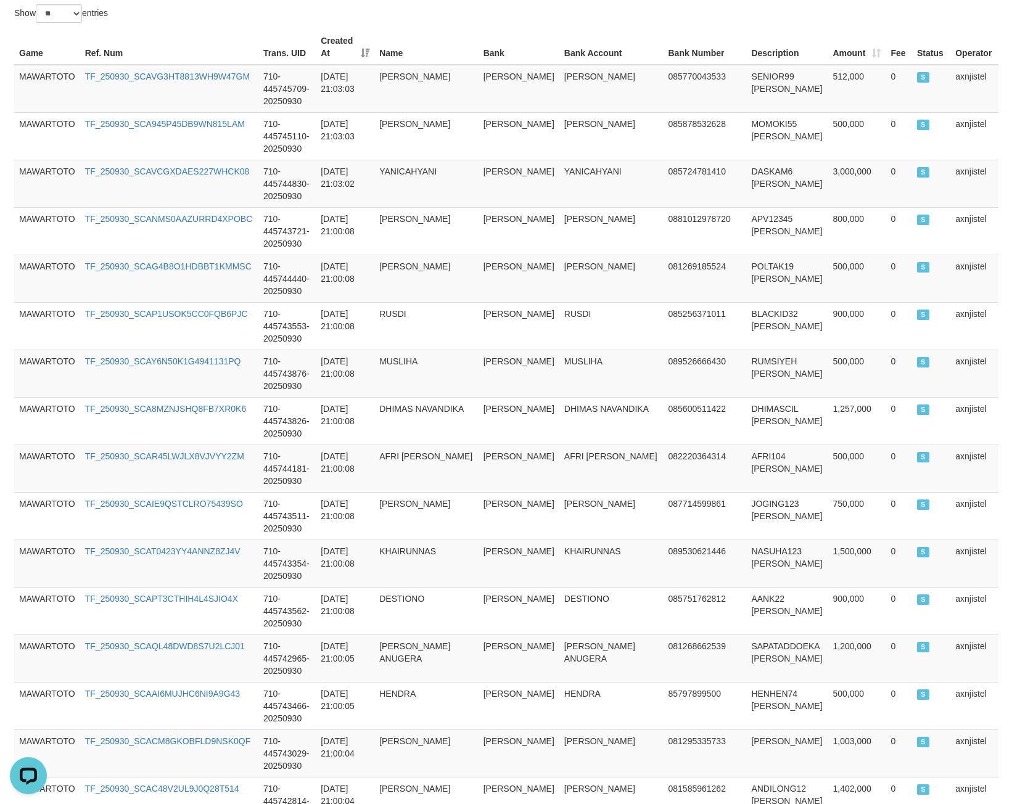
scroll to position [0, 0]
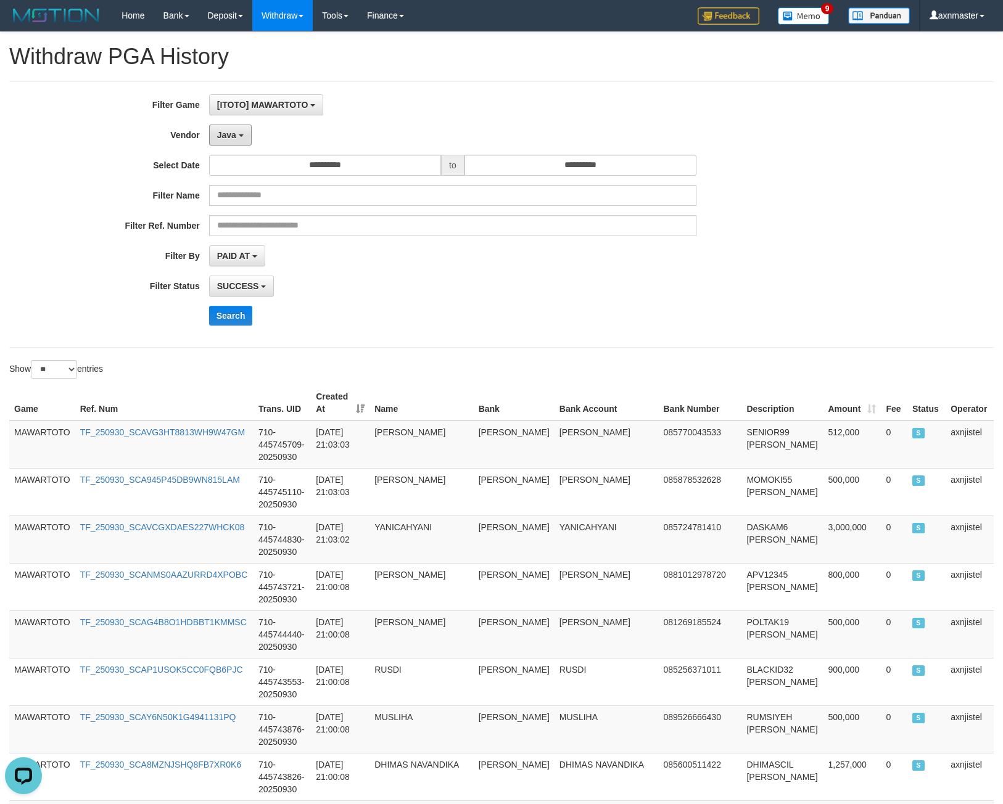
drag, startPoint x: 232, startPoint y: 130, endPoint x: 218, endPoint y: 152, distance: 25.5
click at [232, 130] on span "Java" at bounding box center [226, 135] width 19 height 10
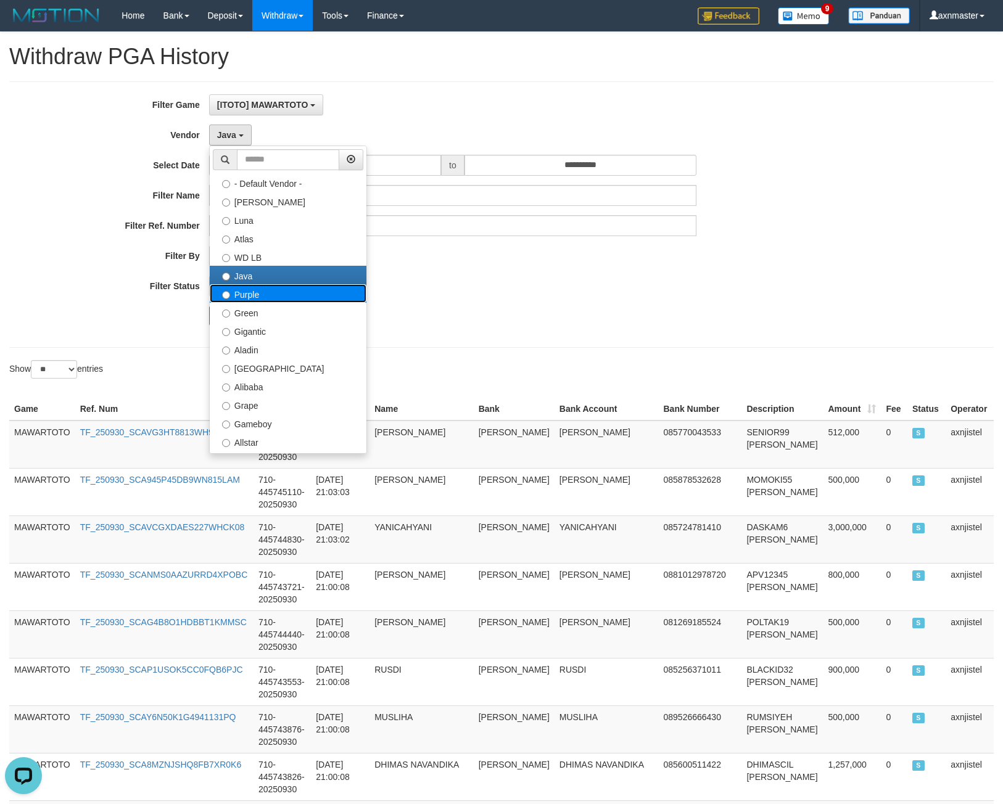
click at [244, 300] on label "Purple" at bounding box center [288, 293] width 157 height 19
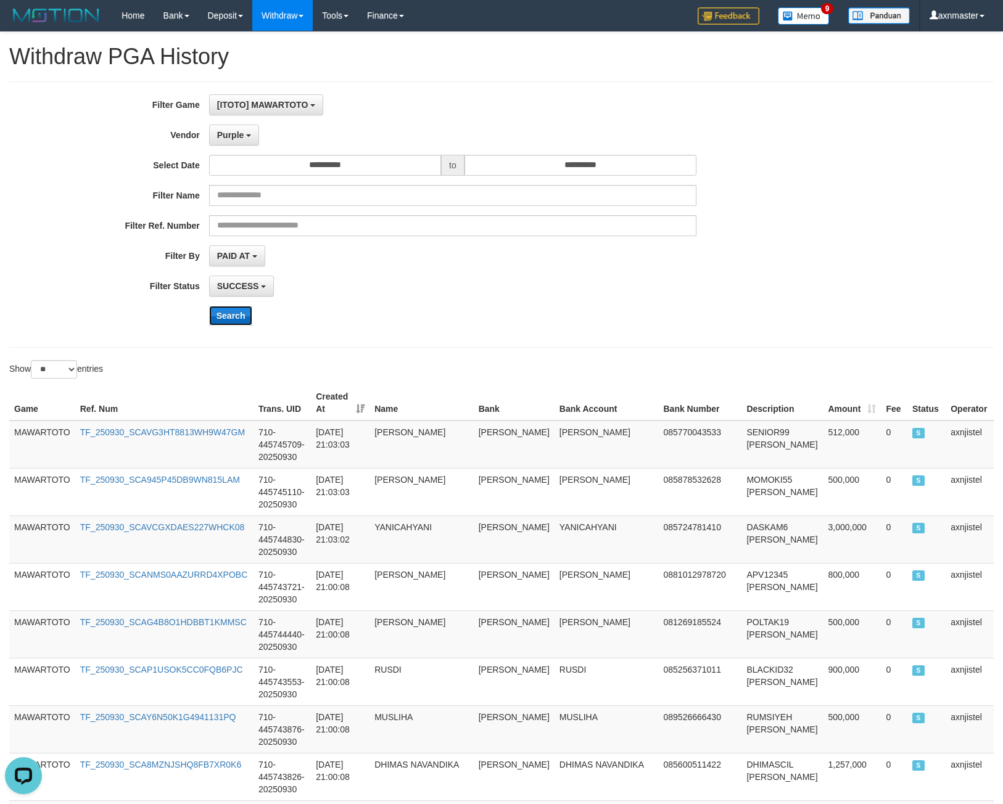
click at [231, 317] on button "Search" at bounding box center [231, 316] width 44 height 20
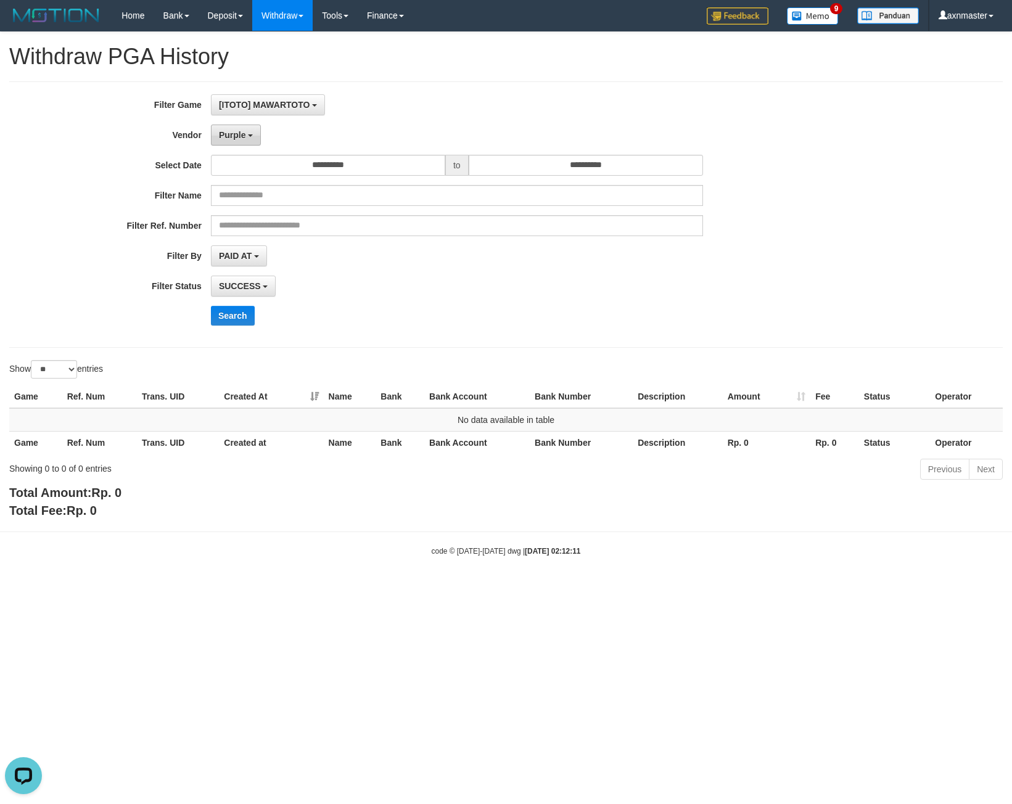
click at [229, 145] on button "Purple" at bounding box center [236, 135] width 50 height 21
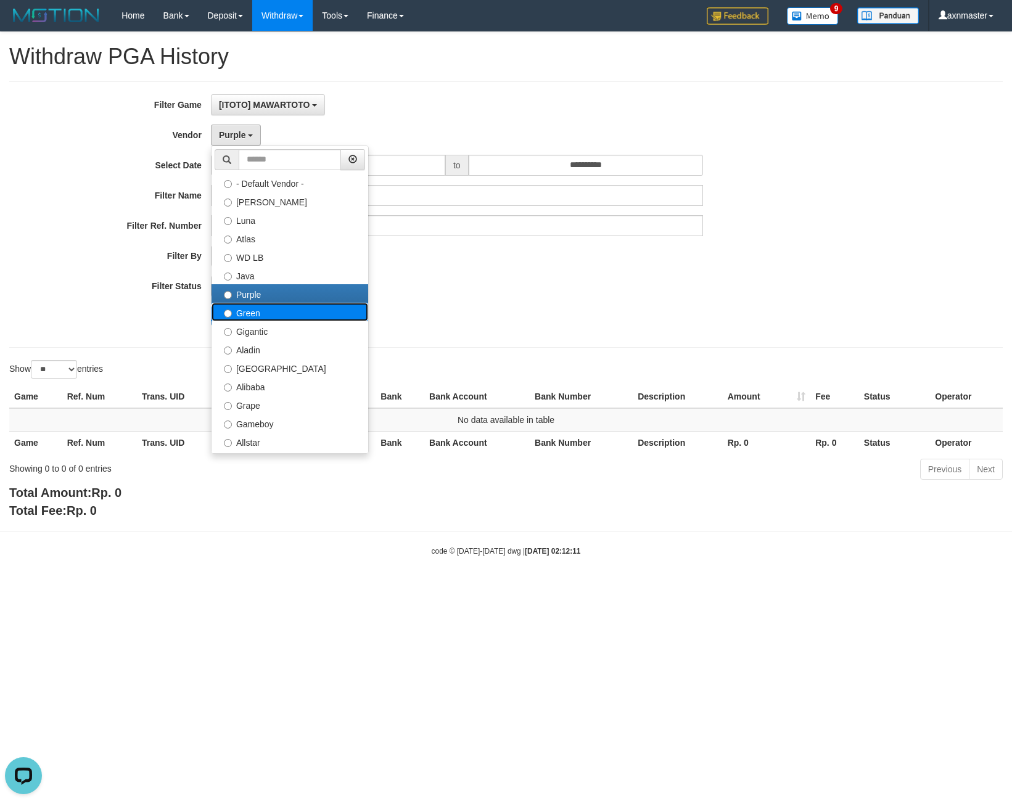
click at [257, 313] on label "Green" at bounding box center [290, 312] width 157 height 19
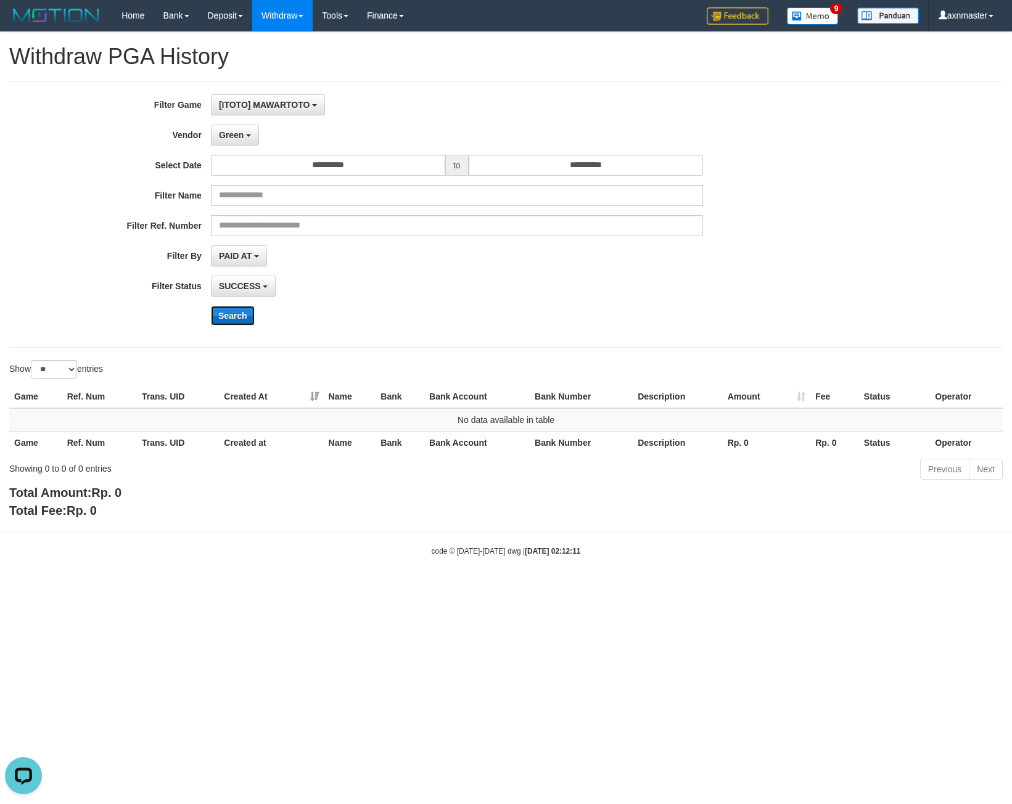
click at [237, 319] on button "Search" at bounding box center [233, 316] width 44 height 20
drag, startPoint x: 236, startPoint y: 136, endPoint x: 236, endPoint y: 163, distance: 26.5
click at [236, 136] on span "Green" at bounding box center [231, 135] width 25 height 10
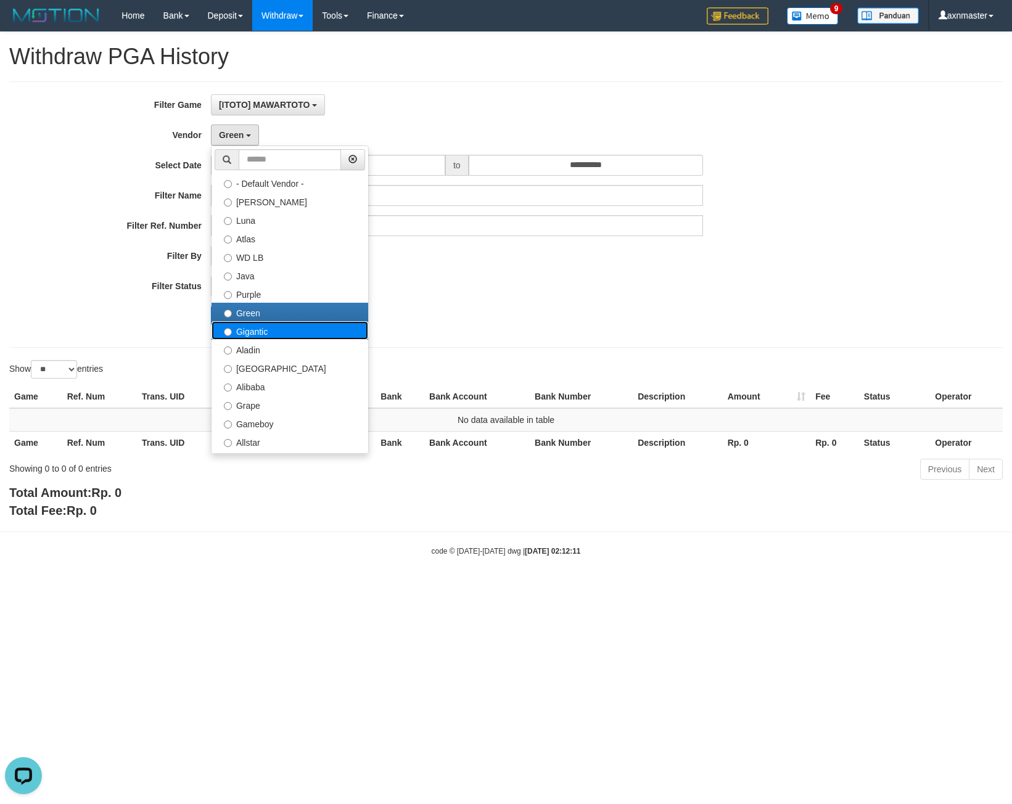
click at [245, 324] on label "Gigantic" at bounding box center [290, 330] width 157 height 19
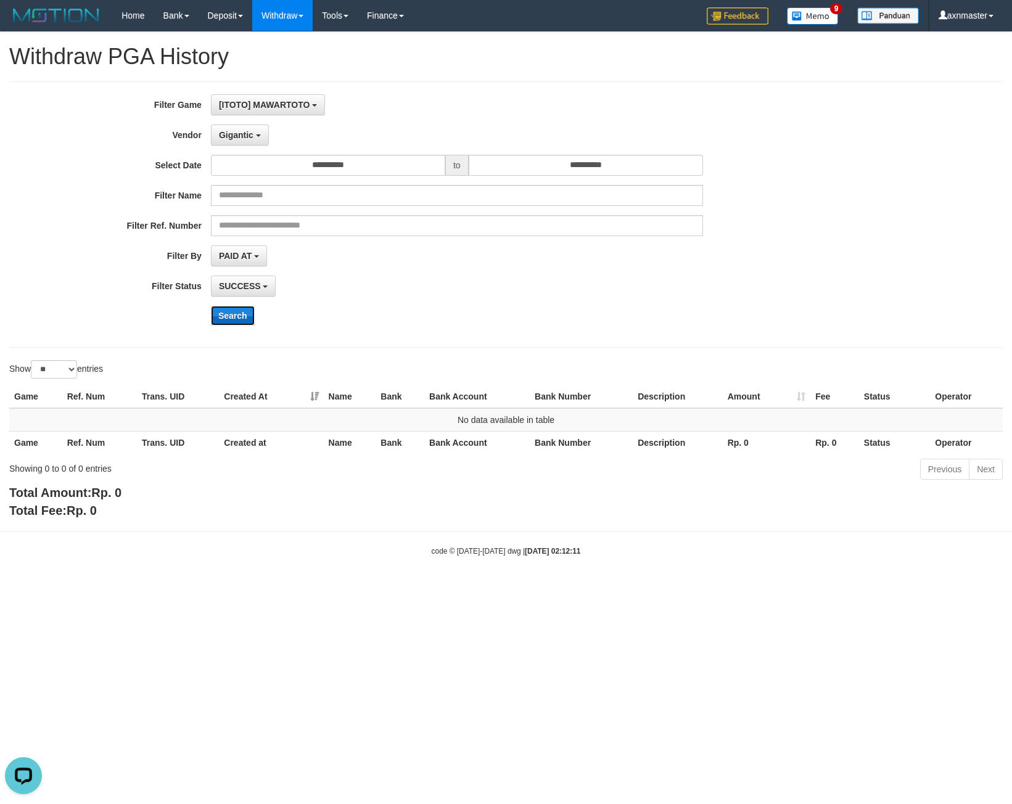
click at [226, 320] on button "Search" at bounding box center [233, 316] width 44 height 20
click at [234, 314] on button "Search" at bounding box center [233, 316] width 44 height 20
click at [249, 131] on span "Gigantic" at bounding box center [236, 135] width 35 height 10
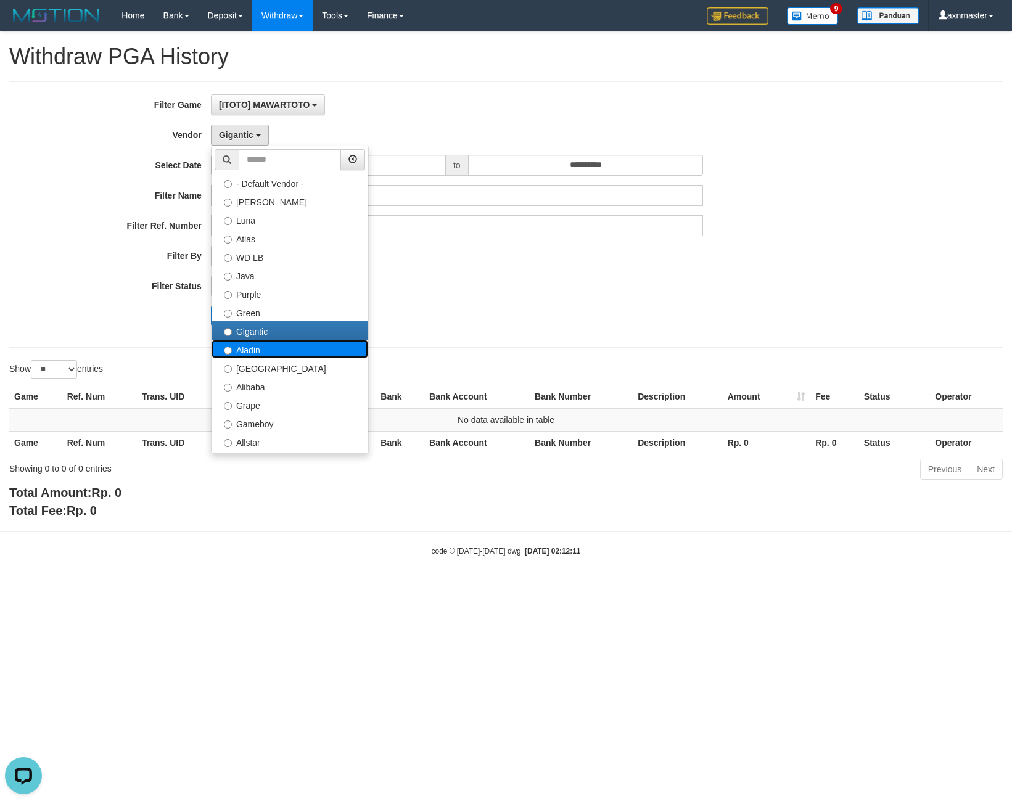
click at [244, 341] on label "Aladin" at bounding box center [290, 349] width 157 height 19
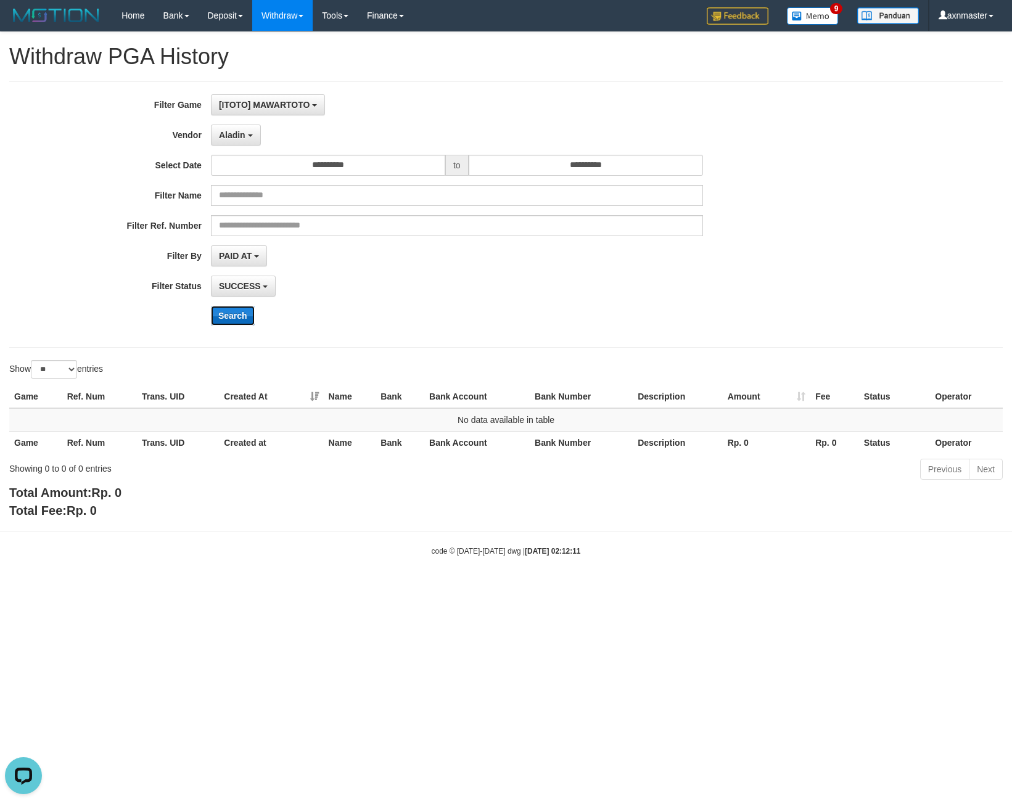
click at [231, 313] on button "Search" at bounding box center [233, 316] width 44 height 20
click at [236, 127] on button "Aladin" at bounding box center [236, 135] width 50 height 21
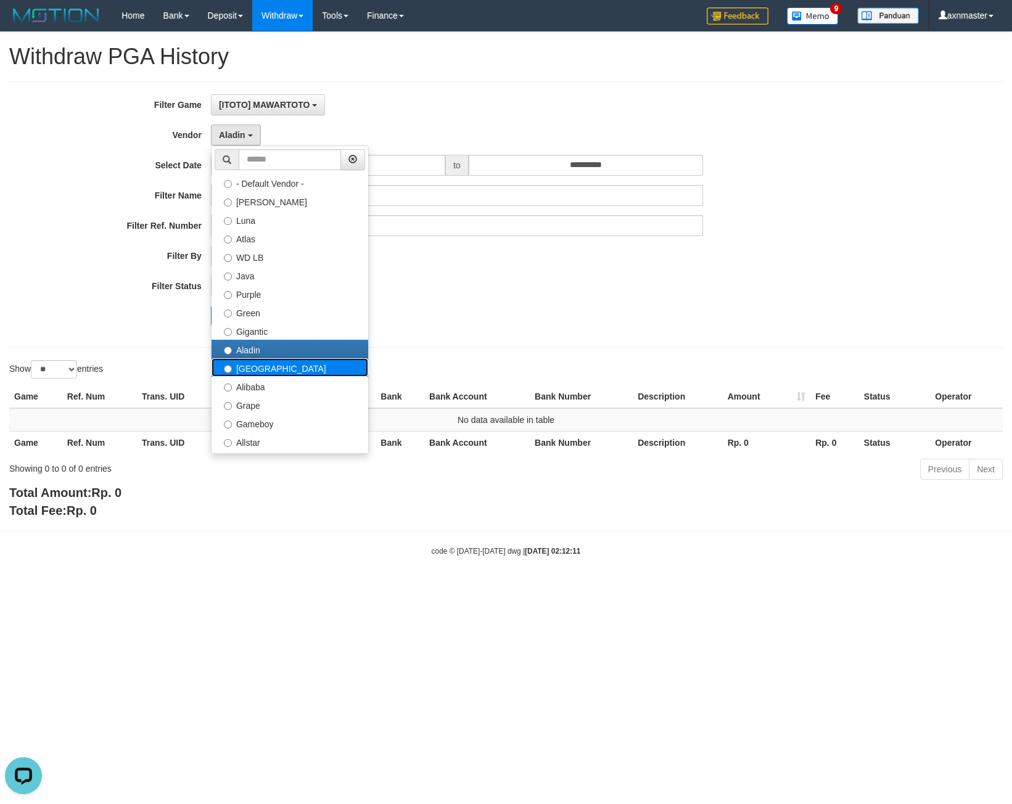
click at [258, 360] on label "[GEOGRAPHIC_DATA]" at bounding box center [290, 367] width 157 height 19
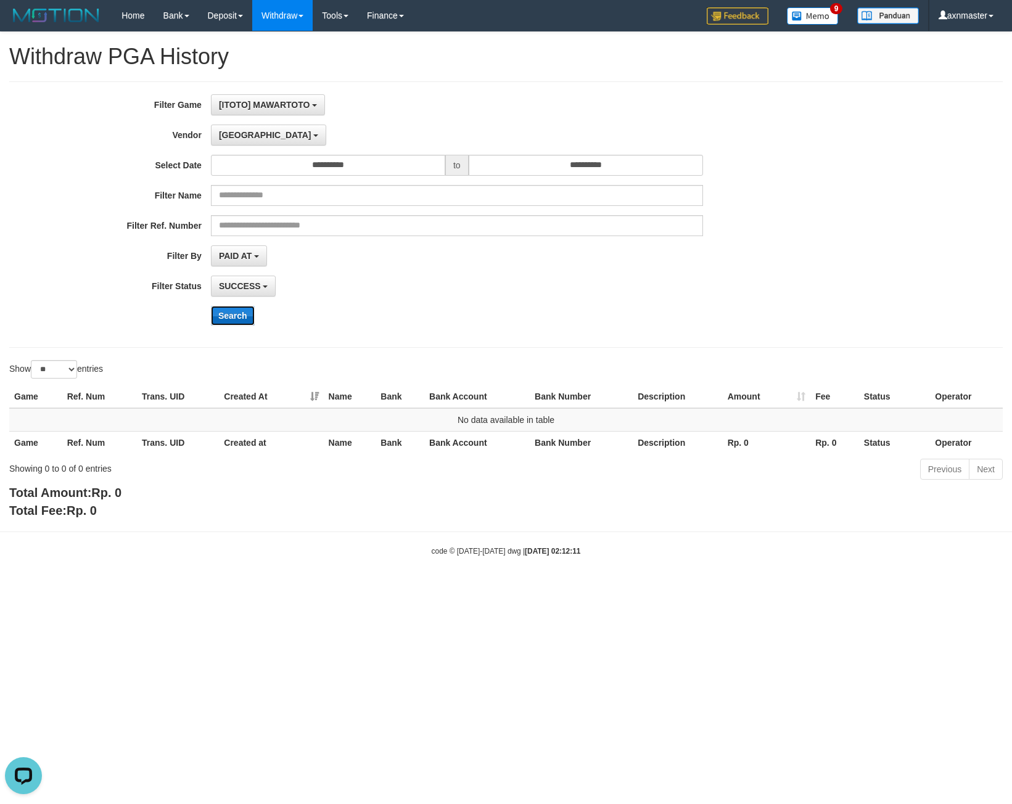
click at [238, 321] on button "Search" at bounding box center [233, 316] width 44 height 20
click at [238, 136] on span "[GEOGRAPHIC_DATA]" at bounding box center [265, 135] width 93 height 10
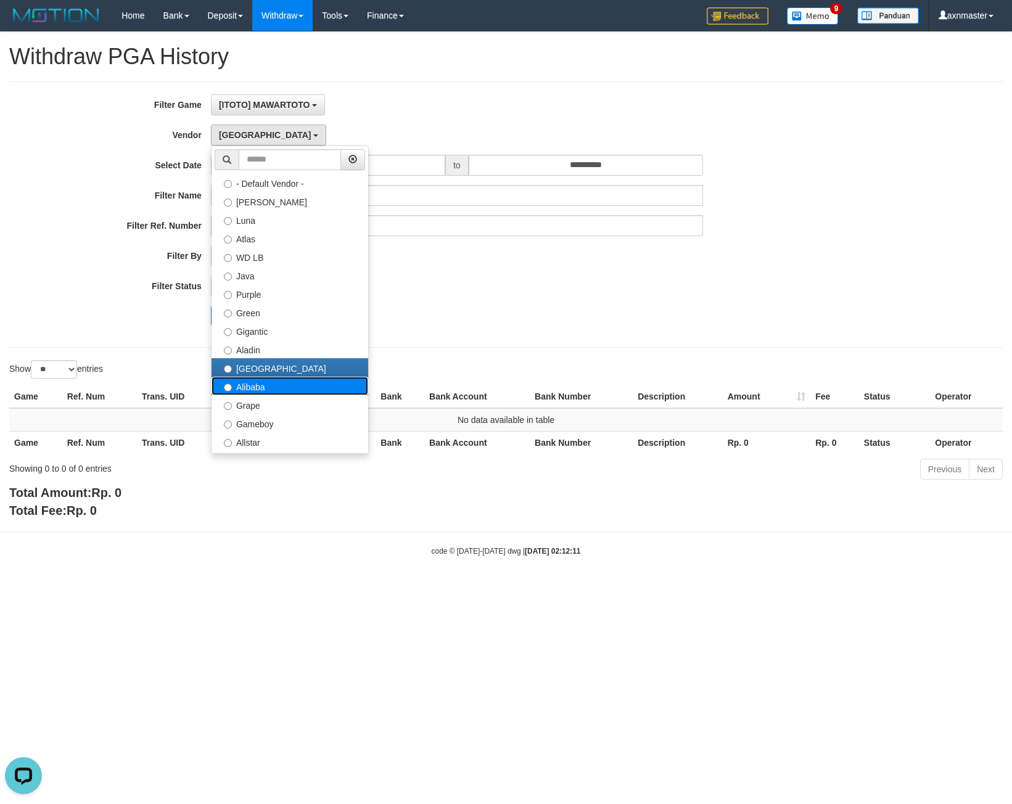
click at [255, 381] on label "Alibaba" at bounding box center [290, 386] width 157 height 19
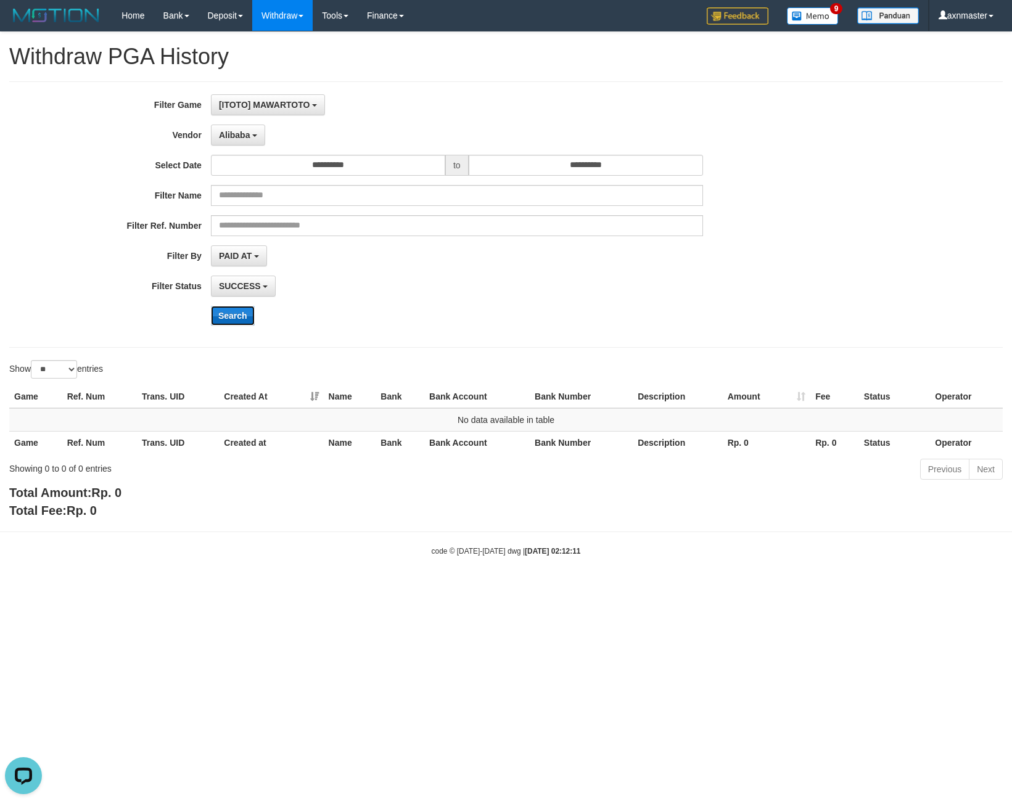
click at [235, 320] on button "Search" at bounding box center [233, 316] width 44 height 20
click at [233, 311] on button "Search" at bounding box center [233, 316] width 44 height 20
click at [236, 135] on span "Alibaba" at bounding box center [234, 135] width 31 height 10
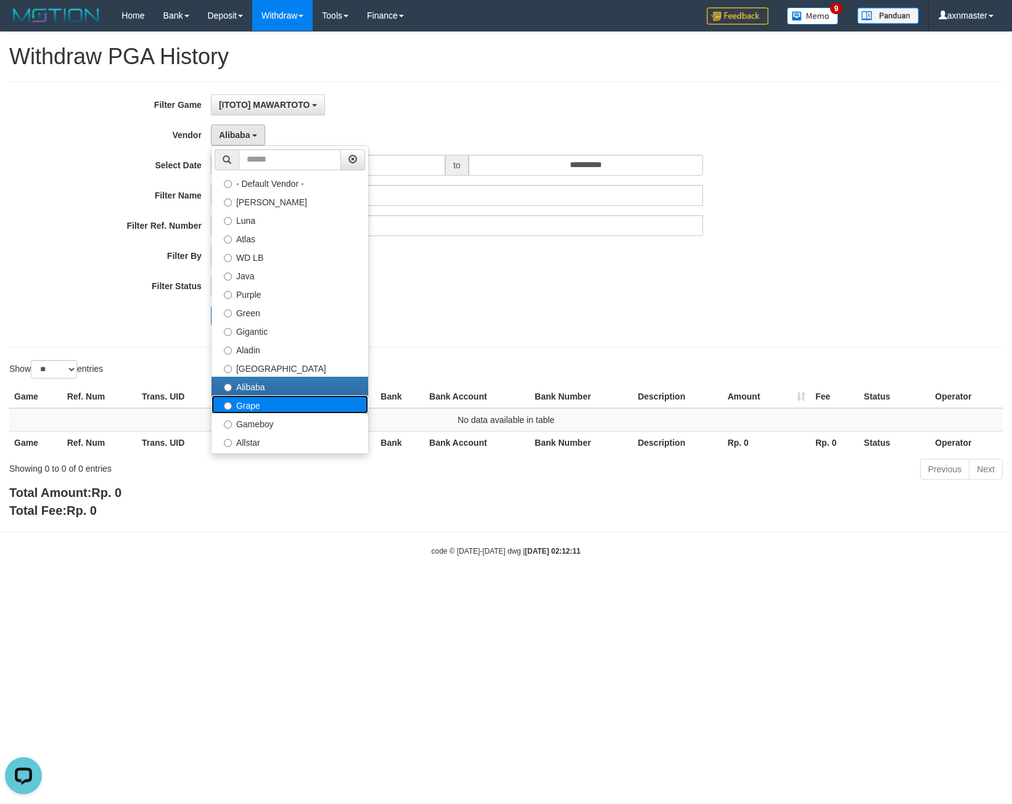
drag, startPoint x: 249, startPoint y: 400, endPoint x: 242, endPoint y: 378, distance: 22.6
click at [249, 399] on label "Grape" at bounding box center [290, 404] width 157 height 19
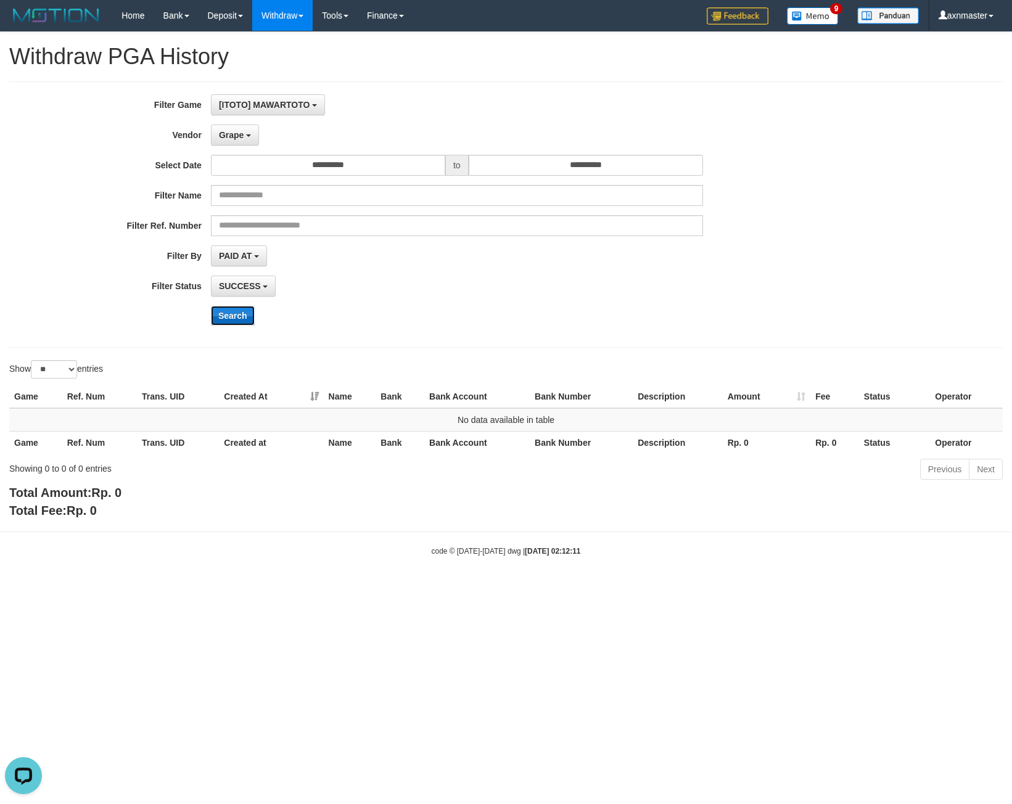
click at [230, 316] on button "Search" at bounding box center [233, 316] width 44 height 20
click at [239, 141] on button "Grape" at bounding box center [235, 135] width 48 height 21
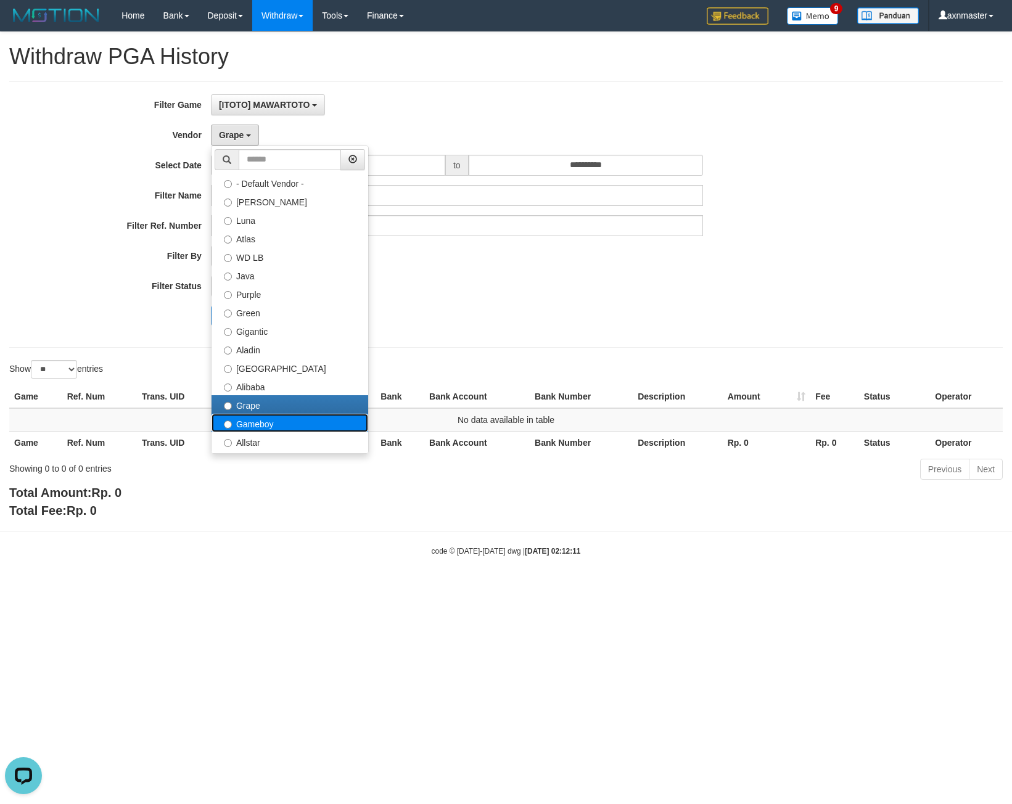
click at [257, 416] on label "Gameboy" at bounding box center [290, 423] width 157 height 19
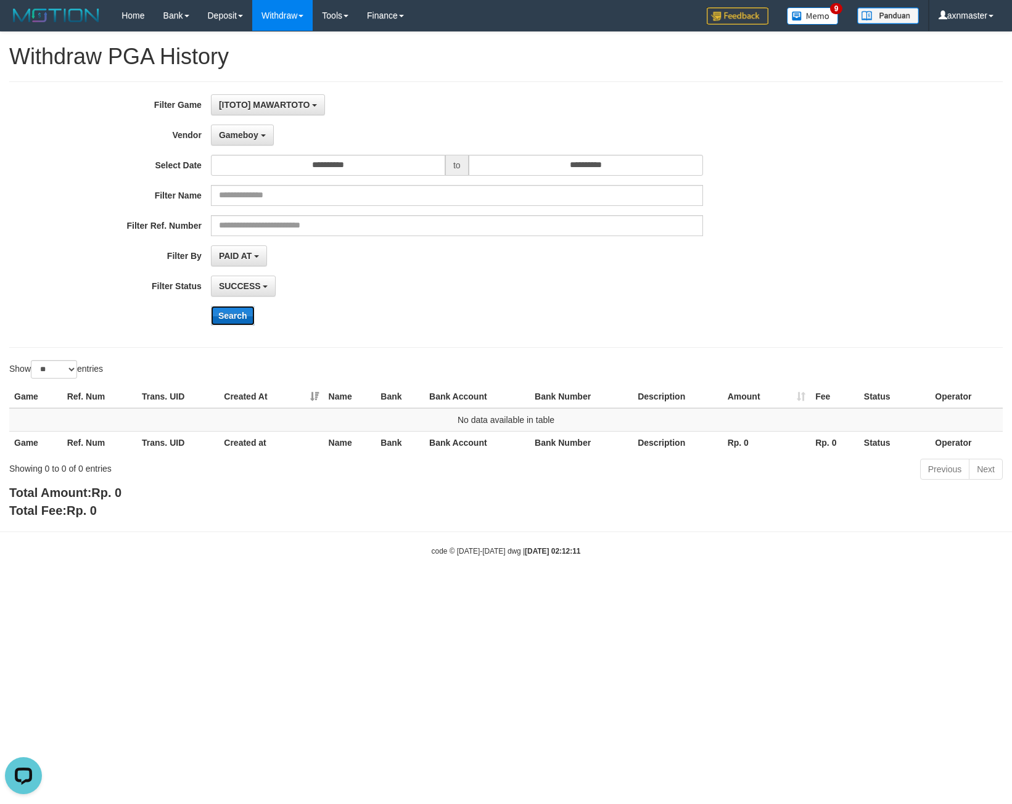
click at [238, 308] on button "Search" at bounding box center [233, 316] width 44 height 20
click at [235, 308] on button "Search" at bounding box center [233, 316] width 44 height 20
click at [242, 141] on button "Gameboy" at bounding box center [242, 135] width 63 height 21
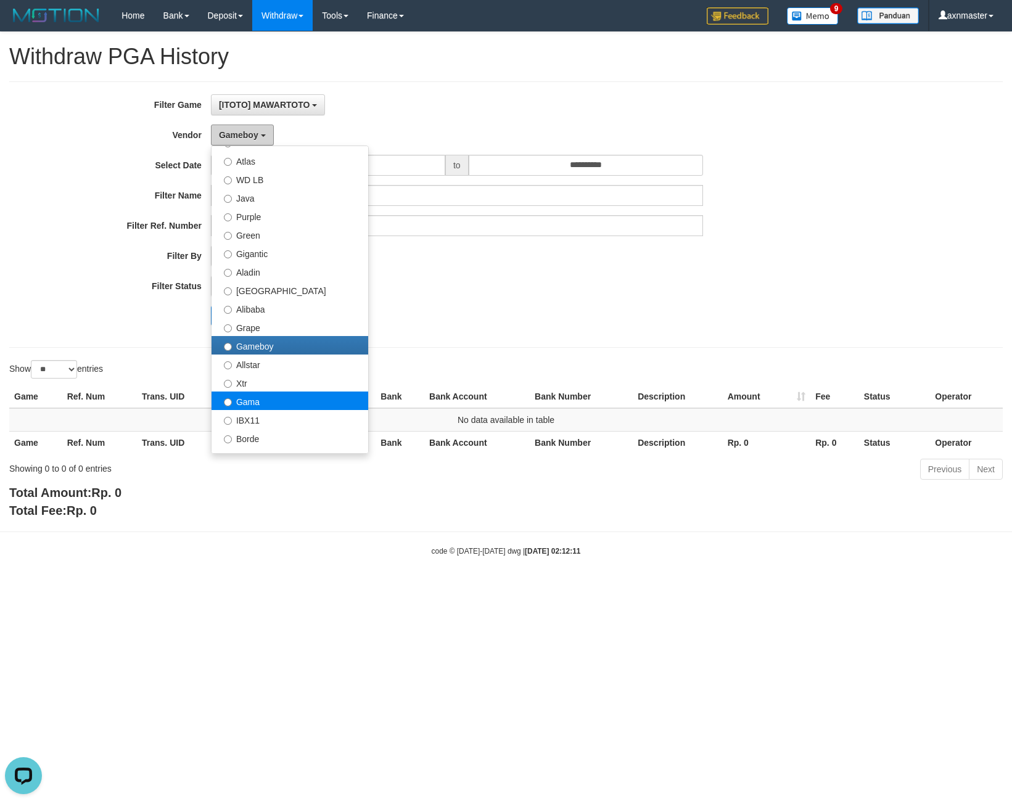
scroll to position [123, 0]
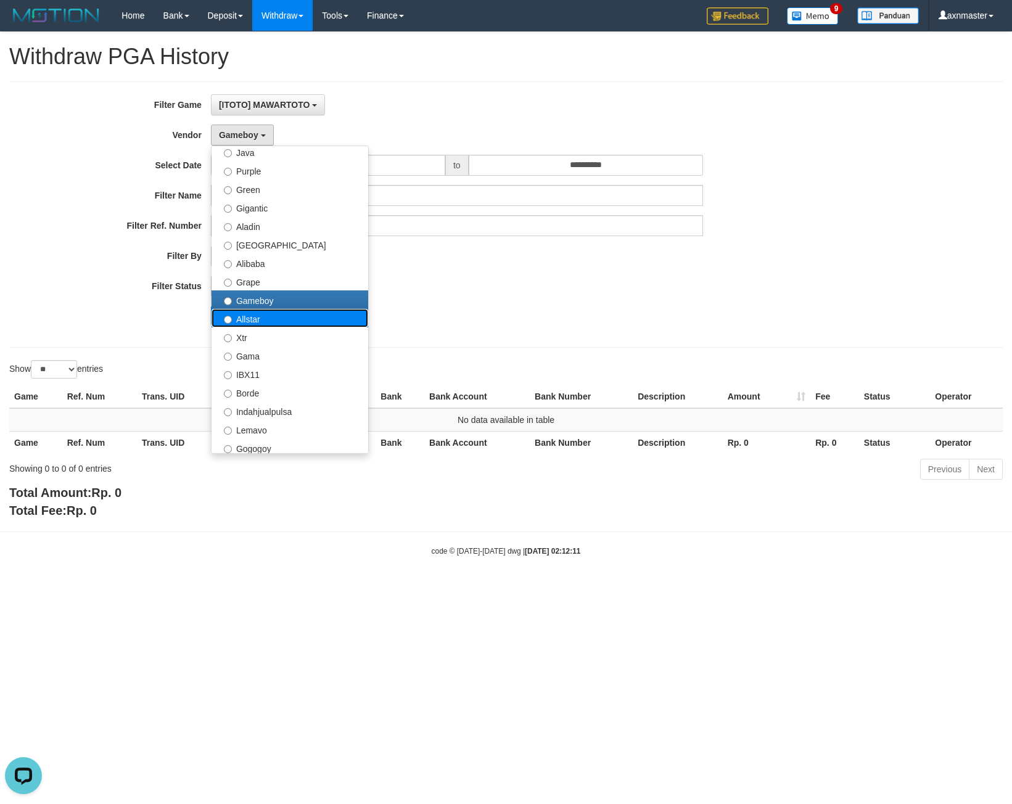
click at [268, 315] on label "Allstar" at bounding box center [290, 318] width 157 height 19
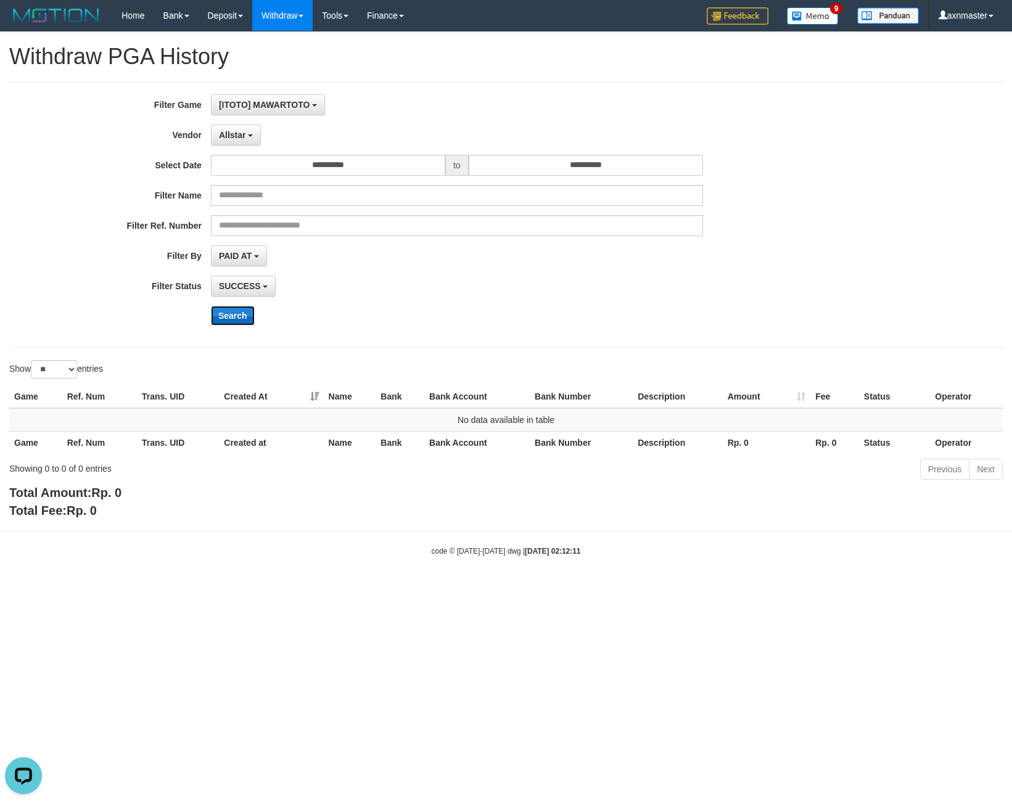
click at [244, 325] on button "Search" at bounding box center [233, 316] width 44 height 20
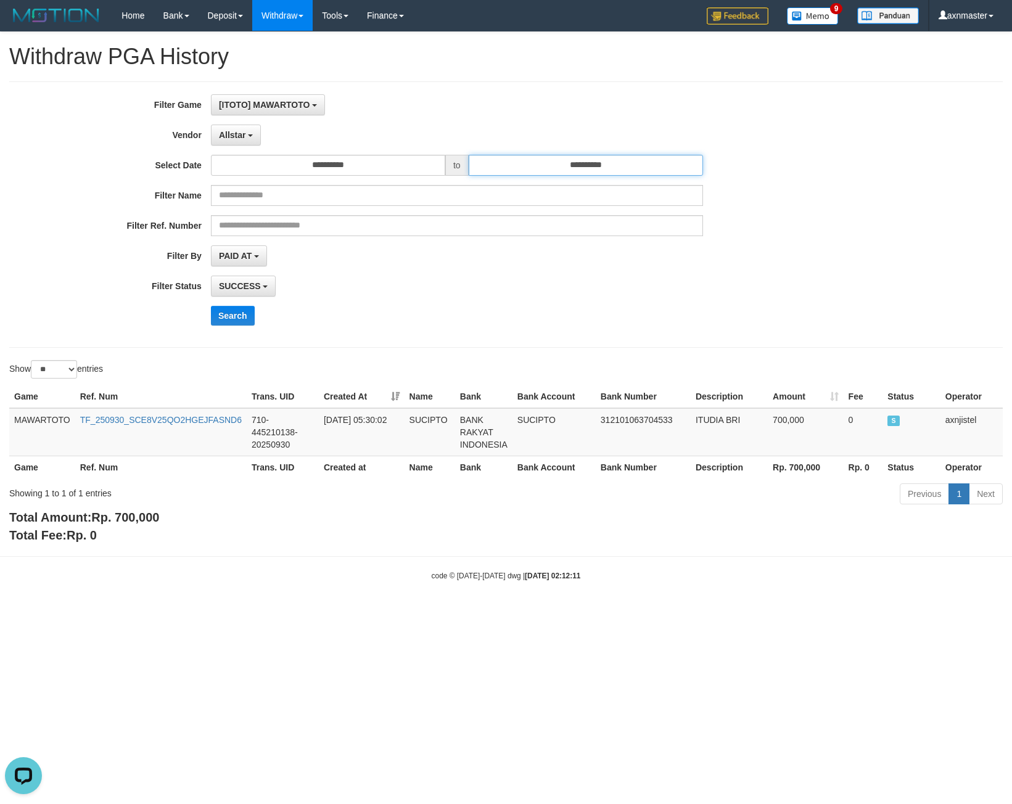
click at [540, 162] on input "**********" at bounding box center [586, 165] width 234 height 21
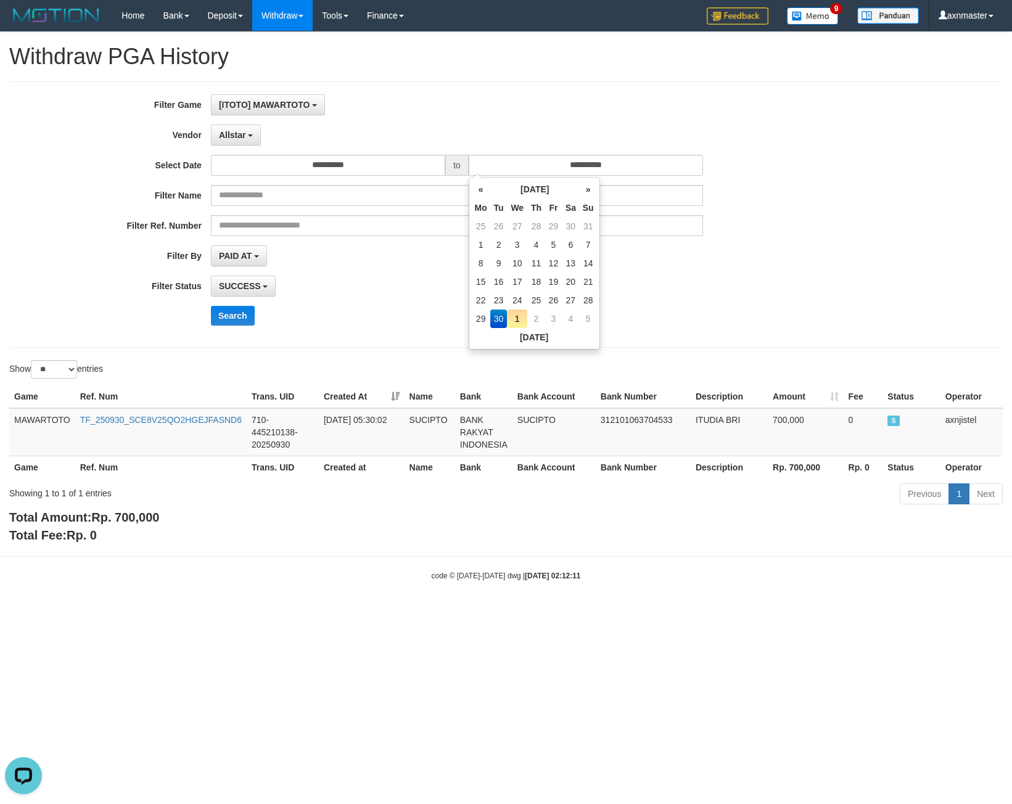
click at [439, 104] on div "[ITOTO] MAWARTOTO SELECT GAME [ITOTO] MAWARTOTO" at bounding box center [457, 104] width 492 height 21
click at [128, 518] on span "Rp. 700,000" at bounding box center [125, 518] width 68 height 14
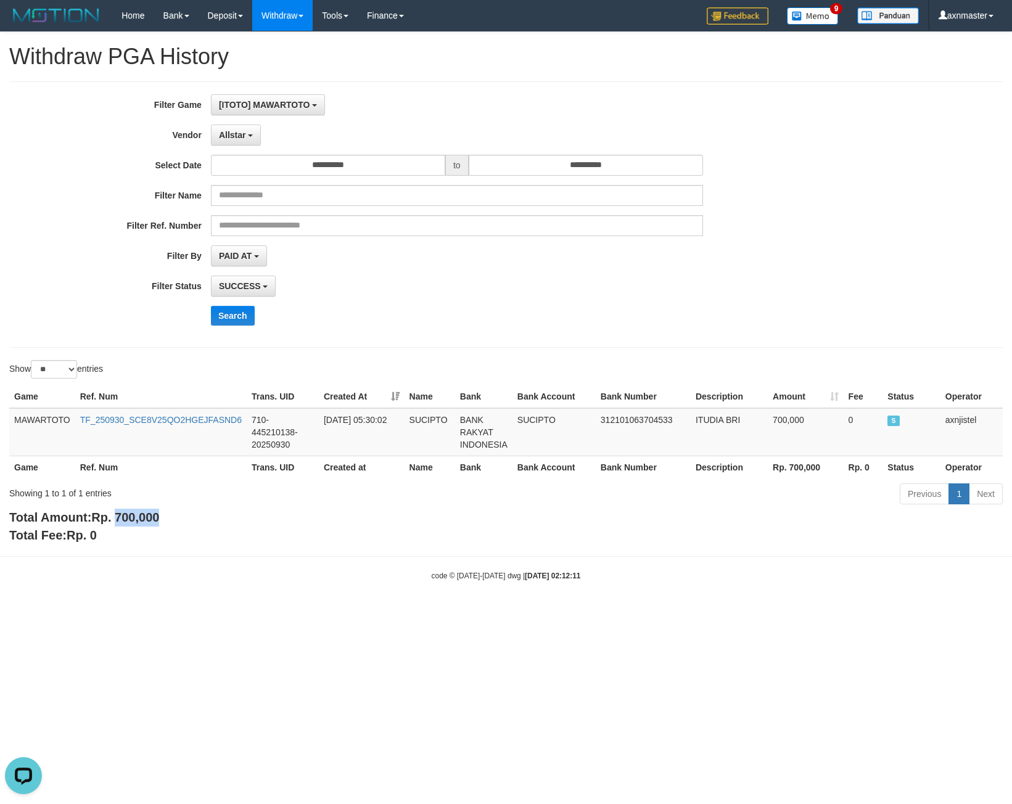
drag, startPoint x: 128, startPoint y: 518, endPoint x: 113, endPoint y: 505, distance: 20.1
click at [128, 517] on span "Rp. 700,000" at bounding box center [125, 518] width 68 height 14
copy span "700,000"
click at [78, 490] on div "Showing 1 to 1 of 1 entries" at bounding box center [210, 490] width 403 height 17
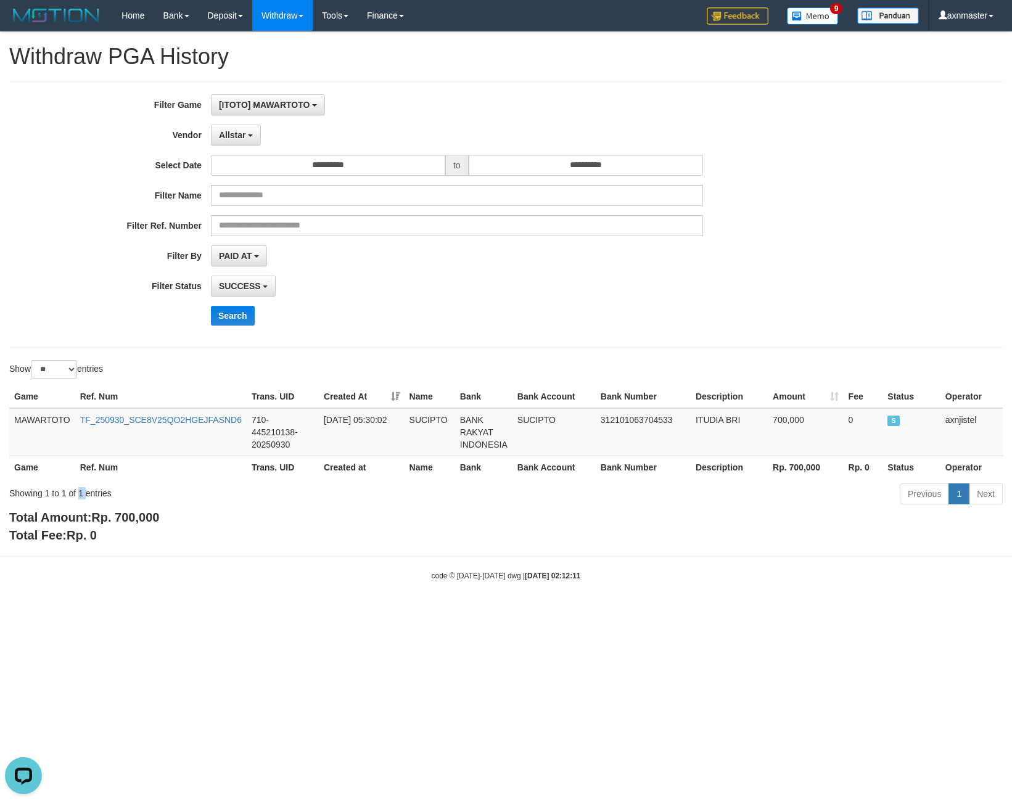
copy div "1"
click at [236, 134] on span "Allstar" at bounding box center [232, 135] width 27 height 10
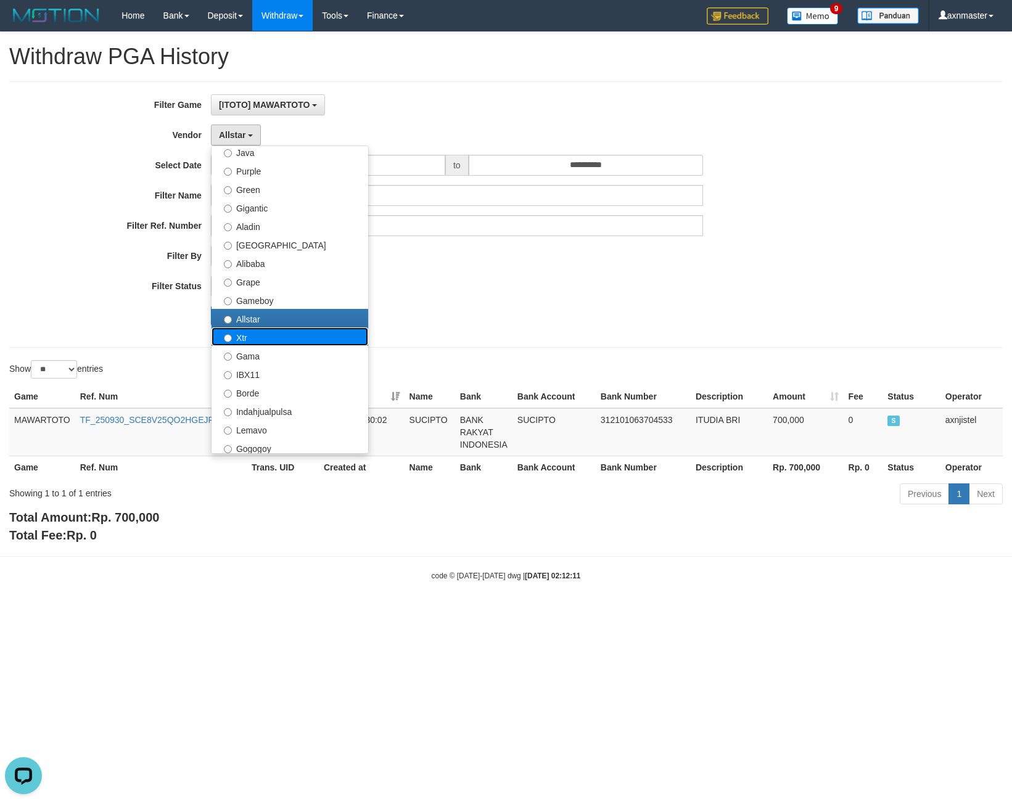
click at [250, 335] on label "Xtr" at bounding box center [290, 337] width 157 height 19
select select "**********"
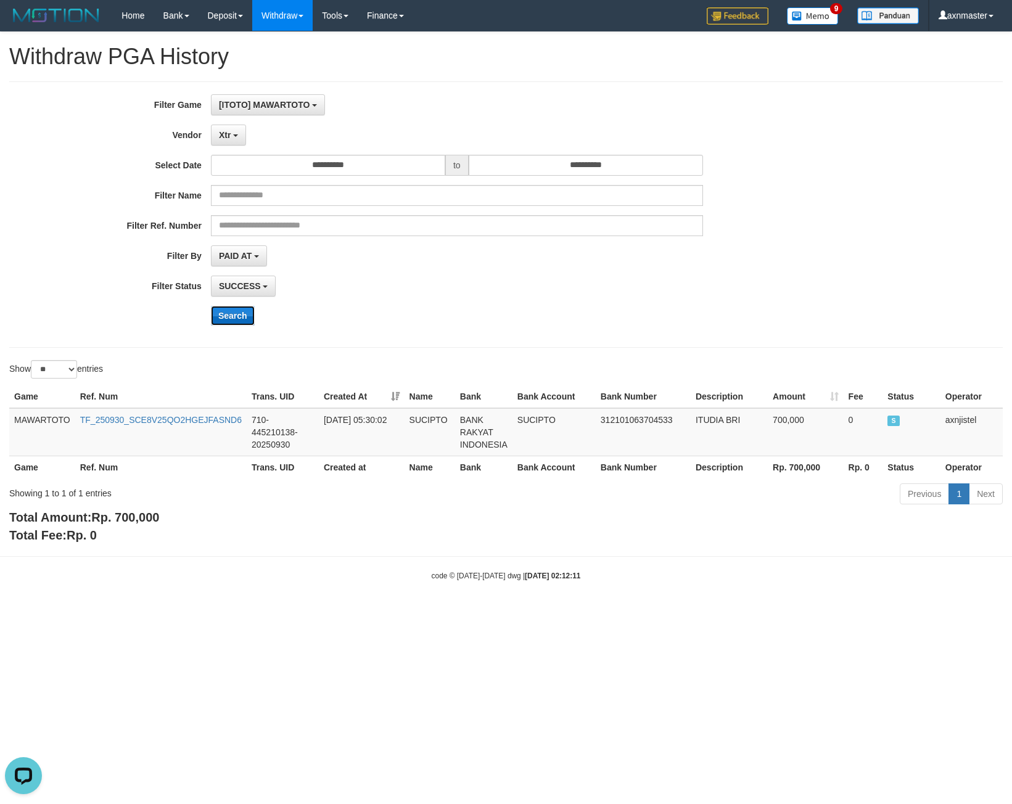
click at [226, 308] on button "Search" at bounding box center [233, 316] width 44 height 20
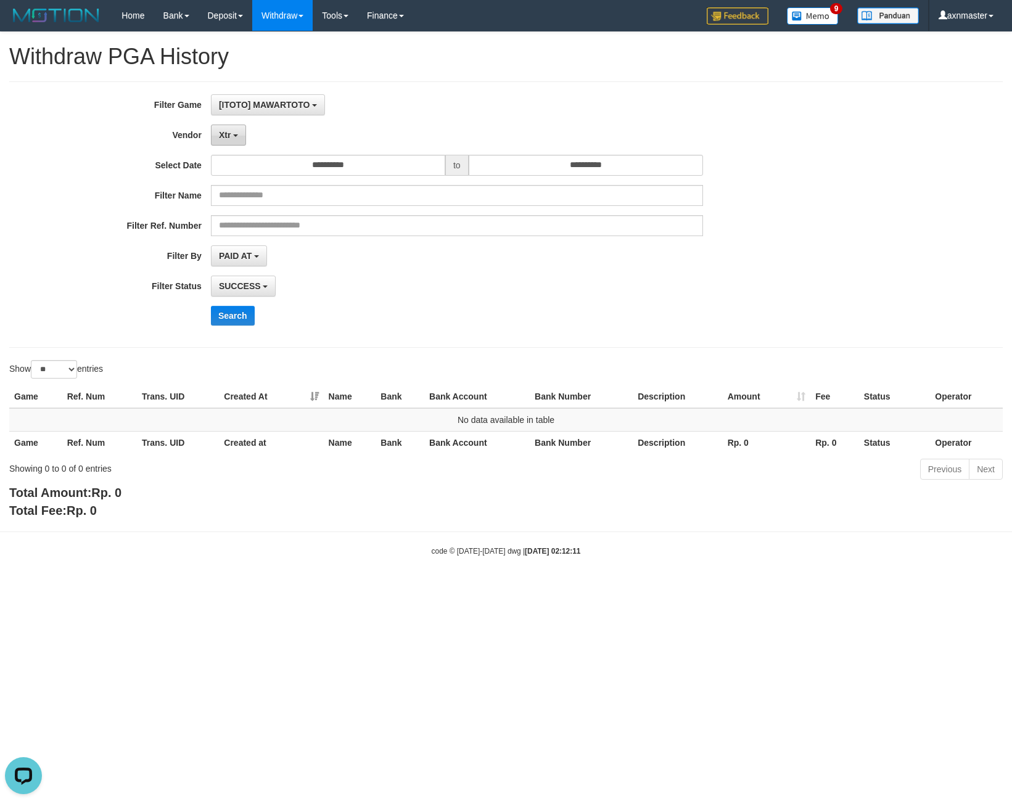
click at [234, 134] on button "Xtr" at bounding box center [228, 135] width 35 height 21
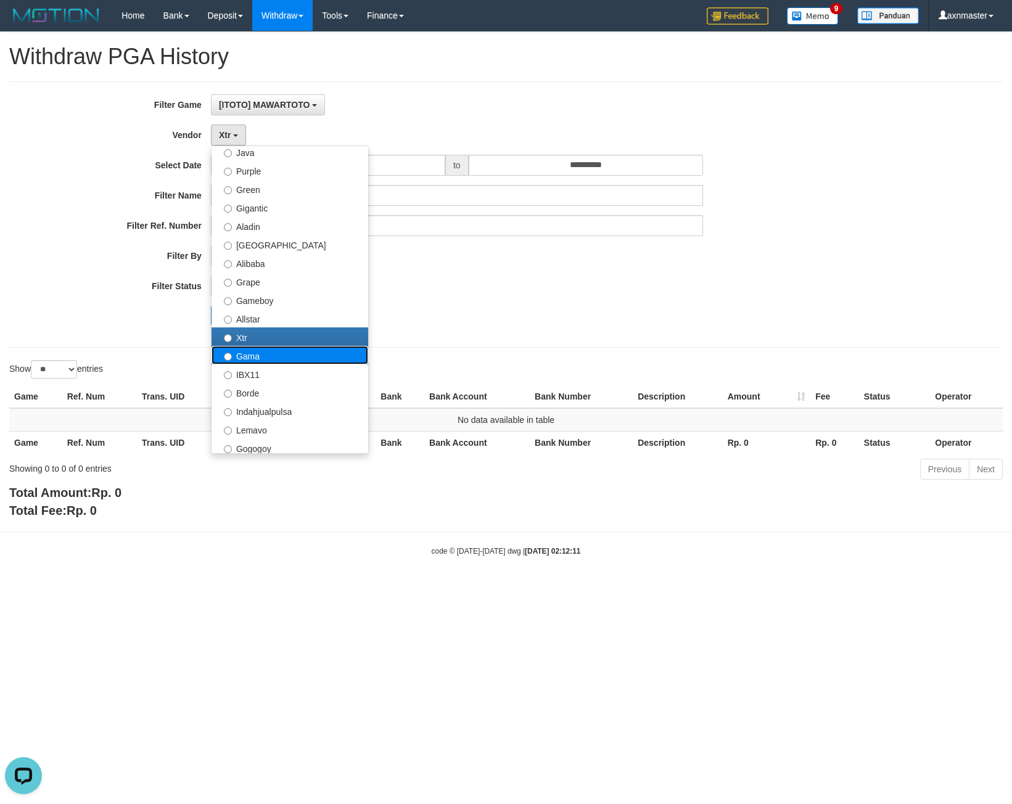
click at [257, 347] on label "Gama" at bounding box center [290, 355] width 157 height 19
select select "**********"
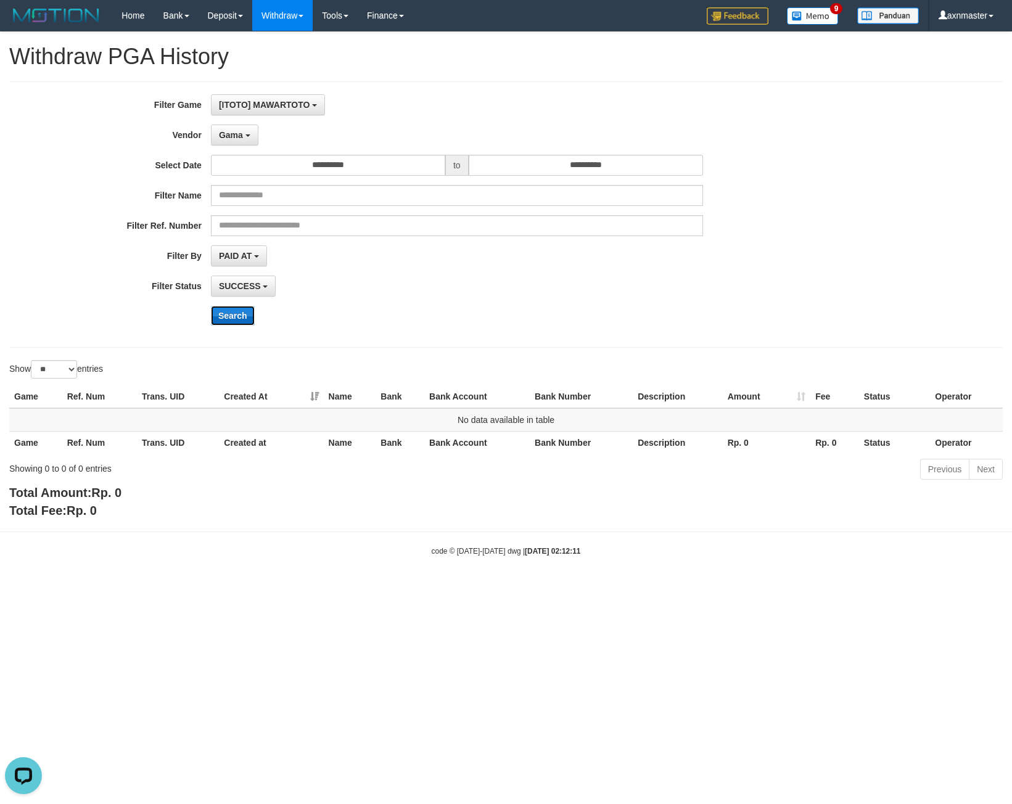
click at [233, 320] on button "Search" at bounding box center [233, 316] width 44 height 20
drag, startPoint x: 240, startPoint y: 124, endPoint x: 220, endPoint y: 238, distance: 115.3
click at [239, 125] on button "Gama" at bounding box center [235, 135] width 48 height 21
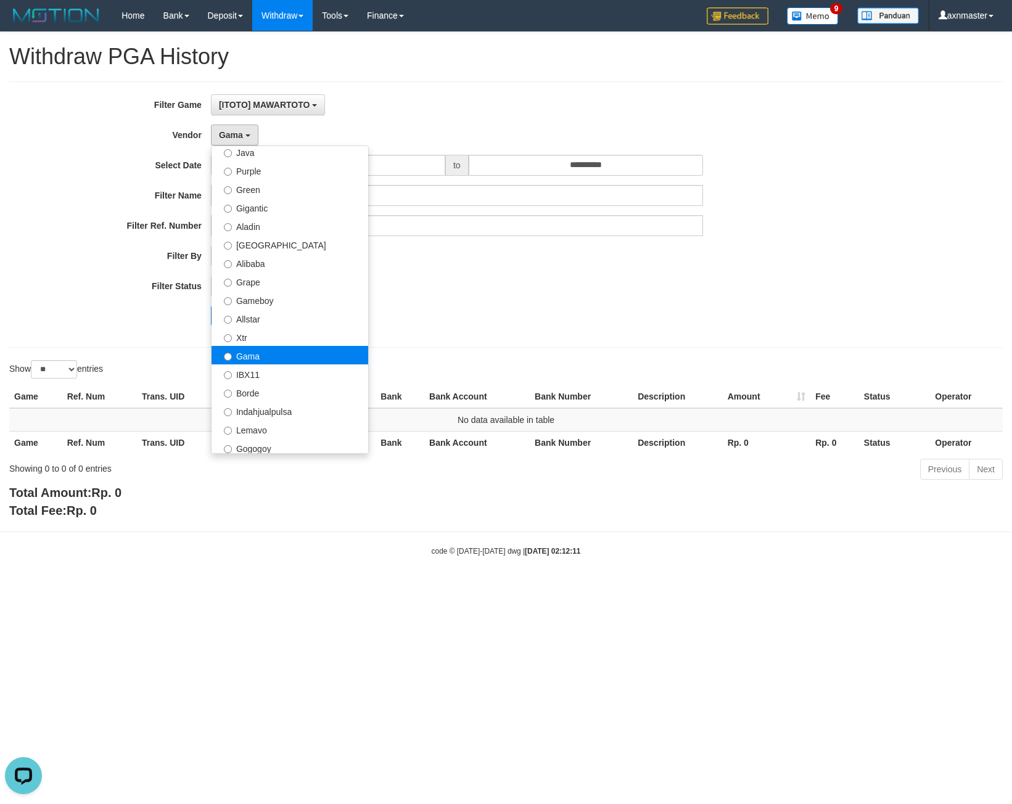
click at [244, 362] on label "Gama" at bounding box center [290, 355] width 157 height 19
click at [250, 373] on label "IBX11" at bounding box center [290, 374] width 157 height 19
select select "**********"
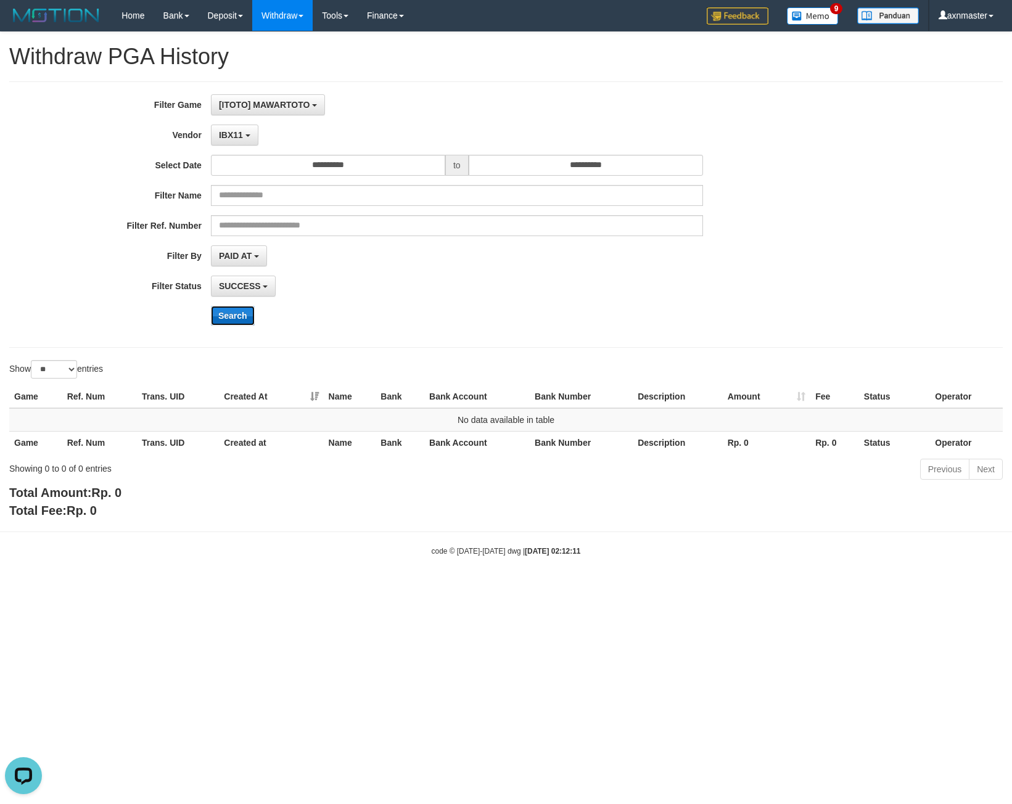
click at [238, 310] on button "Search" at bounding box center [233, 316] width 44 height 20
click at [241, 307] on button "Search" at bounding box center [233, 316] width 44 height 20
drag, startPoint x: 238, startPoint y: 132, endPoint x: 236, endPoint y: 140, distance: 8.1
click at [238, 132] on span "IBX11" at bounding box center [231, 135] width 24 height 10
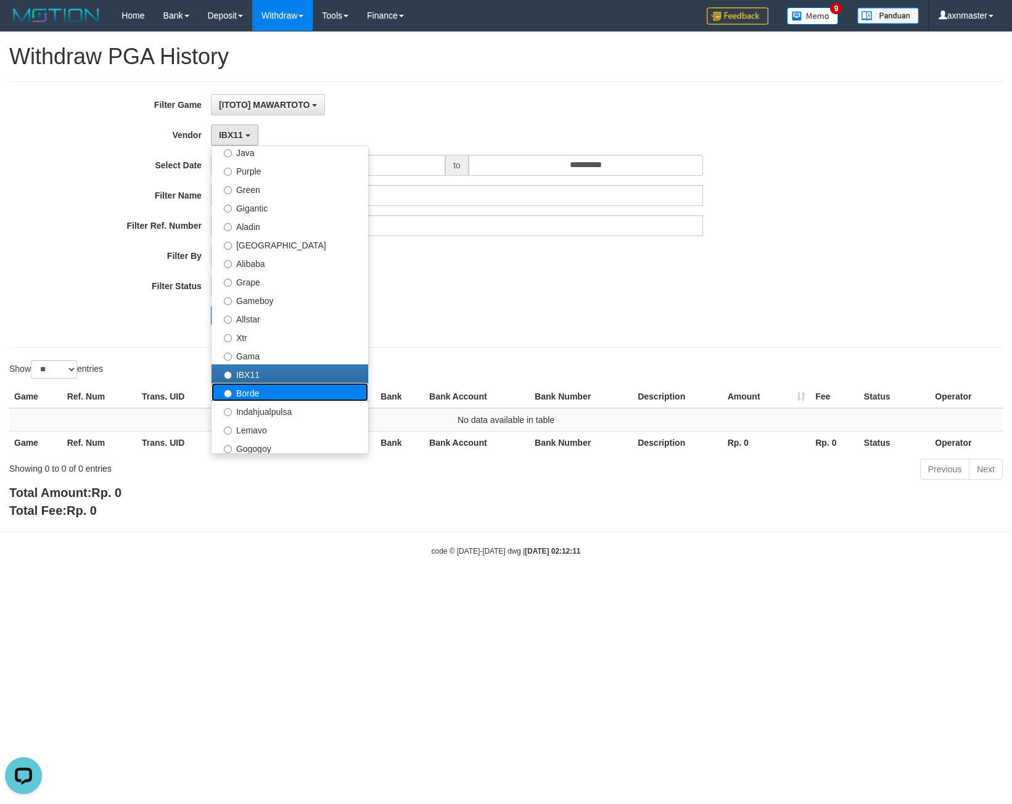
click at [258, 384] on label "Borde" at bounding box center [290, 392] width 157 height 19
select select "**********"
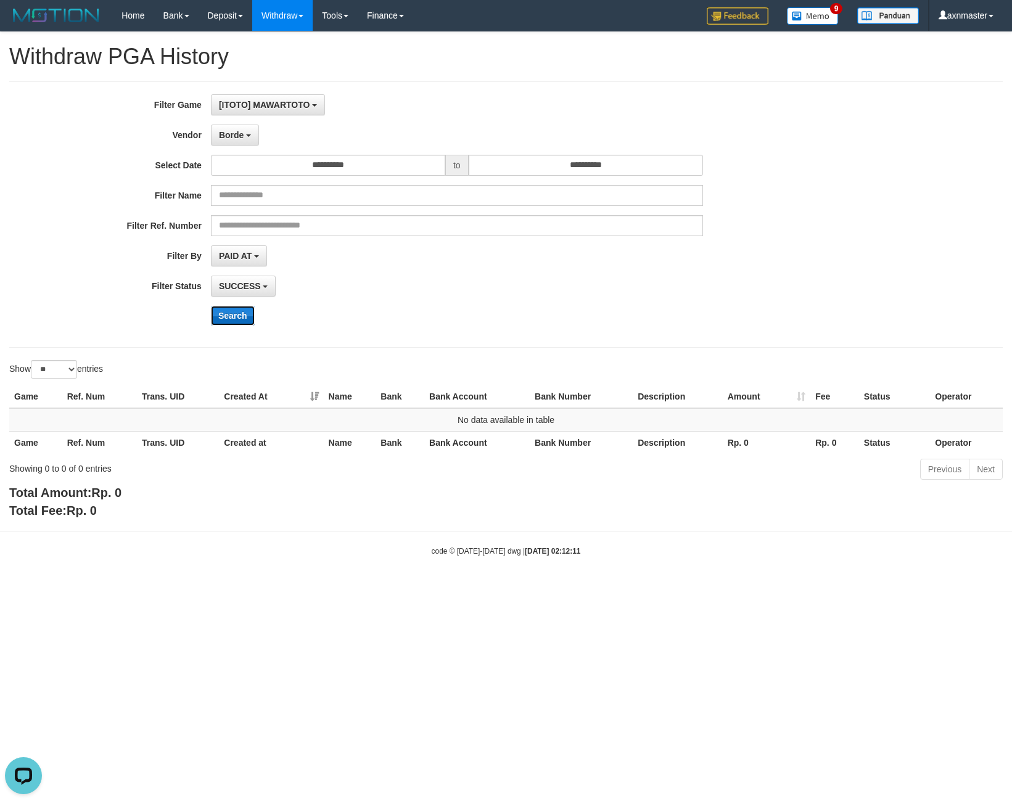
click at [239, 315] on button "Search" at bounding box center [233, 316] width 44 height 20
click at [230, 313] on button "Search" at bounding box center [233, 316] width 44 height 20
click at [235, 133] on span "Borde" at bounding box center [231, 135] width 25 height 10
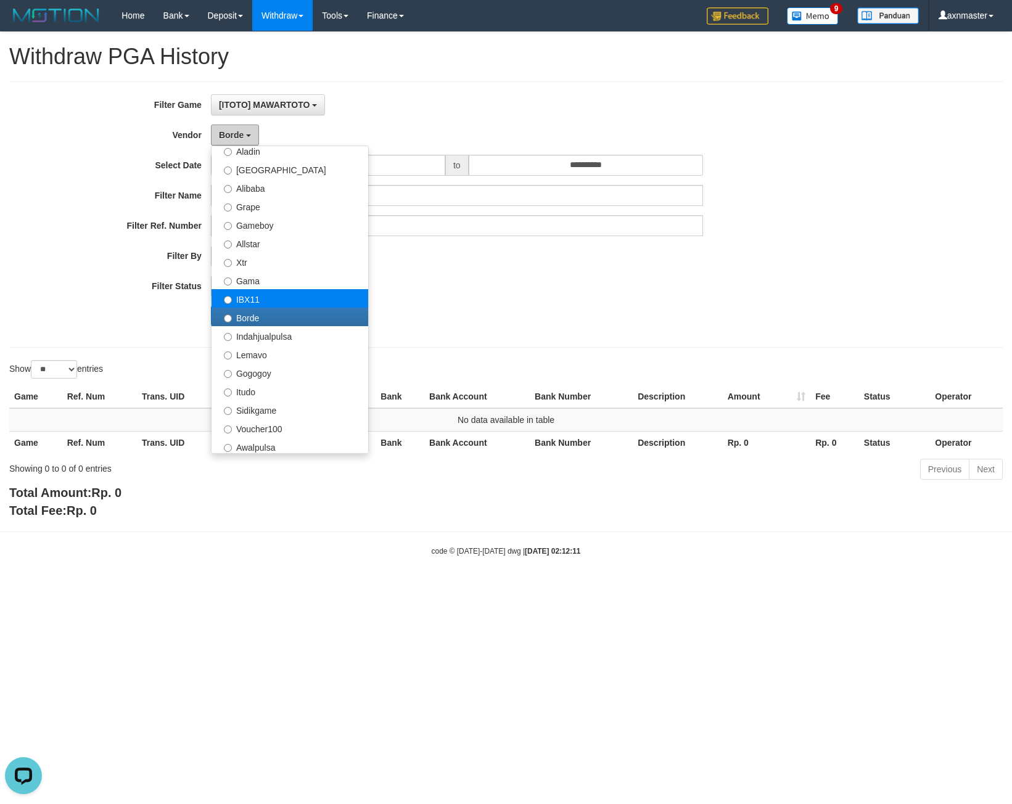
scroll to position [247, 0]
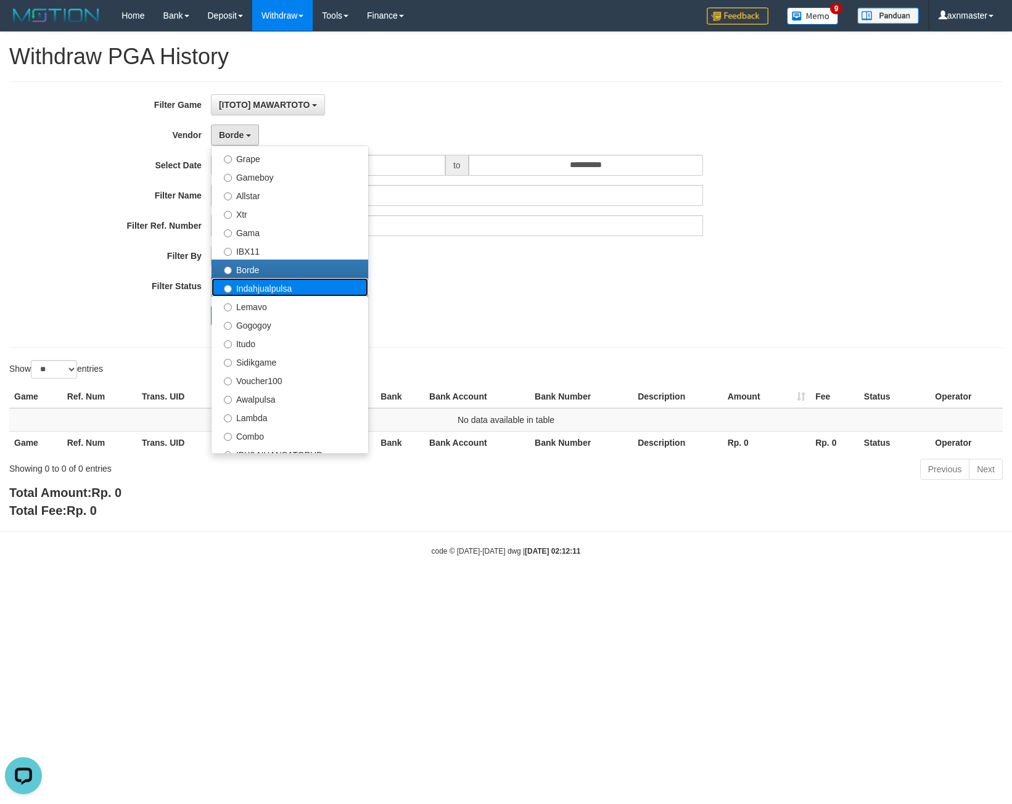
click at [276, 284] on label "Indahjualpulsa" at bounding box center [290, 287] width 157 height 19
select select "**********"
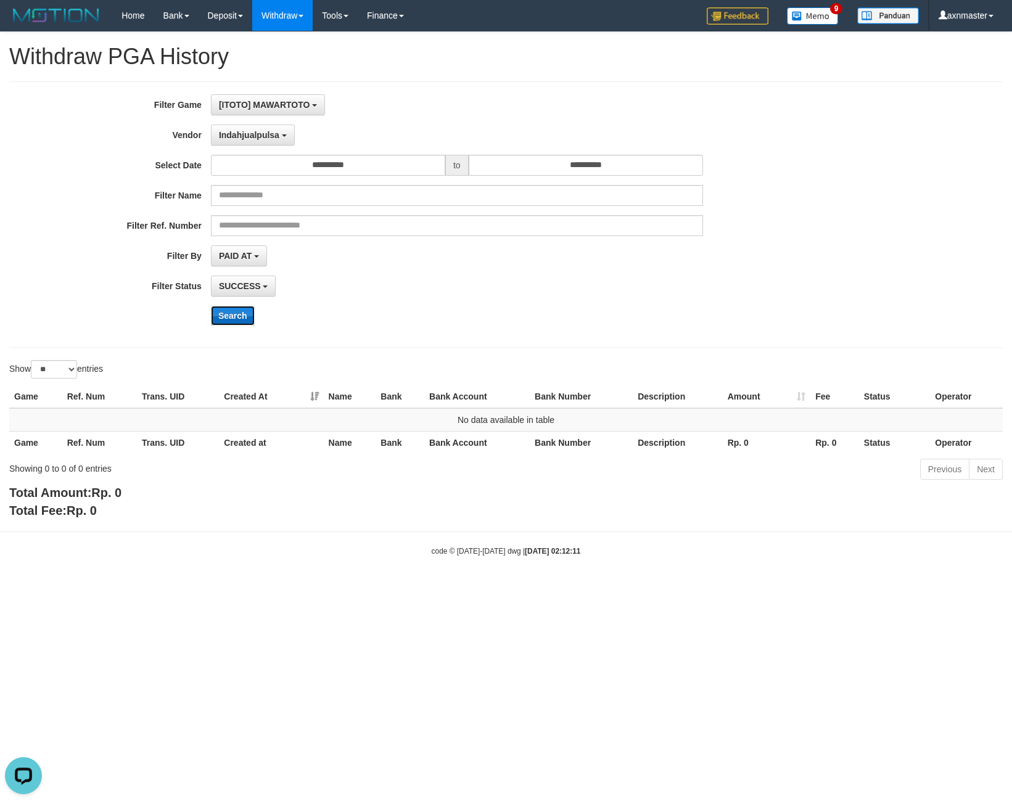
click at [234, 316] on button "Search" at bounding box center [233, 316] width 44 height 20
click at [239, 310] on button "Search" at bounding box center [233, 316] width 44 height 20
click at [250, 136] on span "Indahjualpulsa" at bounding box center [249, 135] width 60 height 10
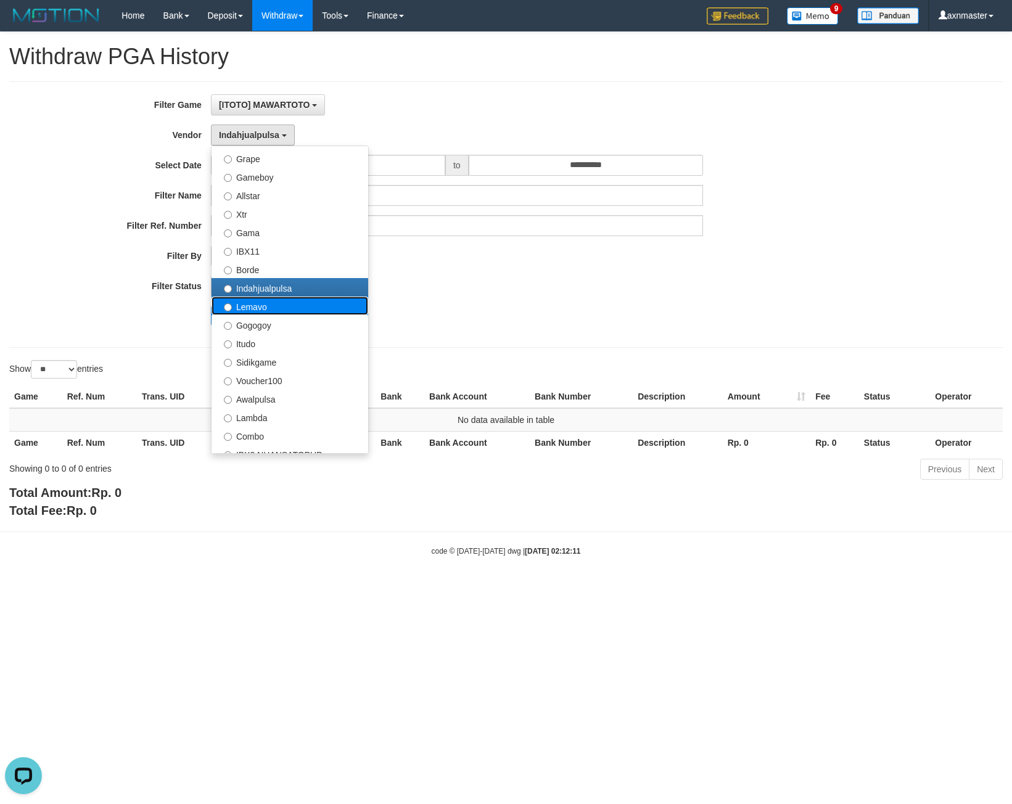
click at [260, 306] on label "Lemavo" at bounding box center [290, 306] width 157 height 19
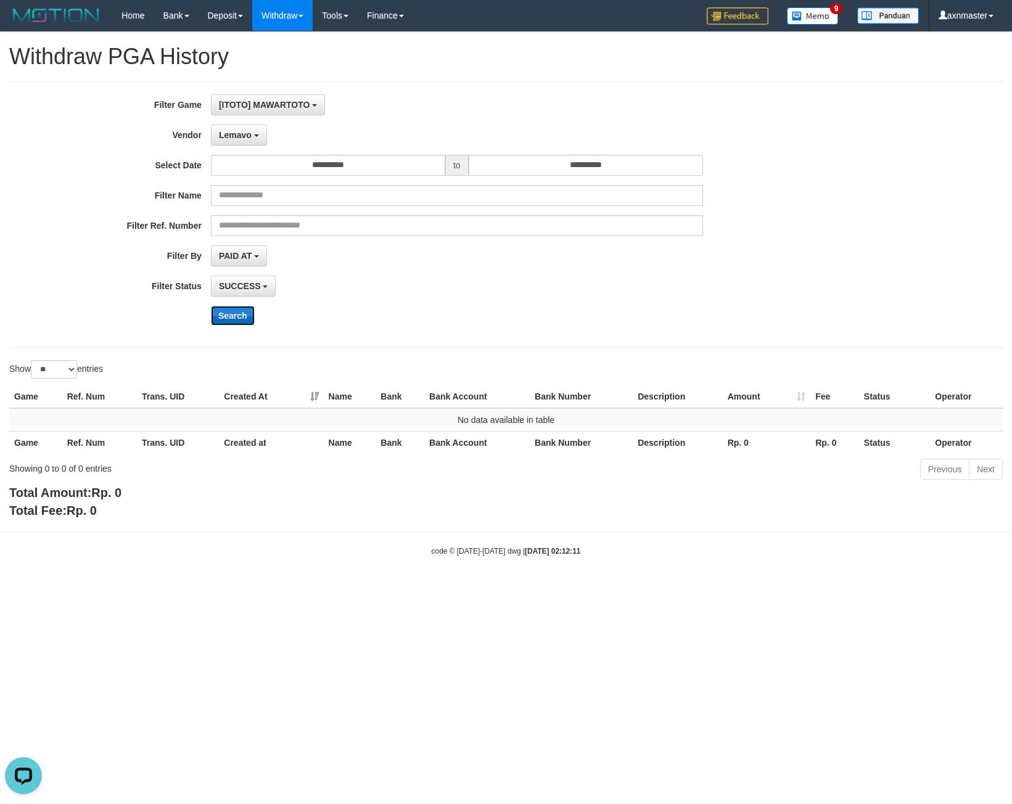
click at [232, 317] on button "Search" at bounding box center [233, 316] width 44 height 20
click at [247, 313] on button "Search" at bounding box center [233, 316] width 44 height 20
click at [240, 132] on span "Lemavo" at bounding box center [235, 135] width 33 height 10
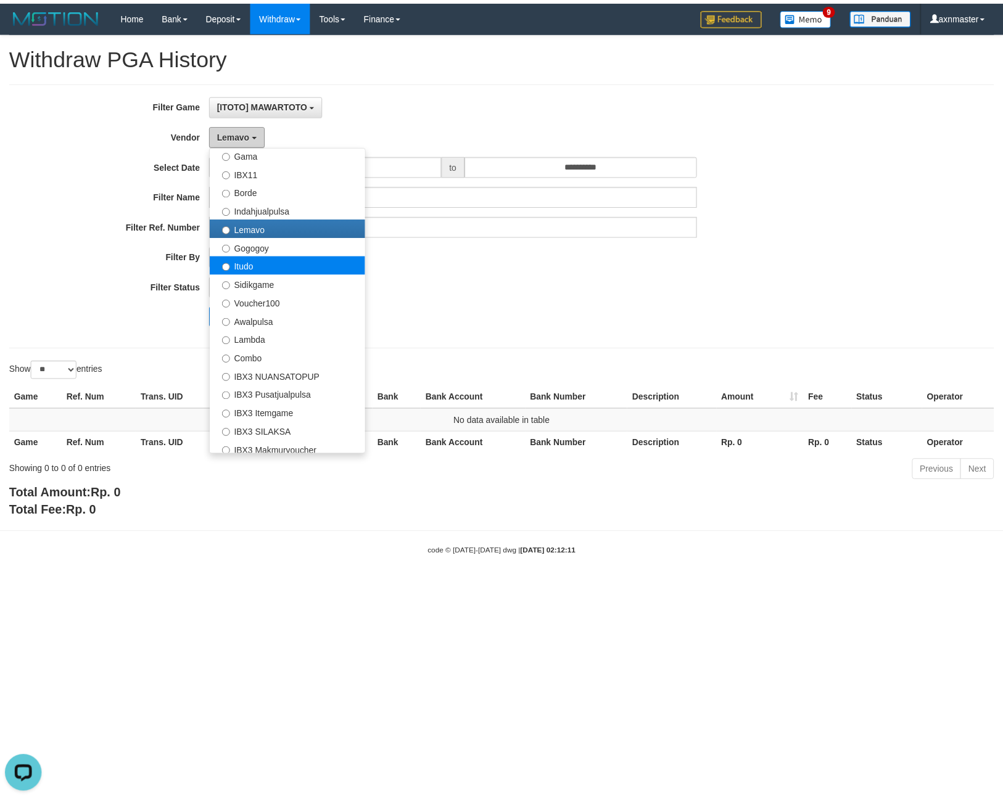
scroll to position [370, 0]
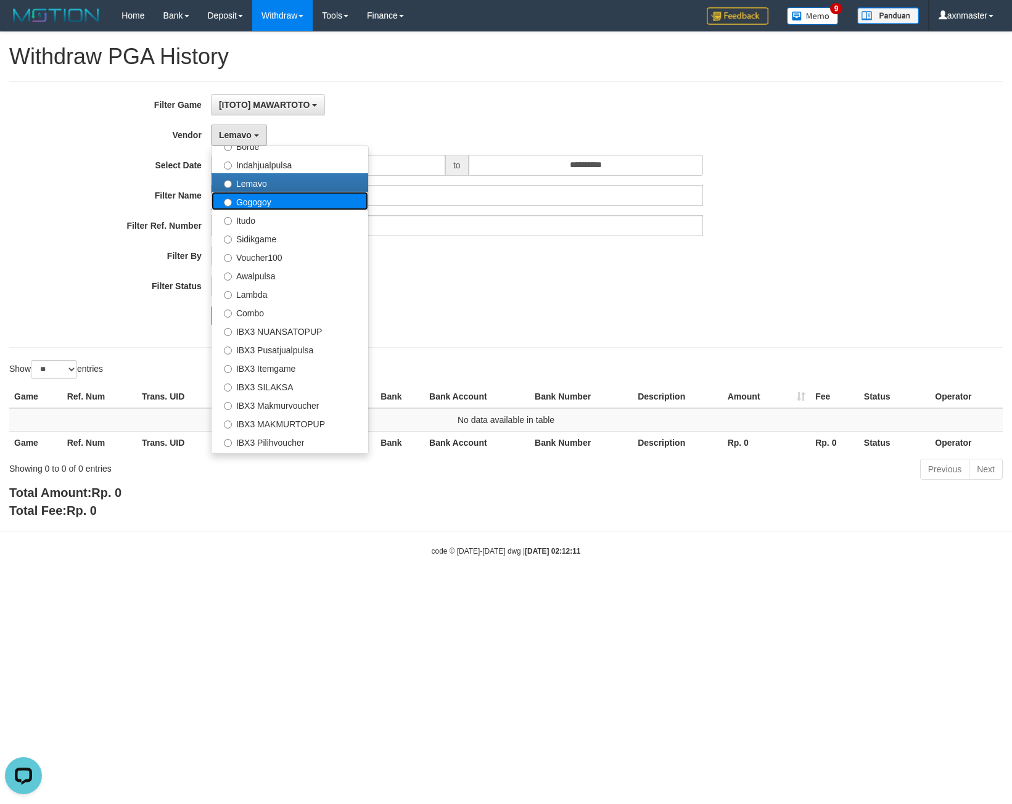
click at [272, 201] on label "Gogogoy" at bounding box center [290, 201] width 157 height 19
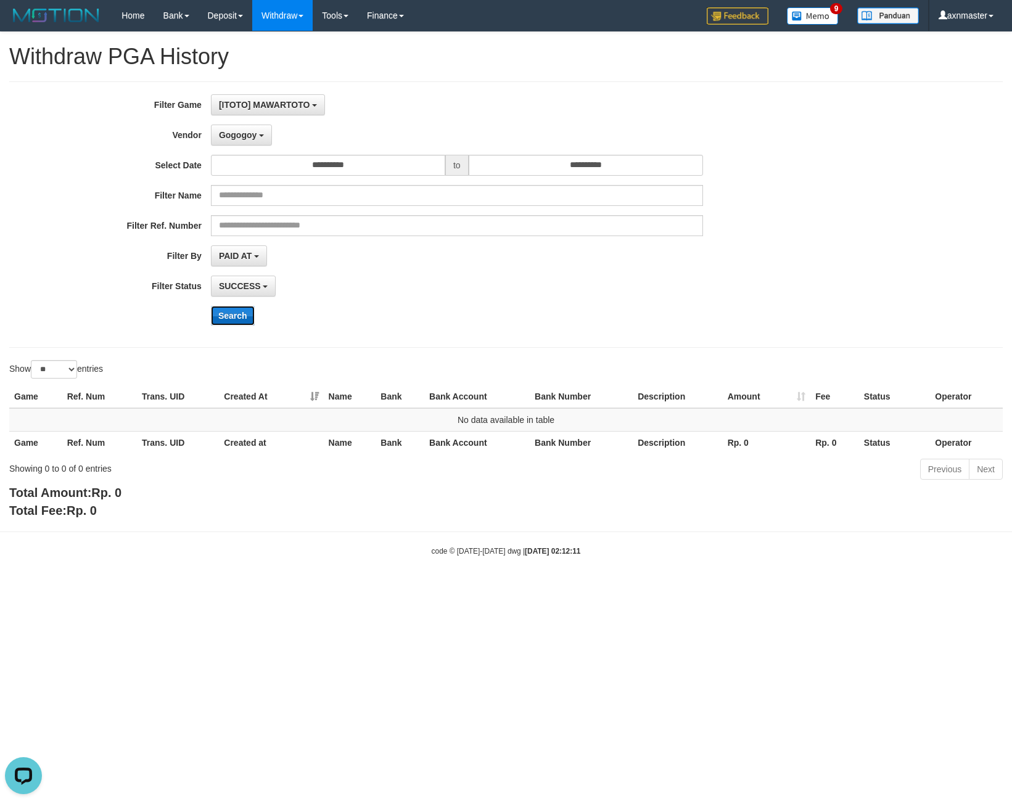
click at [225, 323] on button "Search" at bounding box center [233, 316] width 44 height 20
click at [239, 133] on span "Gogogoy" at bounding box center [238, 135] width 38 height 10
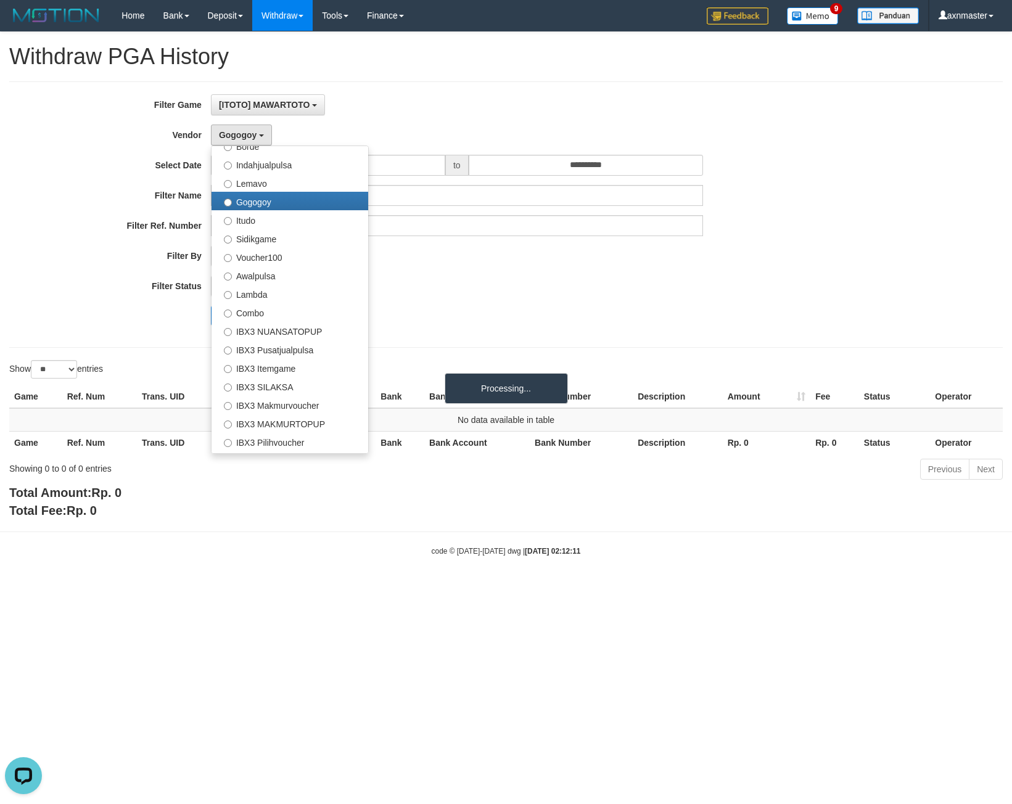
click at [481, 283] on div "SUCCESS SUCCESS ON PROCESS FAILED" at bounding box center [457, 286] width 492 height 21
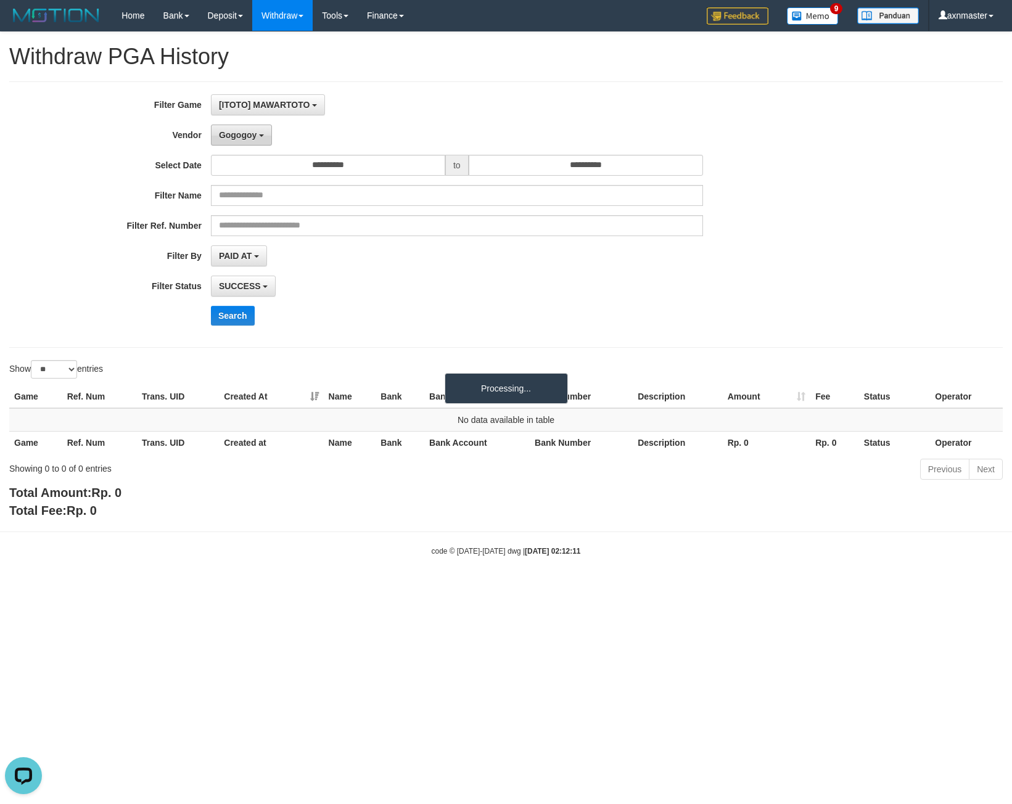
click at [233, 139] on span "Gogogoy" at bounding box center [238, 135] width 38 height 10
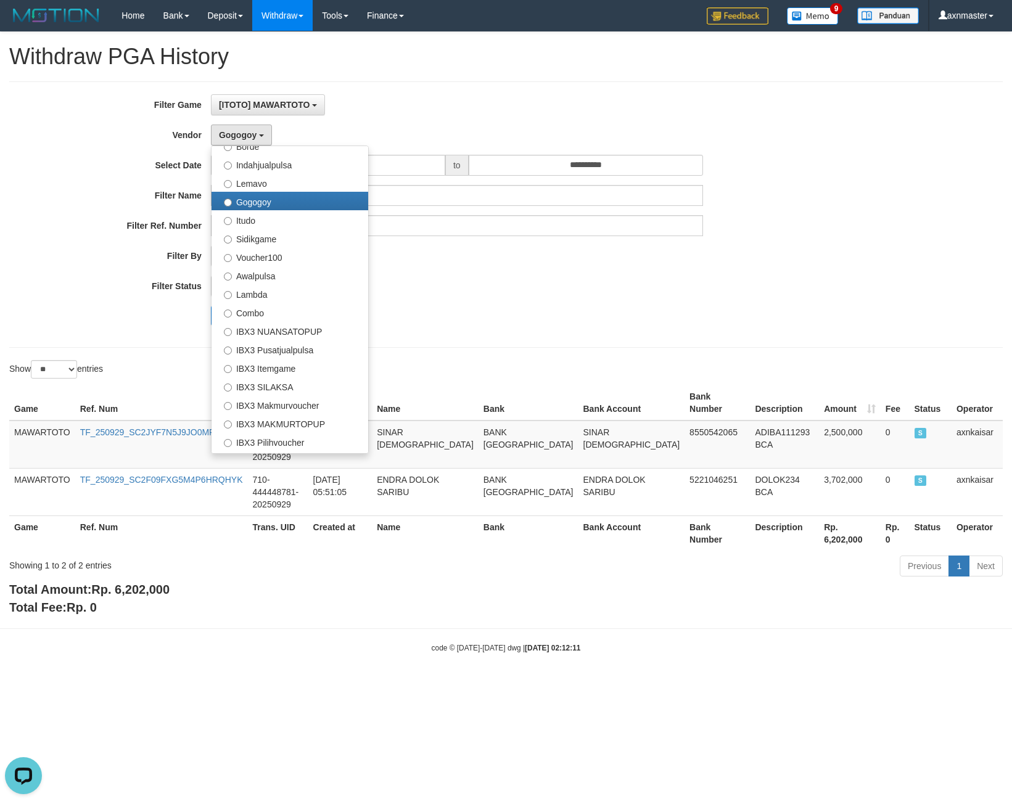
click at [503, 279] on div "SUCCESS SUCCESS ON PROCESS FAILED" at bounding box center [457, 286] width 492 height 21
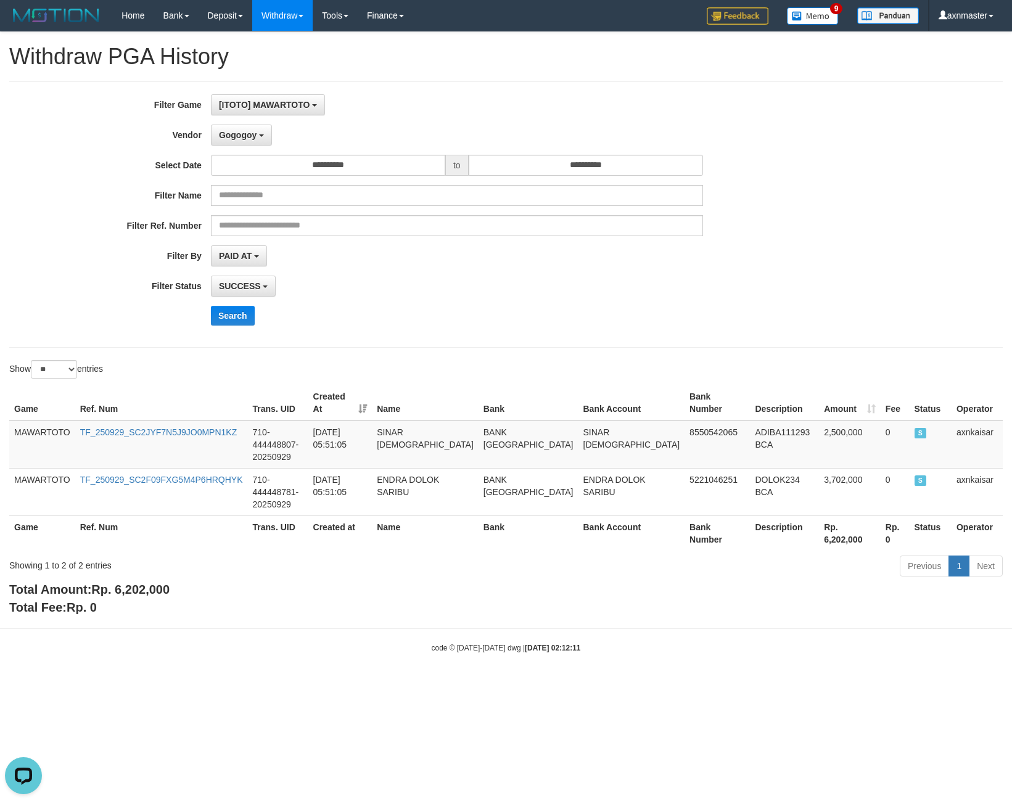
click at [122, 583] on span "Rp. 6,202,000" at bounding box center [130, 590] width 78 height 14
drag, startPoint x: 122, startPoint y: 564, endPoint x: 101, endPoint y: 569, distance: 21.1
click at [122, 583] on span "Rp. 6,202,000" at bounding box center [130, 590] width 78 height 14
copy span "6,202,000"
click at [78, 555] on div "Showing 1 to 2 of 2 entries" at bounding box center [210, 563] width 403 height 17
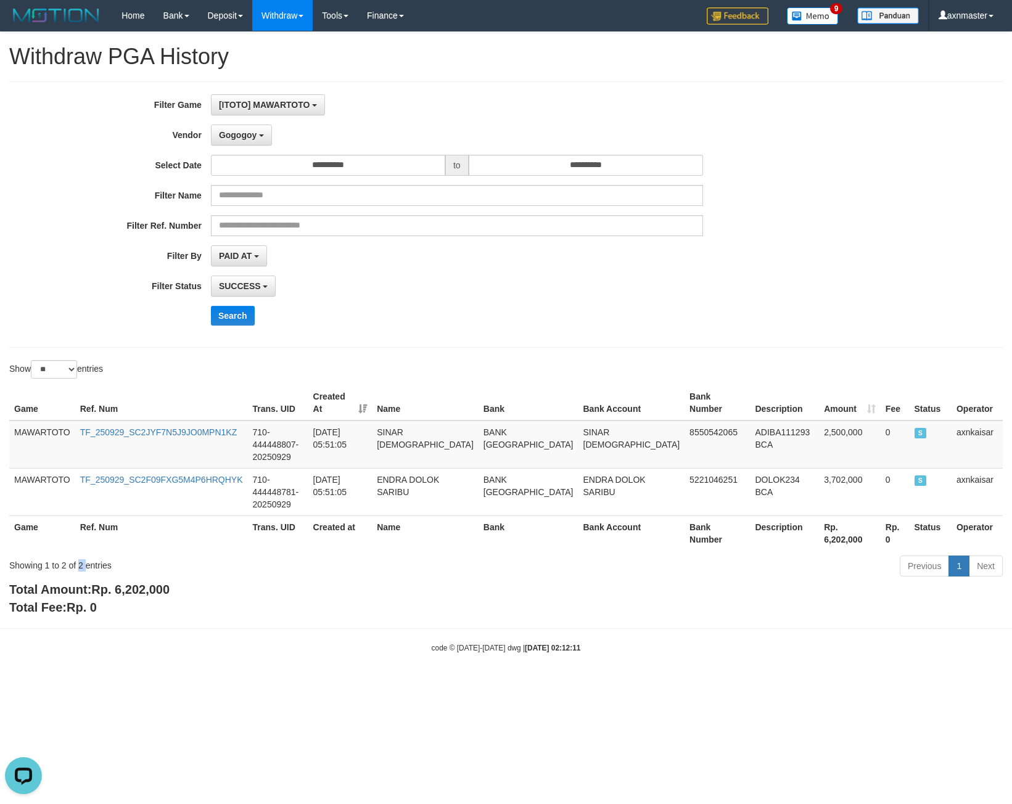
drag, startPoint x: 78, startPoint y: 540, endPoint x: 70, endPoint y: 569, distance: 29.9
click at [78, 555] on div "Showing 1 to 2 of 2 entries" at bounding box center [210, 563] width 403 height 17
copy div "2"
click at [257, 141] on button "Gogogoy" at bounding box center [241, 135] width 61 height 21
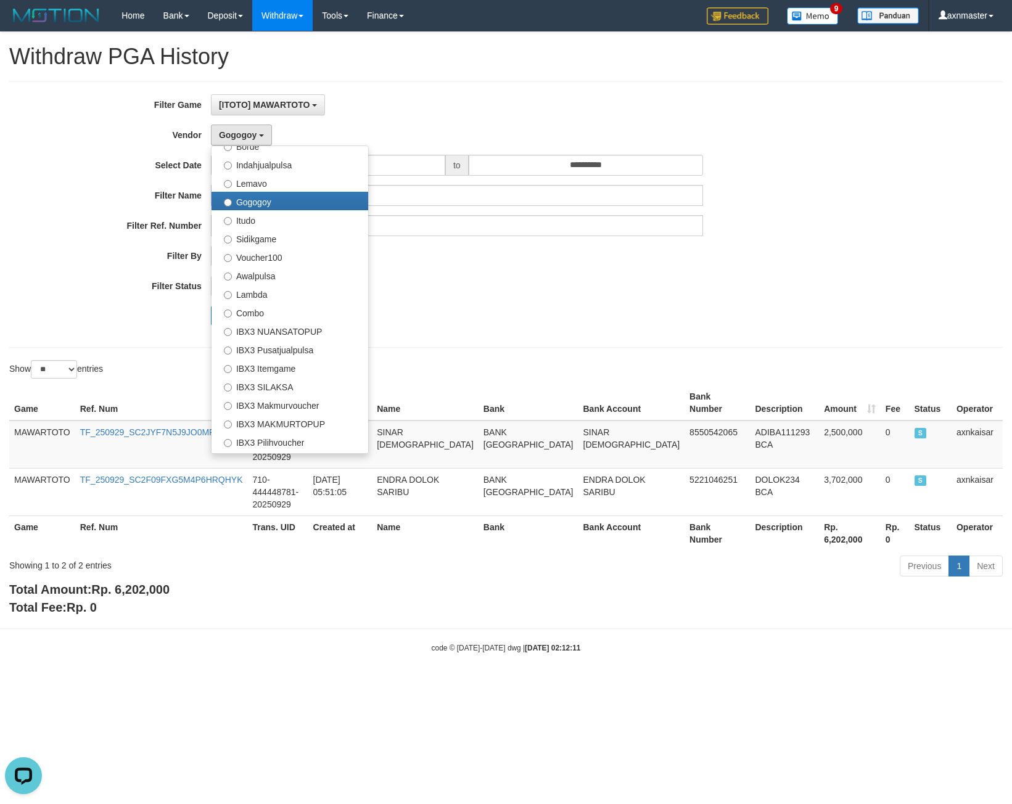
drag, startPoint x: 477, startPoint y: 299, endPoint x: 240, endPoint y: 347, distance: 242.3
click at [470, 300] on div "**********" at bounding box center [422, 214] width 844 height 241
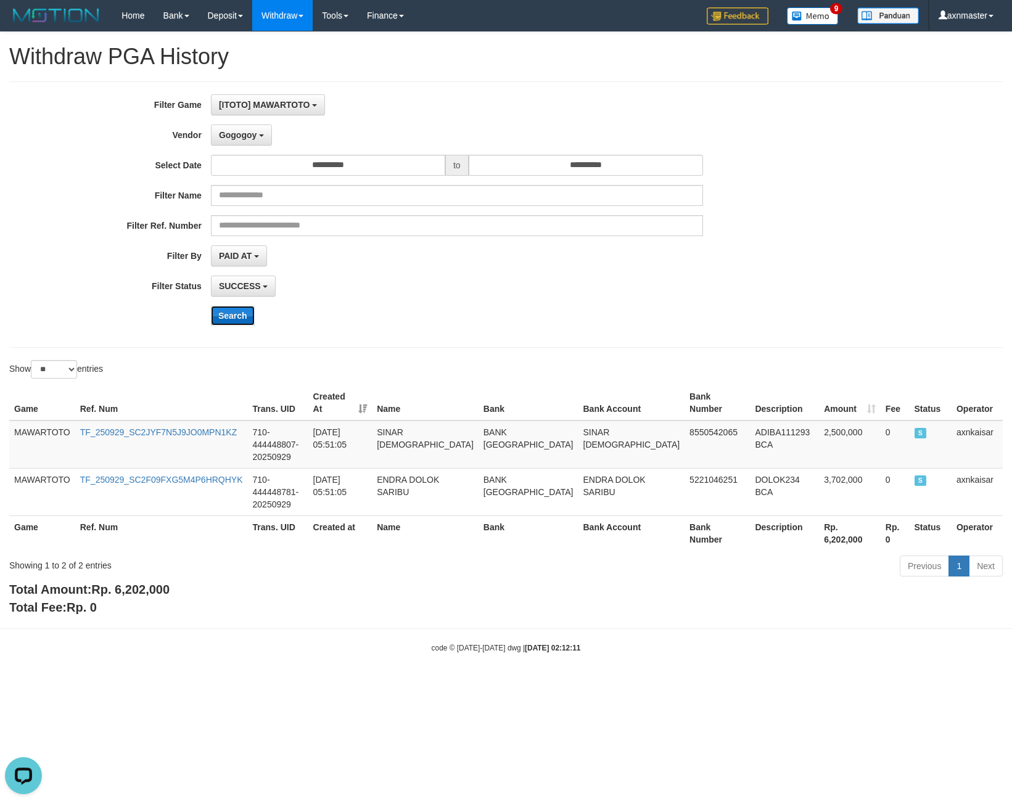
click at [225, 312] on button "Search" at bounding box center [233, 316] width 44 height 20
click at [233, 317] on button "Search" at bounding box center [233, 316] width 44 height 20
click at [253, 144] on button "Gogogoy" at bounding box center [241, 135] width 61 height 21
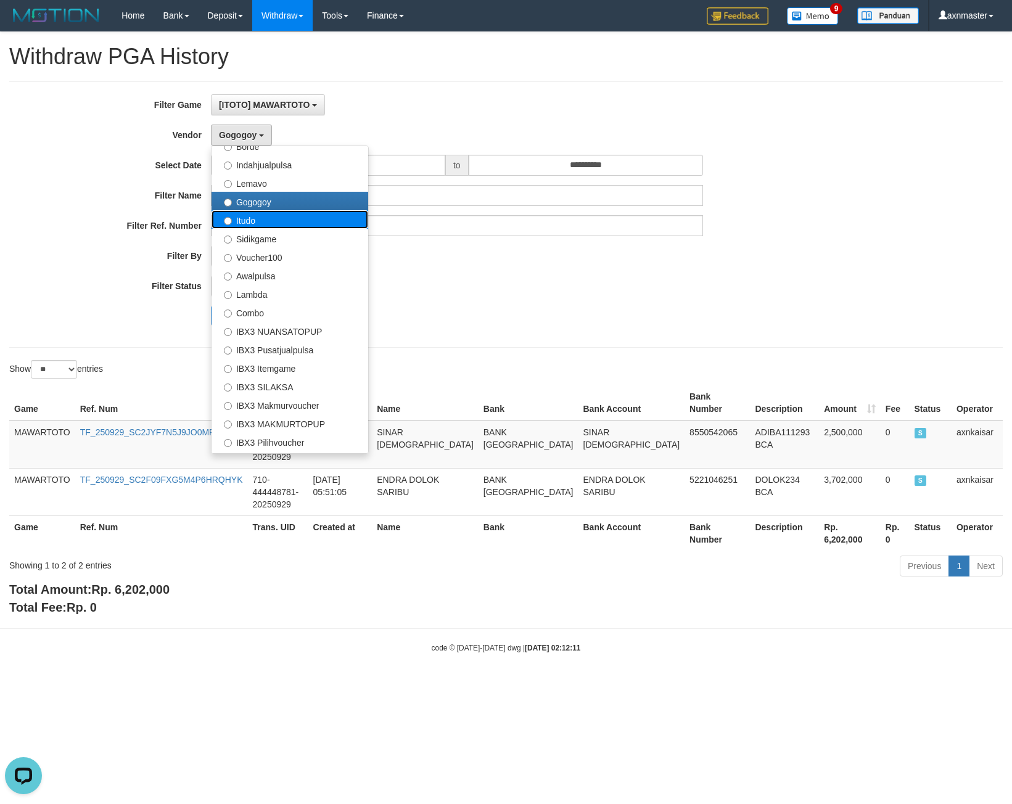
click at [281, 217] on label "Itudo" at bounding box center [290, 219] width 157 height 19
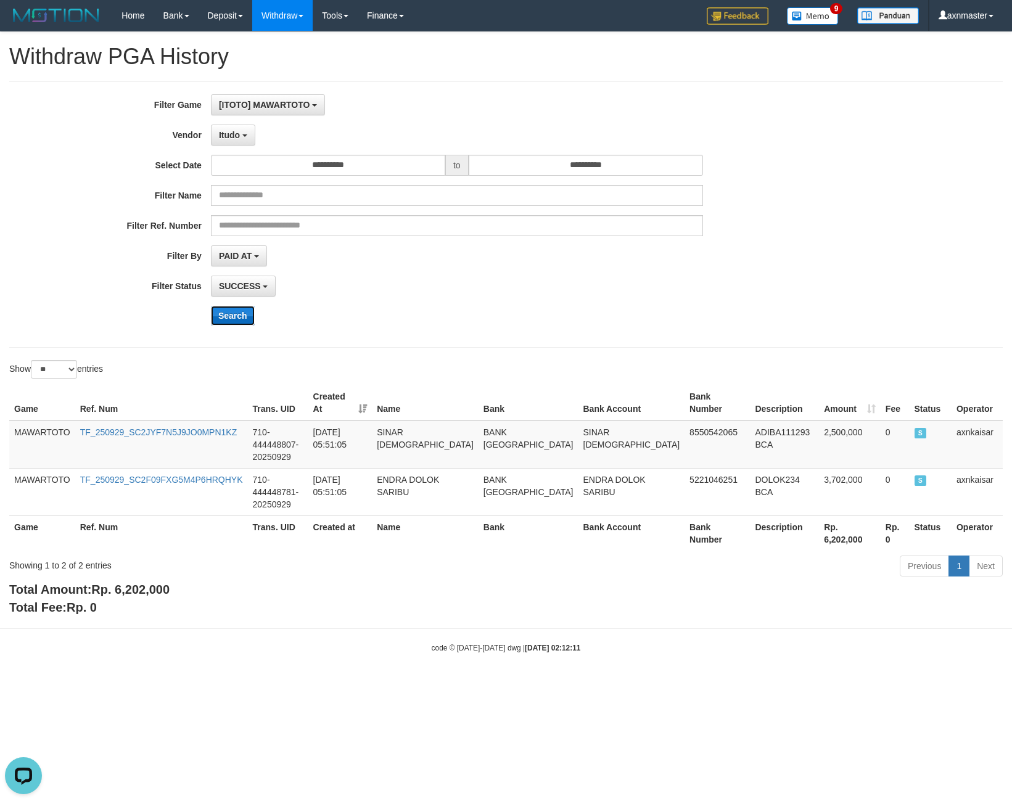
click at [231, 315] on button "Search" at bounding box center [233, 316] width 44 height 20
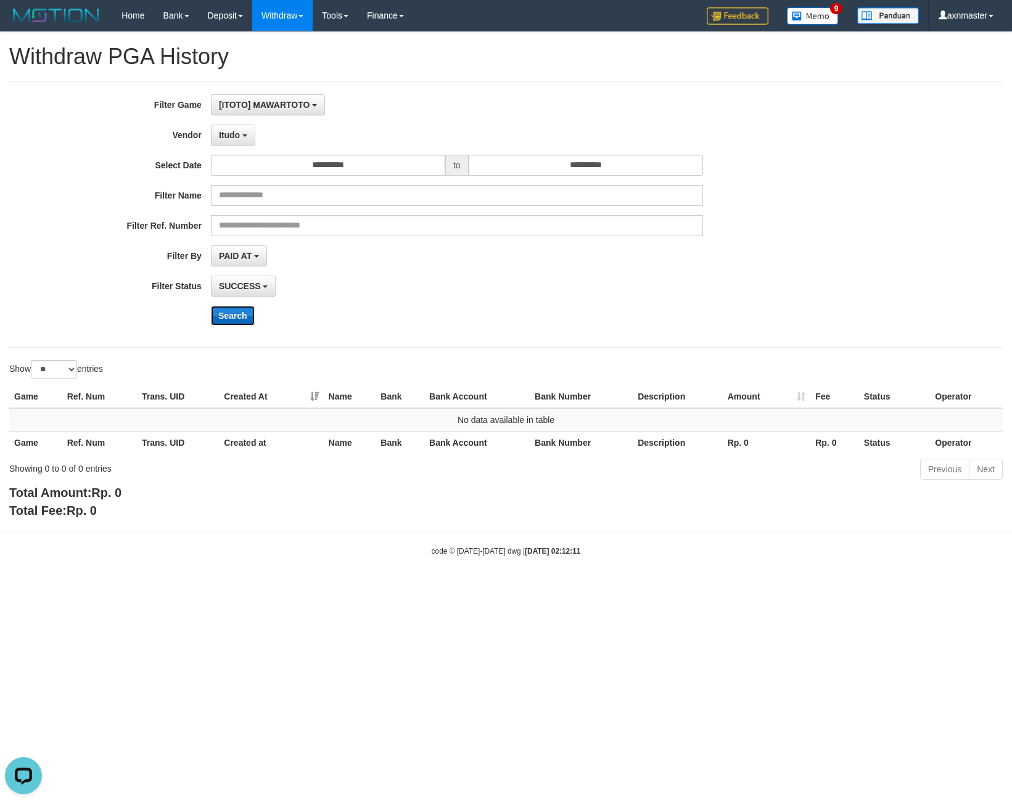
click at [245, 316] on button "Search" at bounding box center [233, 316] width 44 height 20
click at [237, 144] on button "Itudo" at bounding box center [233, 135] width 44 height 21
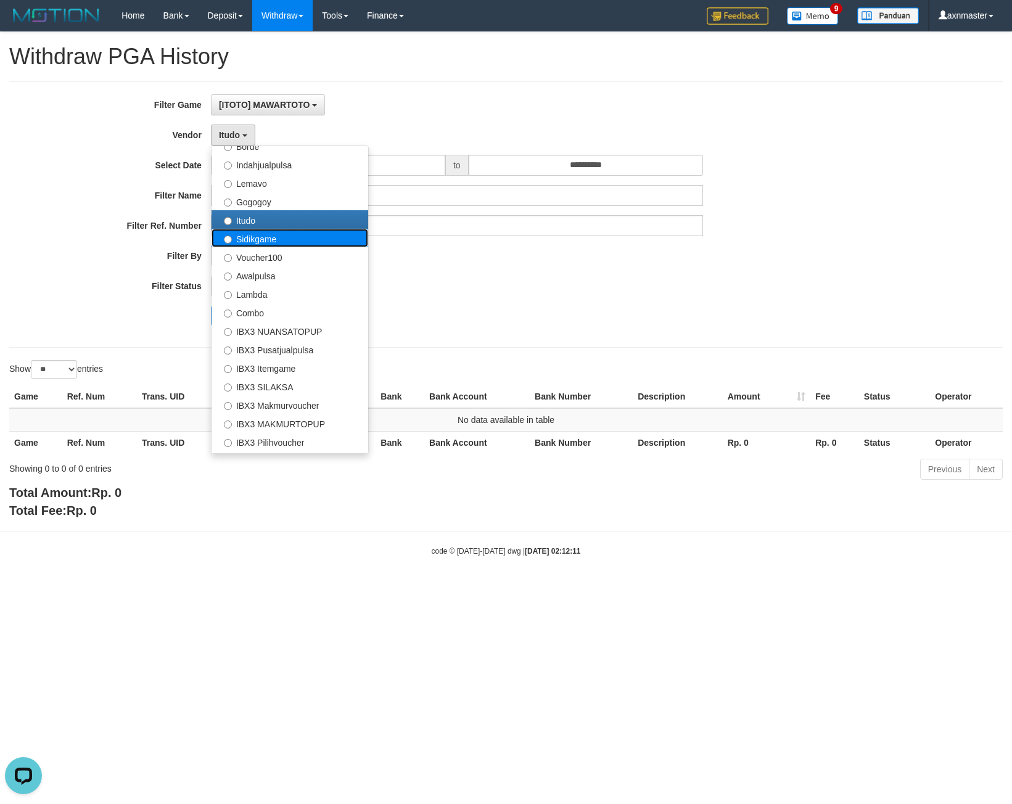
click at [249, 239] on label "Sidikgame" at bounding box center [290, 238] width 157 height 19
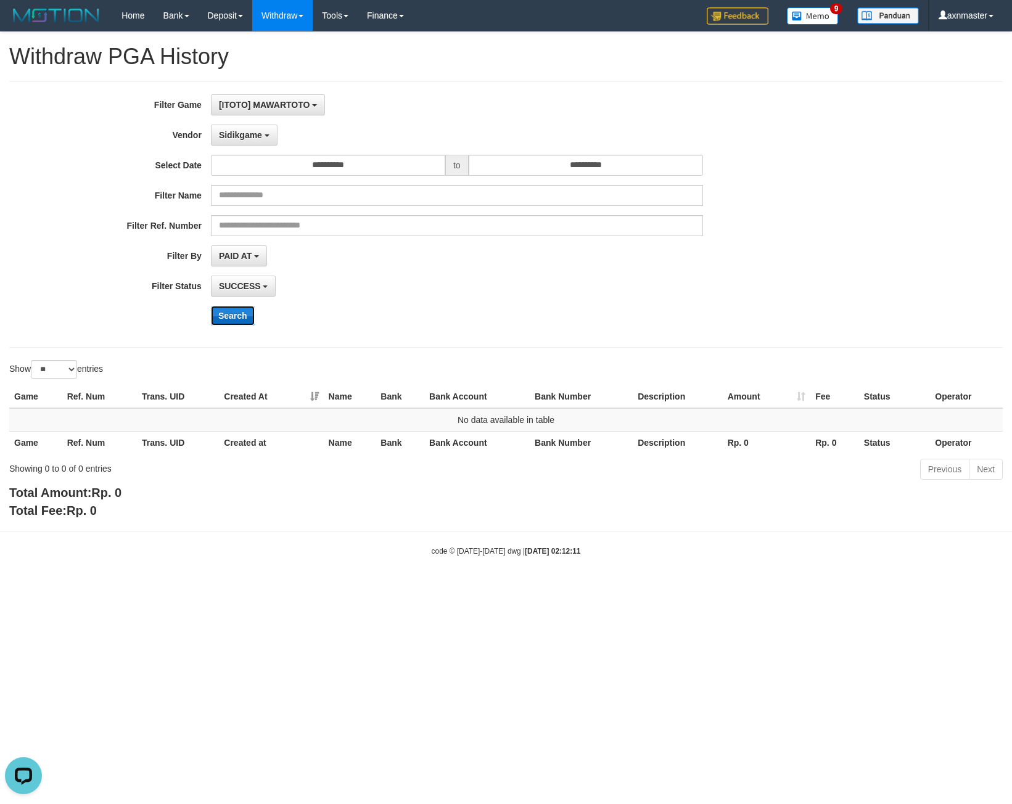
click at [233, 318] on button "Search" at bounding box center [233, 316] width 44 height 20
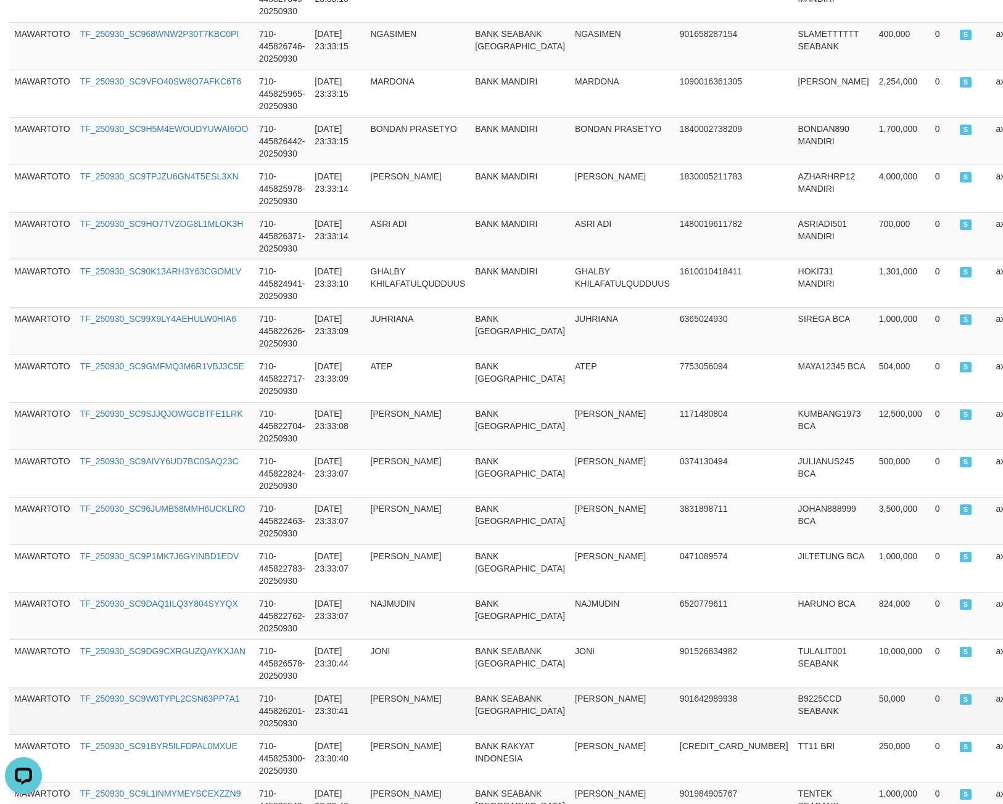
scroll to position [973, 0]
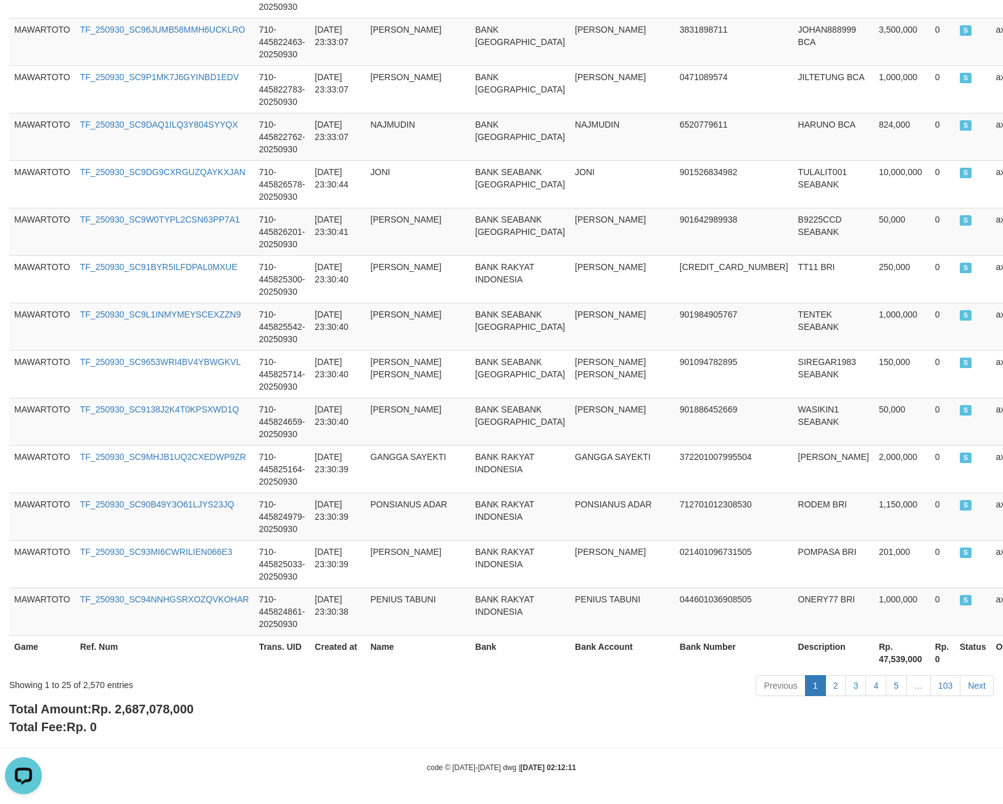
click at [119, 716] on div "Total Amount: Rp. 2,687,078,000 Total Fee: Rp. 0" at bounding box center [501, 718] width 985 height 35
click at [123, 711] on span "Rp. 2,687,078,000" at bounding box center [142, 710] width 102 height 14
click at [124, 709] on span "Rp. 2,687,078,000" at bounding box center [142, 710] width 102 height 14
copy span "2,687,078,000"
click at [94, 684] on div "Showing 1 to 25 of 2,570 entries" at bounding box center [209, 682] width 400 height 17
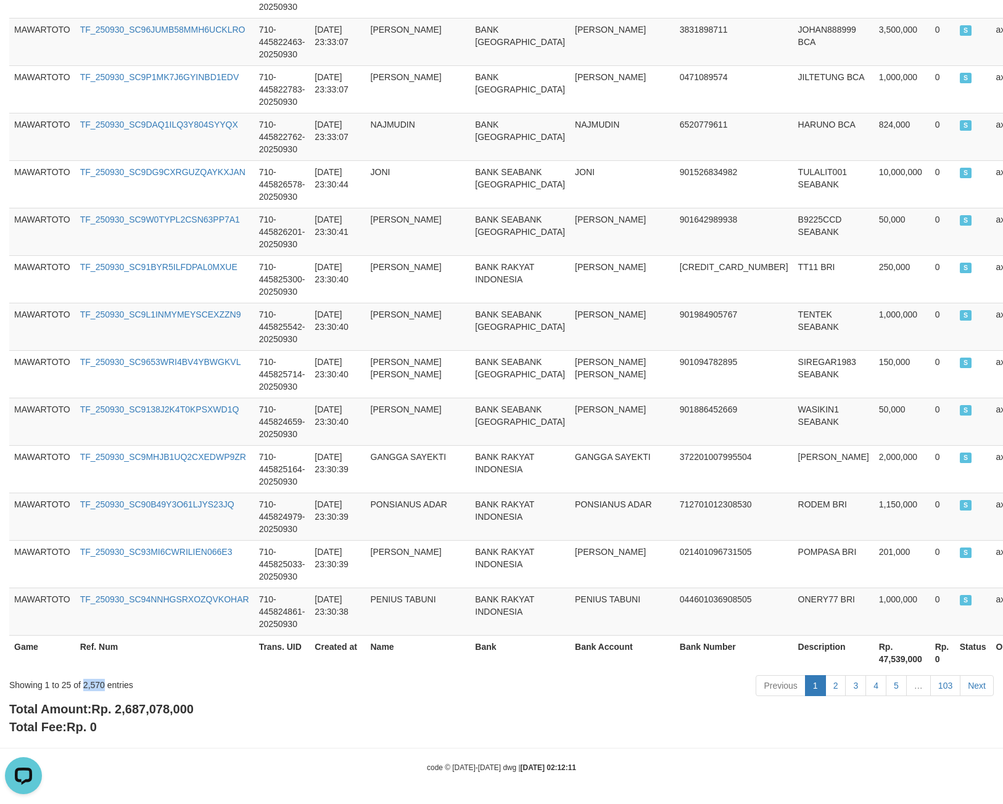
click at [91, 682] on div "Showing 1 to 25 of 2,570 entries" at bounding box center [209, 682] width 400 height 17
copy div "2,570"
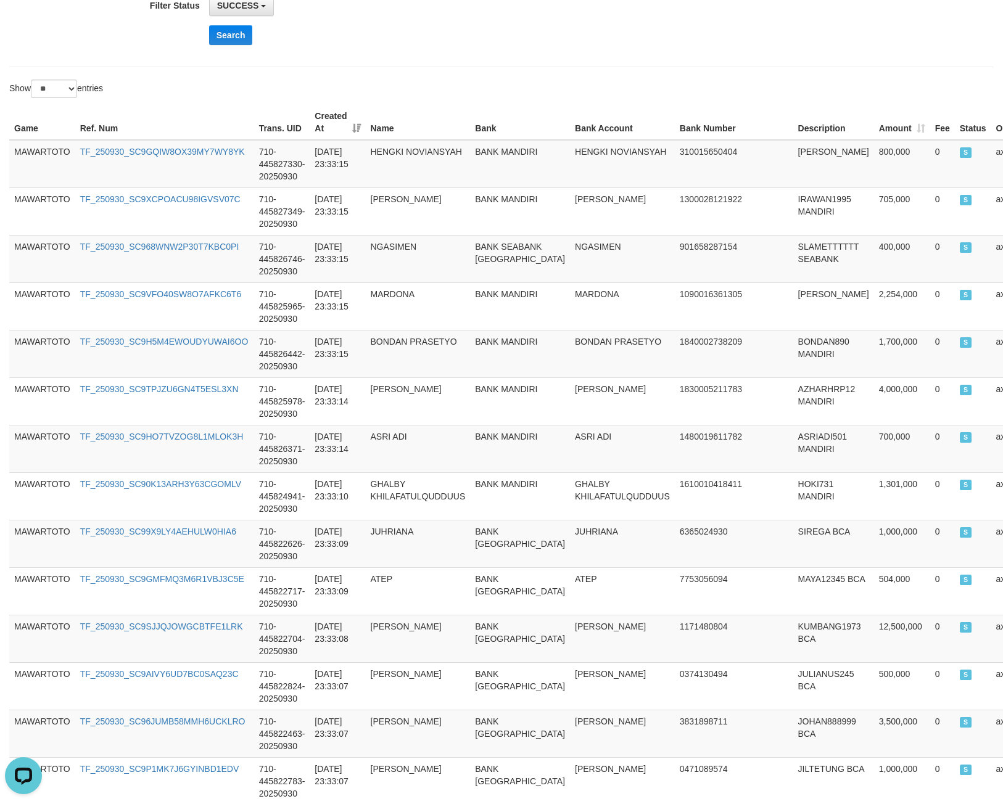
scroll to position [0, 0]
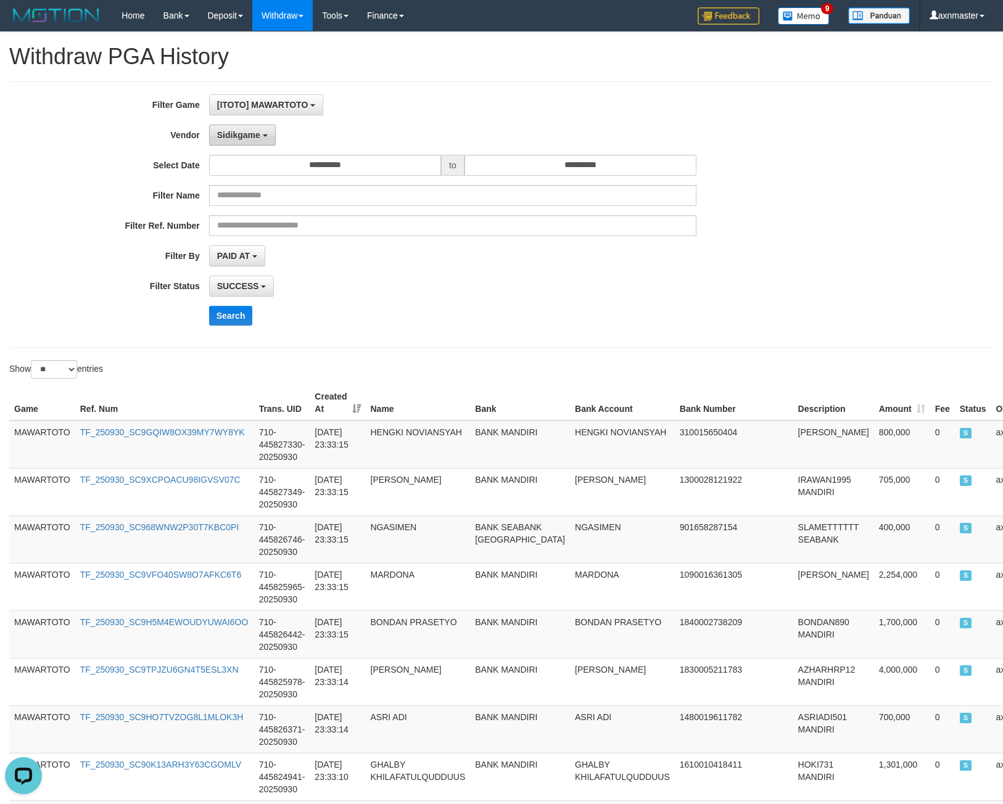
click at [252, 136] on span "Sidikgame" at bounding box center [238, 135] width 43 height 10
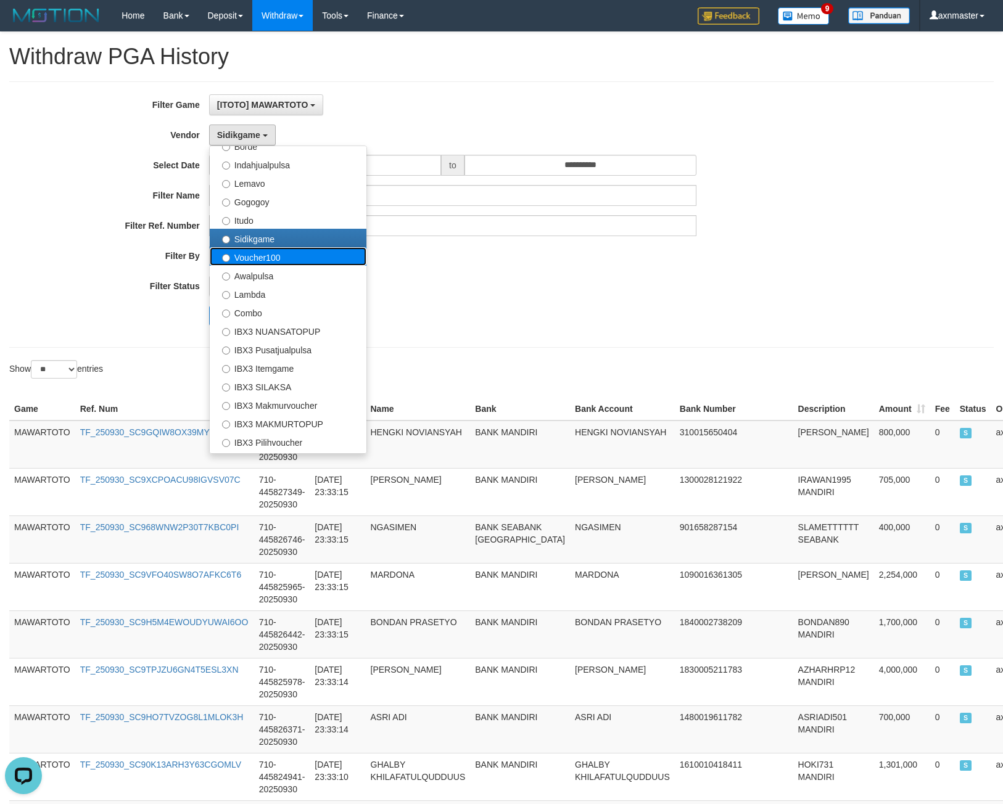
click at [266, 257] on label "Voucher100" at bounding box center [288, 256] width 157 height 19
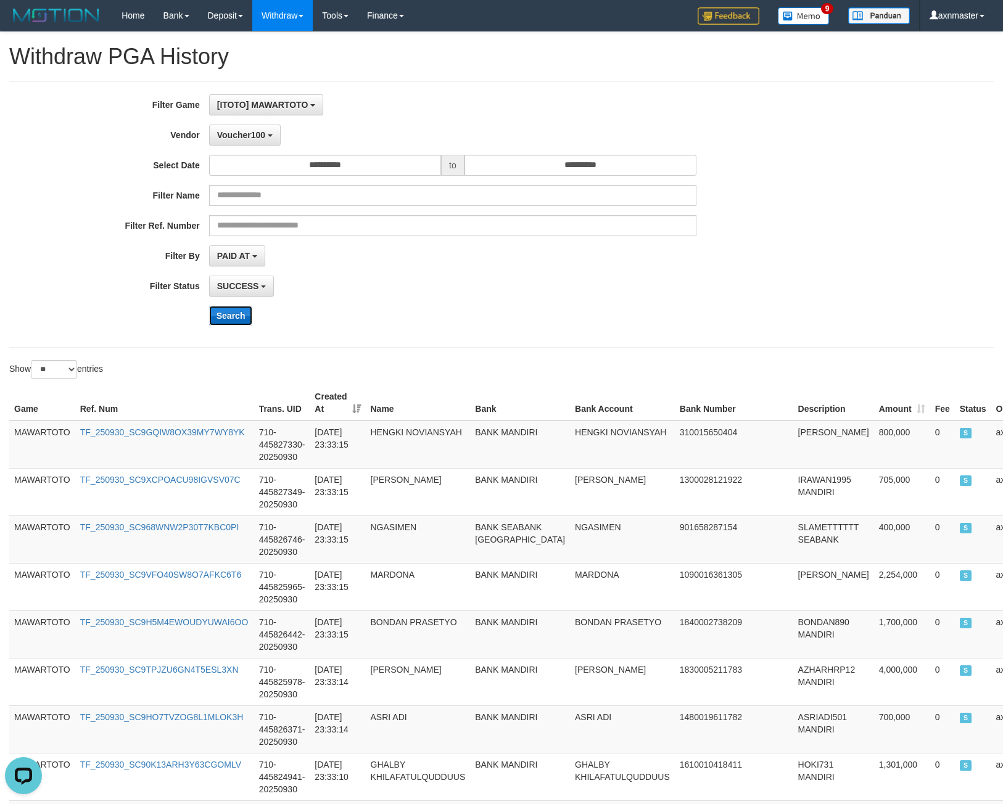
click at [239, 323] on button "Search" at bounding box center [231, 316] width 44 height 20
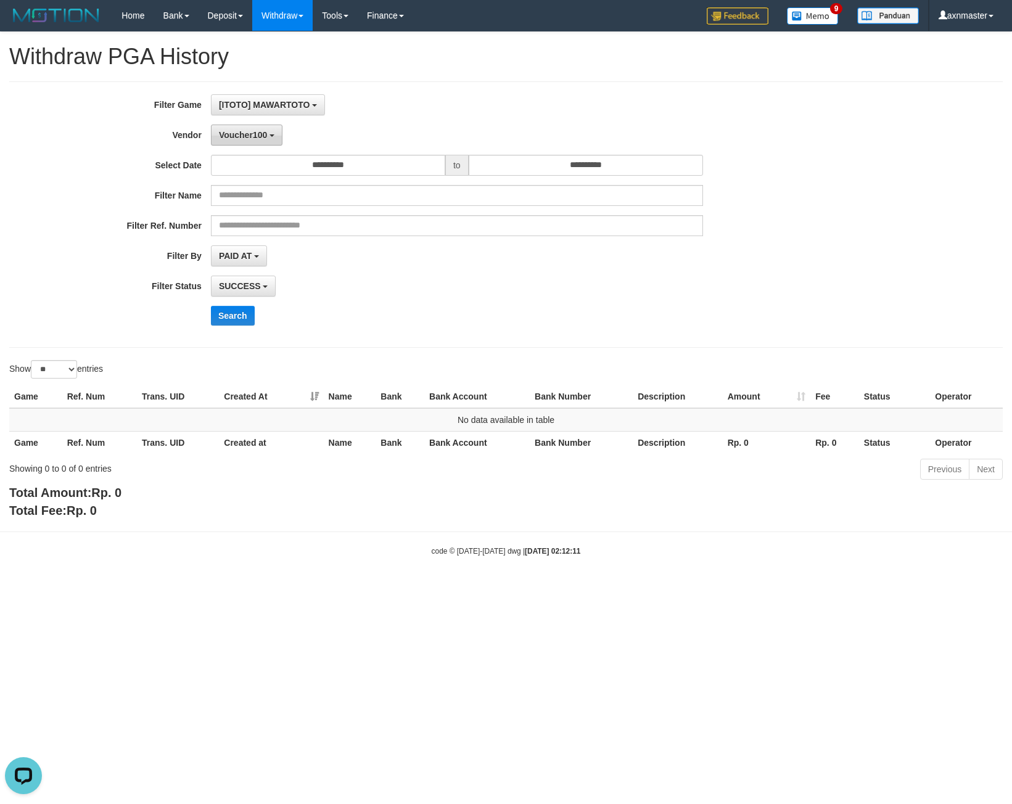
click at [262, 138] on span "Voucher100" at bounding box center [243, 135] width 48 height 10
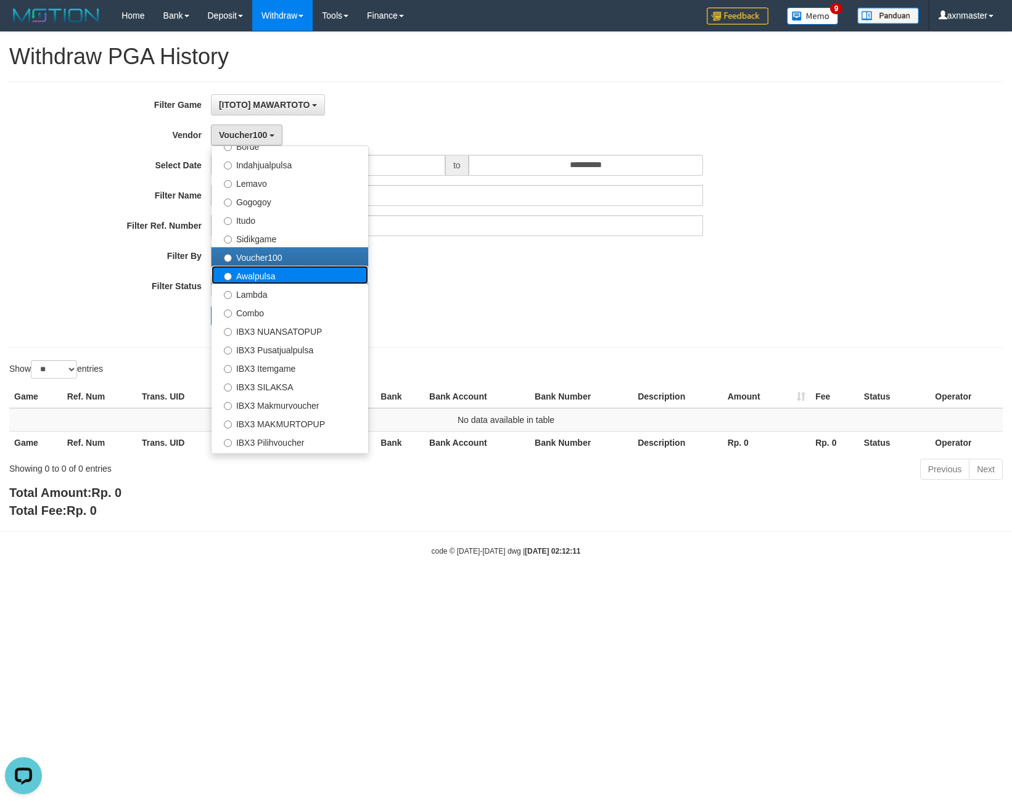
click at [270, 276] on label "Awalpulsa" at bounding box center [290, 275] width 157 height 19
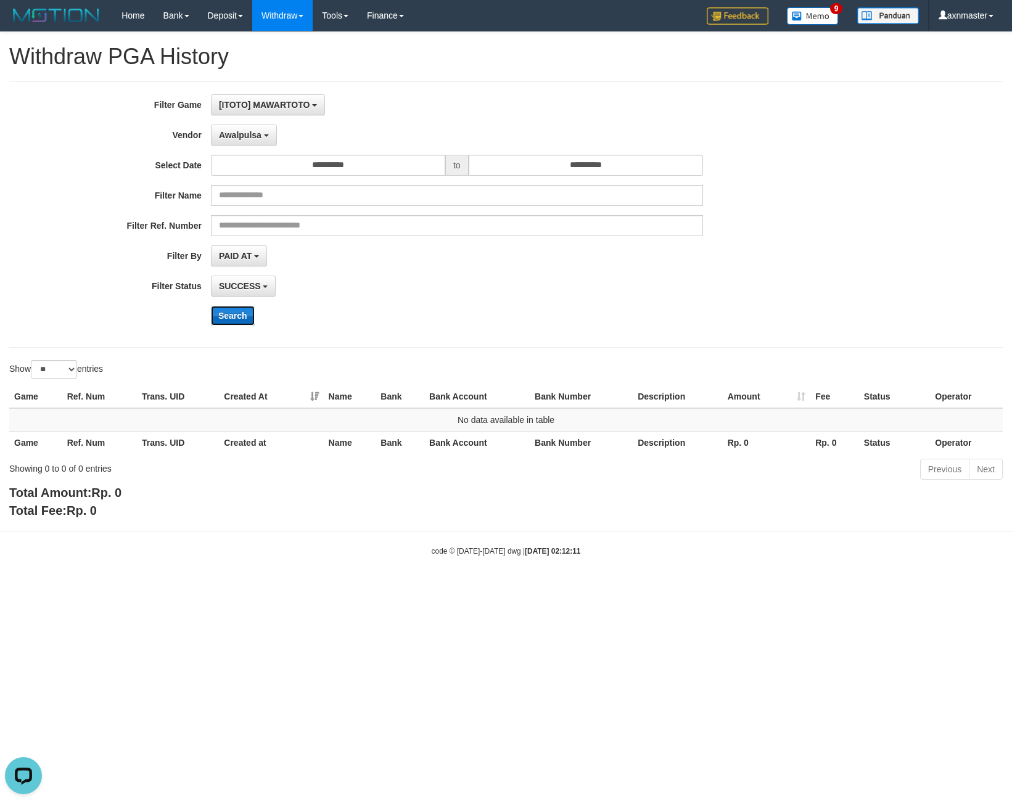
click at [234, 316] on button "Search" at bounding box center [233, 316] width 44 height 20
click at [258, 133] on span "Awalpulsa" at bounding box center [240, 135] width 43 height 10
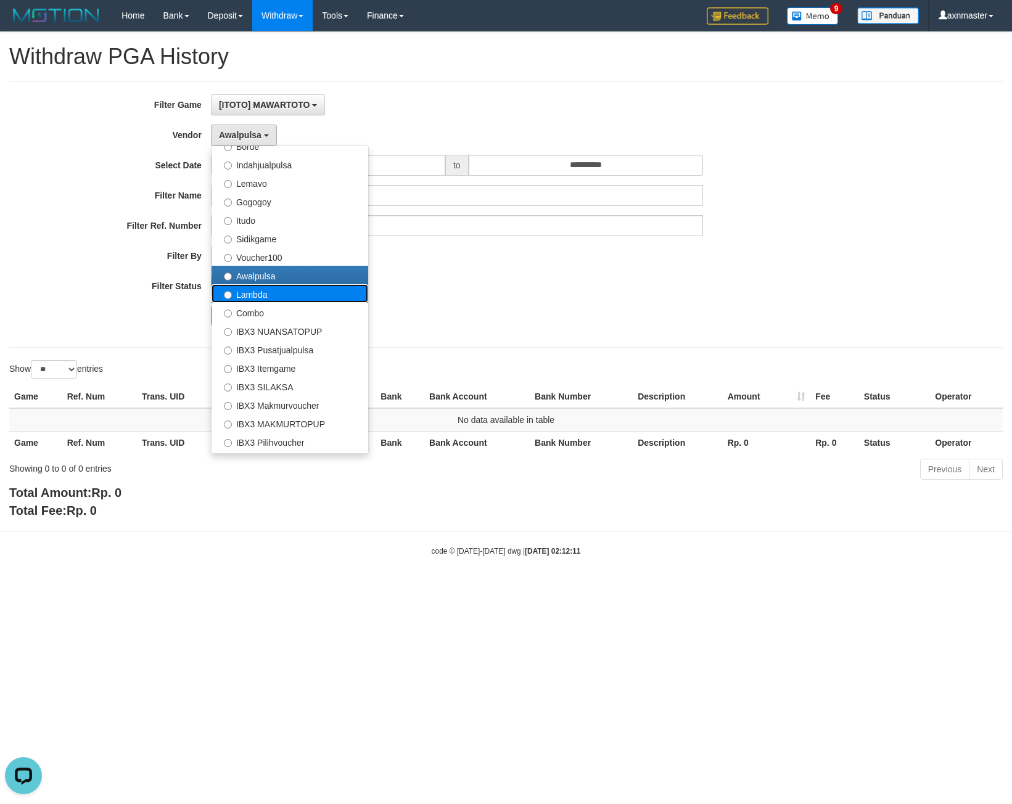
click at [256, 289] on label "Lambda" at bounding box center [290, 293] width 157 height 19
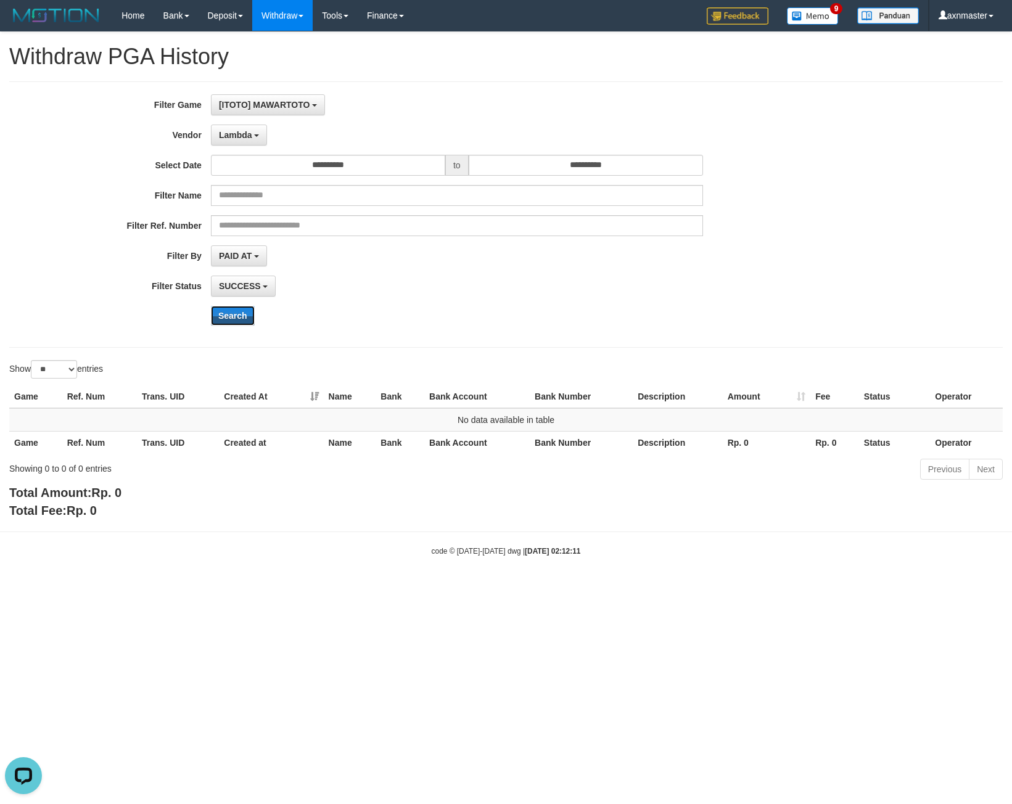
drag, startPoint x: 235, startPoint y: 313, endPoint x: 237, endPoint y: 305, distance: 8.2
click at [234, 313] on button "Search" at bounding box center [233, 316] width 44 height 20
click at [247, 125] on button "Lambda" at bounding box center [239, 135] width 57 height 21
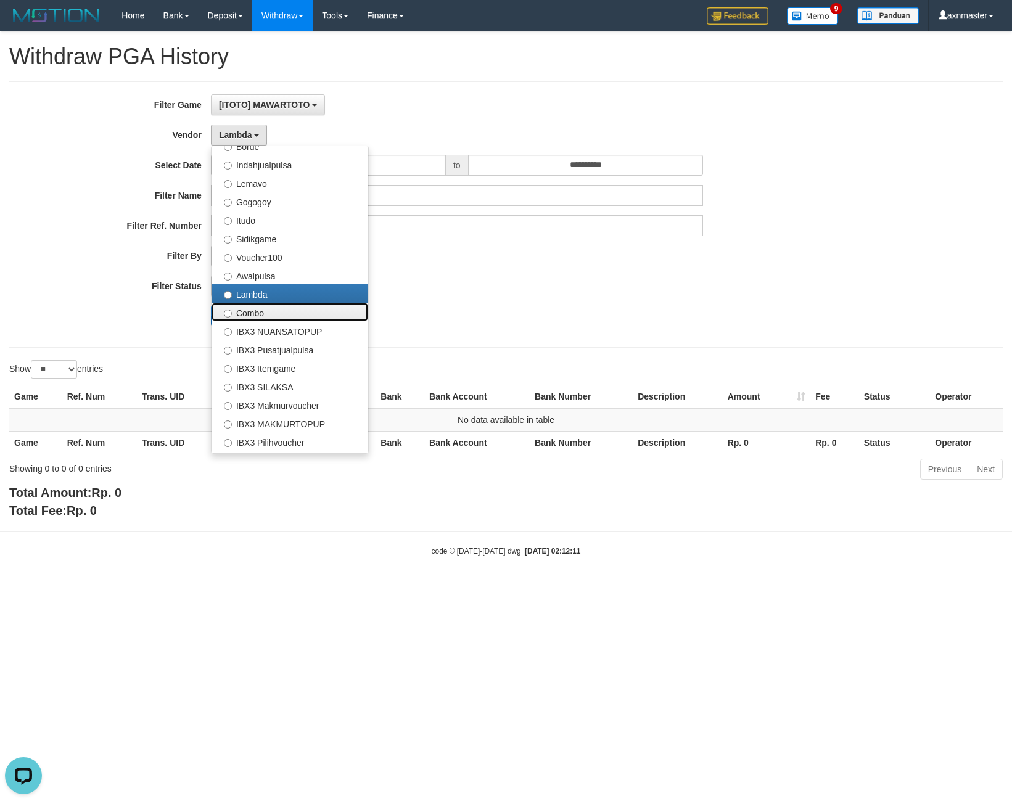
click at [255, 313] on label "Combo" at bounding box center [290, 312] width 157 height 19
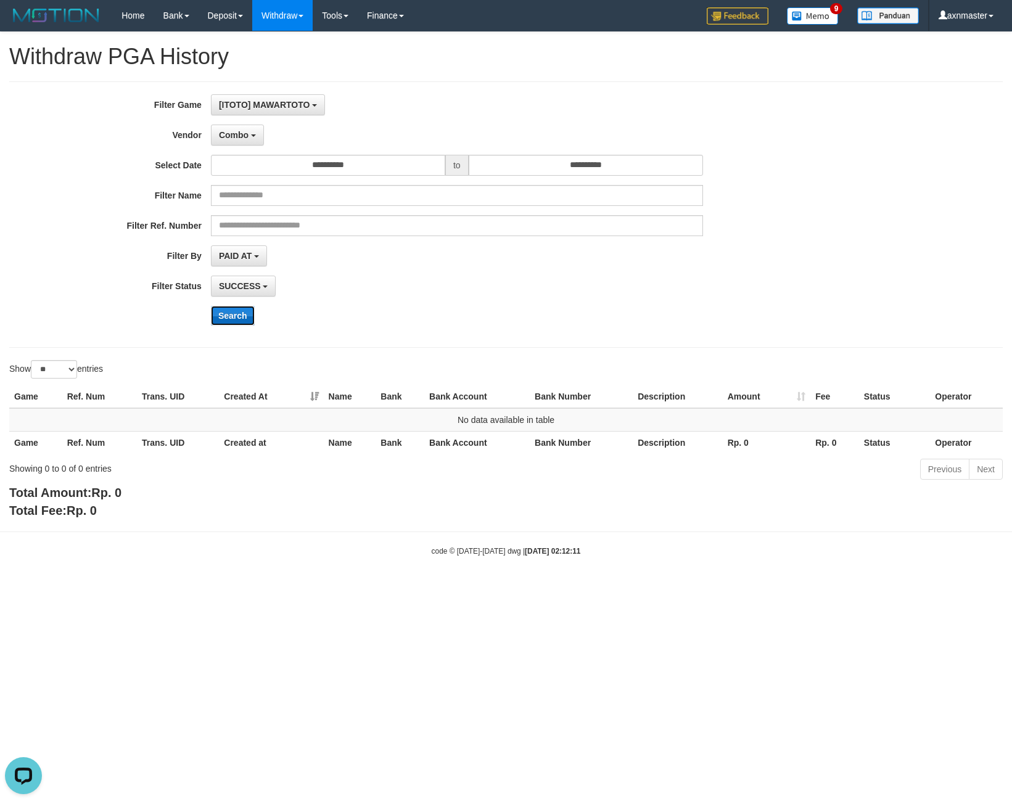
click at [229, 310] on button "Search" at bounding box center [233, 316] width 44 height 20
click at [234, 316] on button "Search" at bounding box center [233, 316] width 44 height 20
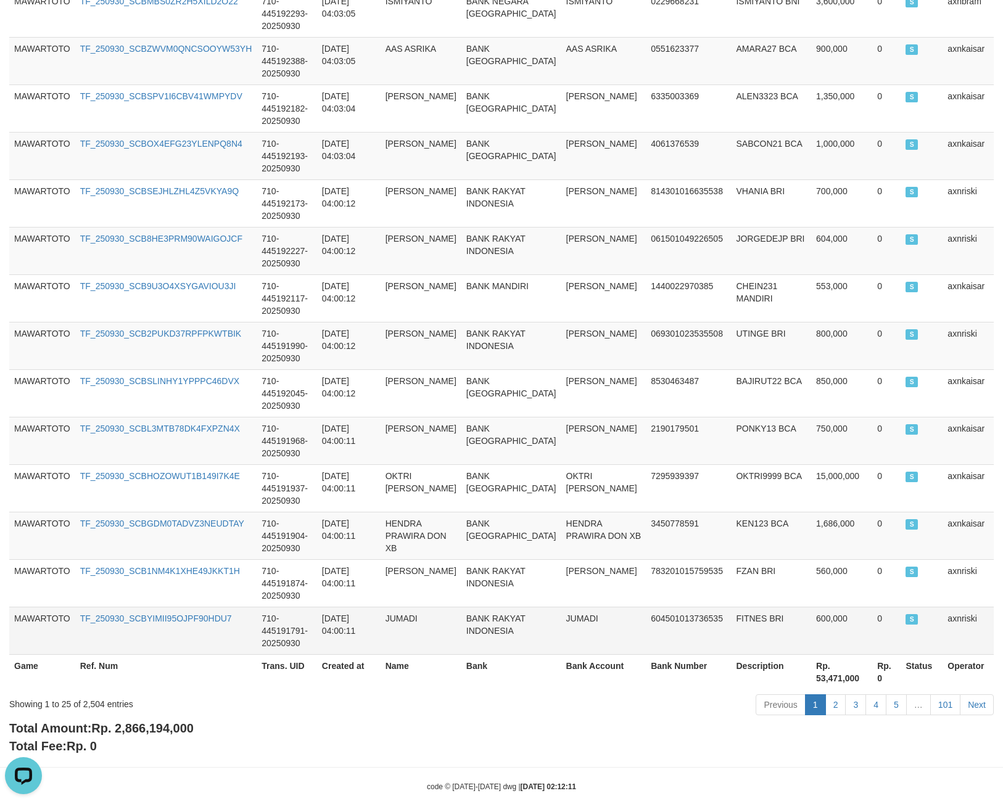
scroll to position [960, 0]
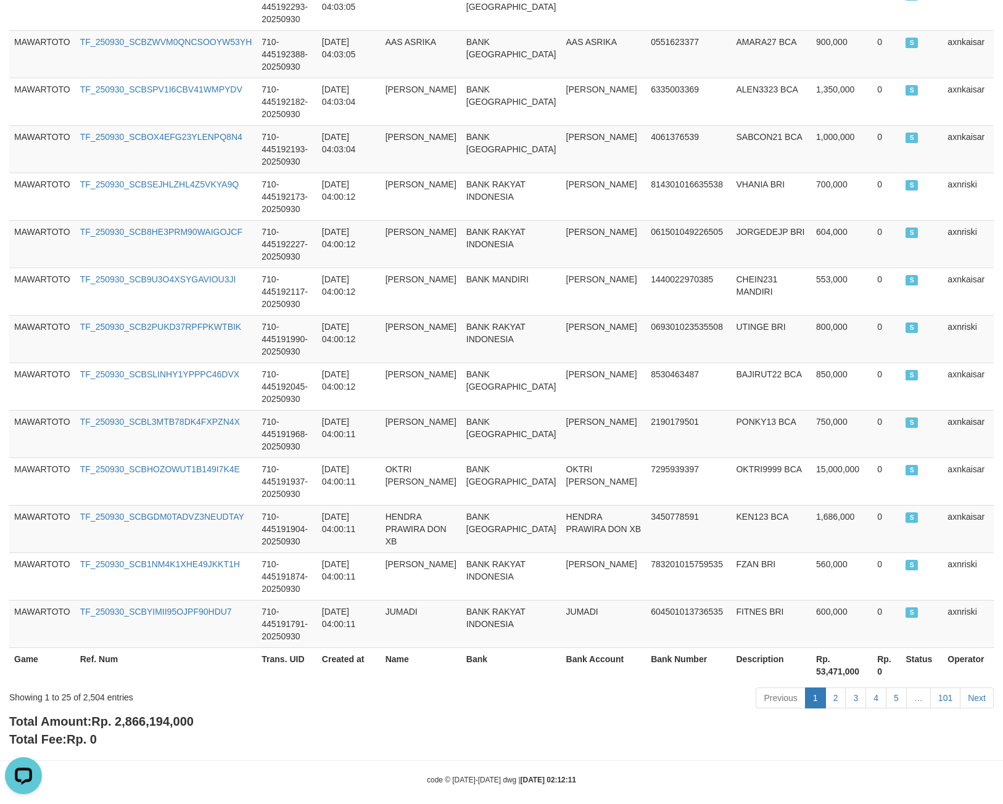
click at [125, 715] on span "Rp. 2,866,194,000" at bounding box center [142, 722] width 102 height 14
click at [126, 715] on span "Rp. 2,866,194,000" at bounding box center [142, 722] width 102 height 14
click at [97, 687] on div "Showing 1 to 25 of 2,504 entries" at bounding box center [209, 695] width 400 height 17
click at [94, 687] on div "Showing 1 to 25 of 2,504 entries" at bounding box center [209, 695] width 400 height 17
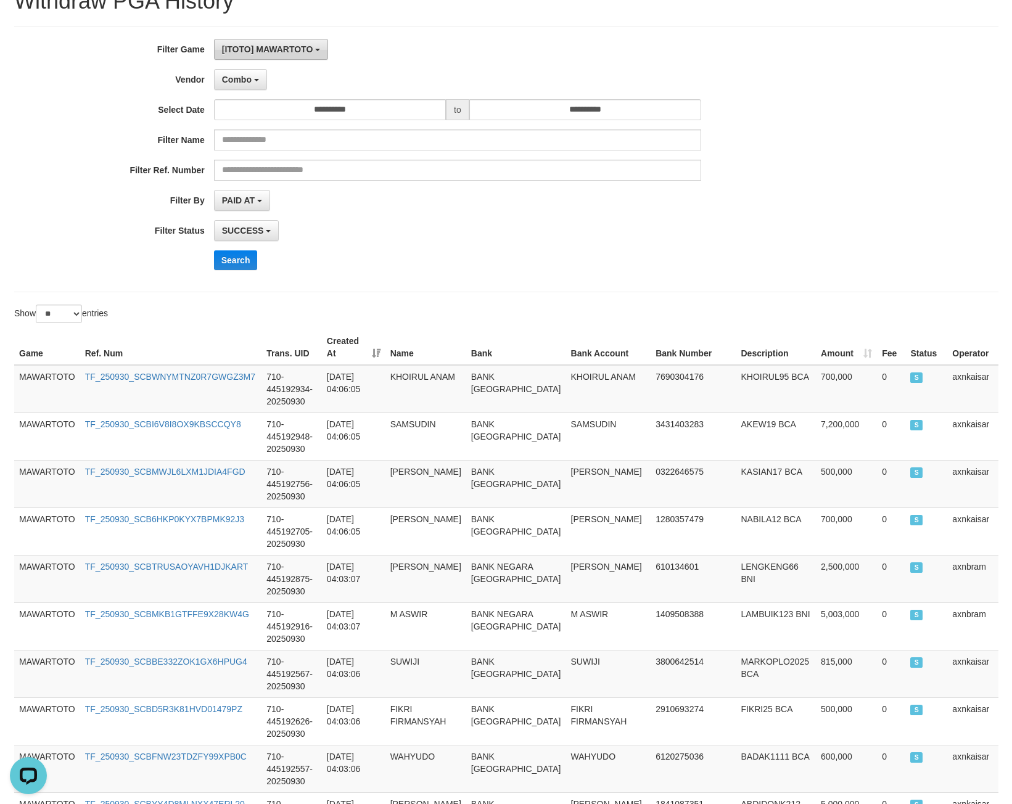
scroll to position [0, 0]
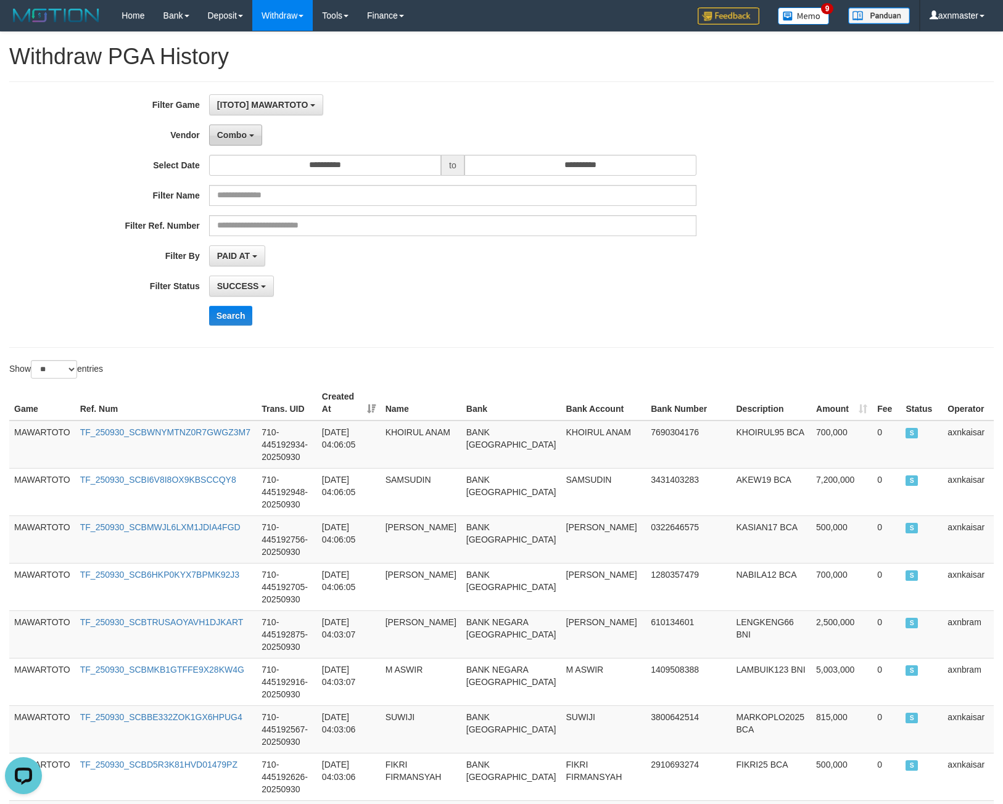
drag, startPoint x: 249, startPoint y: 133, endPoint x: 249, endPoint y: 142, distance: 8.6
click at [249, 133] on button "Combo" at bounding box center [235, 135] width 53 height 21
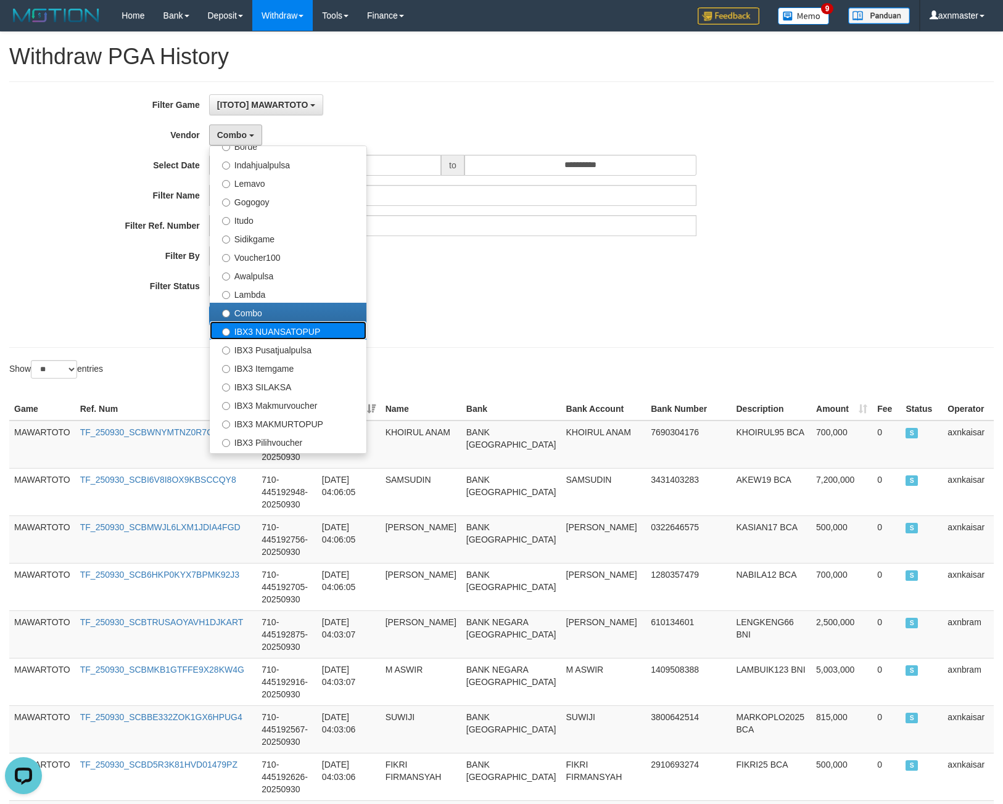
click at [250, 334] on label "IBX3 NUANSATOPUP" at bounding box center [288, 330] width 157 height 19
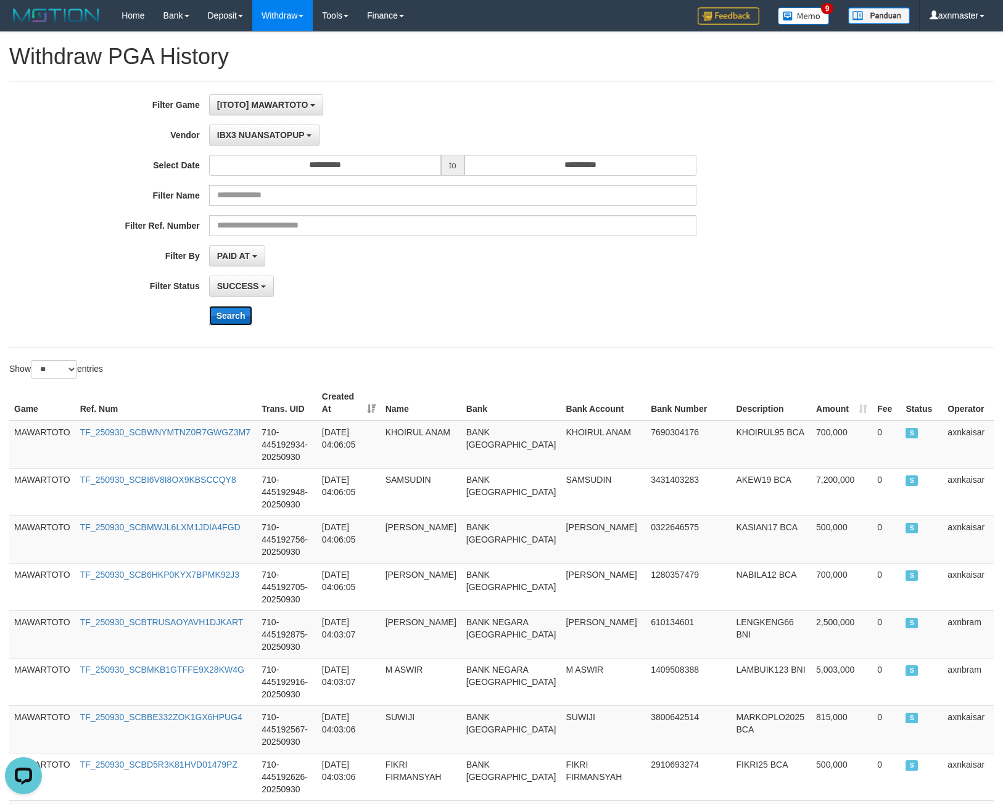
click at [234, 324] on button "Search" at bounding box center [231, 316] width 44 height 20
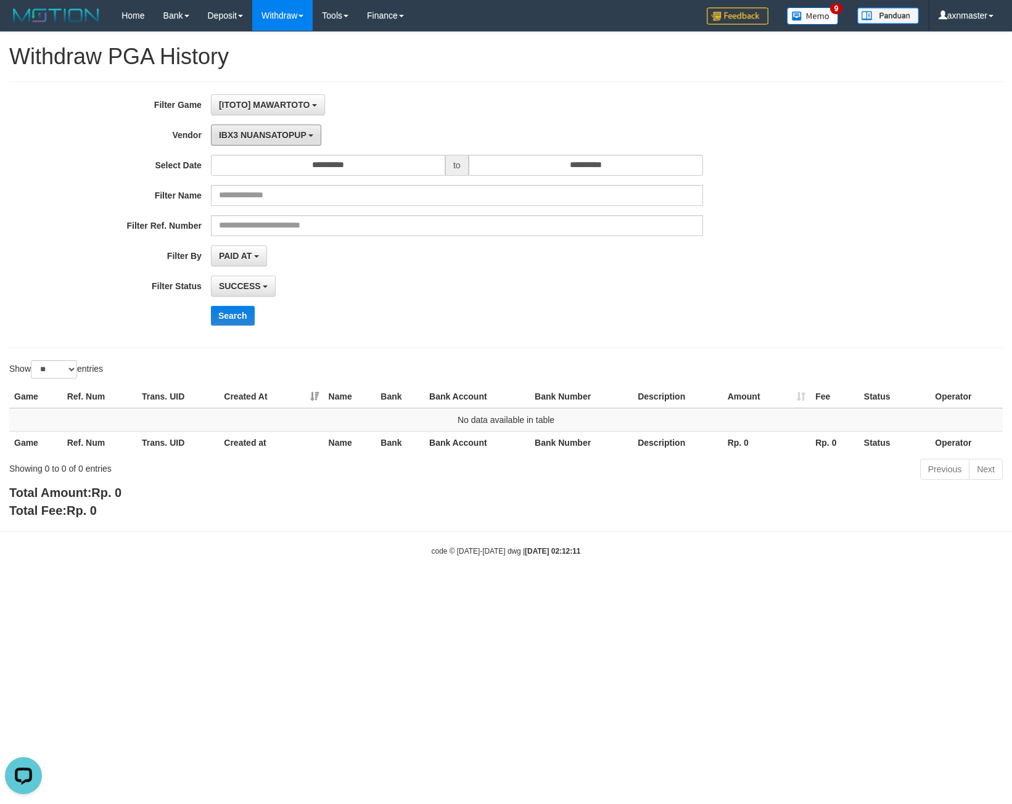
drag, startPoint x: 269, startPoint y: 129, endPoint x: 279, endPoint y: 147, distance: 21.3
click at [269, 129] on button "IBX3 NUANSATOPUP" at bounding box center [266, 135] width 110 height 21
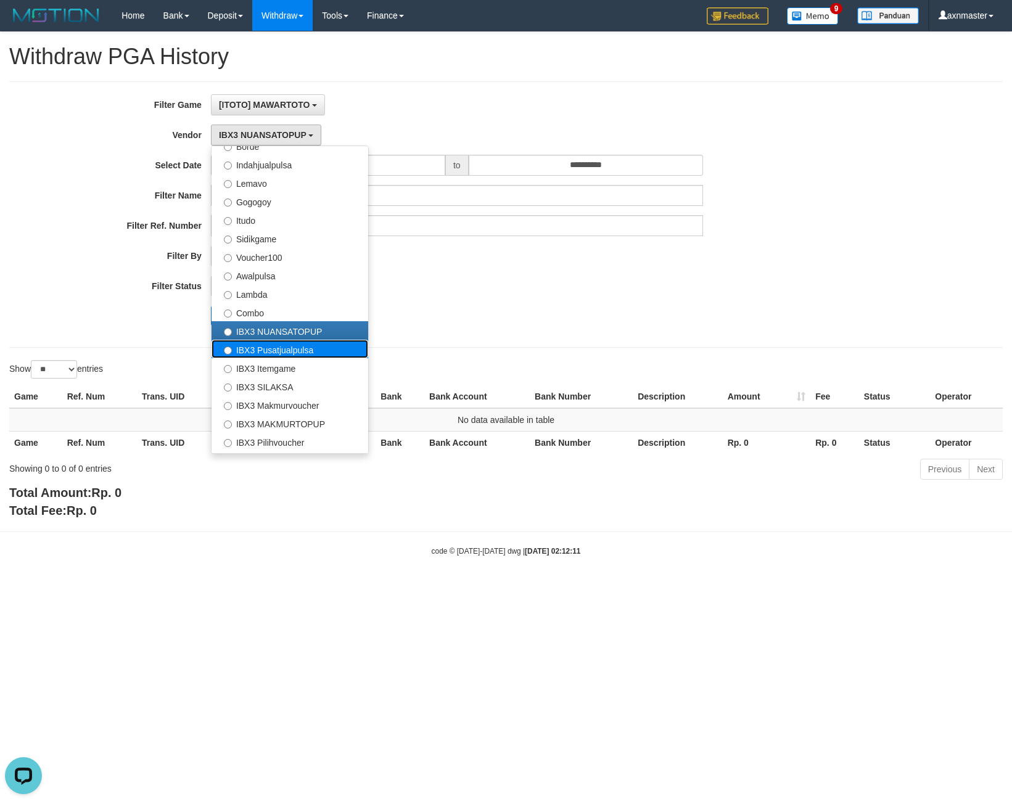
click at [270, 350] on label "IBX3 Pusatjualpulsa" at bounding box center [290, 349] width 157 height 19
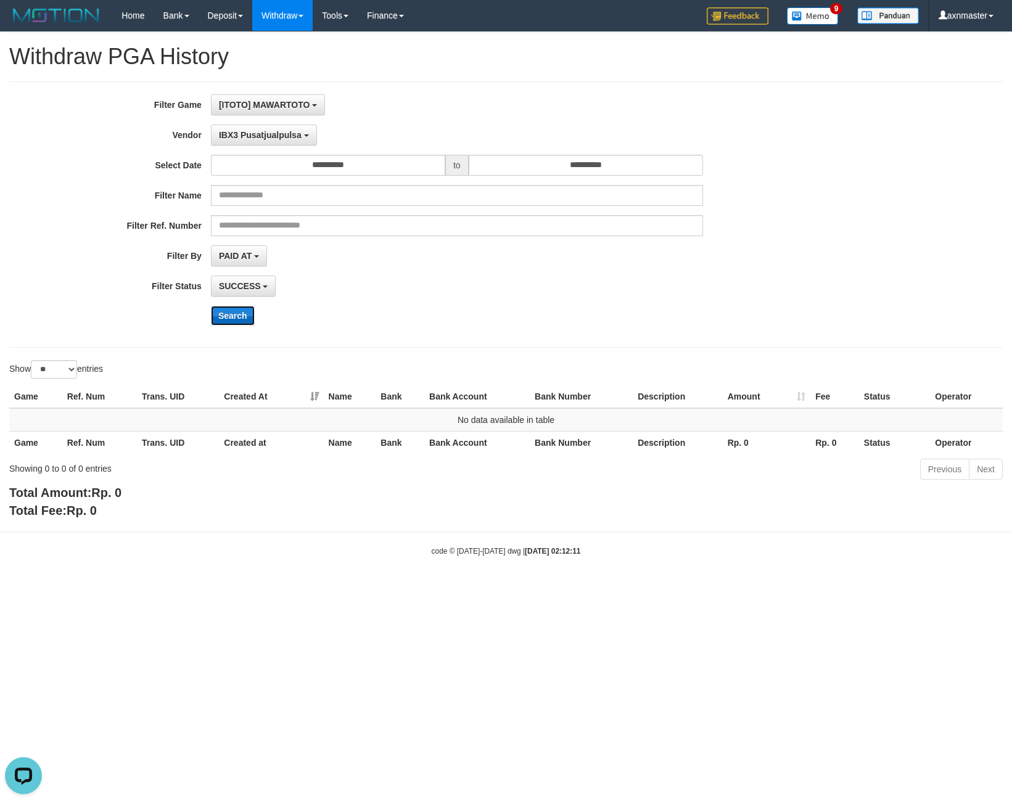
click at [240, 313] on button "Search" at bounding box center [233, 316] width 44 height 20
drag, startPoint x: 245, startPoint y: 126, endPoint x: 245, endPoint y: 140, distance: 13.6
click at [245, 131] on button "IBX3 Pusatjualpulsa" at bounding box center [264, 135] width 106 height 21
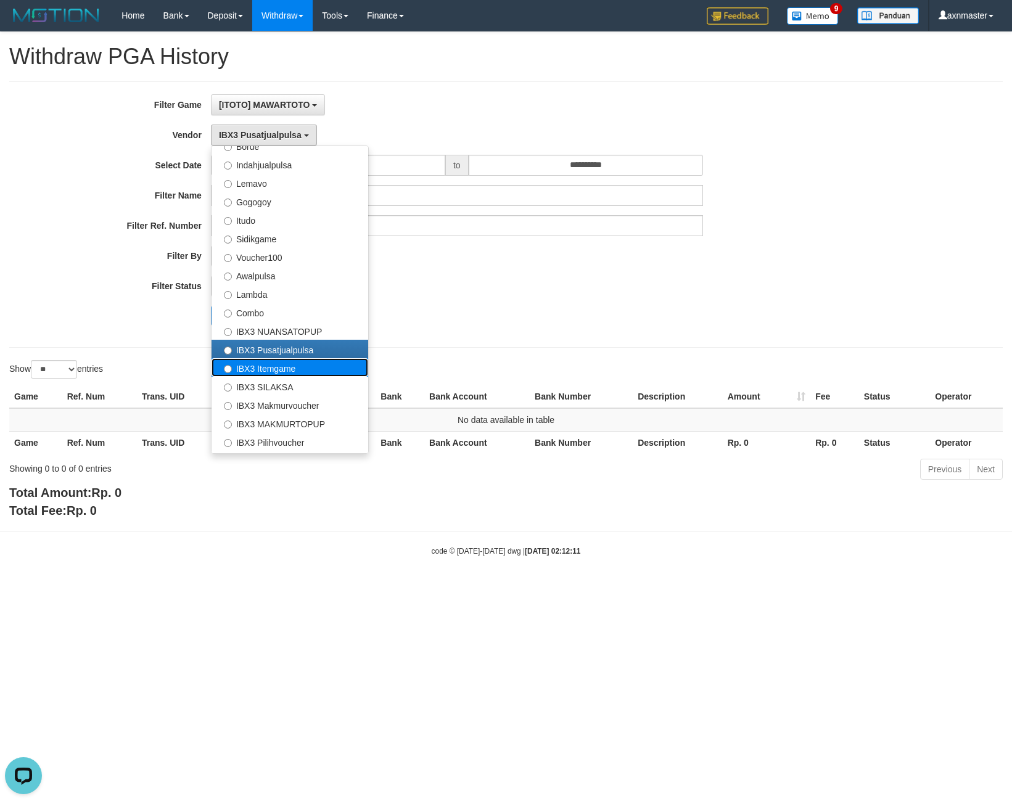
click at [262, 365] on label "IBX3 Itemgame" at bounding box center [290, 367] width 157 height 19
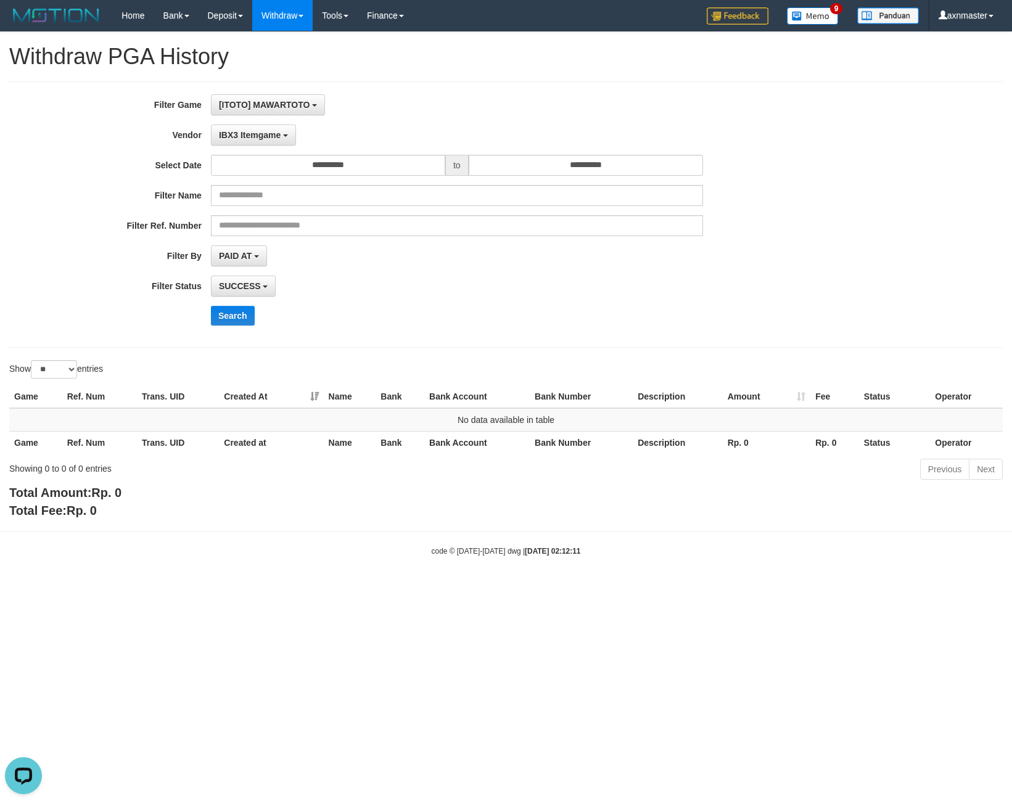
click at [242, 329] on div "**********" at bounding box center [422, 214] width 844 height 241
click at [241, 316] on button "Search" at bounding box center [233, 316] width 44 height 20
drag, startPoint x: 270, startPoint y: 133, endPoint x: 241, endPoint y: 192, distance: 65.9
click at [269, 133] on span "IBX3 Itemgame" at bounding box center [250, 135] width 62 height 10
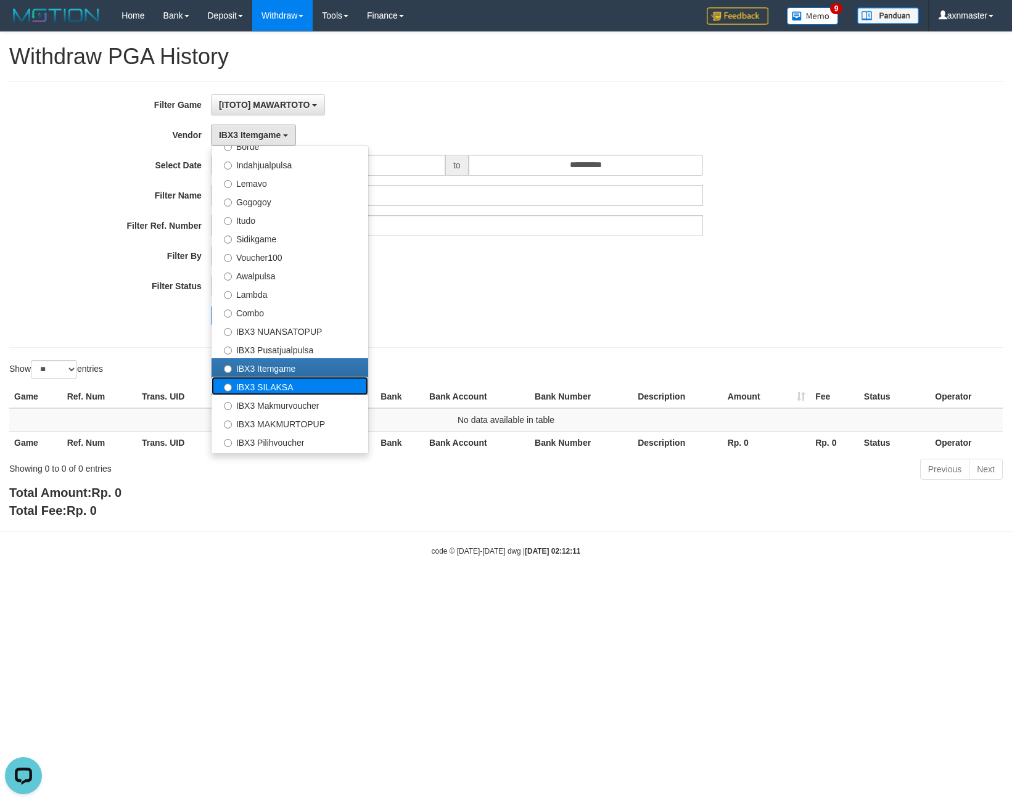
click at [254, 388] on label "IBX3 SILAKSA" at bounding box center [290, 386] width 157 height 19
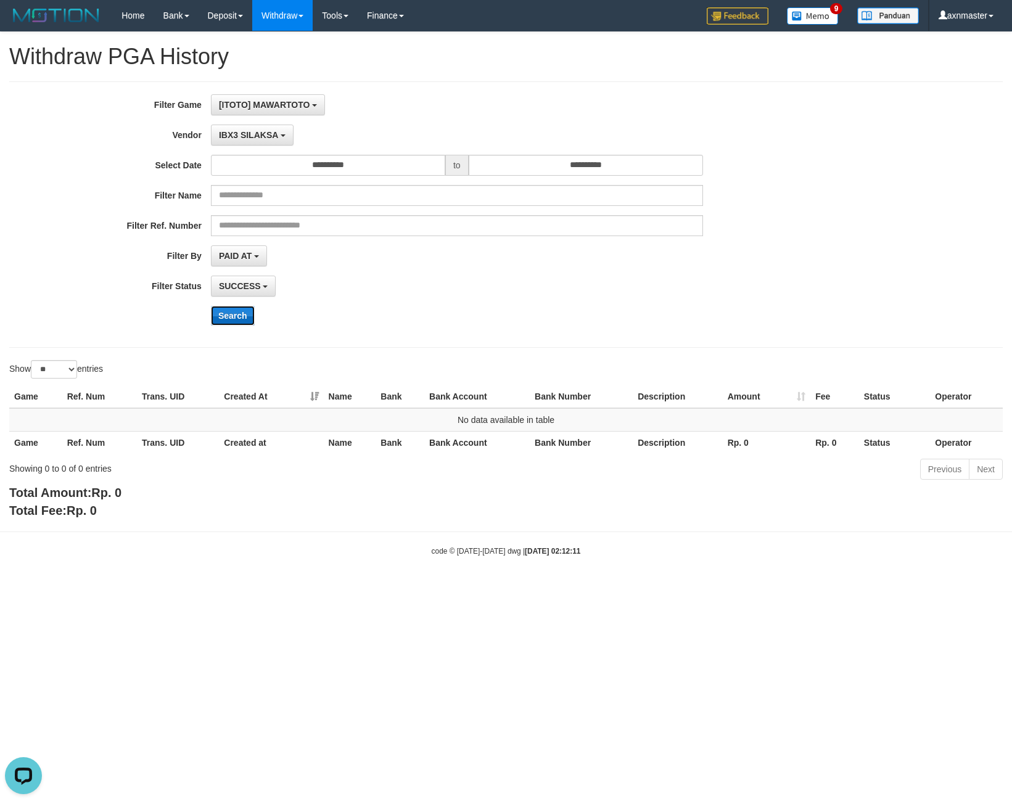
click at [242, 314] on button "Search" at bounding box center [233, 316] width 44 height 20
click at [265, 136] on span "IBX3 SILAKSA" at bounding box center [248, 135] width 59 height 10
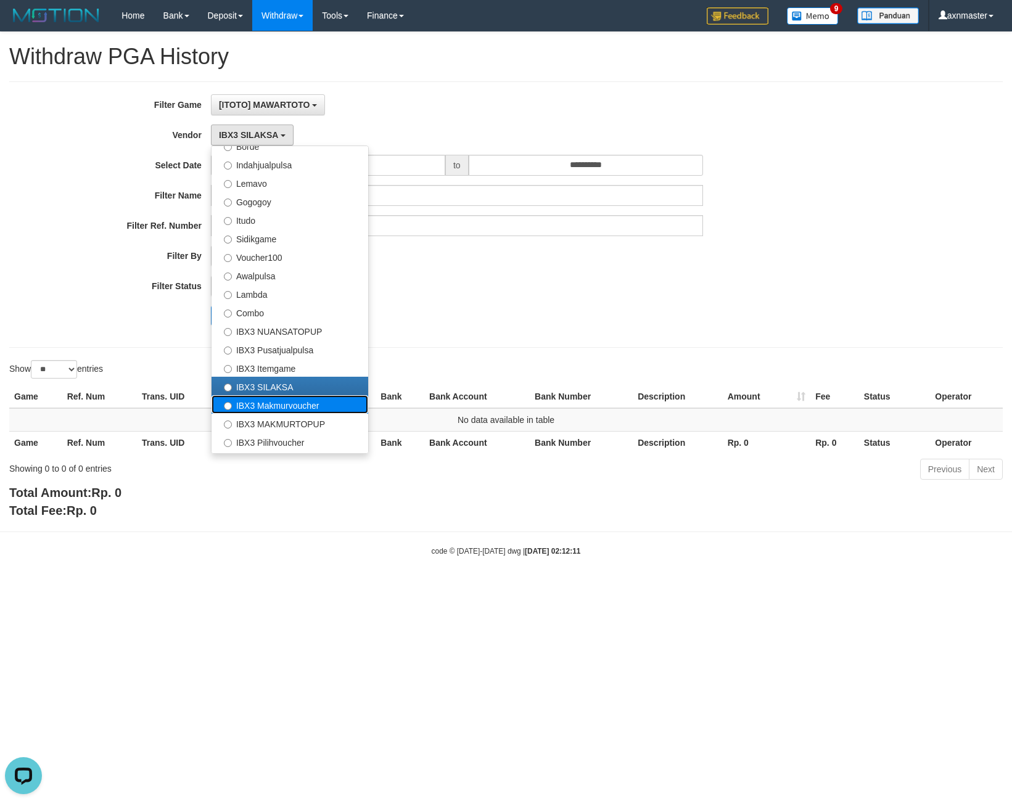
click at [280, 410] on label "IBX3 Makmurvoucher" at bounding box center [290, 404] width 157 height 19
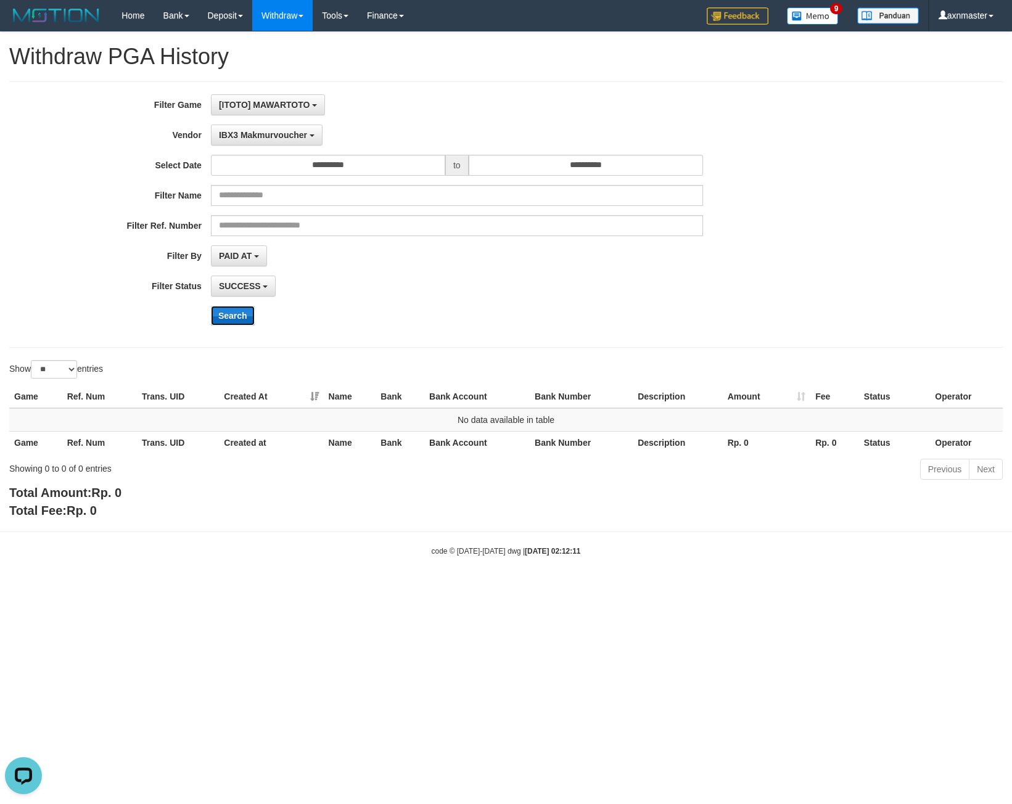
click at [236, 319] on button "Search" at bounding box center [233, 316] width 44 height 20
click at [231, 324] on button "Search" at bounding box center [233, 316] width 44 height 20
drag, startPoint x: 284, startPoint y: 135, endPoint x: 279, endPoint y: 148, distance: 13.7
click at [283, 136] on span "IBX3 Makmurvoucher" at bounding box center [263, 135] width 88 height 10
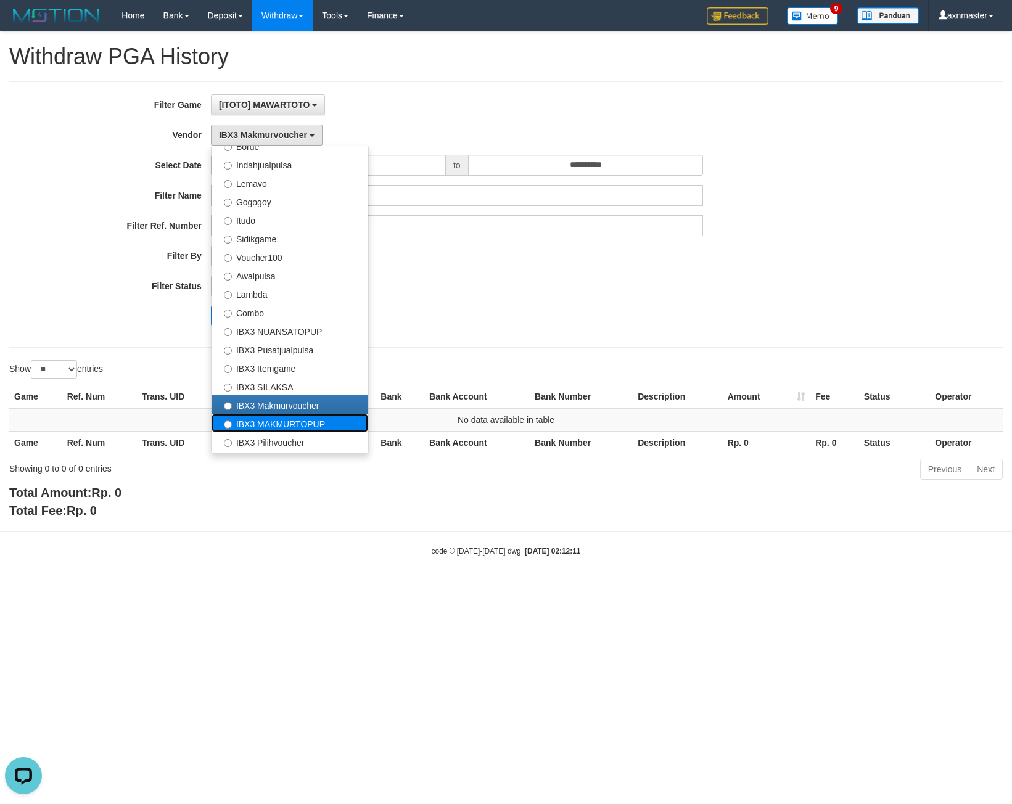
click at [289, 422] on label "IBX3 MAKMURTOPUP" at bounding box center [290, 423] width 157 height 19
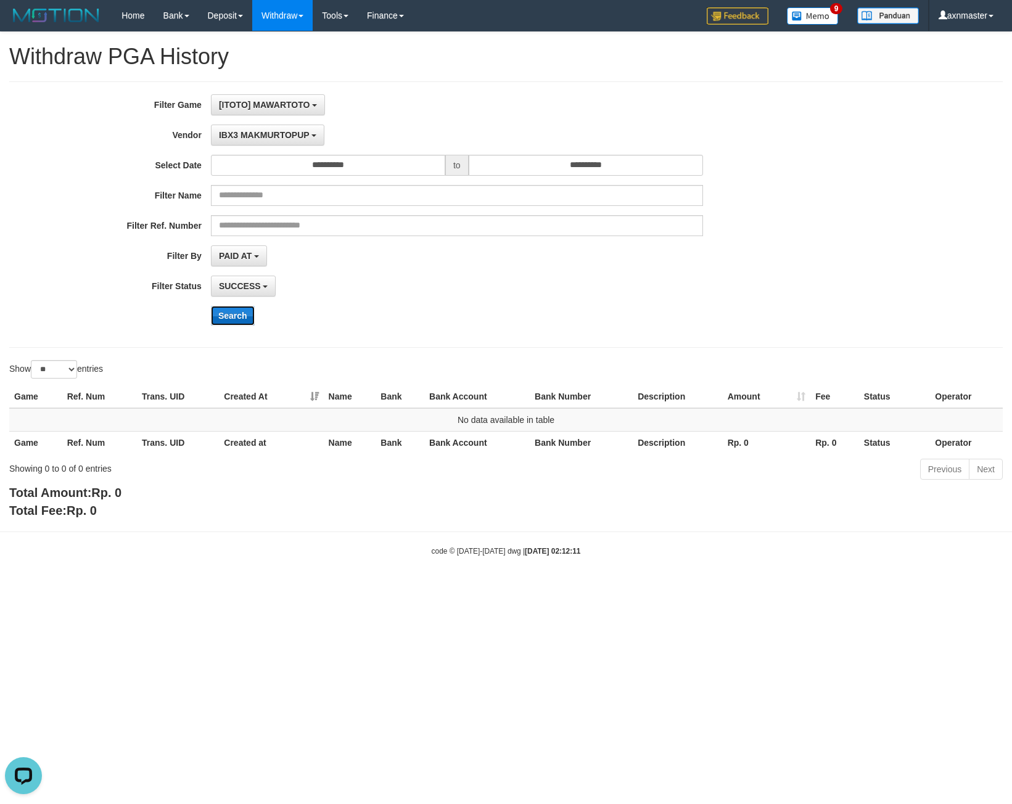
click at [241, 319] on button "Search" at bounding box center [233, 316] width 44 height 20
click at [229, 321] on button "Search" at bounding box center [233, 316] width 44 height 20
click at [239, 130] on span "IBX3 MAKMURTOPUP" at bounding box center [264, 135] width 91 height 10
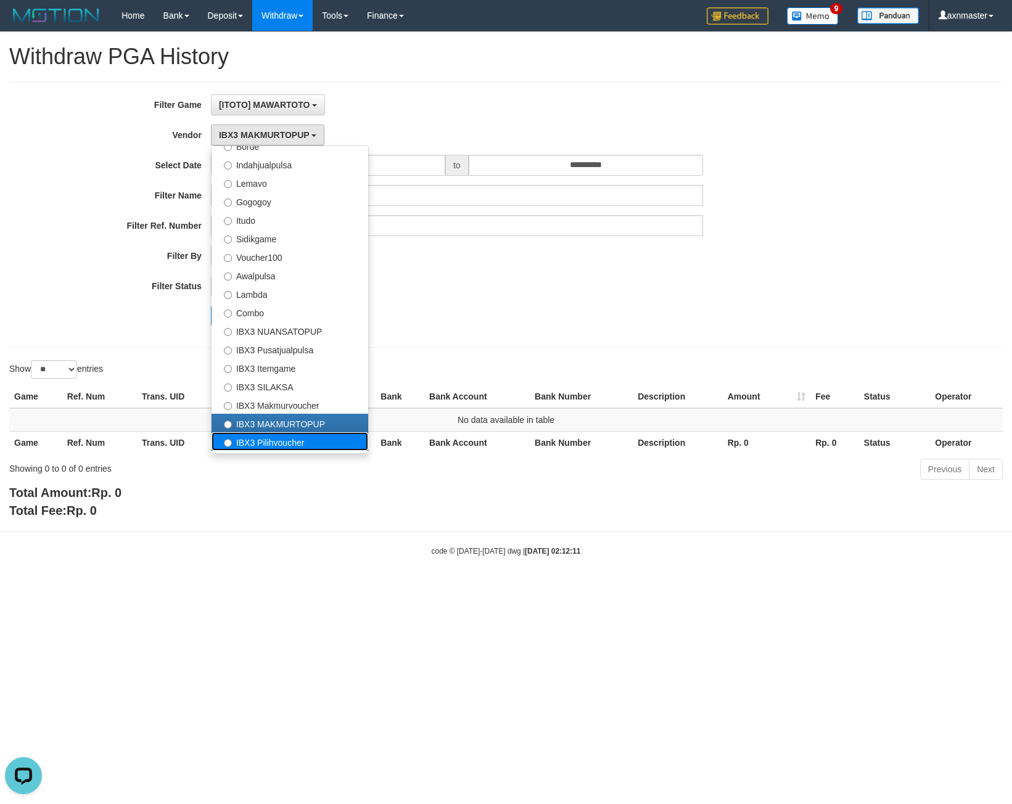
click at [254, 444] on label "IBX3 Pilihvoucher" at bounding box center [290, 441] width 157 height 19
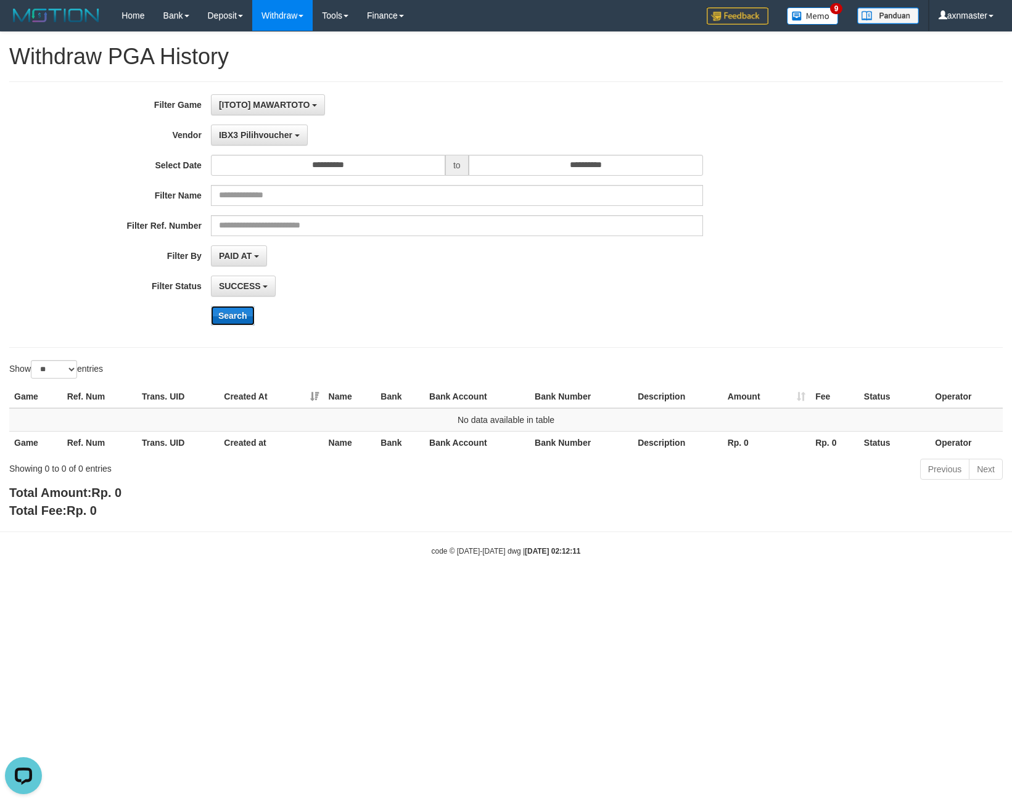
click at [231, 321] on button "Search" at bounding box center [233, 316] width 44 height 20
click at [253, 315] on button "Search" at bounding box center [233, 316] width 44 height 20
click at [278, 135] on span "IBX3 Pilihvoucher" at bounding box center [255, 135] width 73 height 10
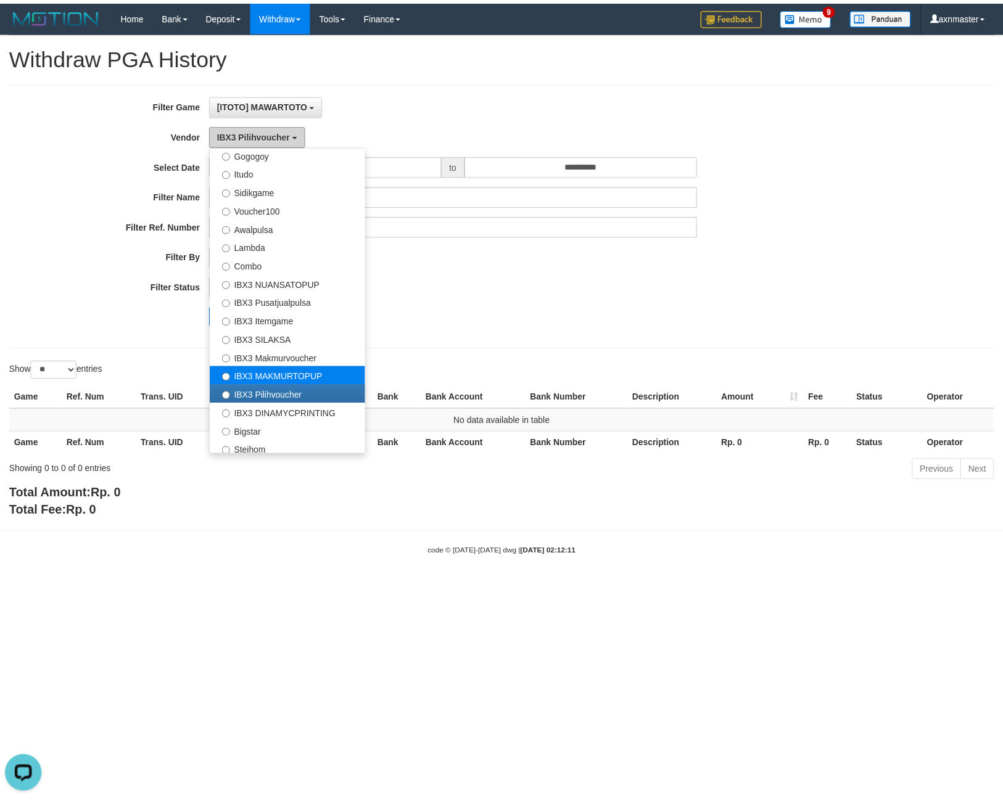
scroll to position [460, 0]
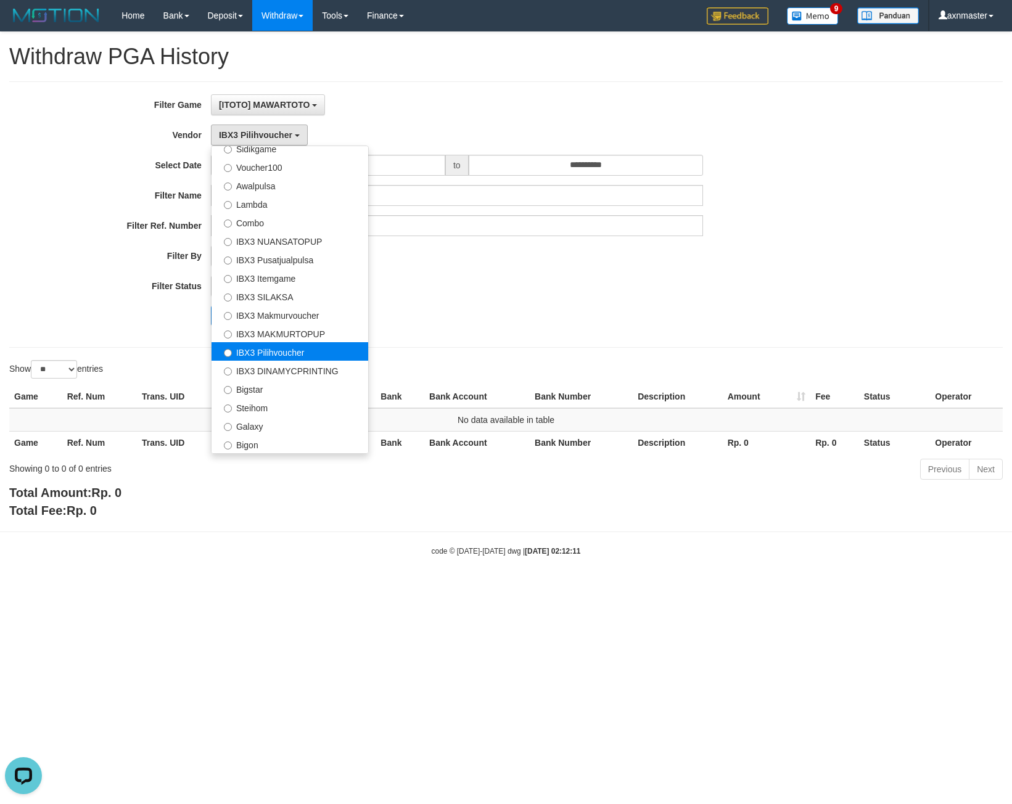
click at [299, 358] on label "IBX3 Pilihvoucher" at bounding box center [290, 351] width 157 height 19
click at [292, 366] on label "IBX3 DINAMYCPRINTING" at bounding box center [290, 370] width 157 height 19
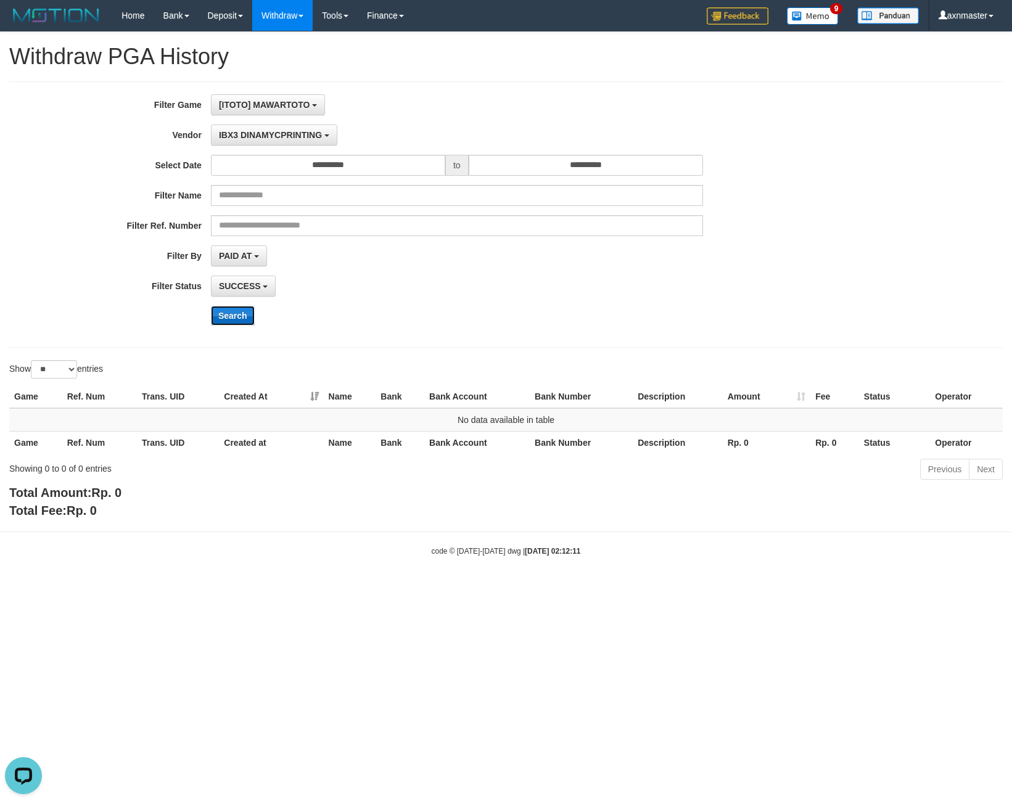
click at [231, 312] on button "Search" at bounding box center [233, 316] width 44 height 20
click at [258, 130] on span "IBX3 DINAMYCPRINTING" at bounding box center [270, 135] width 103 height 10
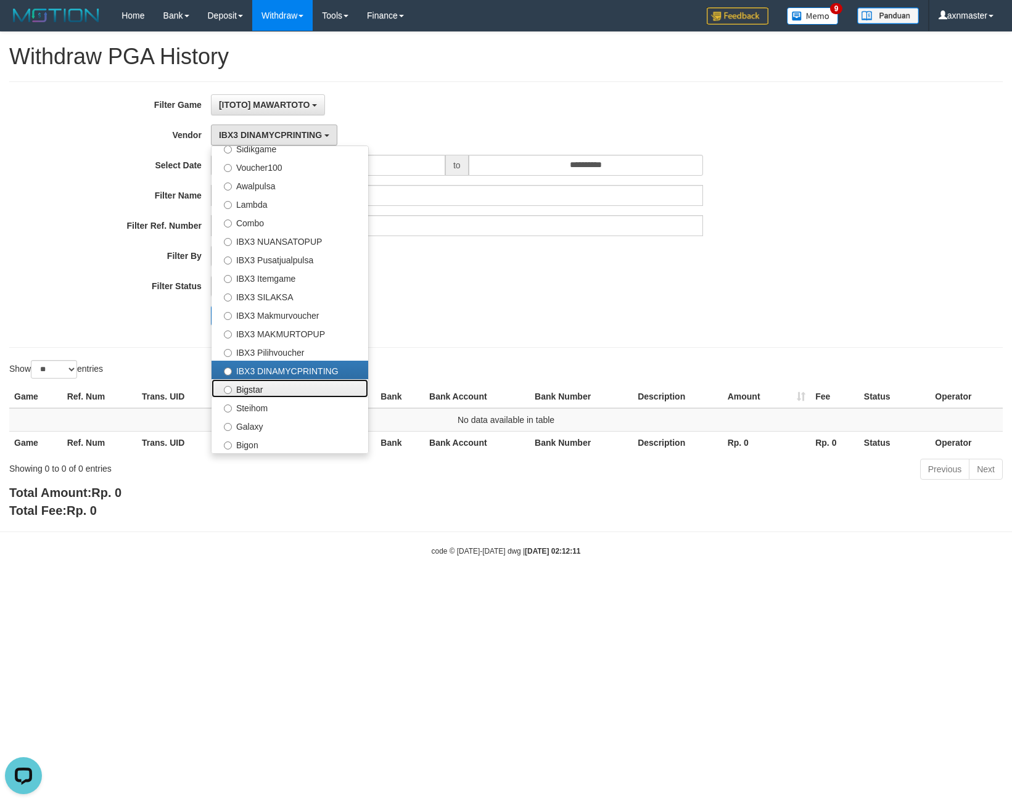
drag, startPoint x: 255, startPoint y: 394, endPoint x: 254, endPoint y: 366, distance: 27.8
click at [255, 391] on label "Bigstar" at bounding box center [290, 388] width 157 height 19
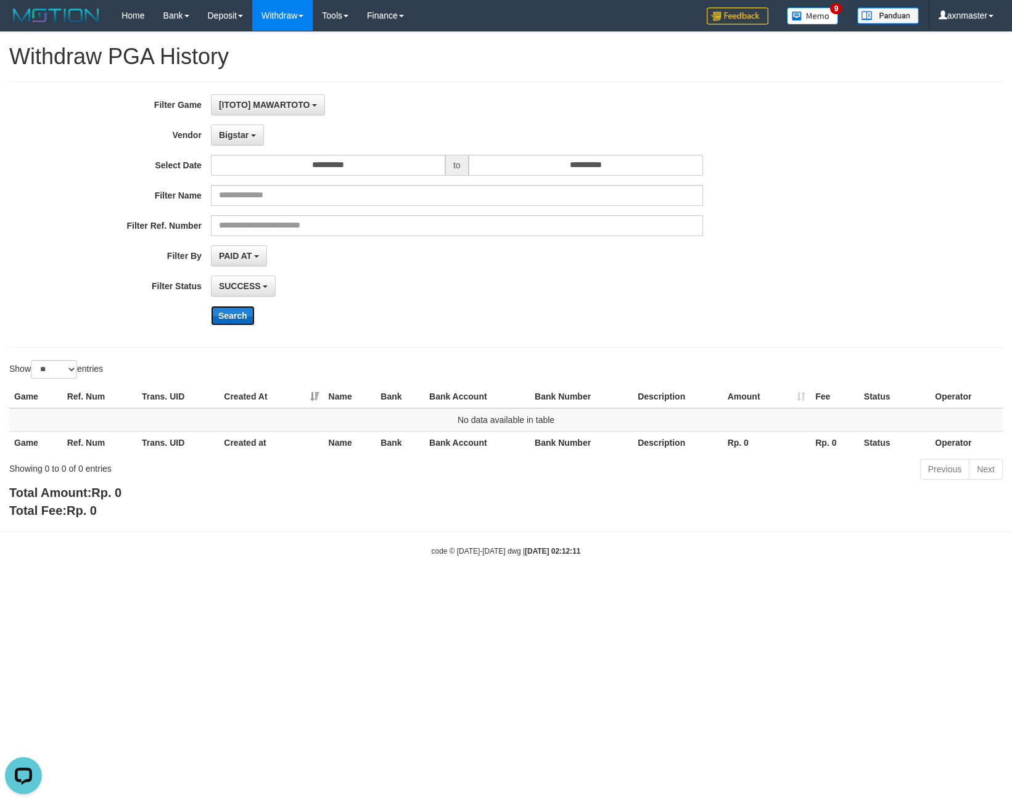
click at [240, 315] on button "Search" at bounding box center [233, 316] width 44 height 20
drag, startPoint x: 237, startPoint y: 134, endPoint x: 226, endPoint y: 156, distance: 24.8
click at [237, 134] on span "Bigstar" at bounding box center [234, 135] width 30 height 10
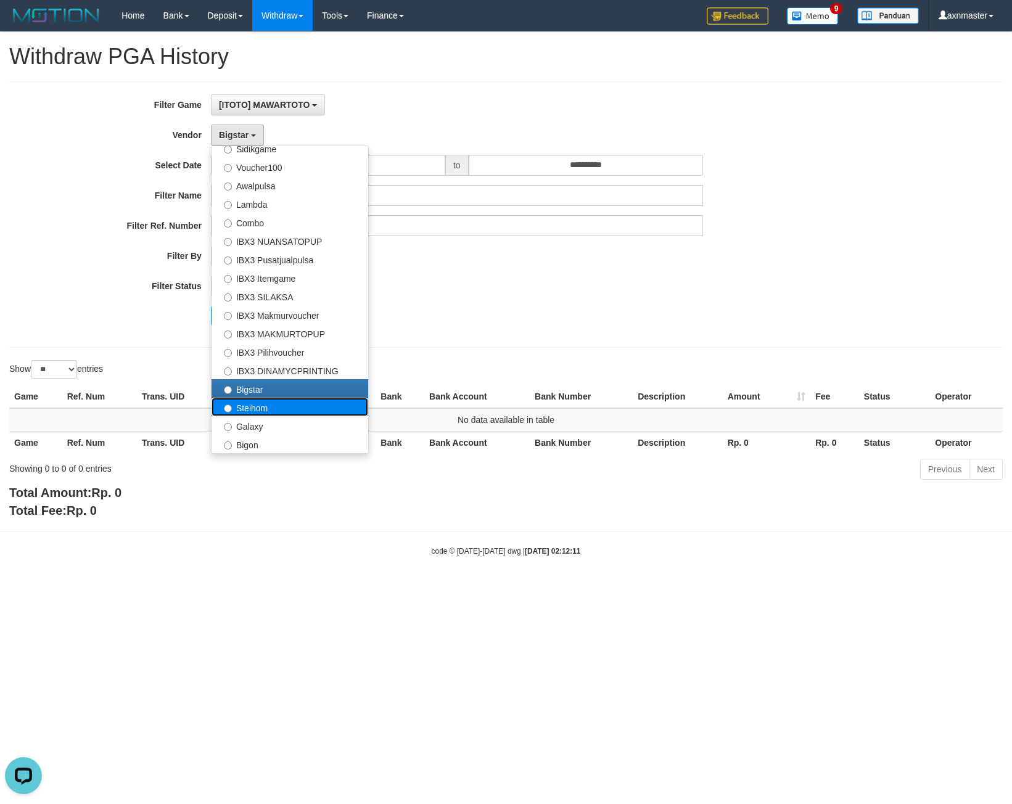
click at [241, 405] on label "Steihom" at bounding box center [290, 407] width 157 height 19
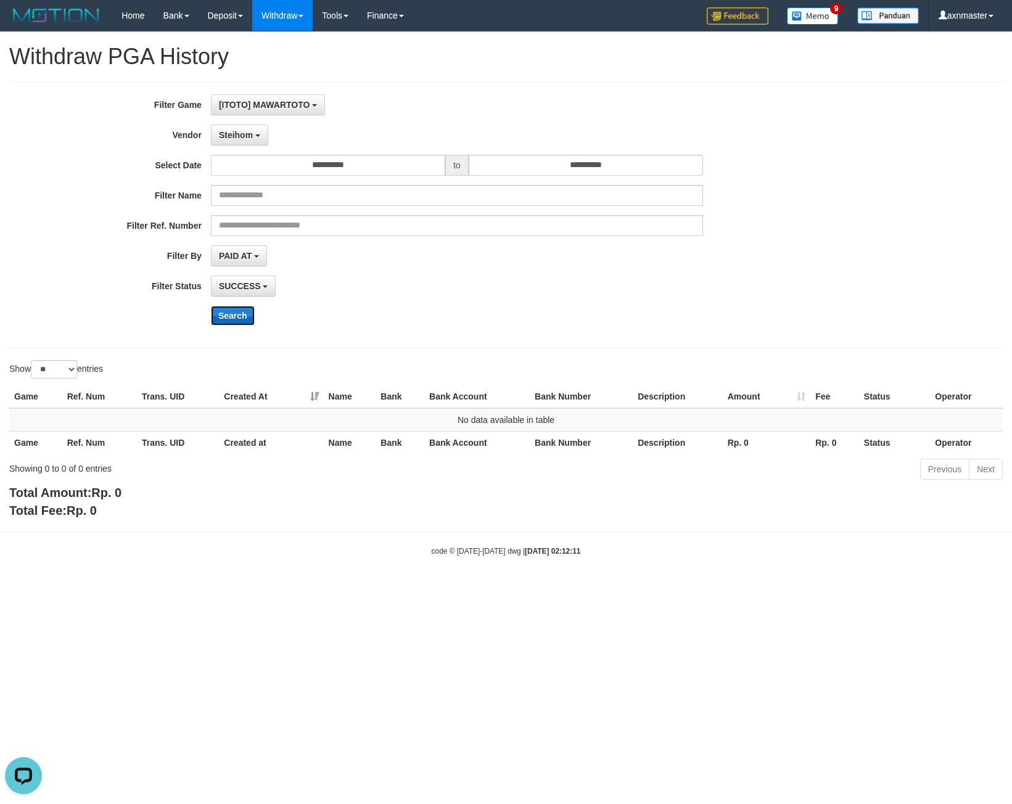
click at [238, 315] on button "Search" at bounding box center [233, 316] width 44 height 20
click at [240, 125] on button "Steihom" at bounding box center [239, 135] width 57 height 21
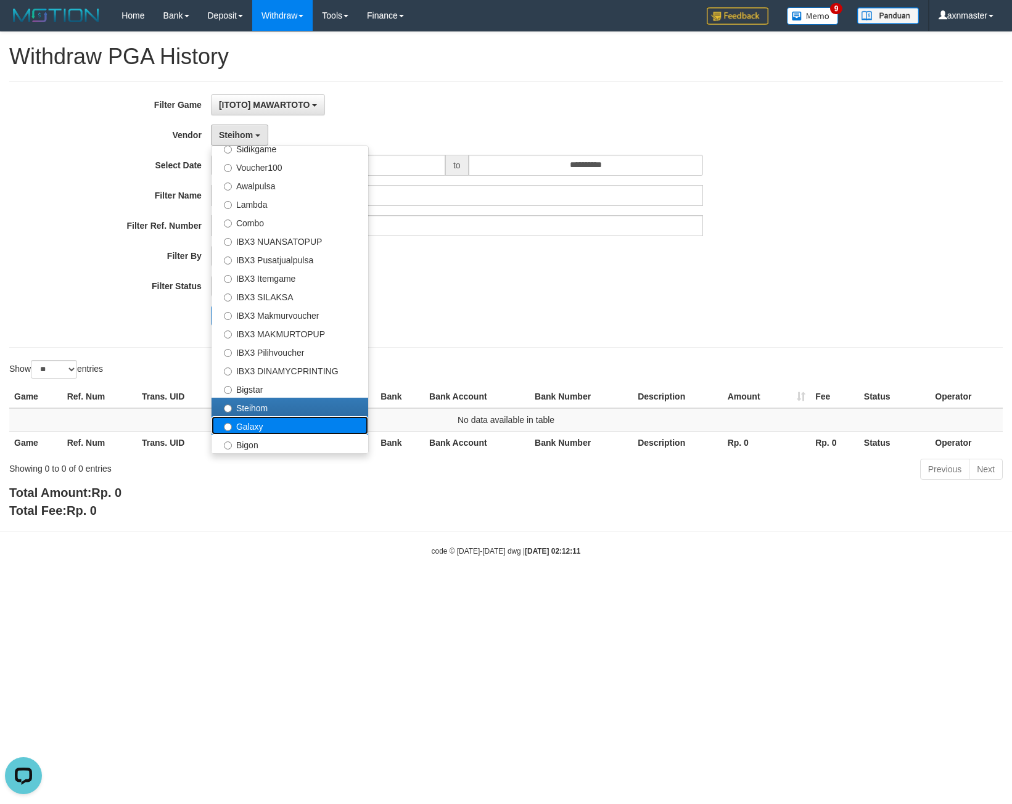
click at [252, 421] on label "Galaxy" at bounding box center [290, 425] width 157 height 19
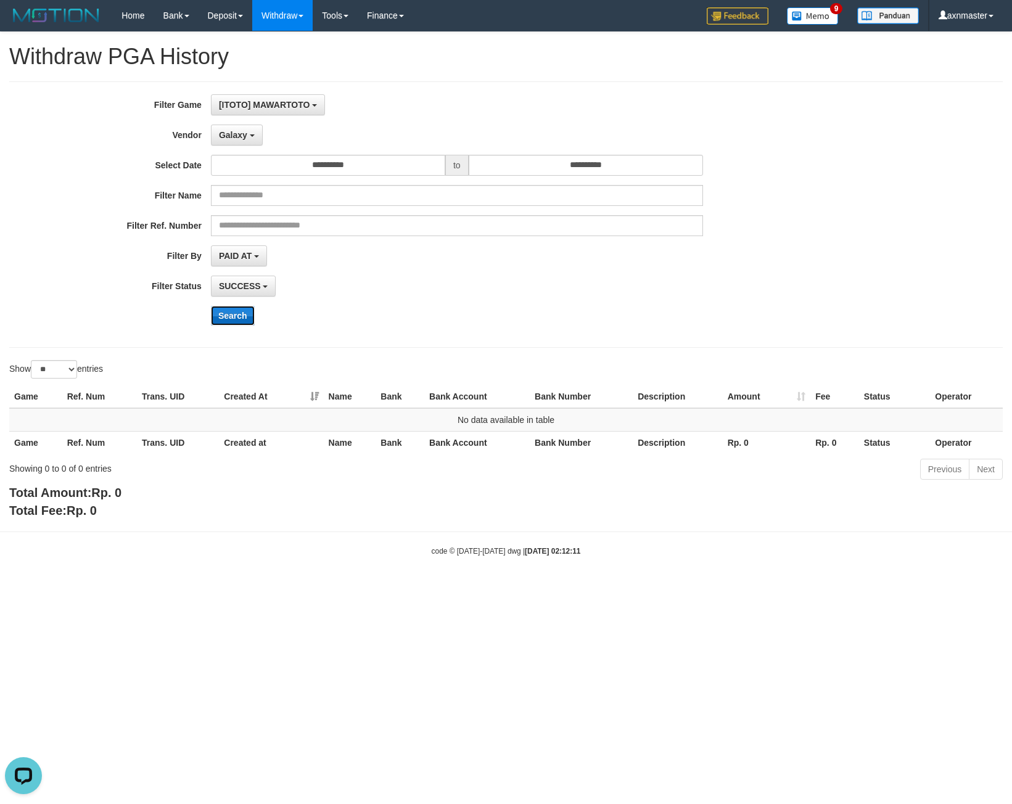
click at [236, 313] on button "Search" at bounding box center [233, 316] width 44 height 20
click at [250, 139] on button "Galaxy" at bounding box center [237, 135] width 52 height 21
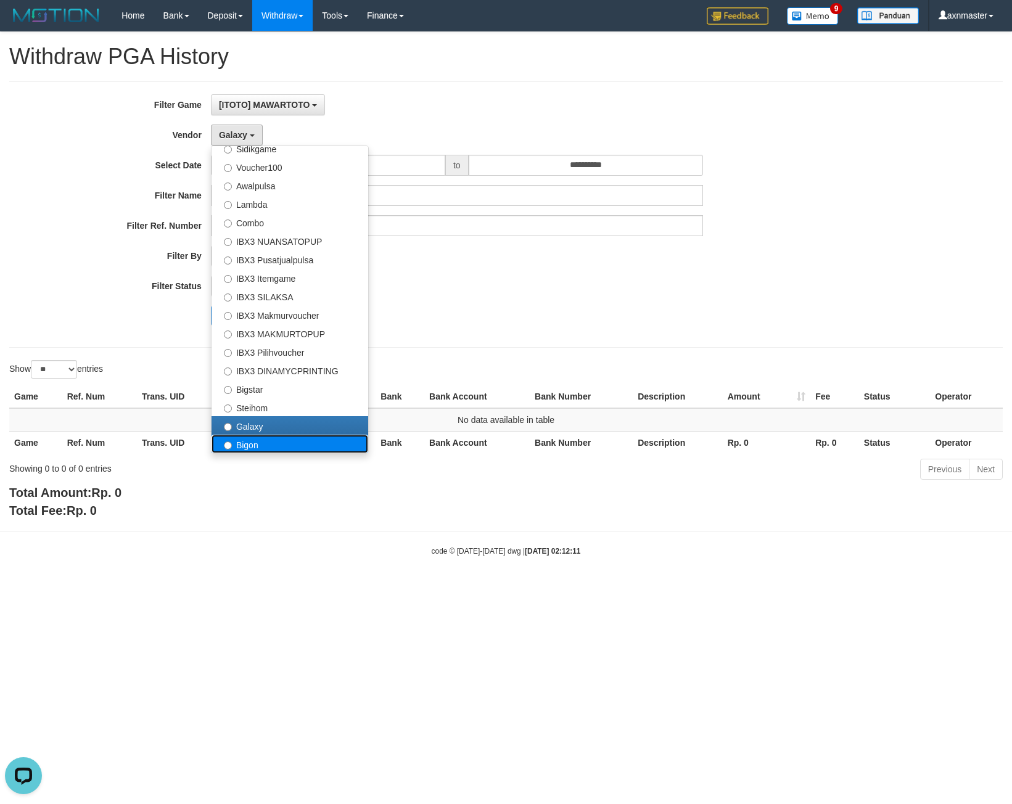
click at [266, 437] on label "Bigon" at bounding box center [290, 444] width 157 height 19
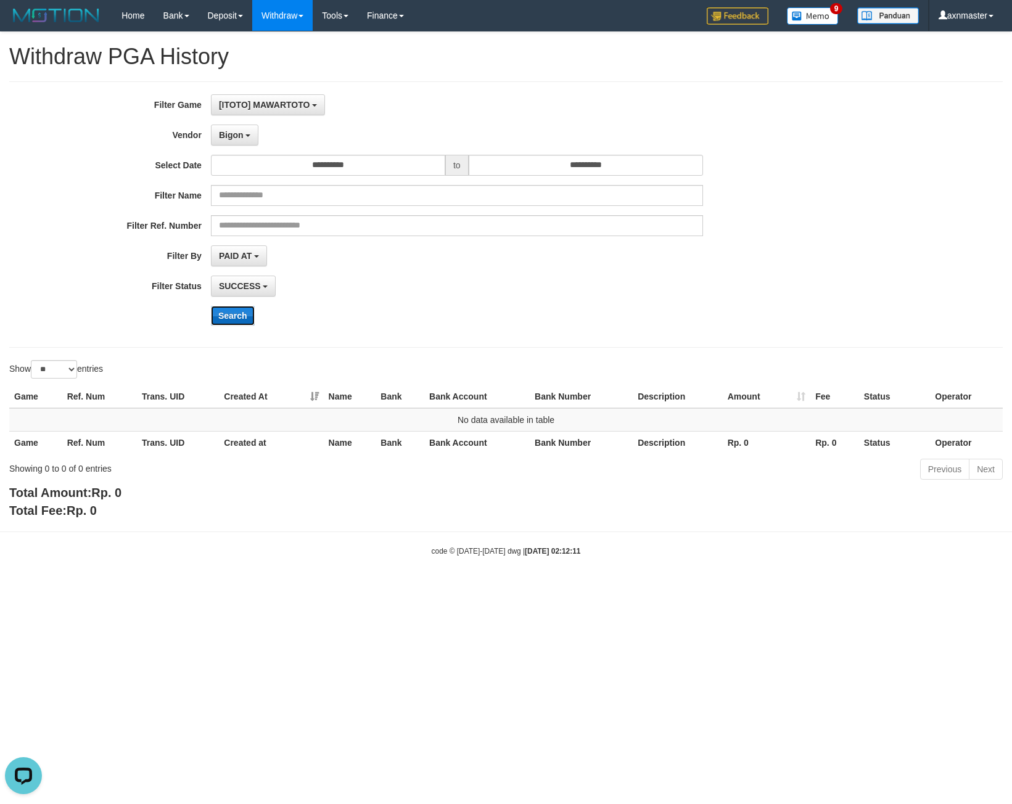
click at [238, 315] on button "Search" at bounding box center [233, 316] width 44 height 20
click at [245, 319] on button "Search" at bounding box center [233, 316] width 44 height 20
click at [250, 131] on button "Bigon" at bounding box center [235, 135] width 48 height 21
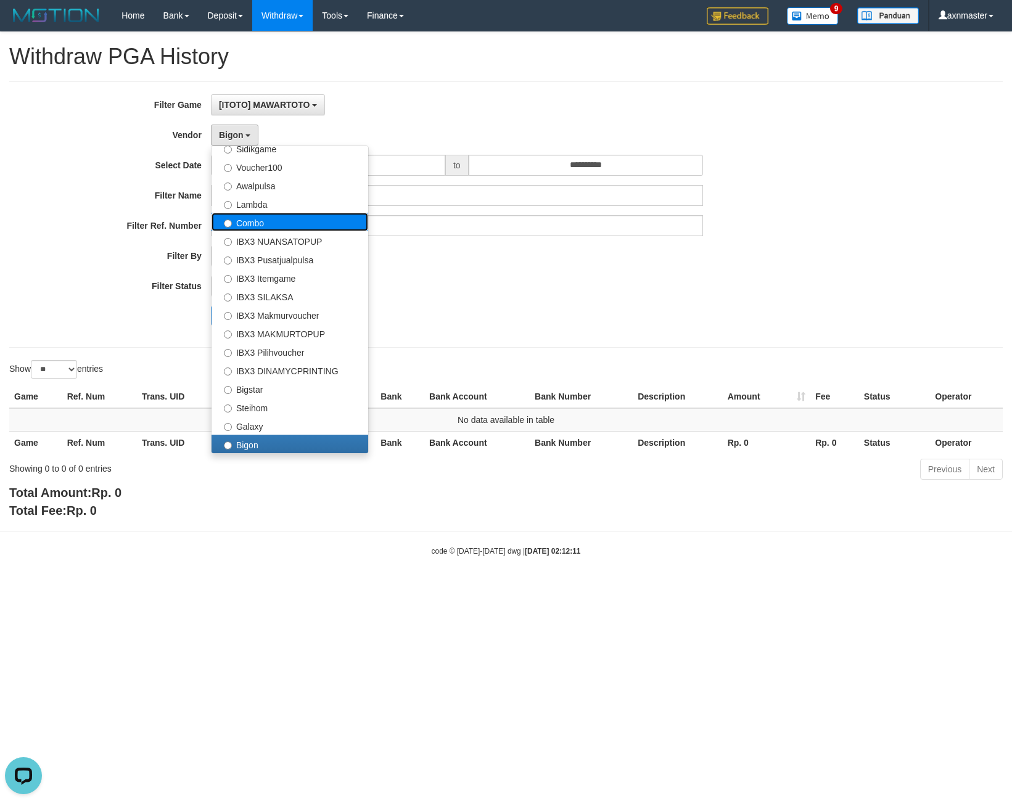
drag, startPoint x: 284, startPoint y: 222, endPoint x: 244, endPoint y: 275, distance: 66.4
click at [284, 221] on label "Combo" at bounding box center [290, 222] width 157 height 19
select select "**********"
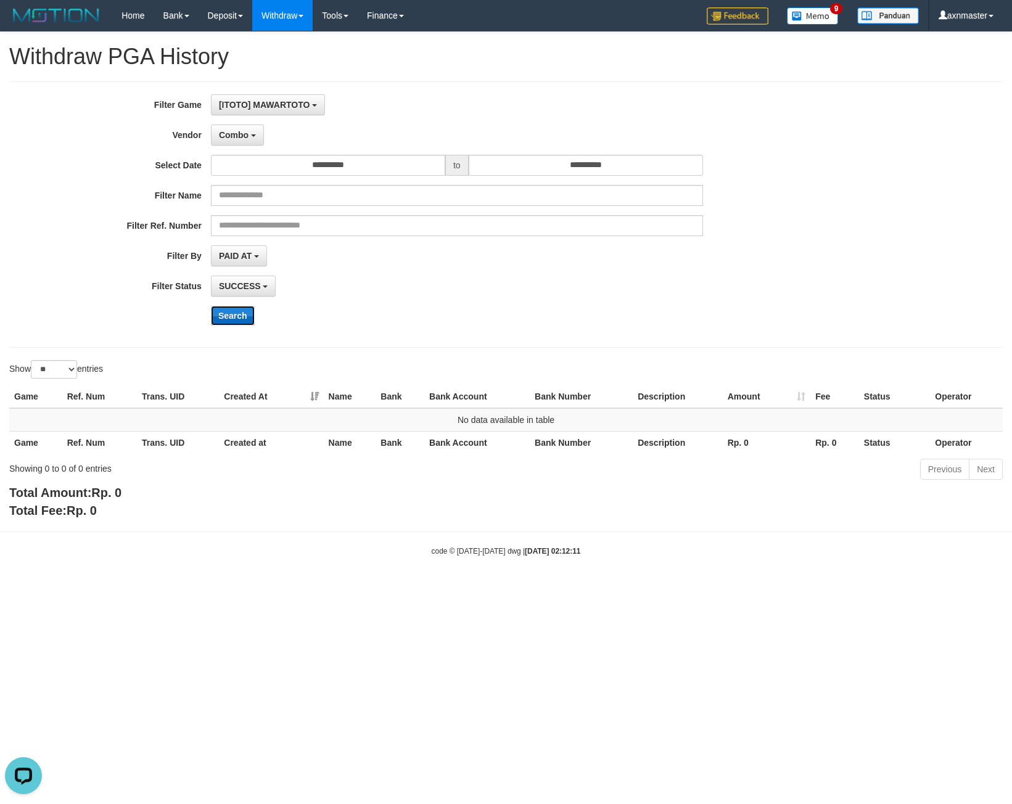
click at [244, 318] on button "Search" at bounding box center [233, 316] width 44 height 20
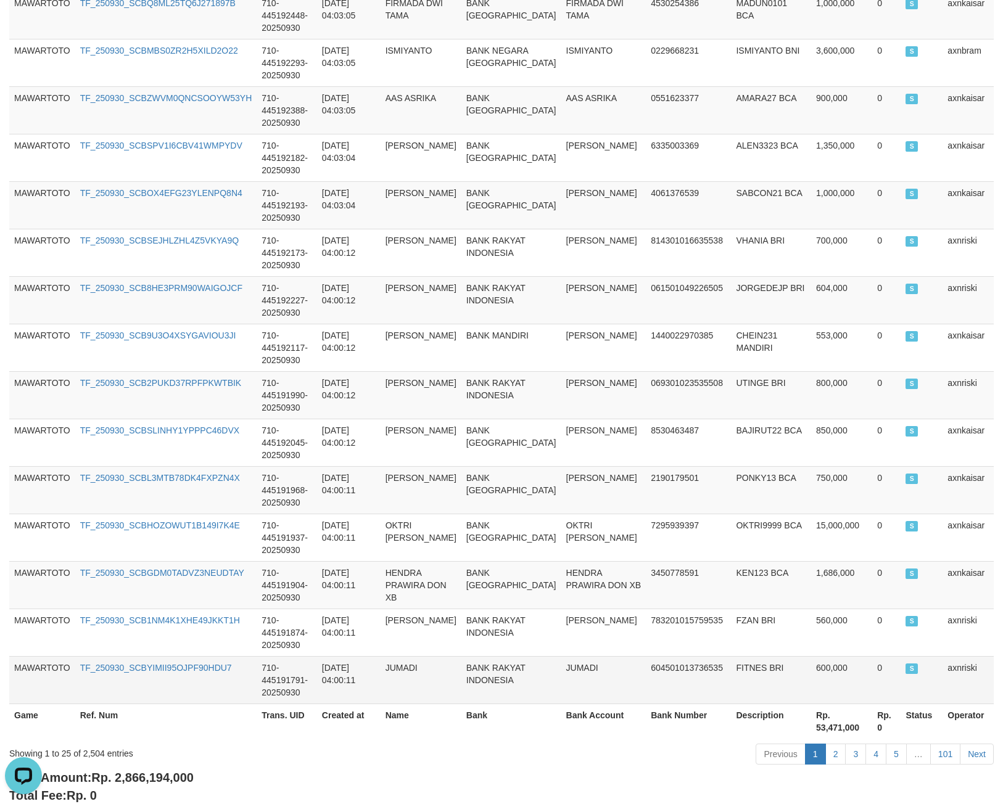
scroll to position [960, 0]
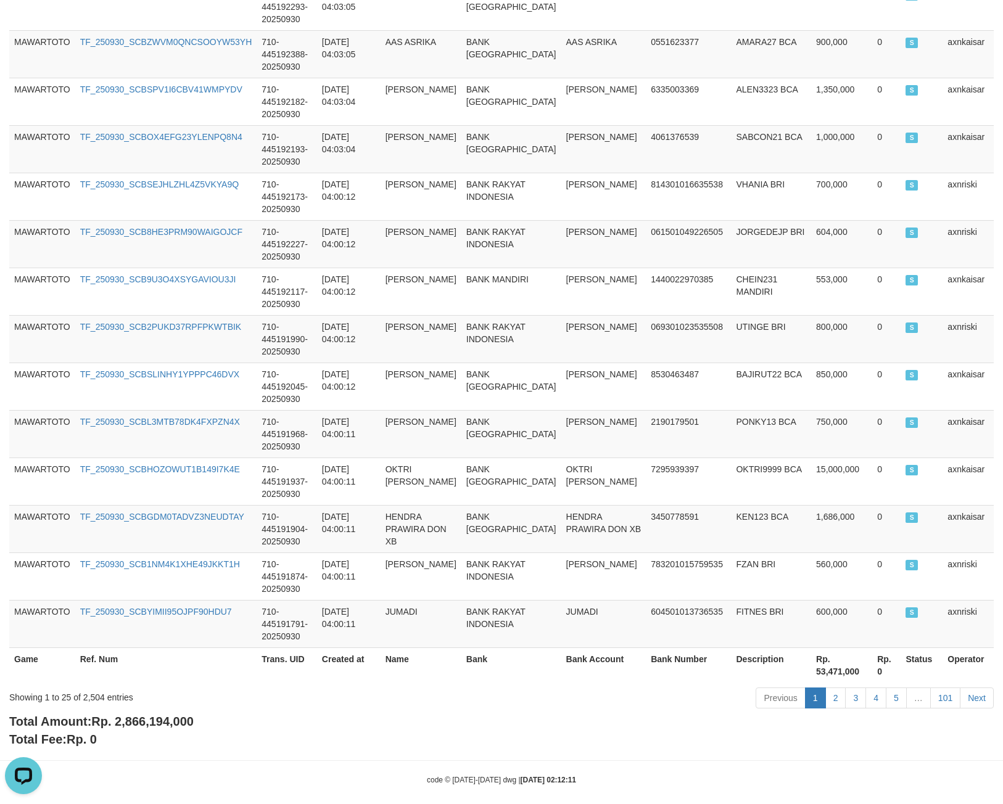
click at [98, 687] on div "Showing 1 to 25 of 2,504 entries" at bounding box center [209, 695] width 400 height 17
click at [93, 687] on div "Showing 1 to 25 of 2,504 entries" at bounding box center [209, 695] width 400 height 17
